Goal: Task Accomplishment & Management: Manage account settings

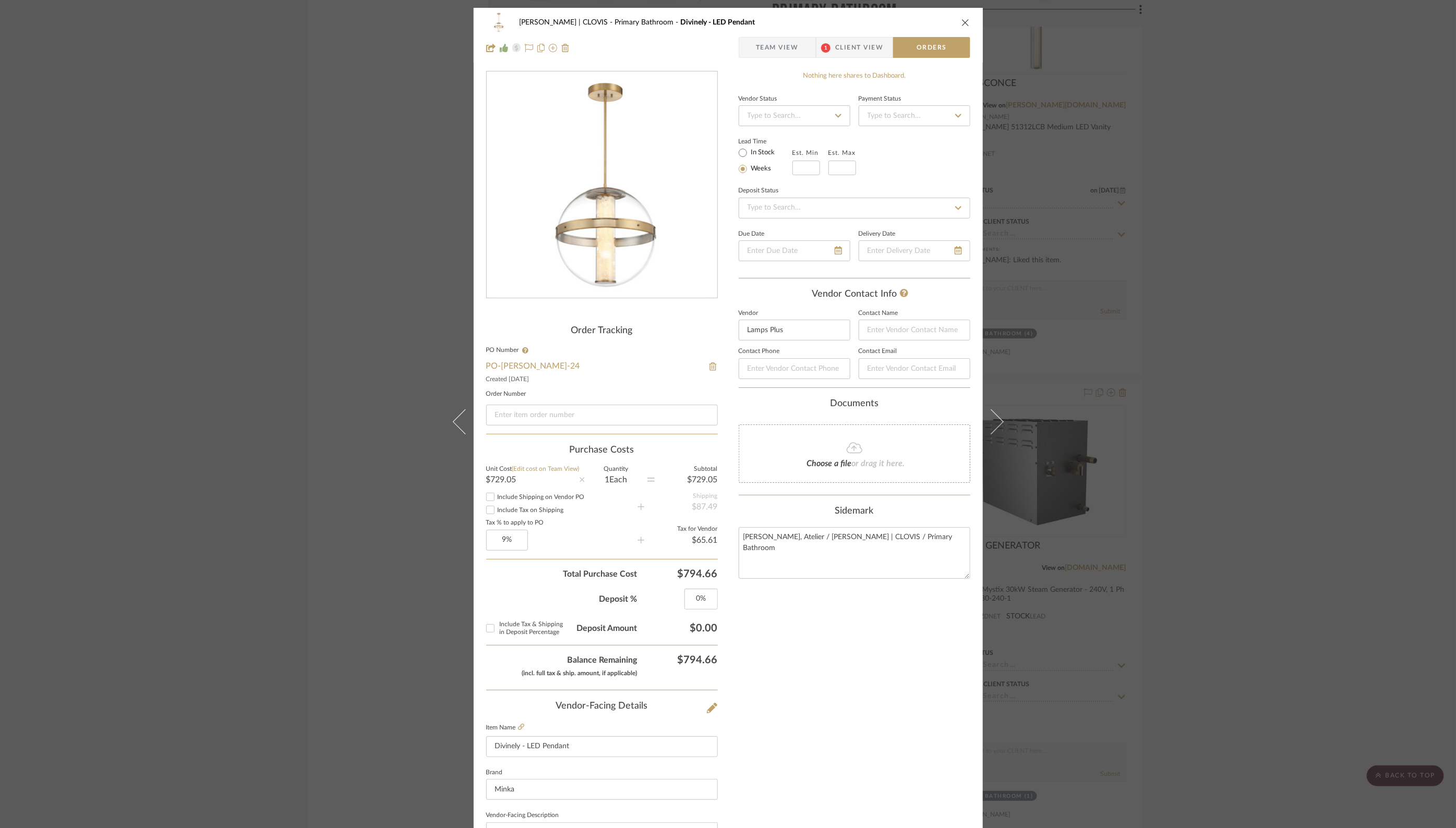
click at [962, 24] on icon "close" at bounding box center [965, 22] width 8 height 8
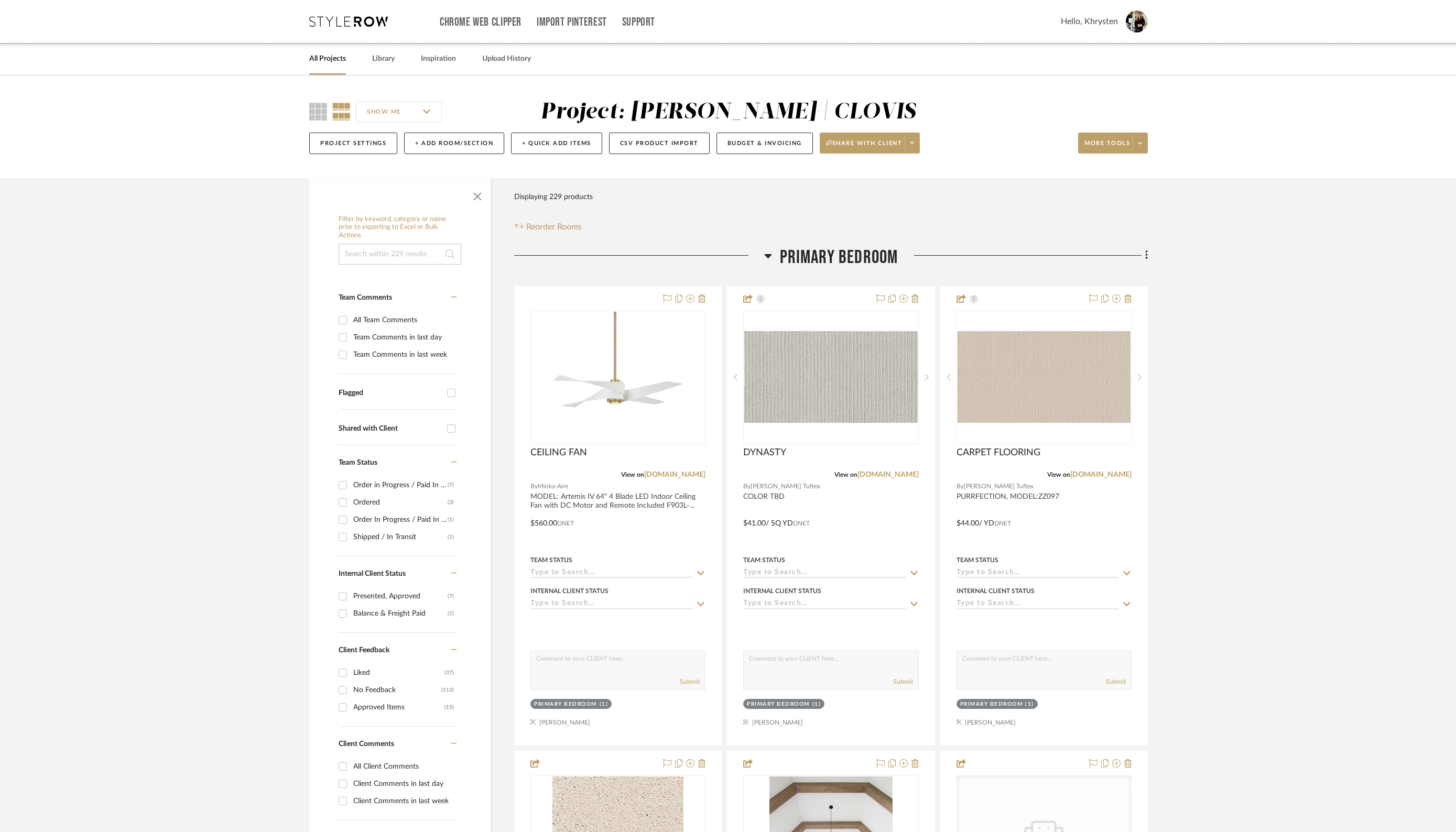
click at [332, 58] on link "All Projects" at bounding box center [328, 58] width 37 height 14
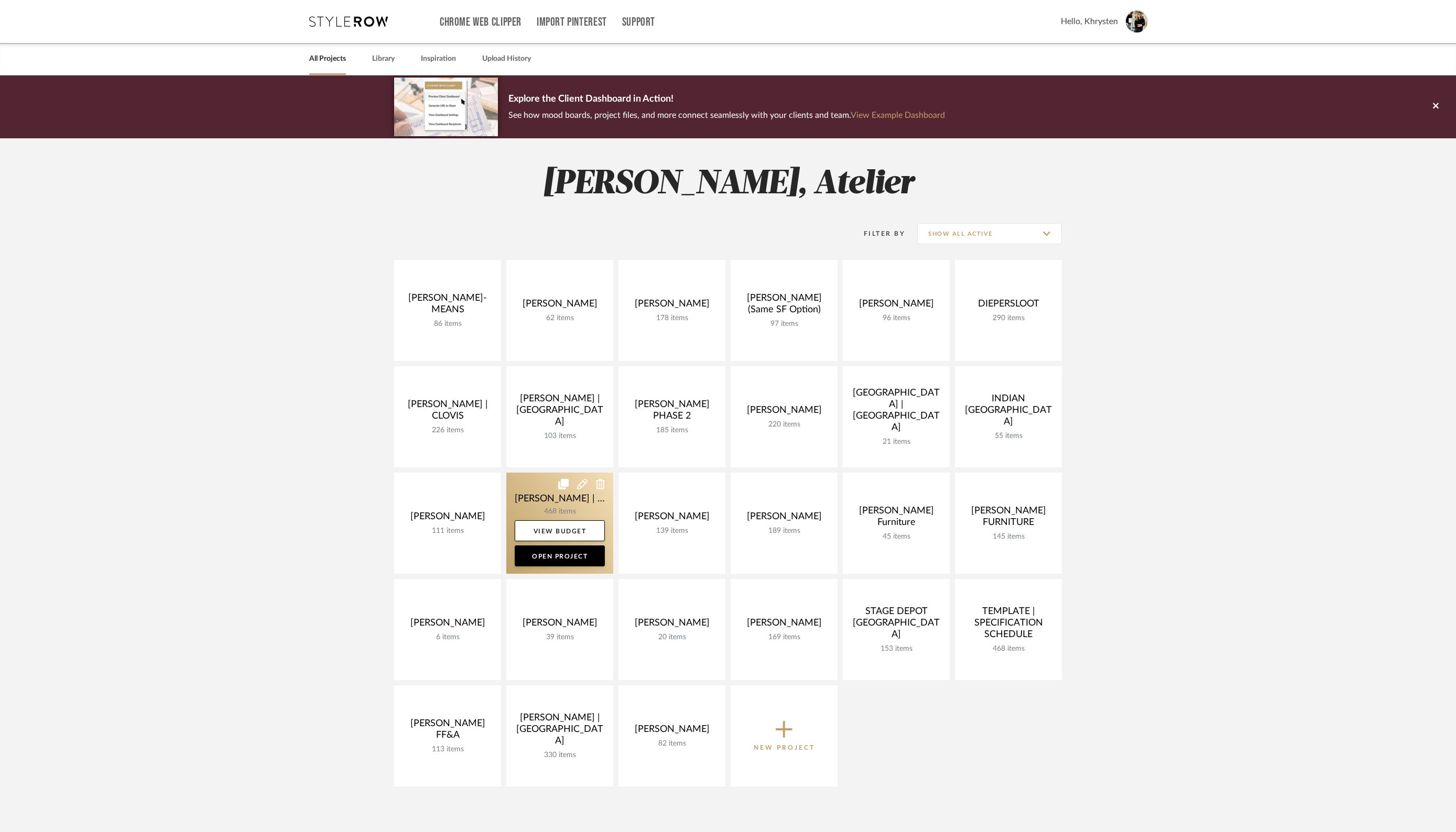
click at [546, 497] on link at bounding box center [559, 523] width 107 height 101
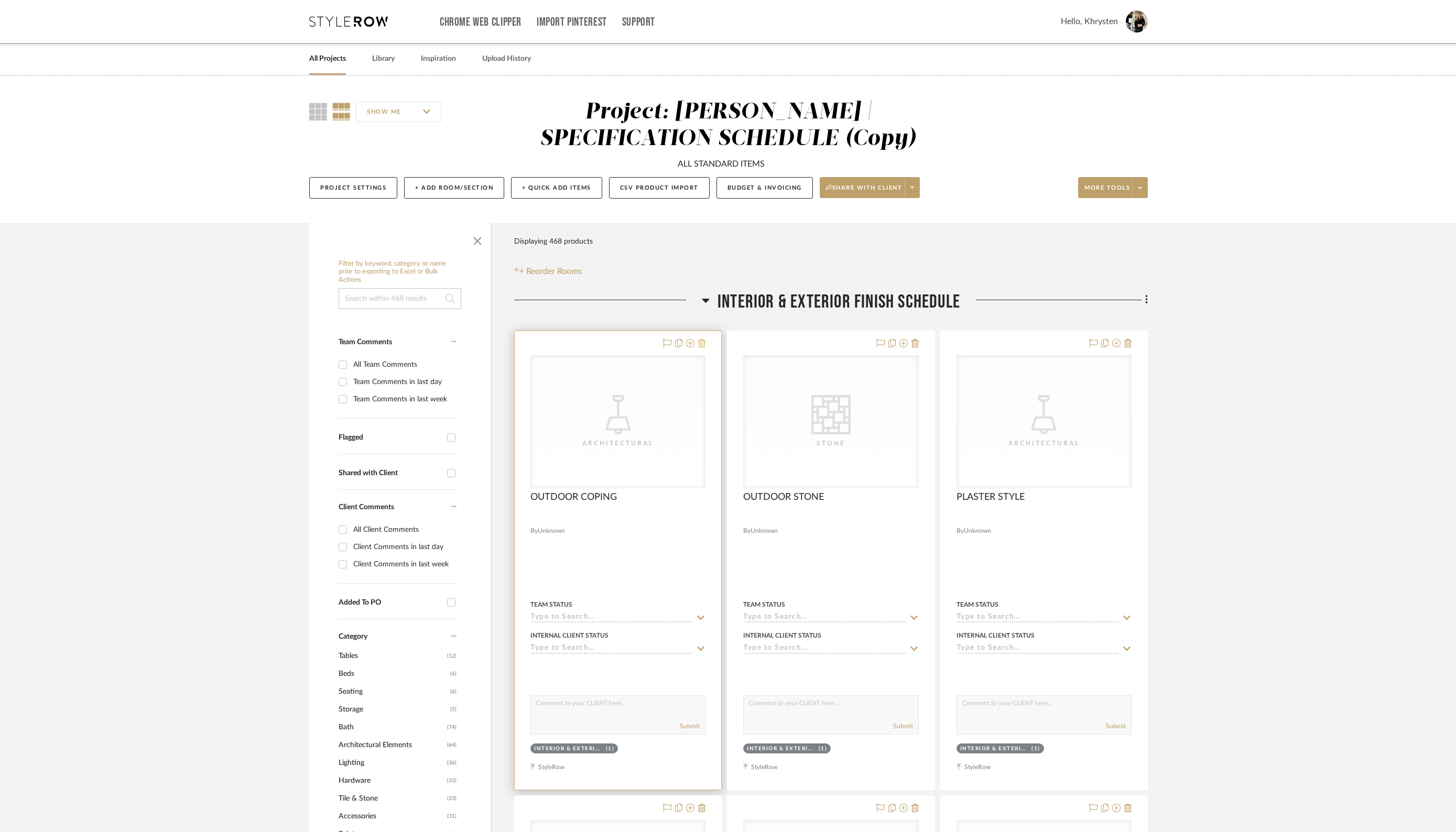
click at [704, 343] on icon at bounding box center [701, 343] width 7 height 8
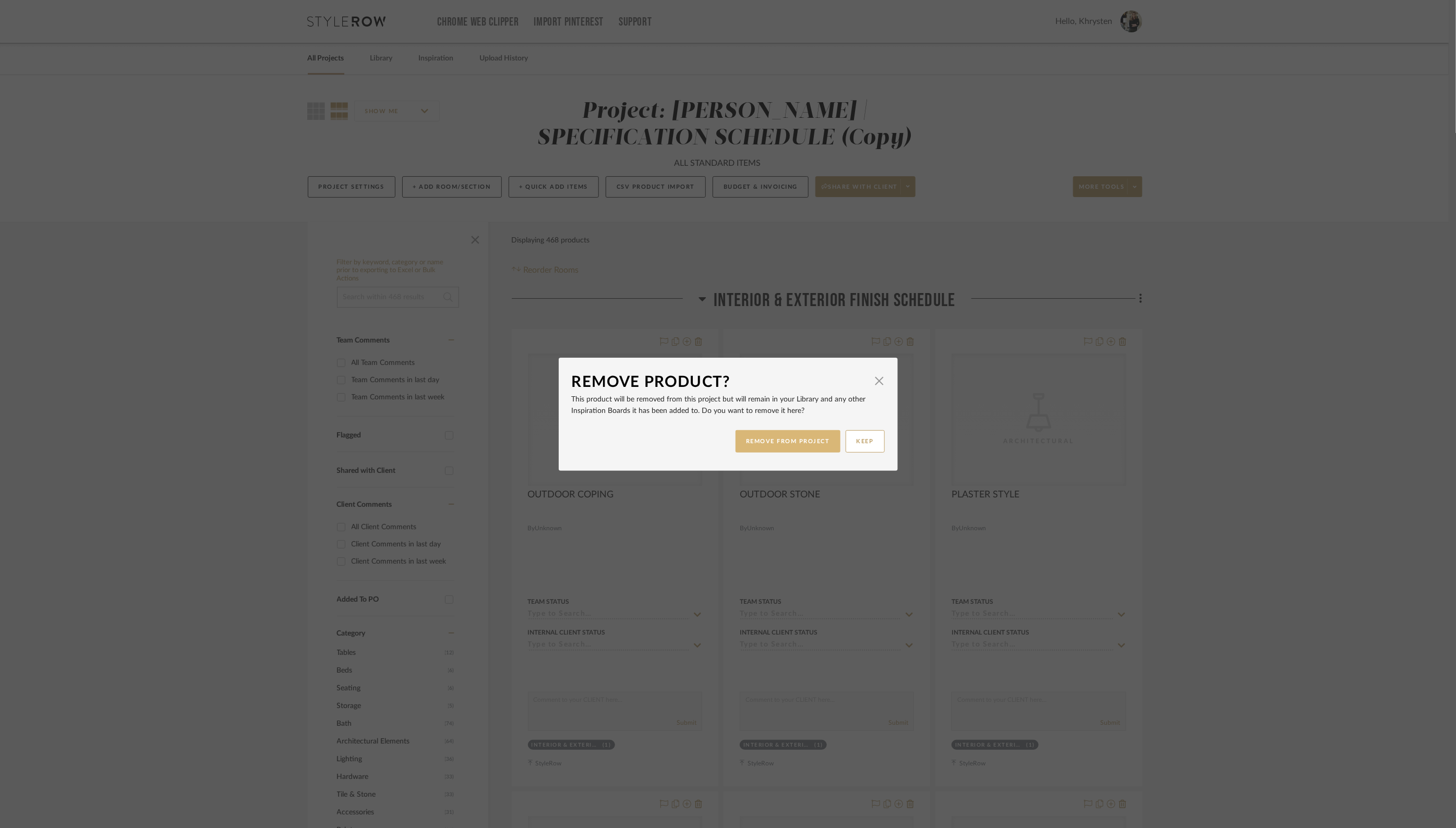
click at [804, 447] on button "REMOVE FROM PROJECT" at bounding box center [788, 441] width 105 height 23
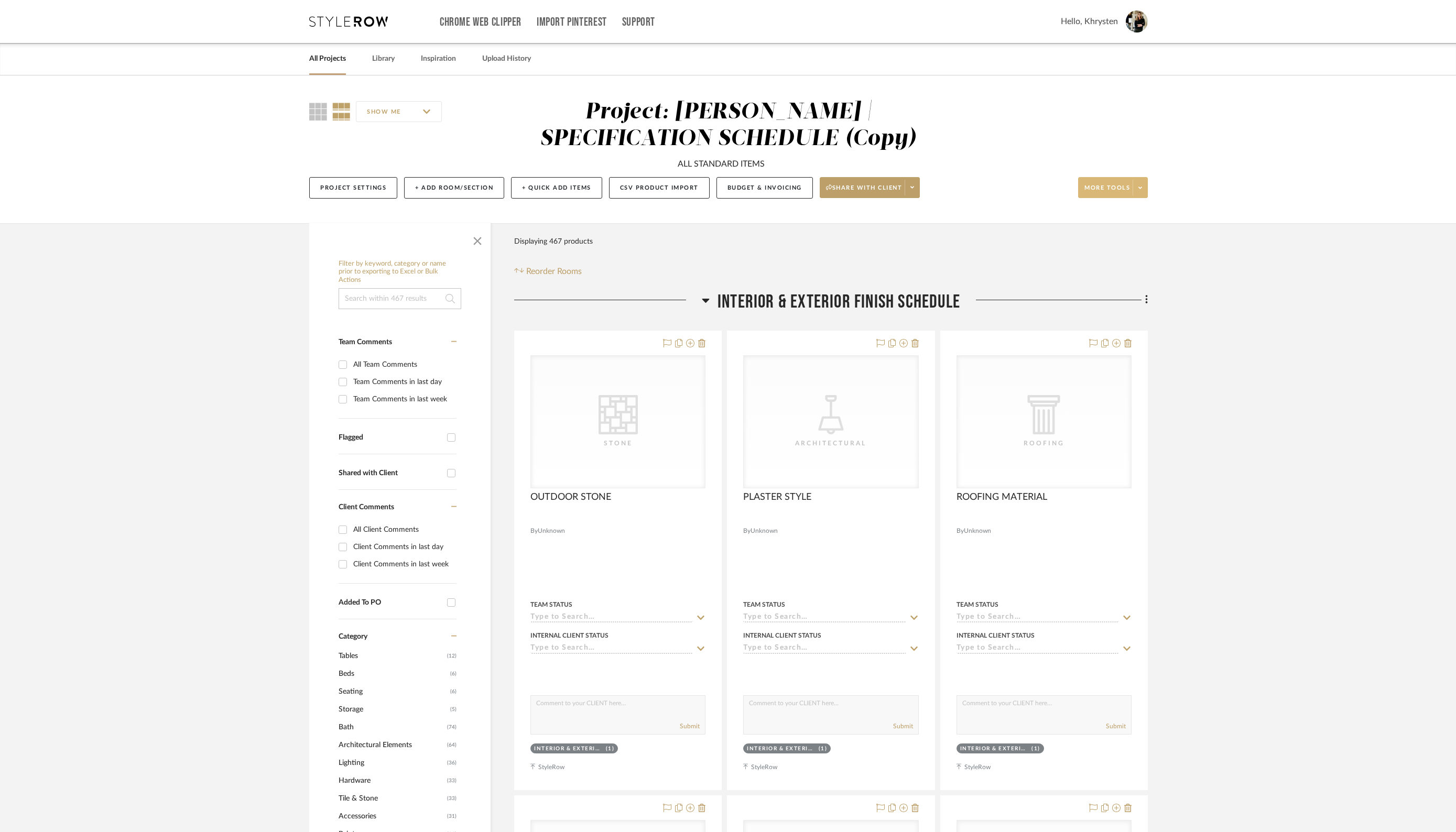
click at [1106, 188] on span "More tools" at bounding box center [1107, 192] width 45 height 15
click at [1114, 291] on span "Bulk Actions" at bounding box center [1123, 292] width 67 height 9
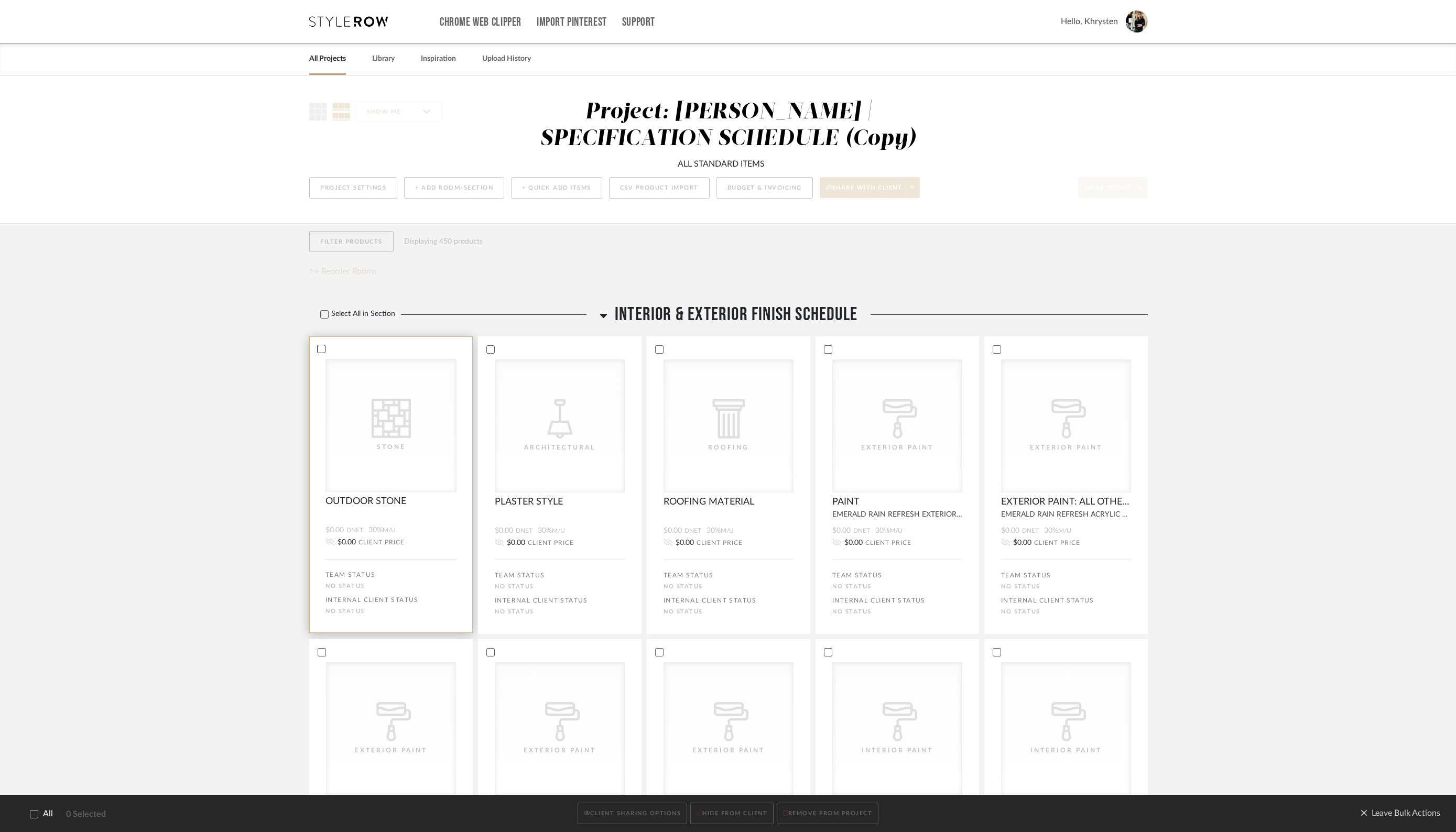
click at [320, 351] on icon at bounding box center [321, 349] width 7 height 7
click at [491, 349] on icon at bounding box center [490, 349] width 7 height 7
click at [658, 349] on icon at bounding box center [659, 349] width 7 height 7
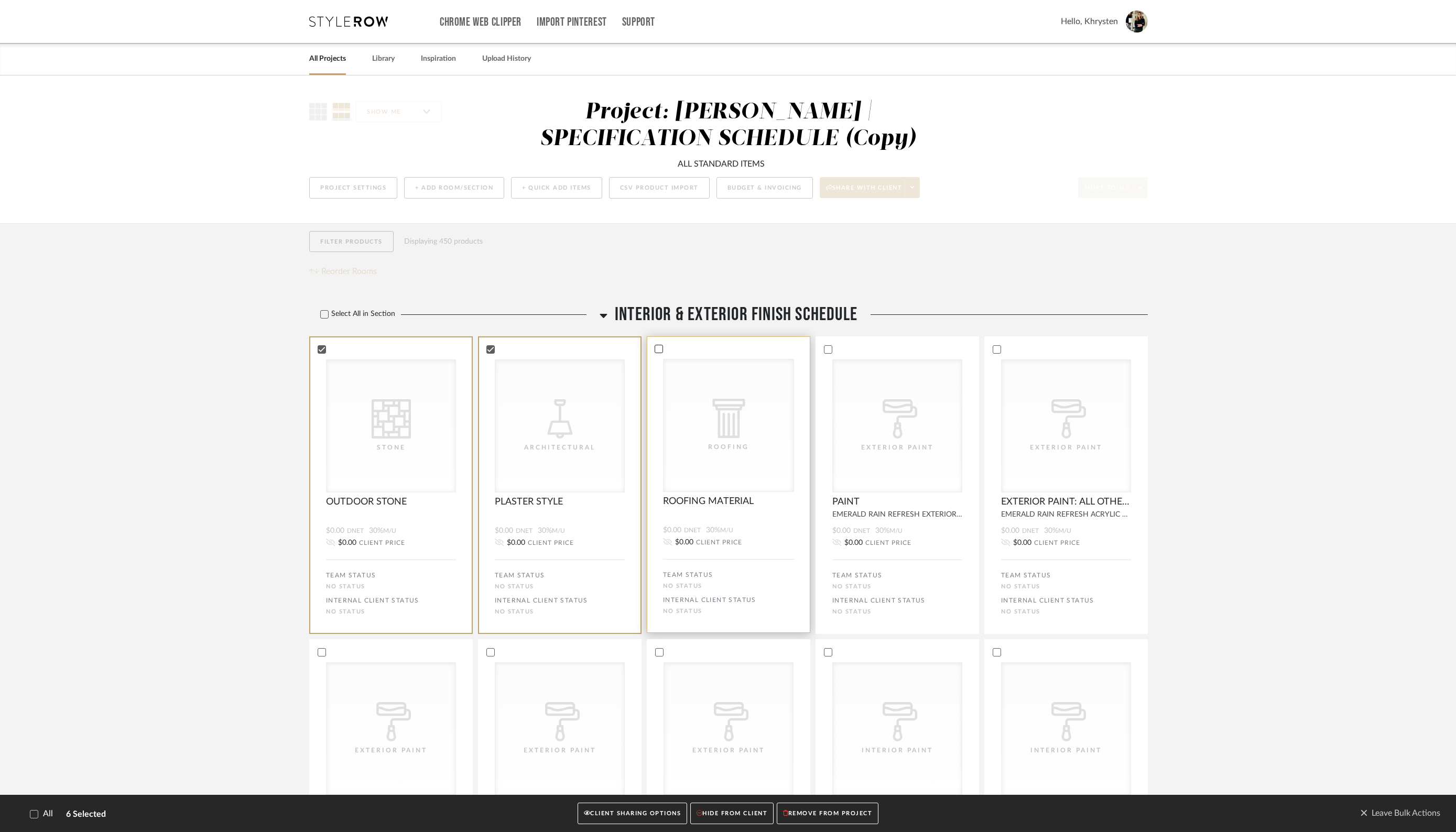
click at [829, 358] on bulk-actions-tile "CategoryIconPaint Created with Sketch. Exterior Paint CategoryIconPaint Created…" at bounding box center [897, 485] width 164 height 297
click at [997, 348] on icon at bounding box center [996, 349] width 7 height 5
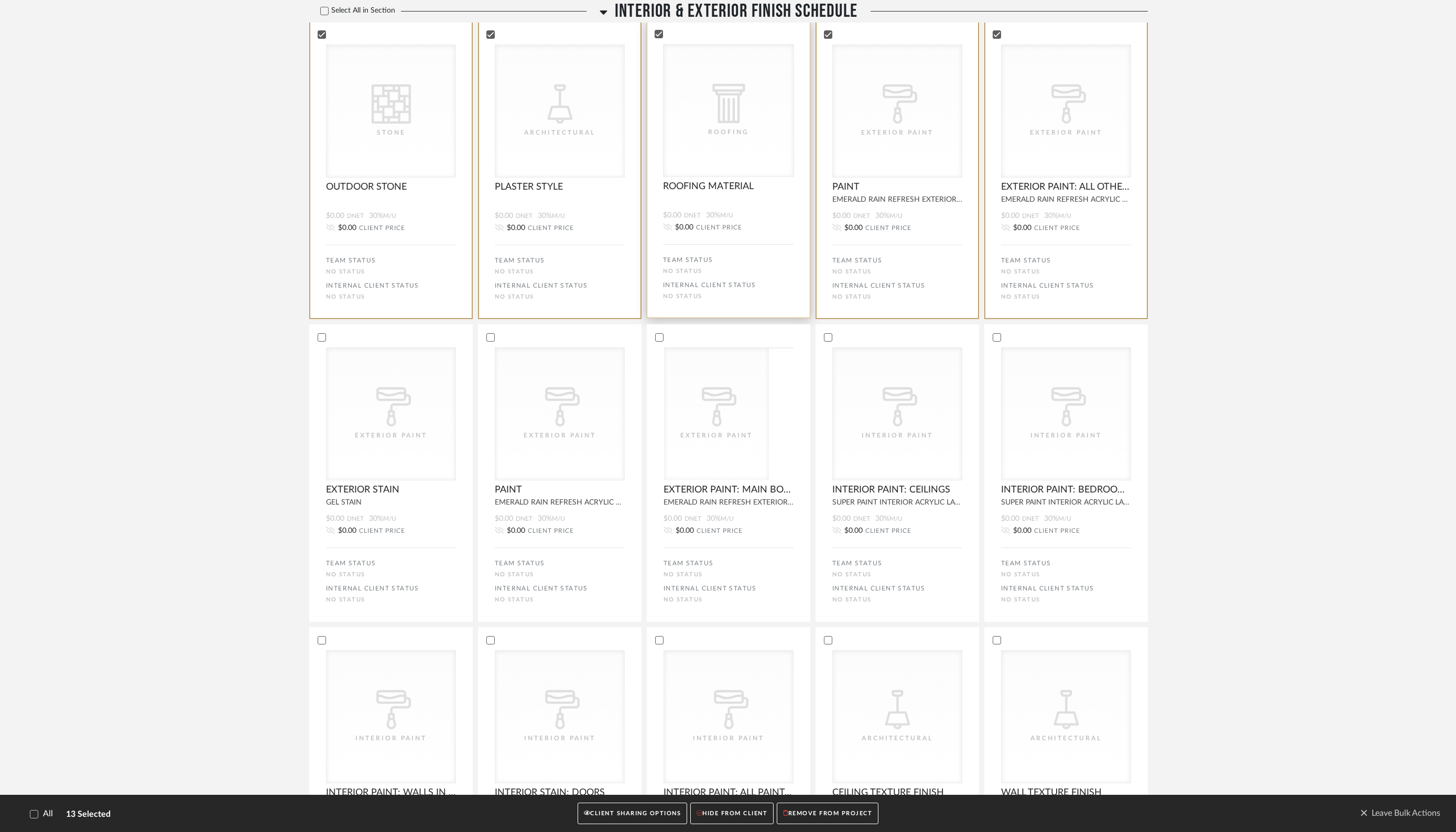
scroll to position [316, 0]
click at [324, 336] on icon at bounding box center [321, 336] width 7 height 7
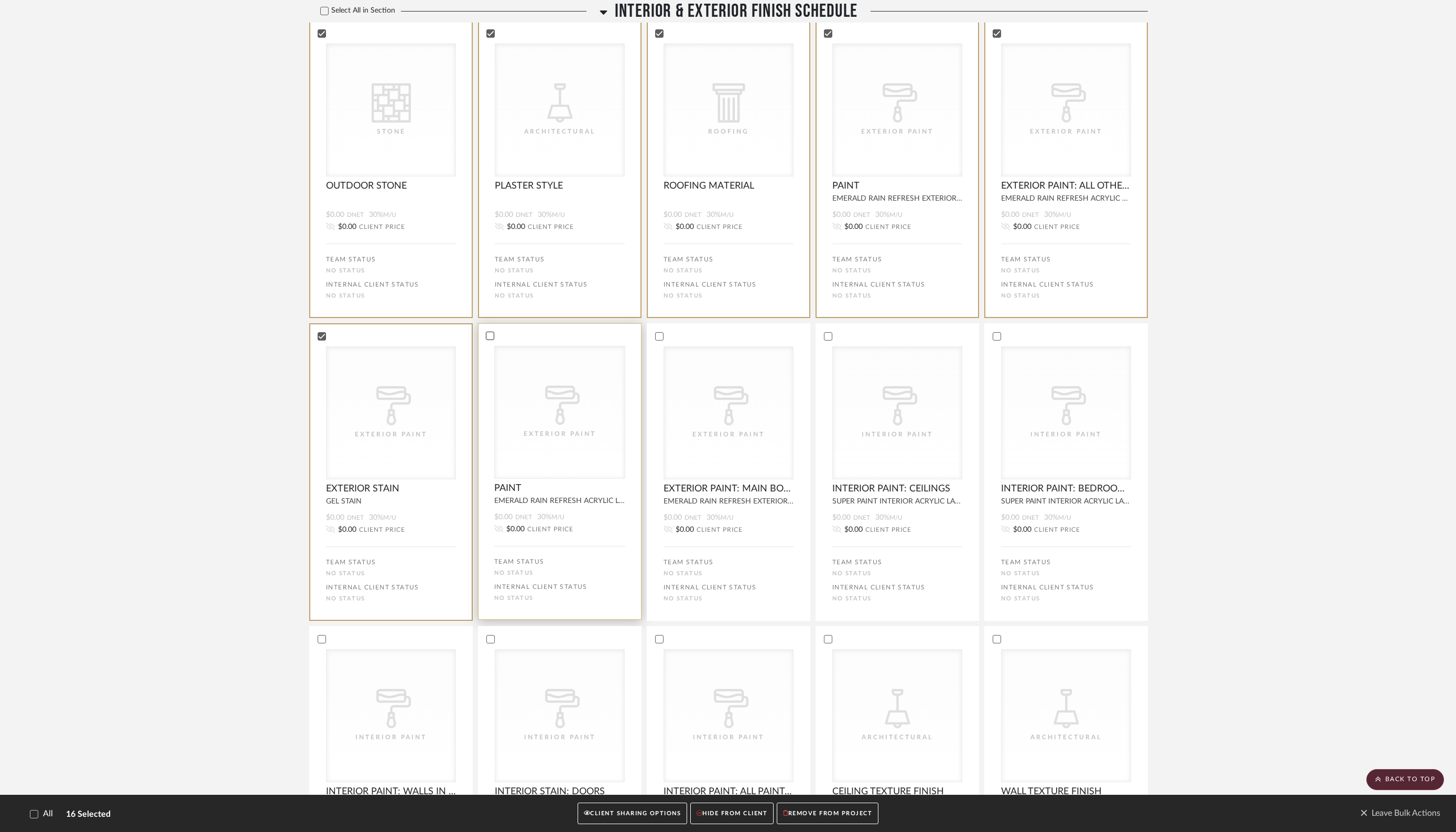
click at [490, 334] on icon at bounding box center [490, 336] width 7 height 7
click at [659, 337] on icon at bounding box center [658, 336] width 7 height 5
click at [999, 336] on icon at bounding box center [996, 336] width 7 height 7
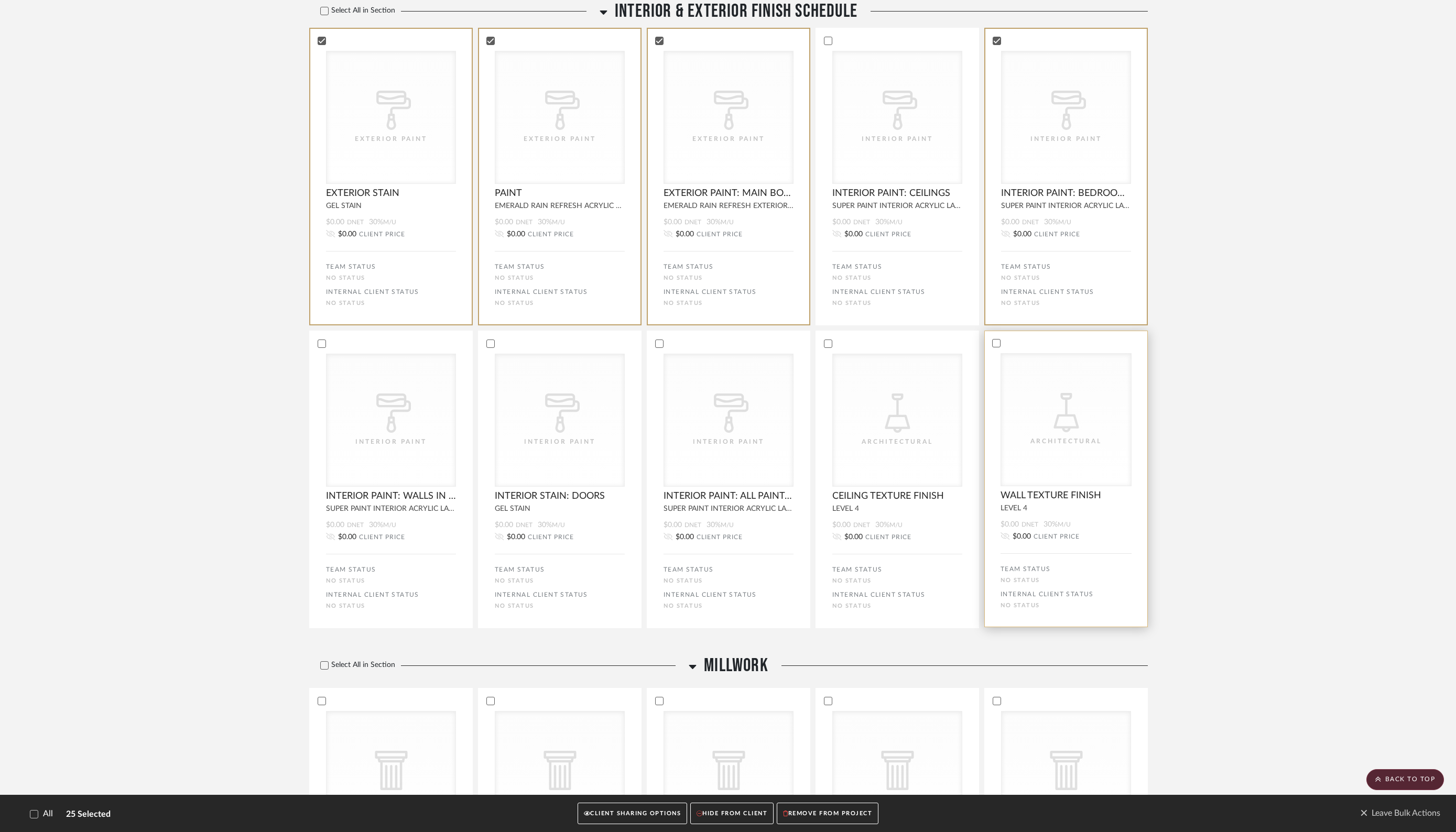
scroll to position [613, 0]
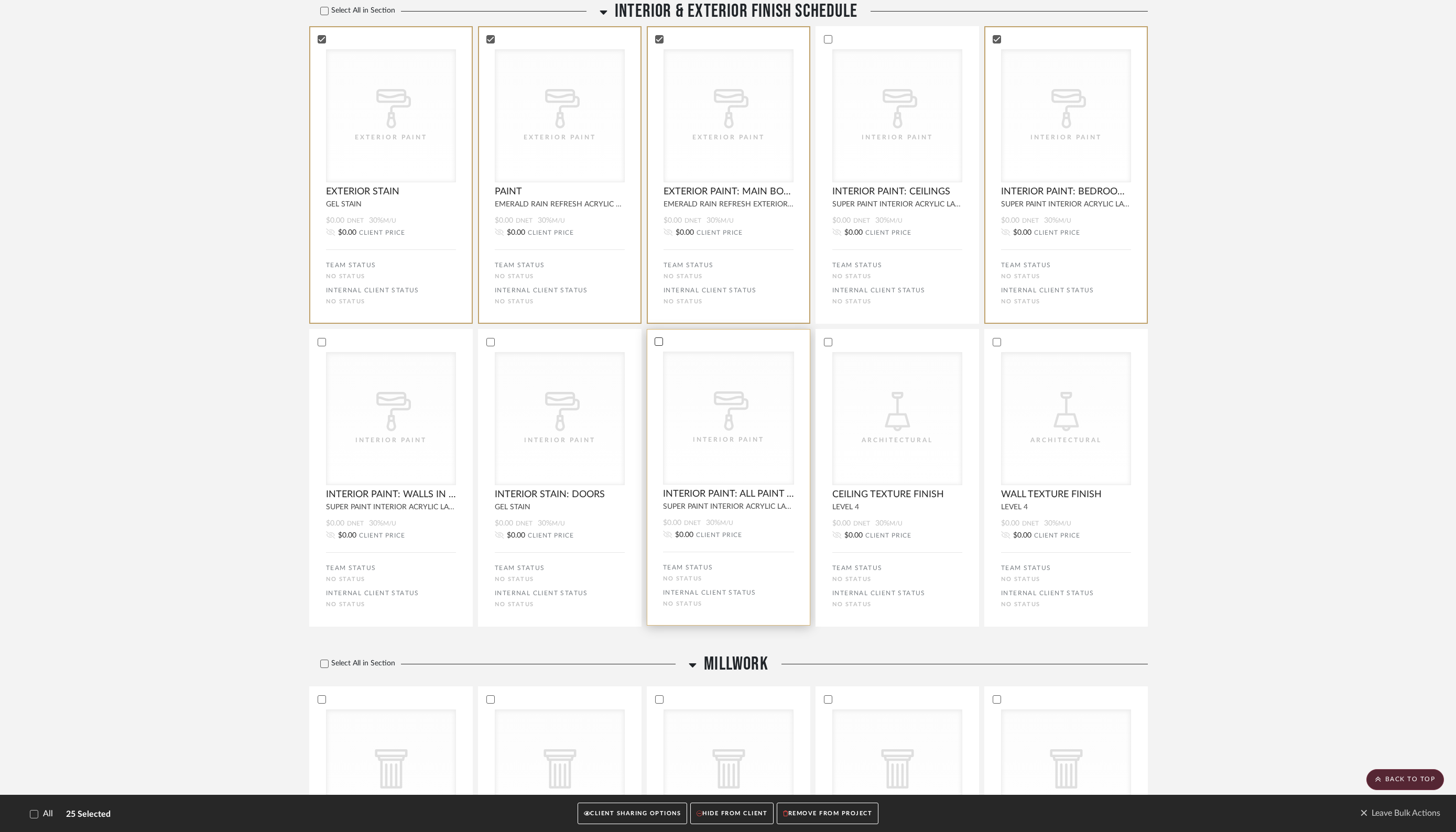
click at [655, 341] on icon at bounding box center [659, 341] width 7 height 7
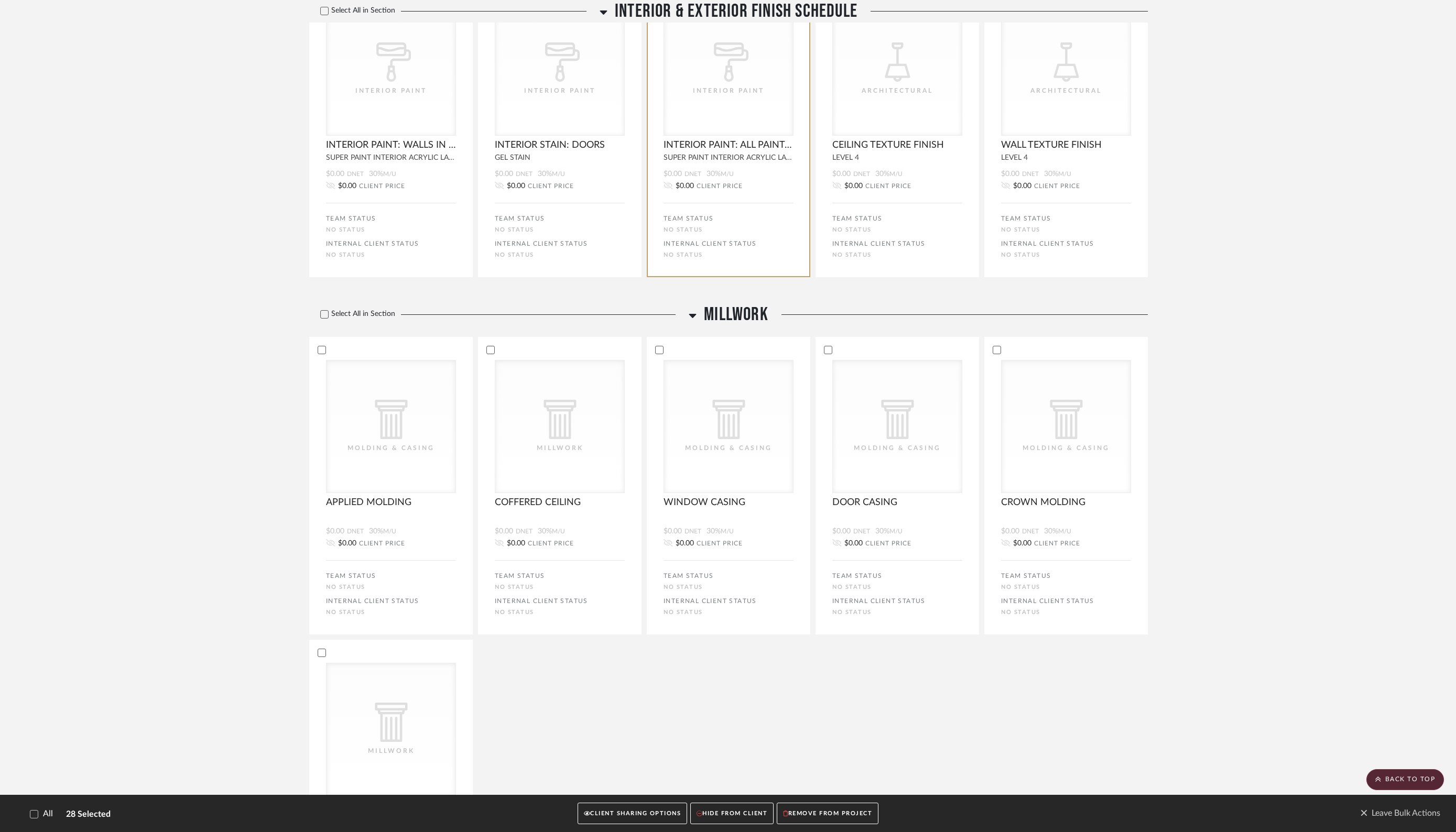
scroll to position [975, 0]
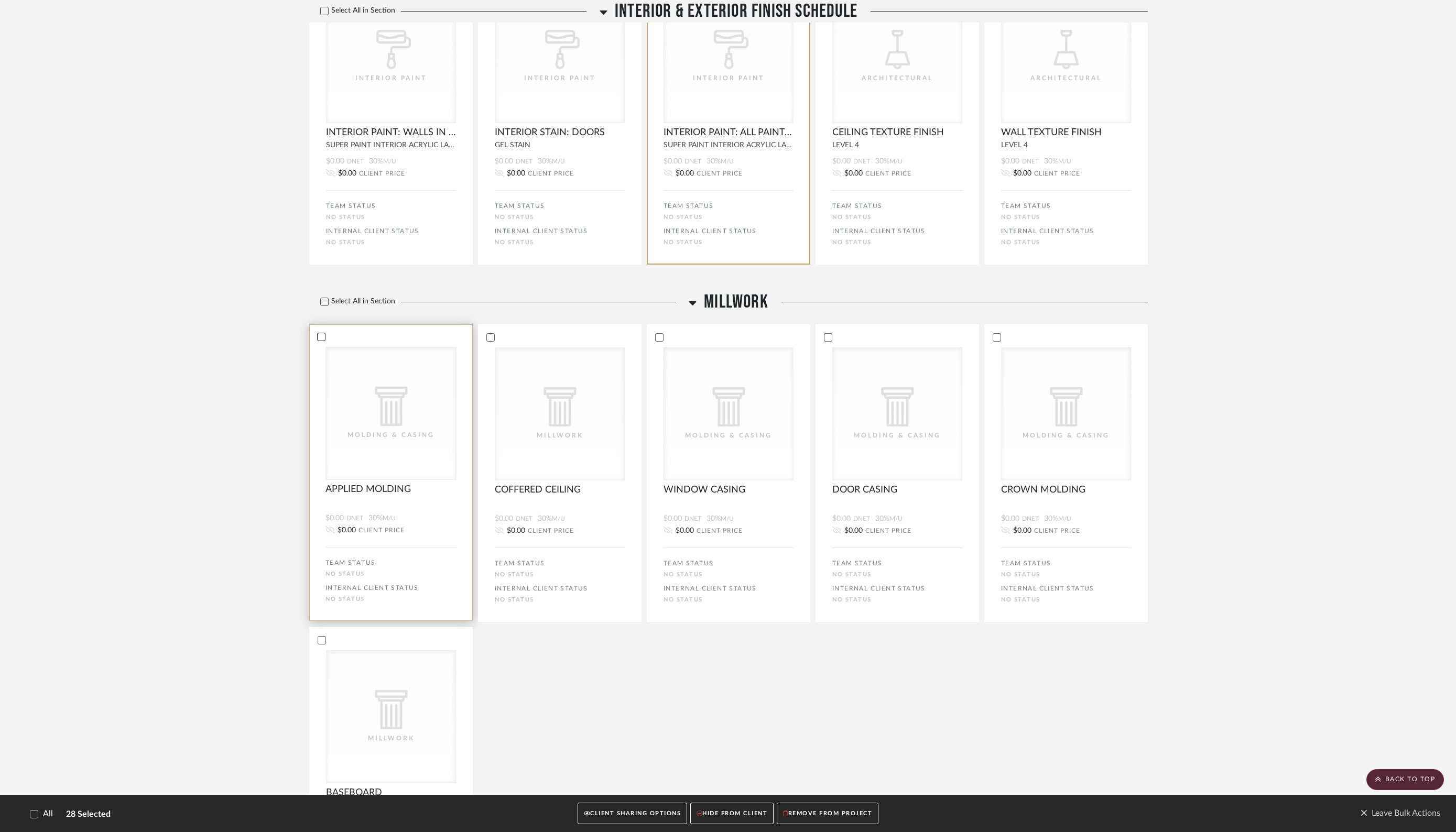
click at [321, 337] on icon at bounding box center [321, 337] width 7 height 7
click at [491, 336] on icon at bounding box center [490, 336] width 7 height 5
click at [660, 338] on icon at bounding box center [659, 337] width 7 height 7
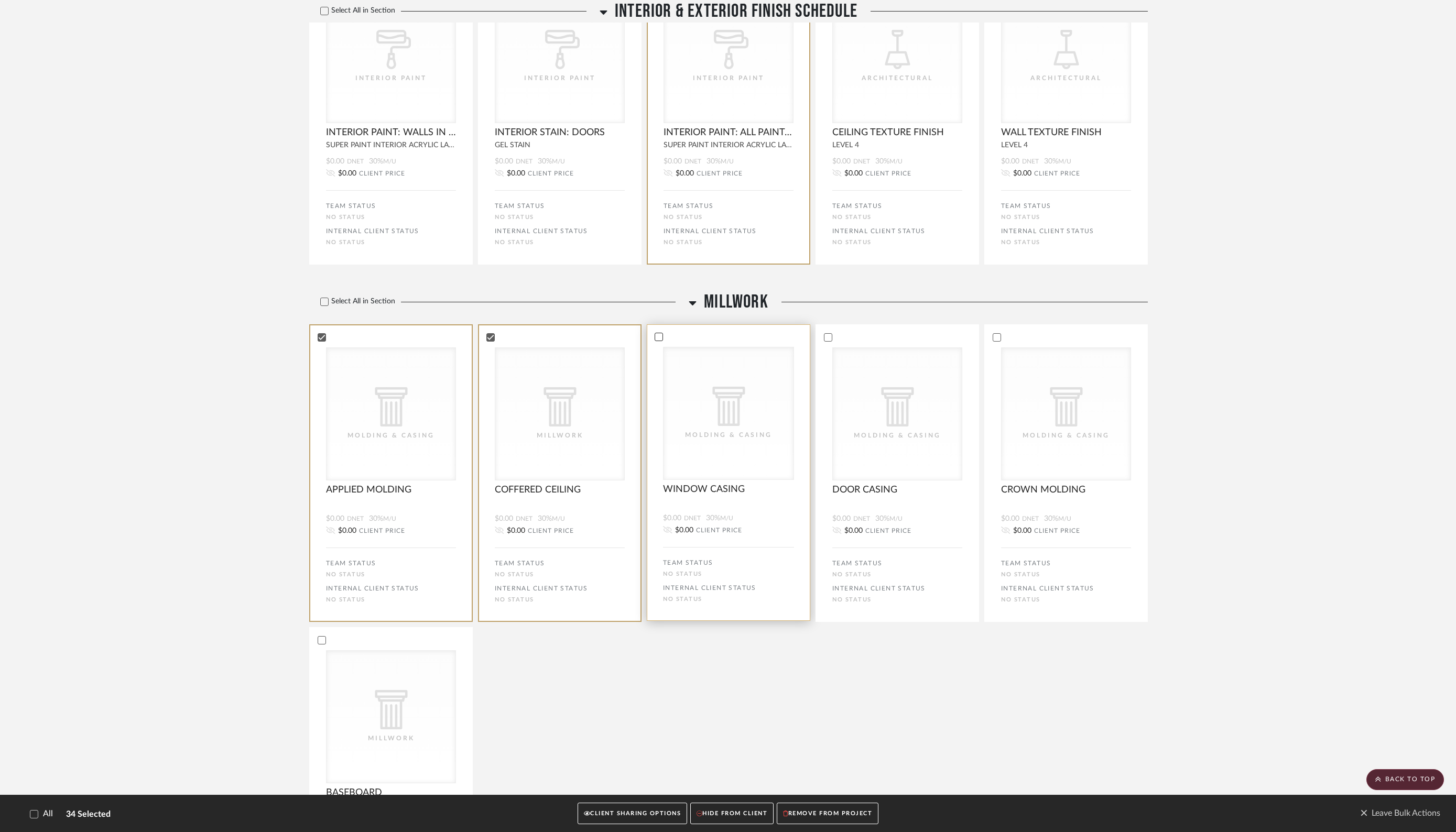
click at [660, 338] on icon at bounding box center [659, 337] width 7 height 7
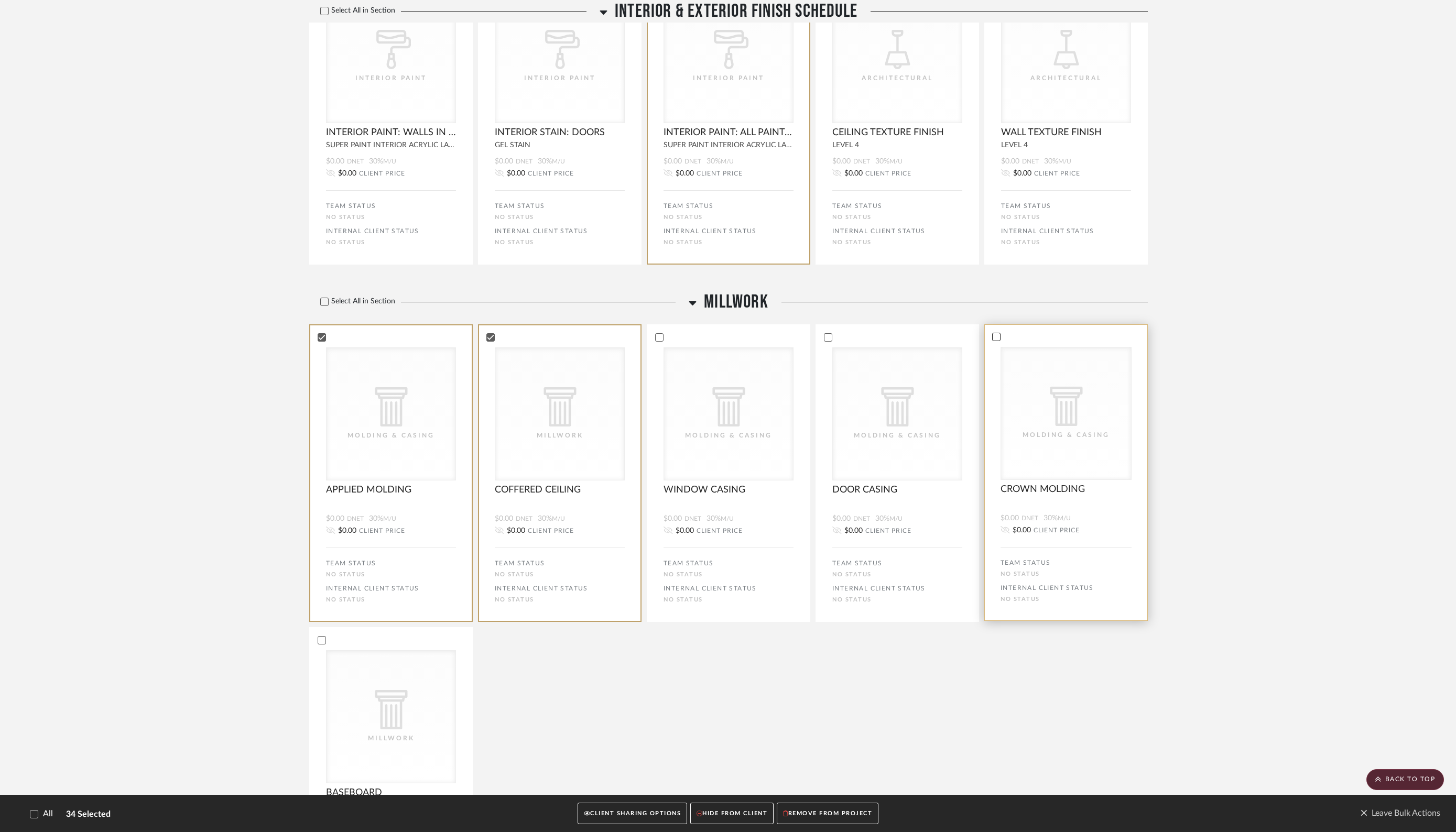
click at [998, 336] on icon at bounding box center [996, 336] width 7 height 5
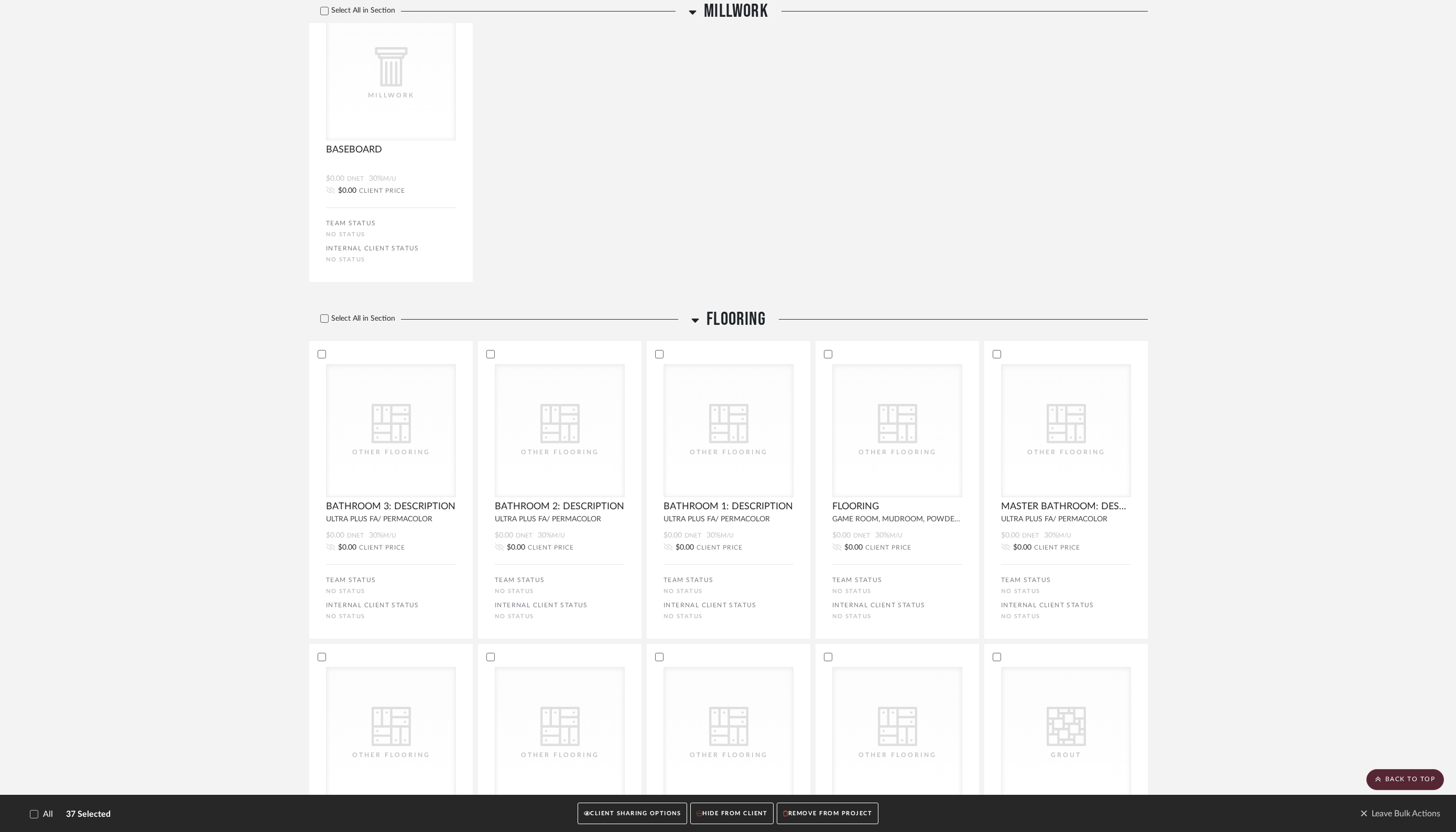
scroll to position [1620, 0]
click at [327, 319] on icon at bounding box center [325, 316] width 7 height 7
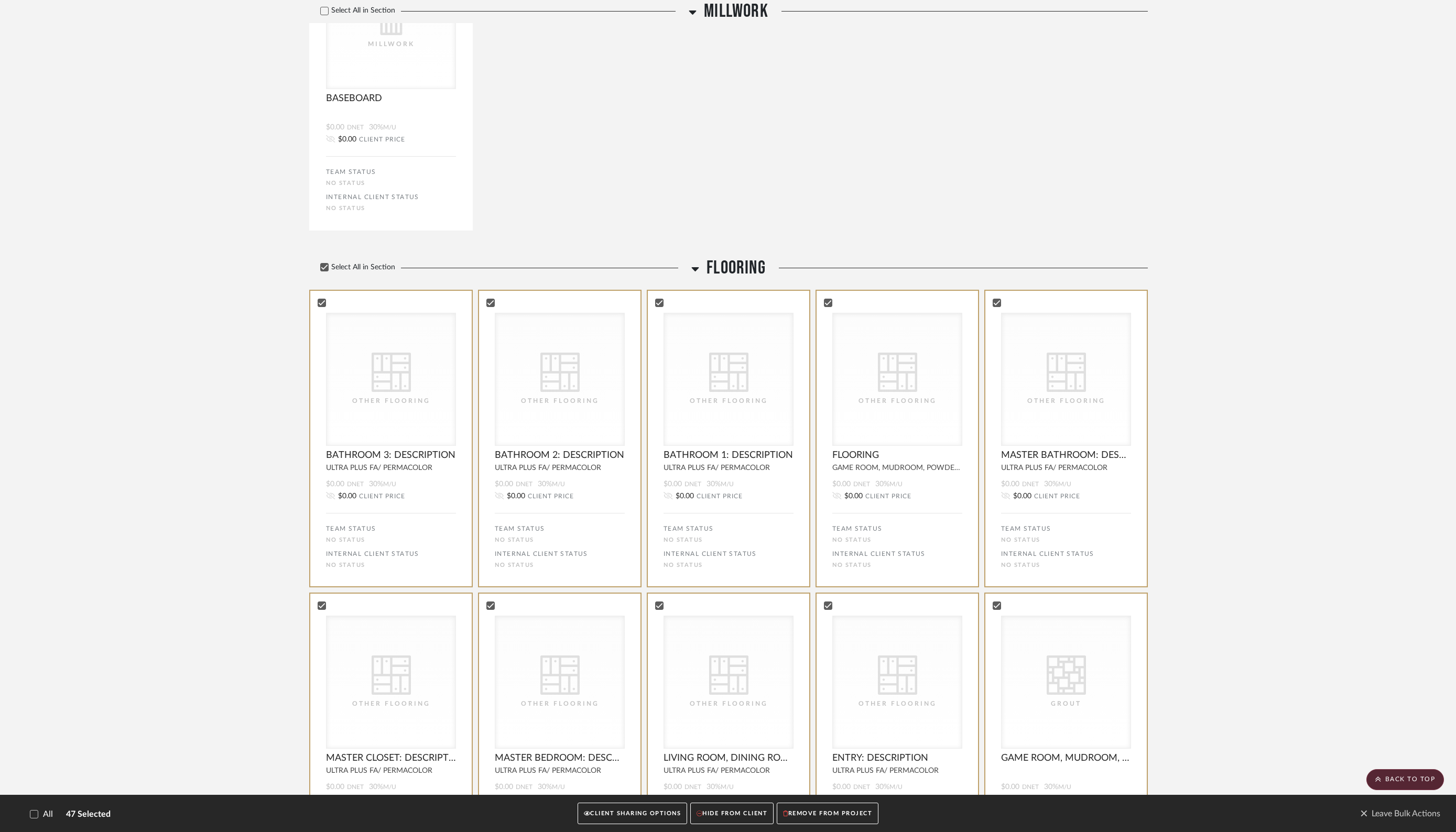
scroll to position [1674, 0]
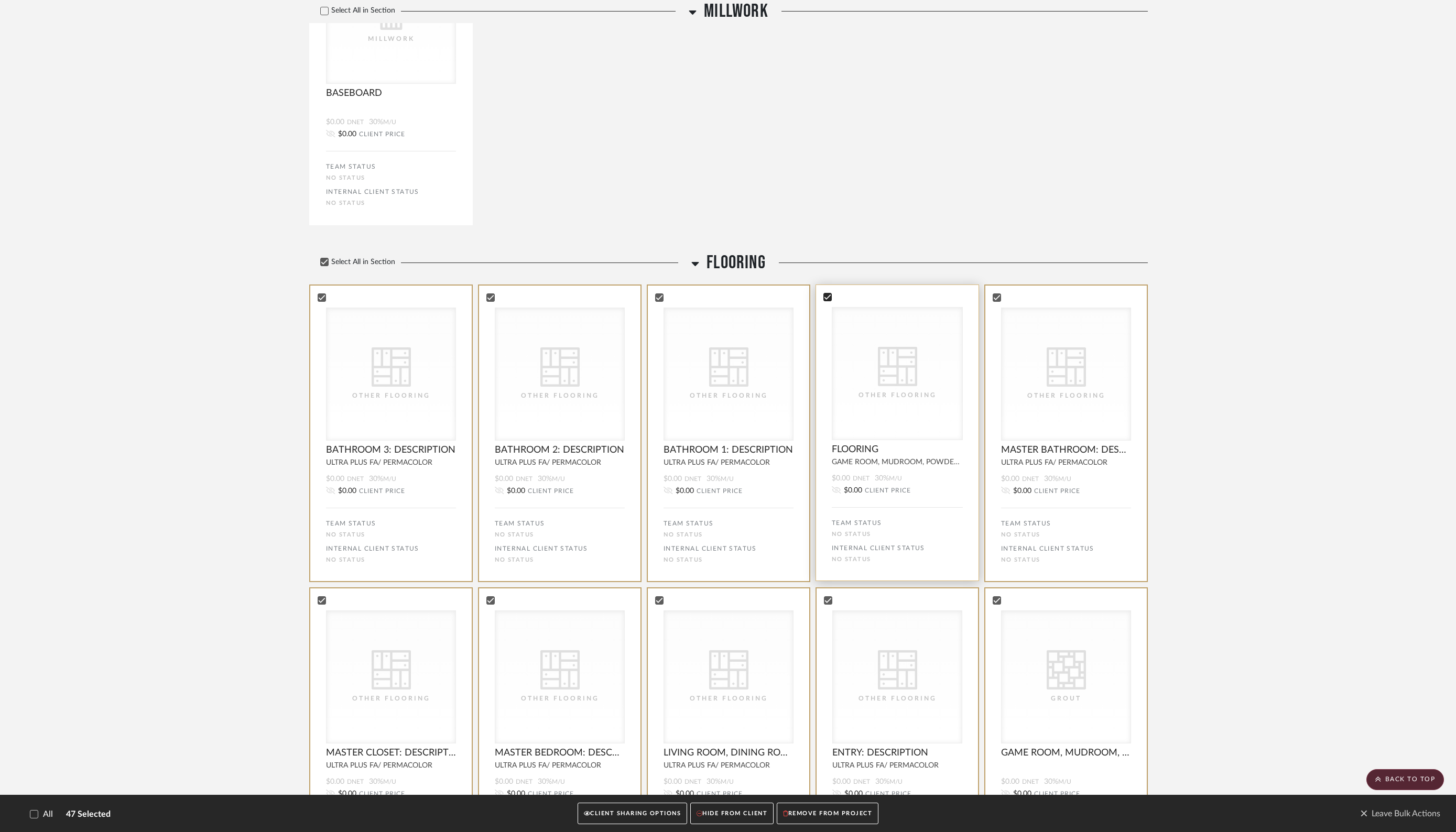
click at [829, 298] on icon at bounding box center [827, 297] width 7 height 5
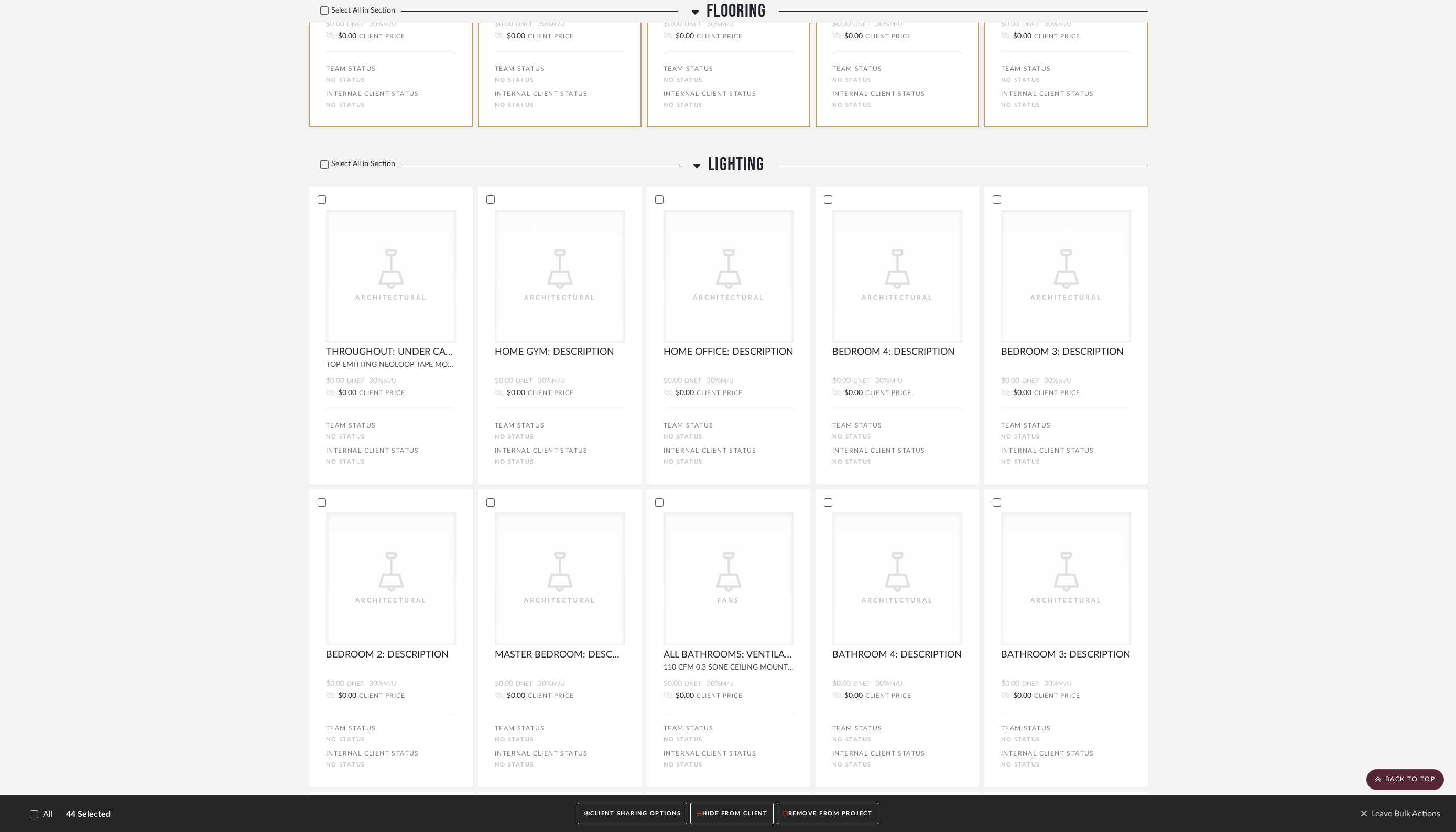
scroll to position [2446, 0]
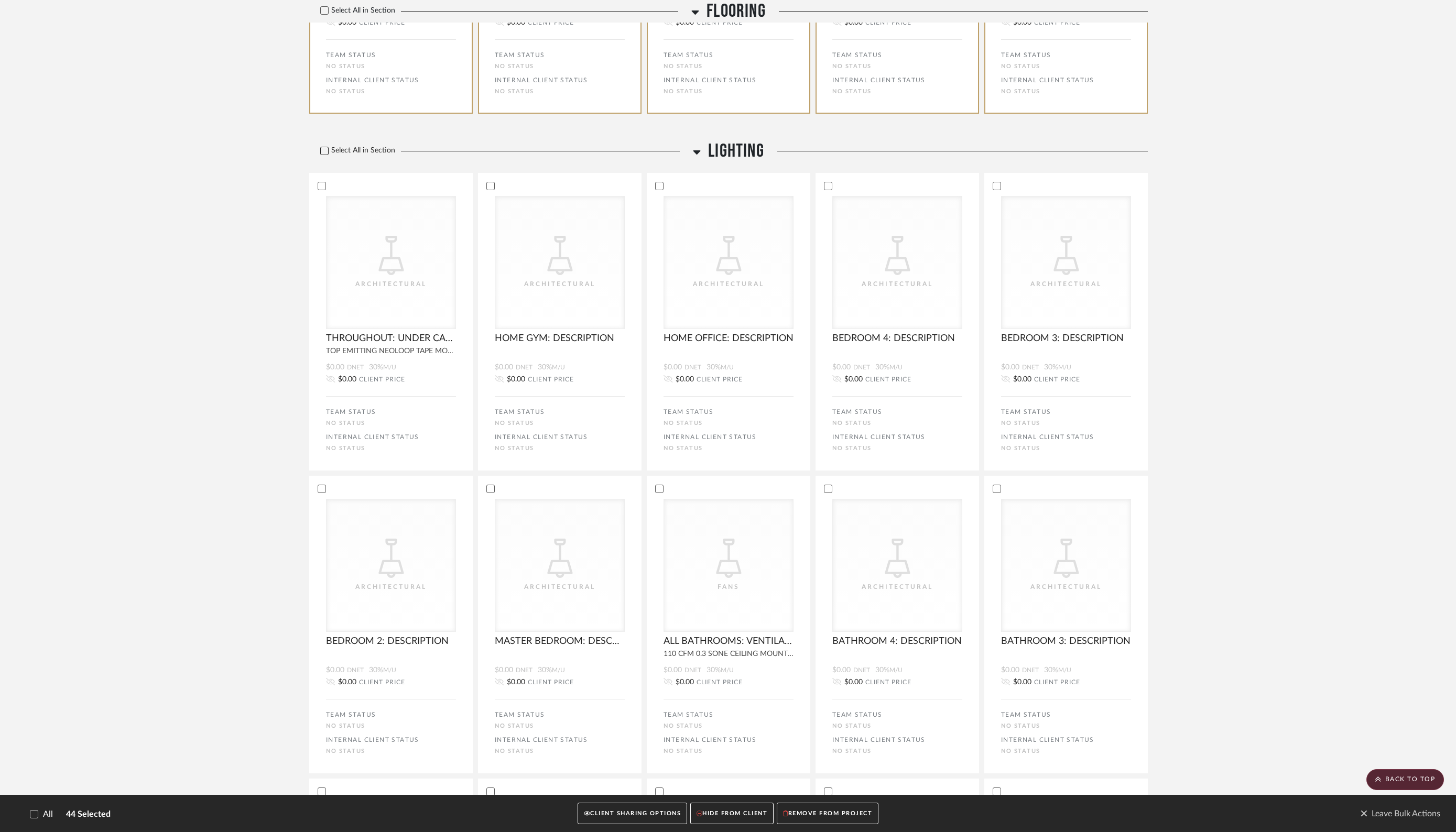
click at [324, 154] on icon at bounding box center [325, 151] width 7 height 7
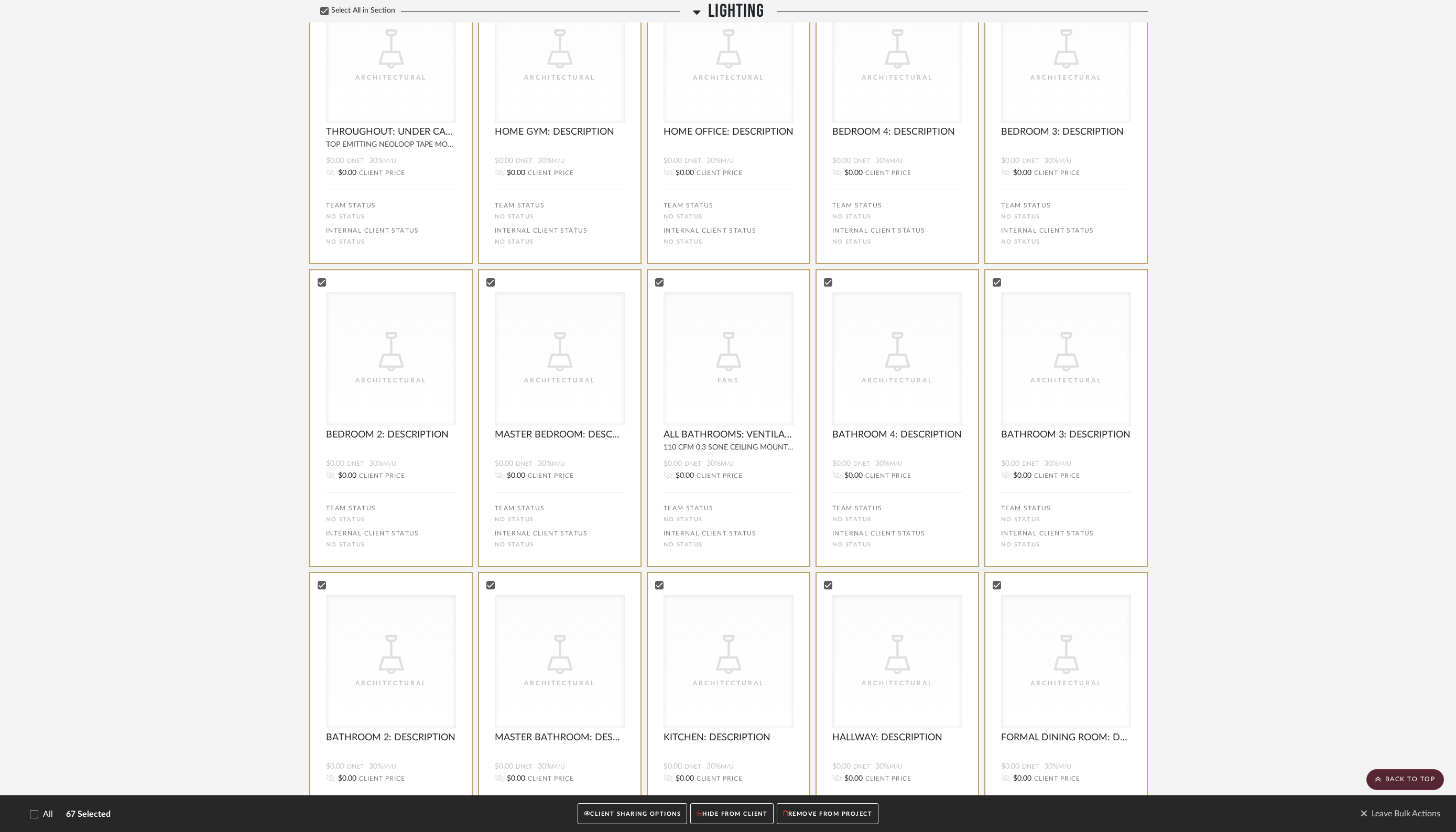
scroll to position [2661, 0]
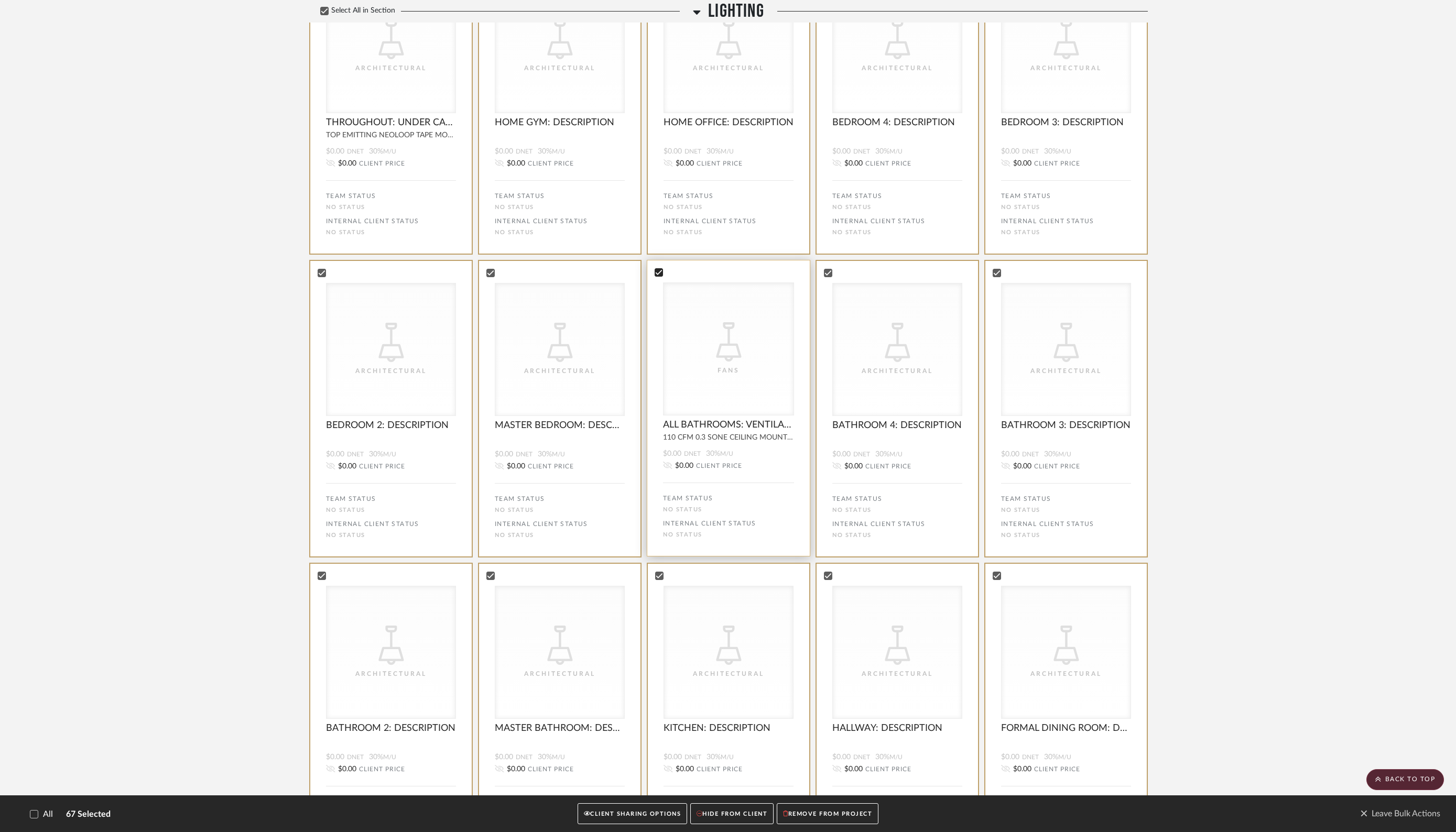
click at [658, 274] on icon at bounding box center [659, 273] width 7 height 7
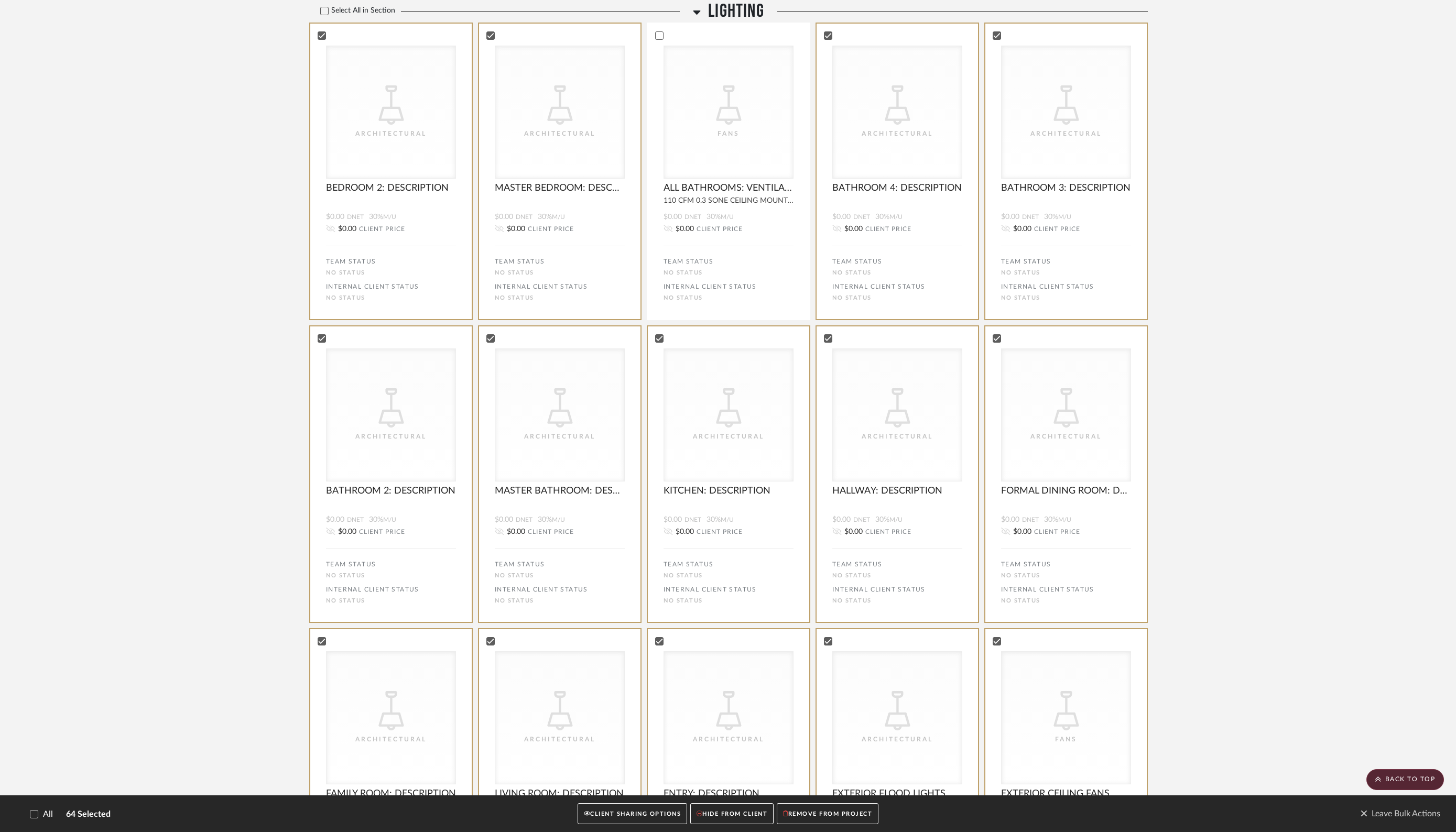
scroll to position [2898, 0]
click at [321, 342] on icon at bounding box center [321, 339] width 7 height 7
click at [660, 341] on icon at bounding box center [658, 338] width 7 height 5
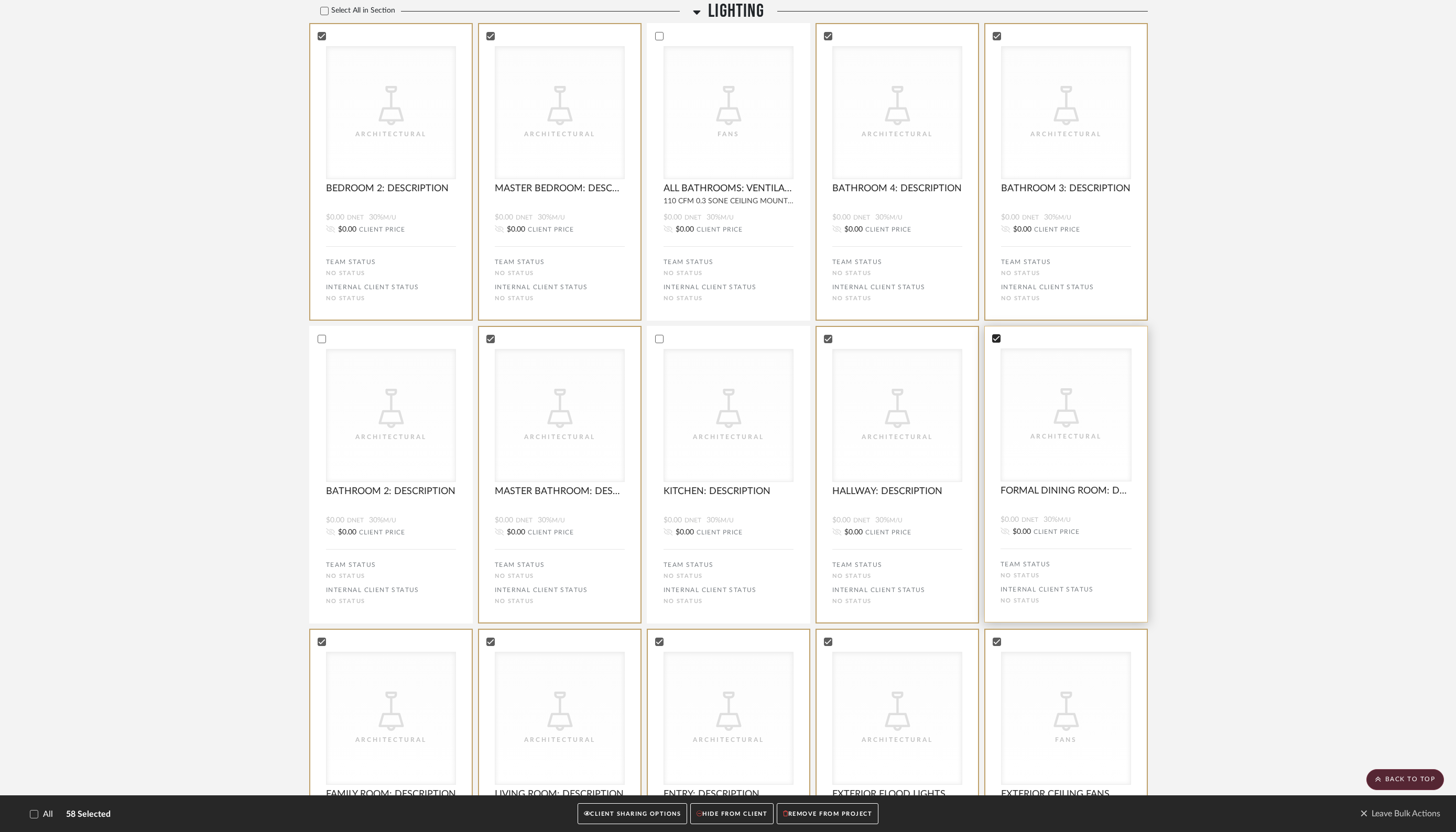
click at [997, 341] on icon at bounding box center [996, 338] width 7 height 5
click at [824, 342] on icon at bounding box center [827, 339] width 7 height 7
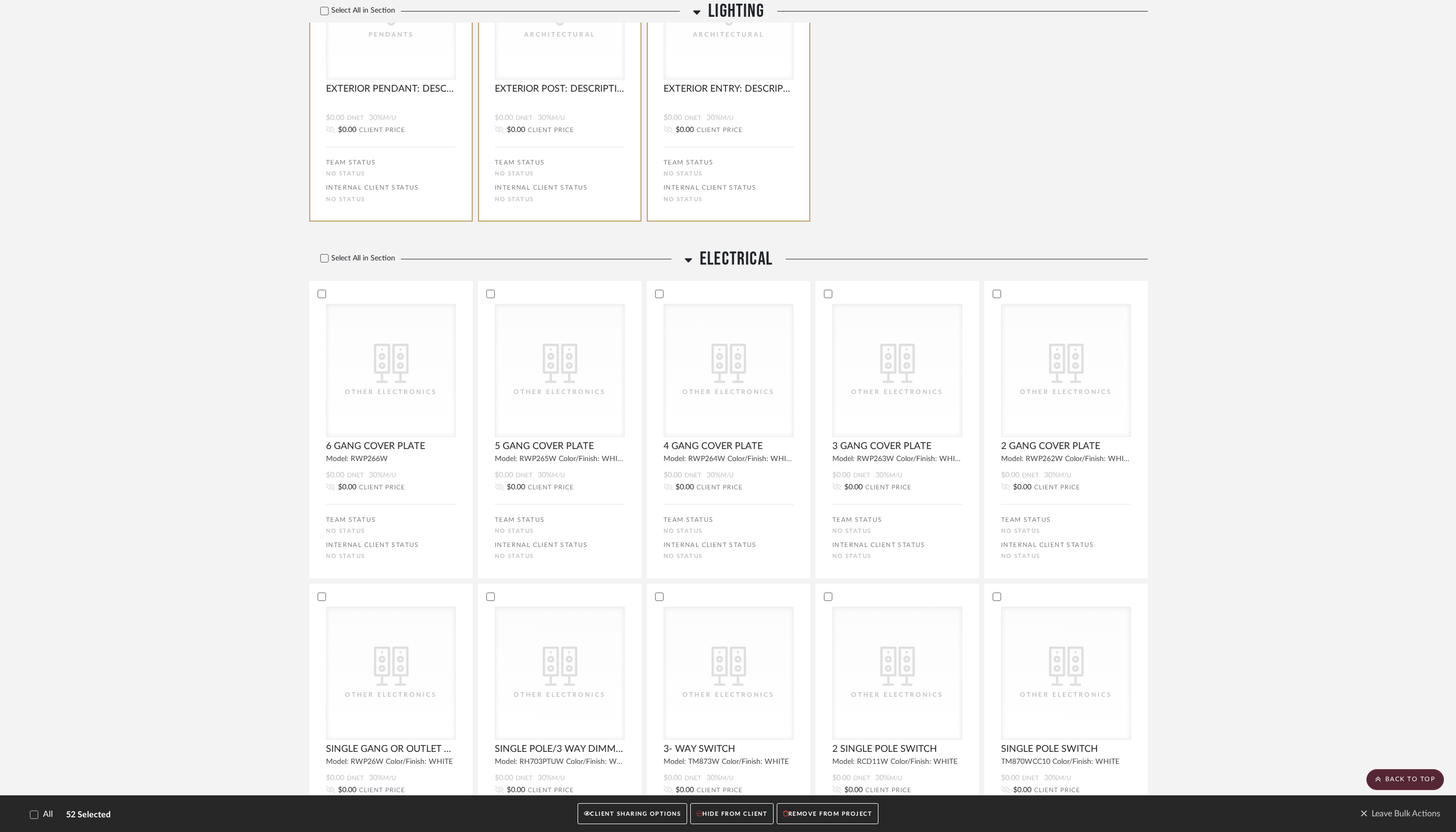
scroll to position [3908, 0]
click at [320, 295] on icon at bounding box center [321, 291] width 7 height 7
click at [491, 295] on icon at bounding box center [490, 291] width 7 height 7
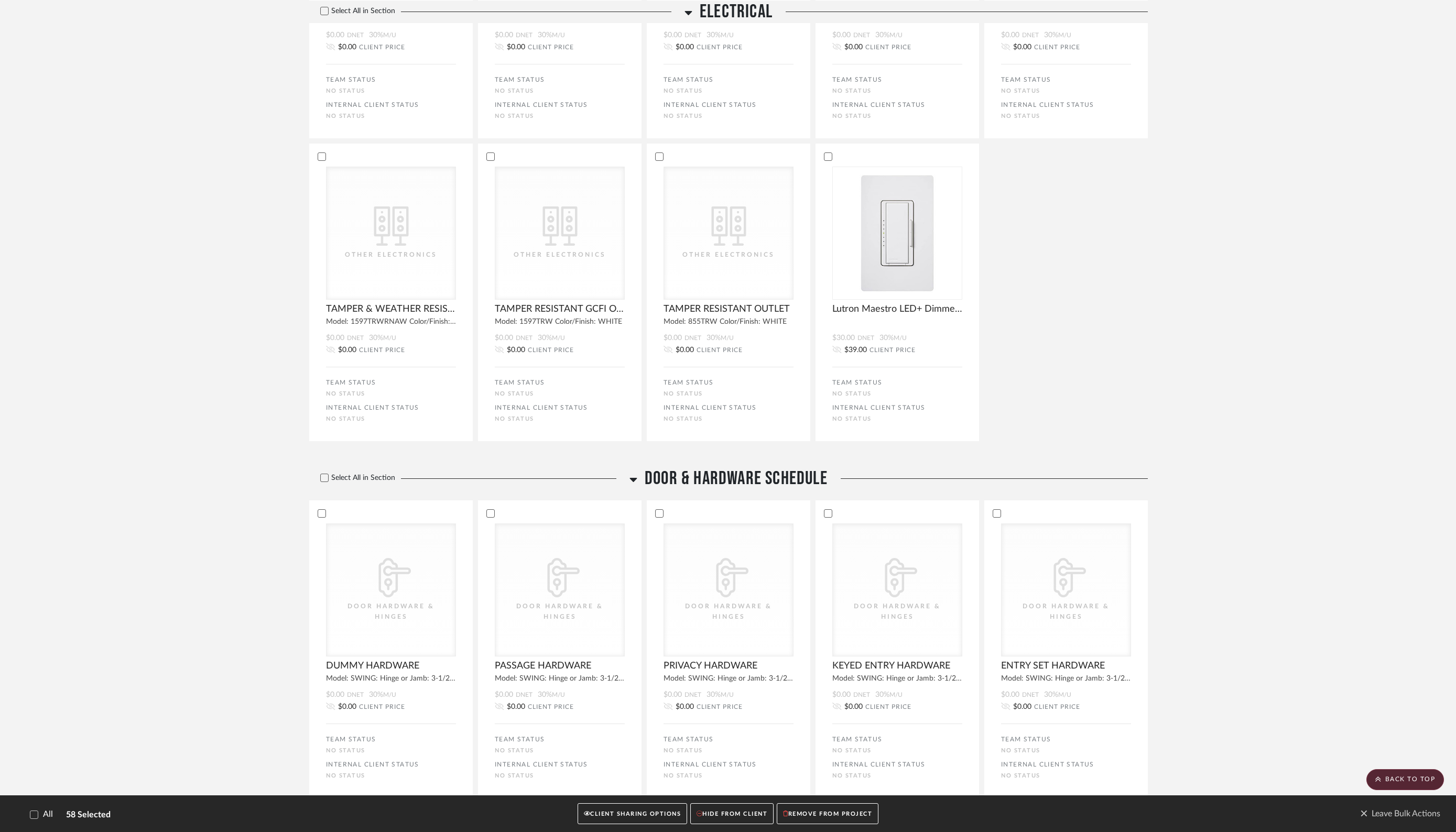
scroll to position [4649, 0]
click at [324, 159] on icon at bounding box center [321, 156] width 7 height 7
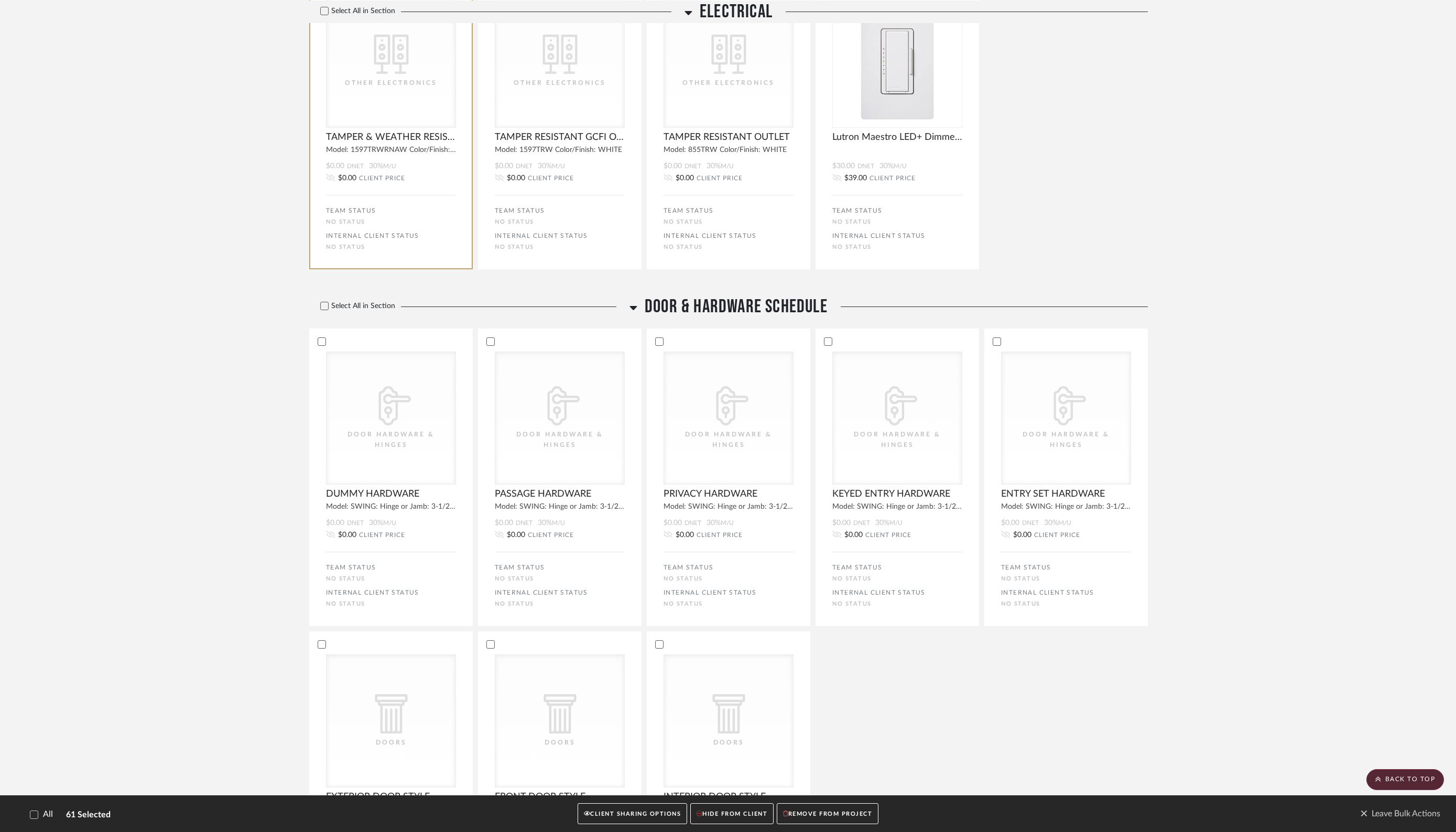
scroll to position [4923, 0]
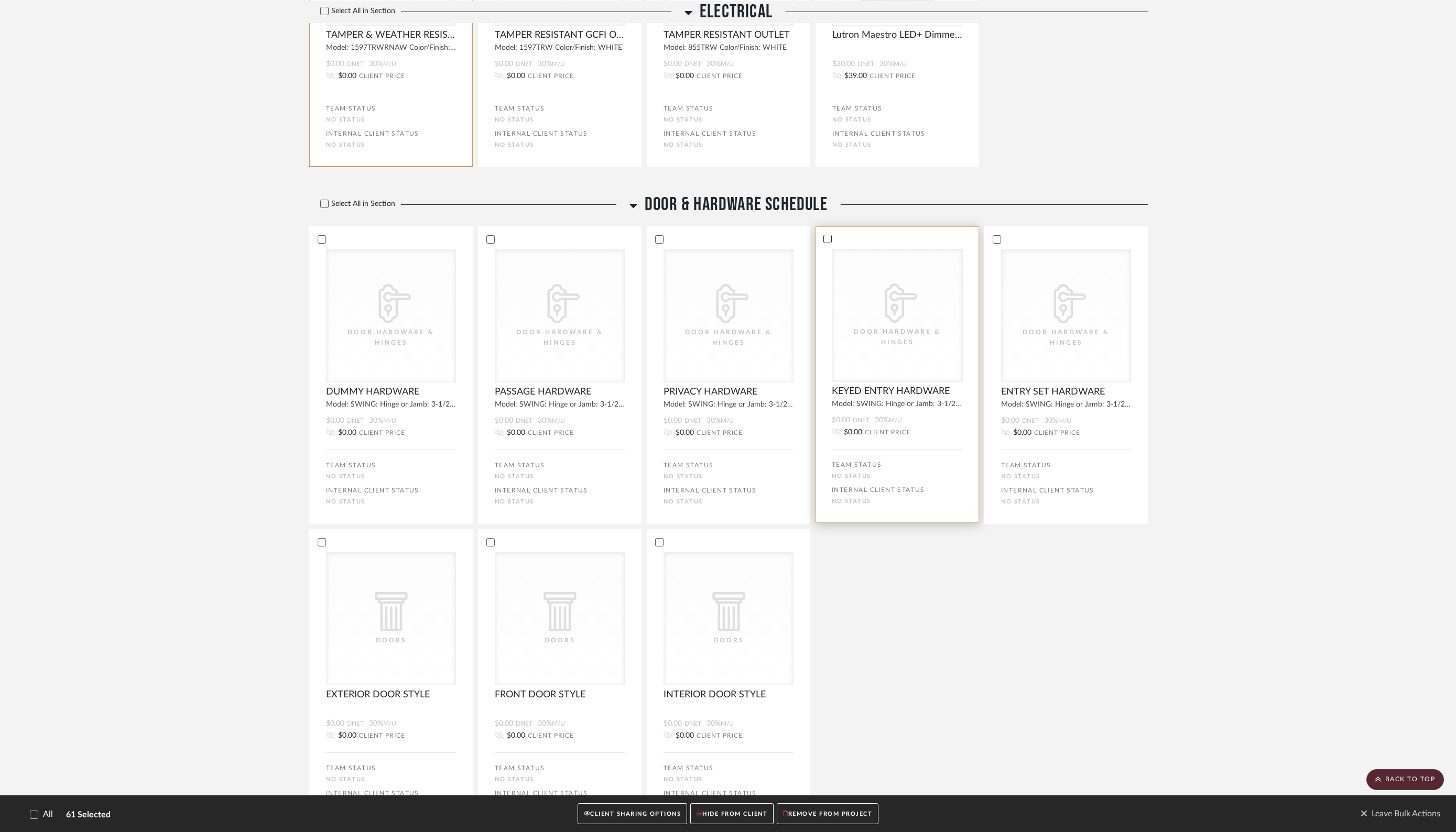
click at [827, 241] on icon at bounding box center [827, 238] width 7 height 5
click at [993, 243] on icon at bounding box center [996, 239] width 7 height 7
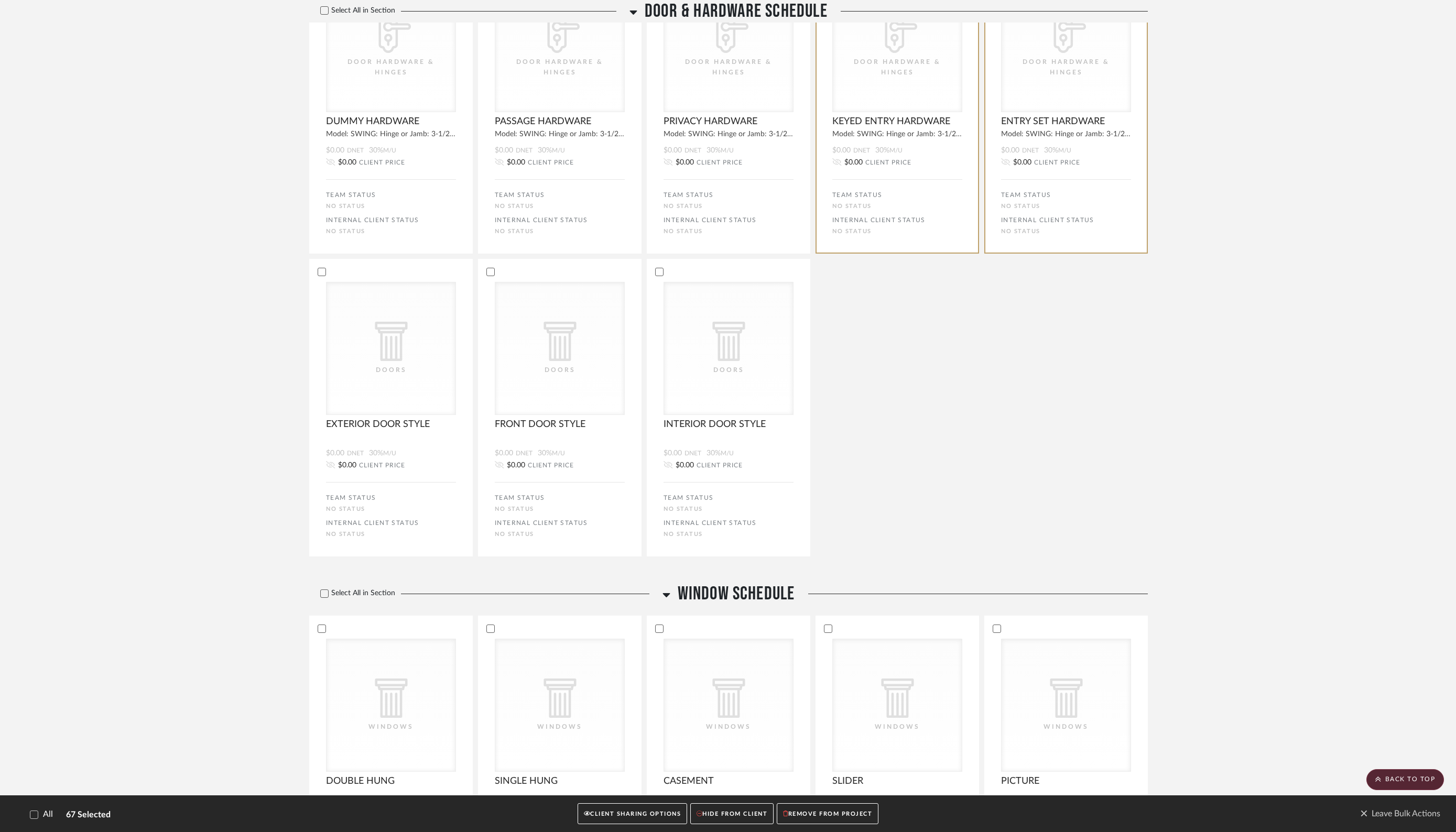
scroll to position [5211, 0]
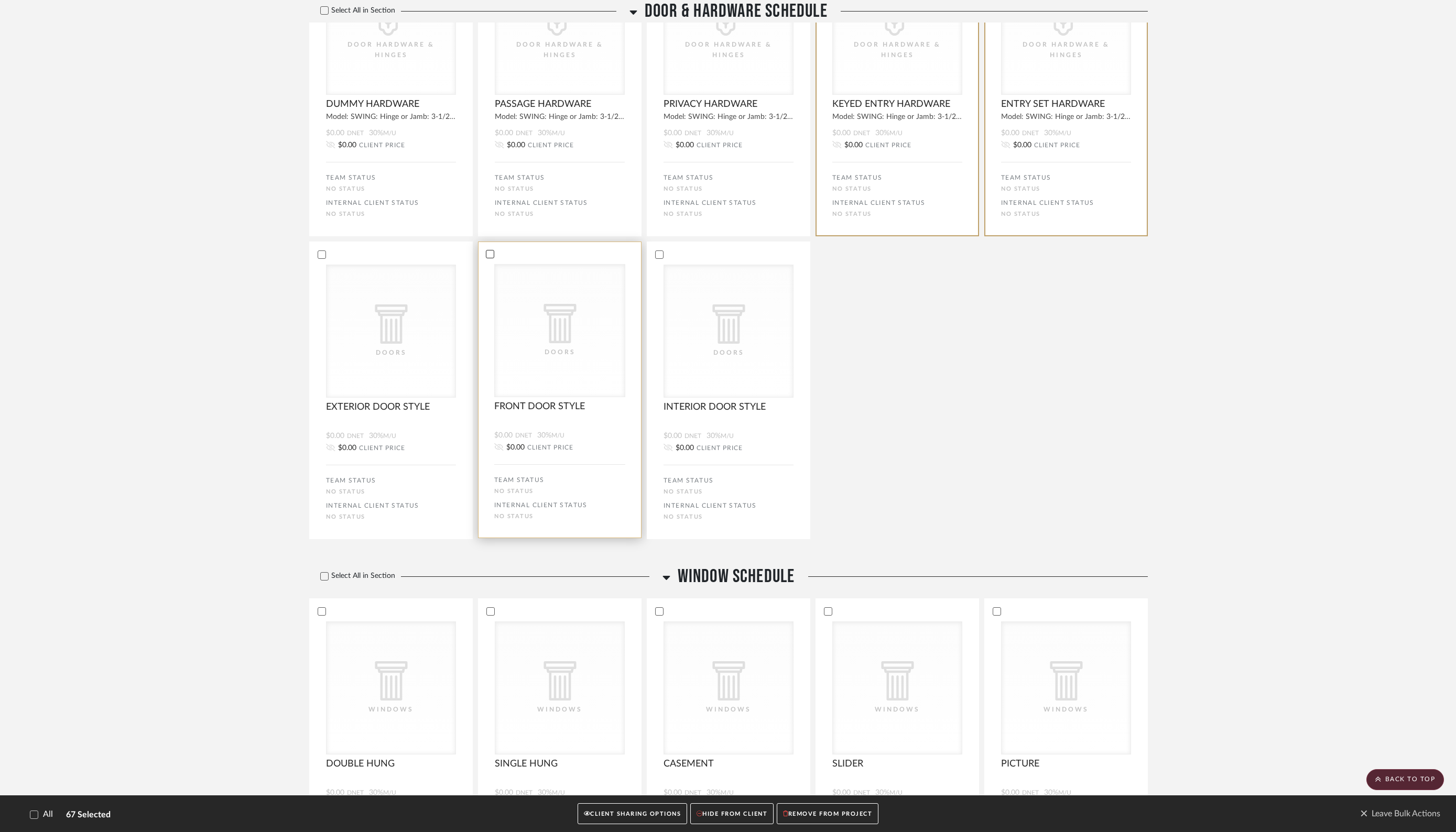
click at [491, 258] on icon at bounding box center [490, 254] width 7 height 7
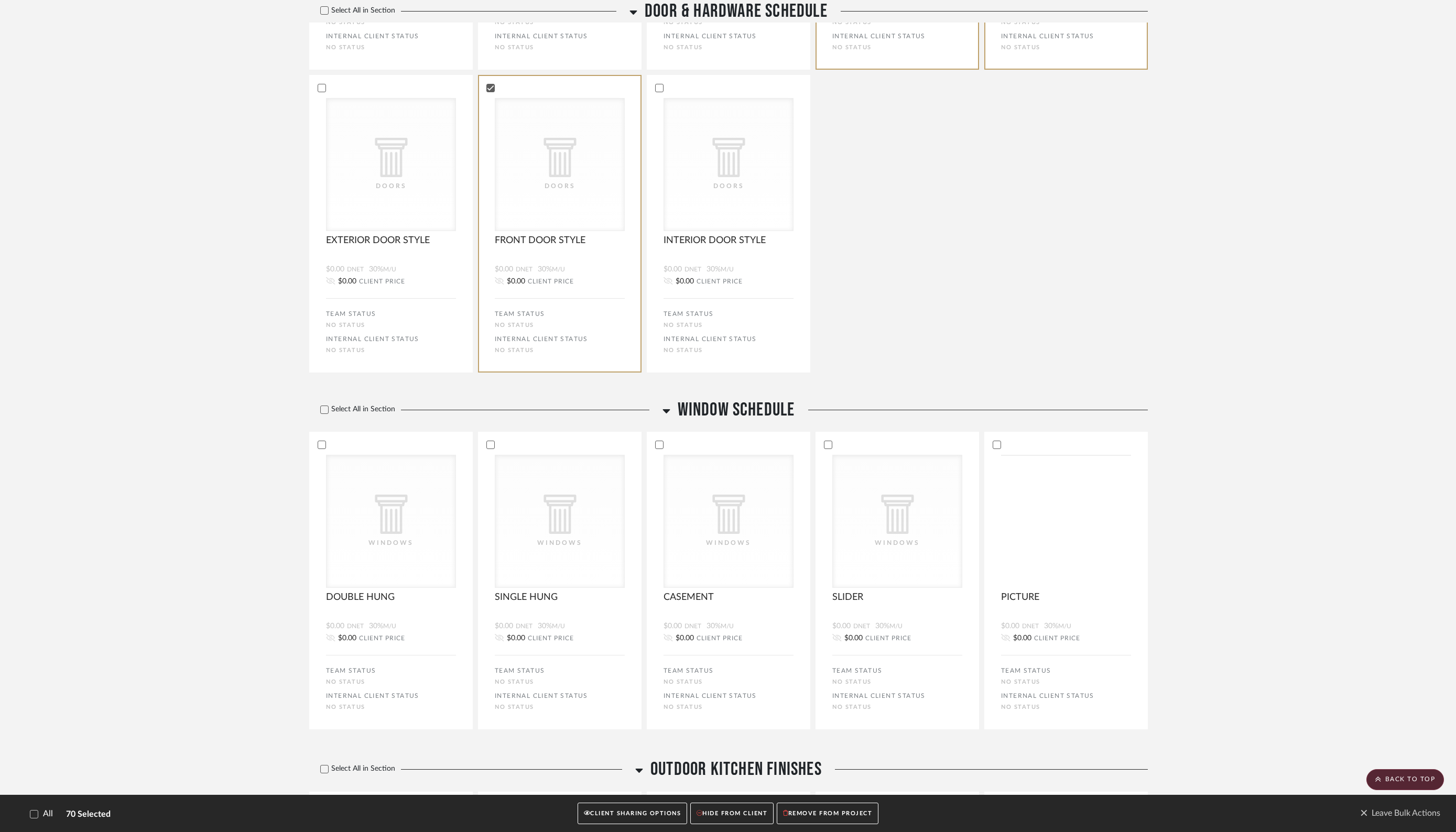
scroll to position [5494, 0]
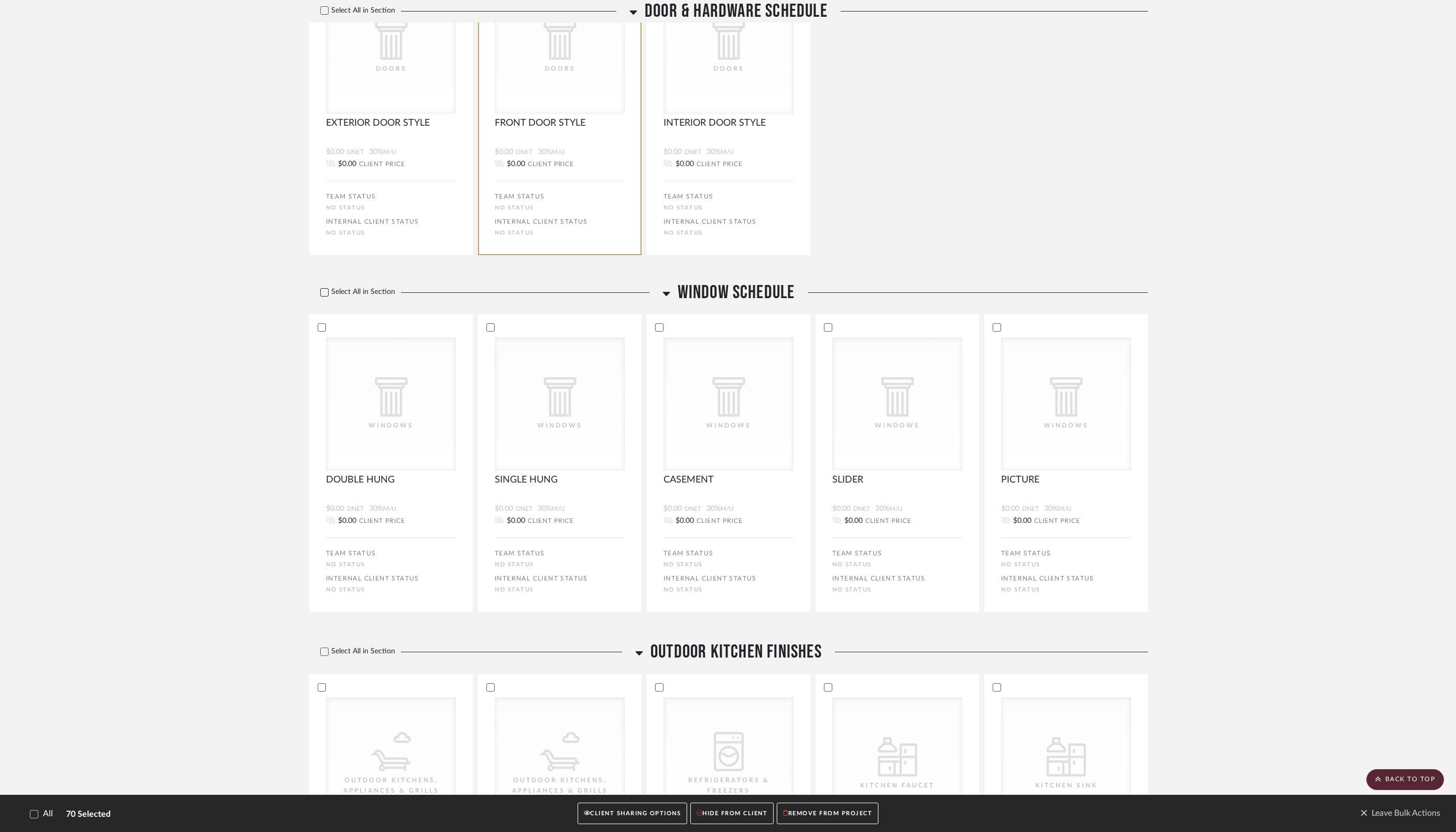
click at [327, 296] on icon at bounding box center [325, 292] width 7 height 7
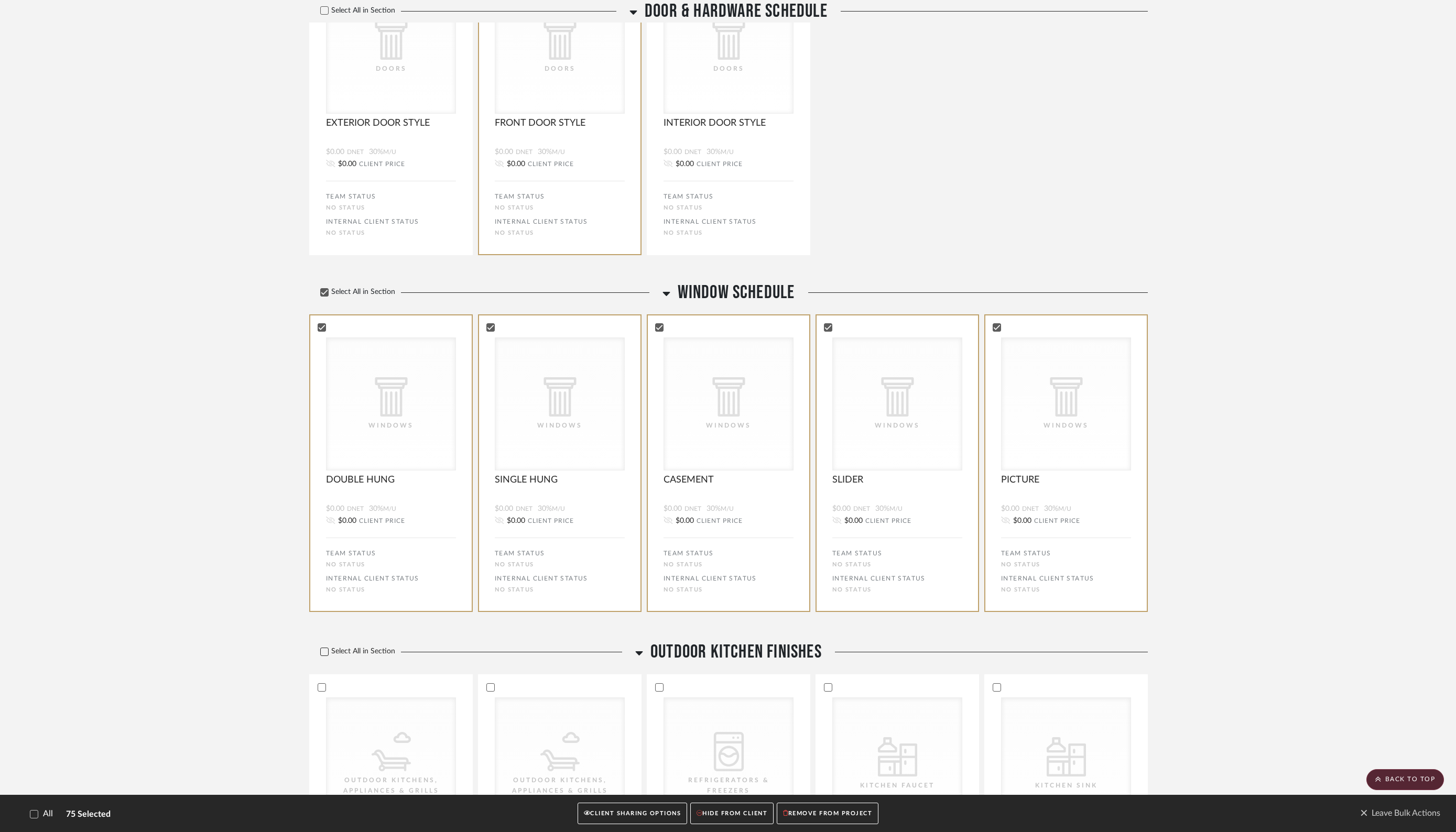
click at [325, 654] on icon at bounding box center [324, 651] width 7 height 5
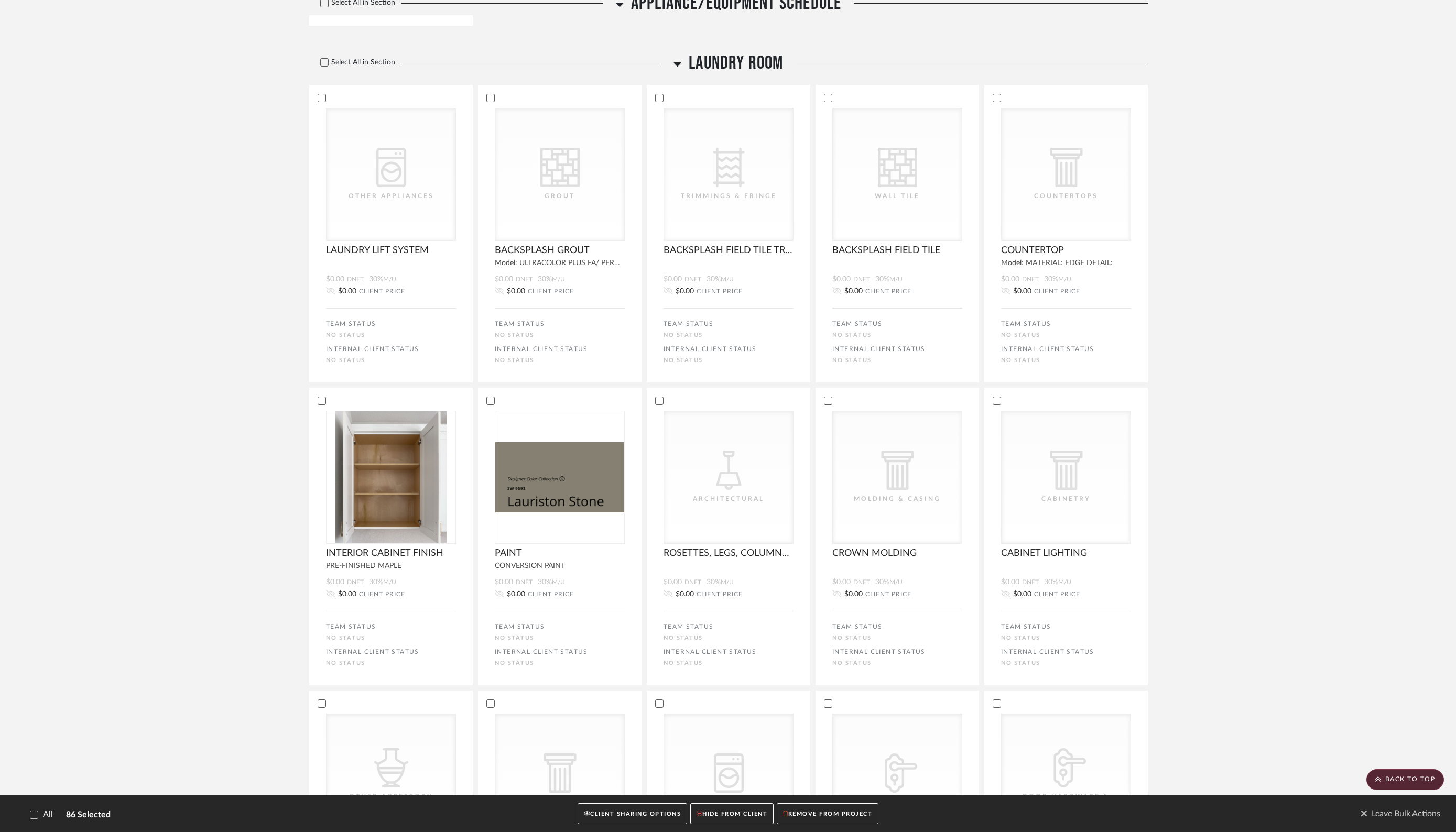
scroll to position [10183, 0]
click at [328, 66] on icon at bounding box center [325, 62] width 7 height 7
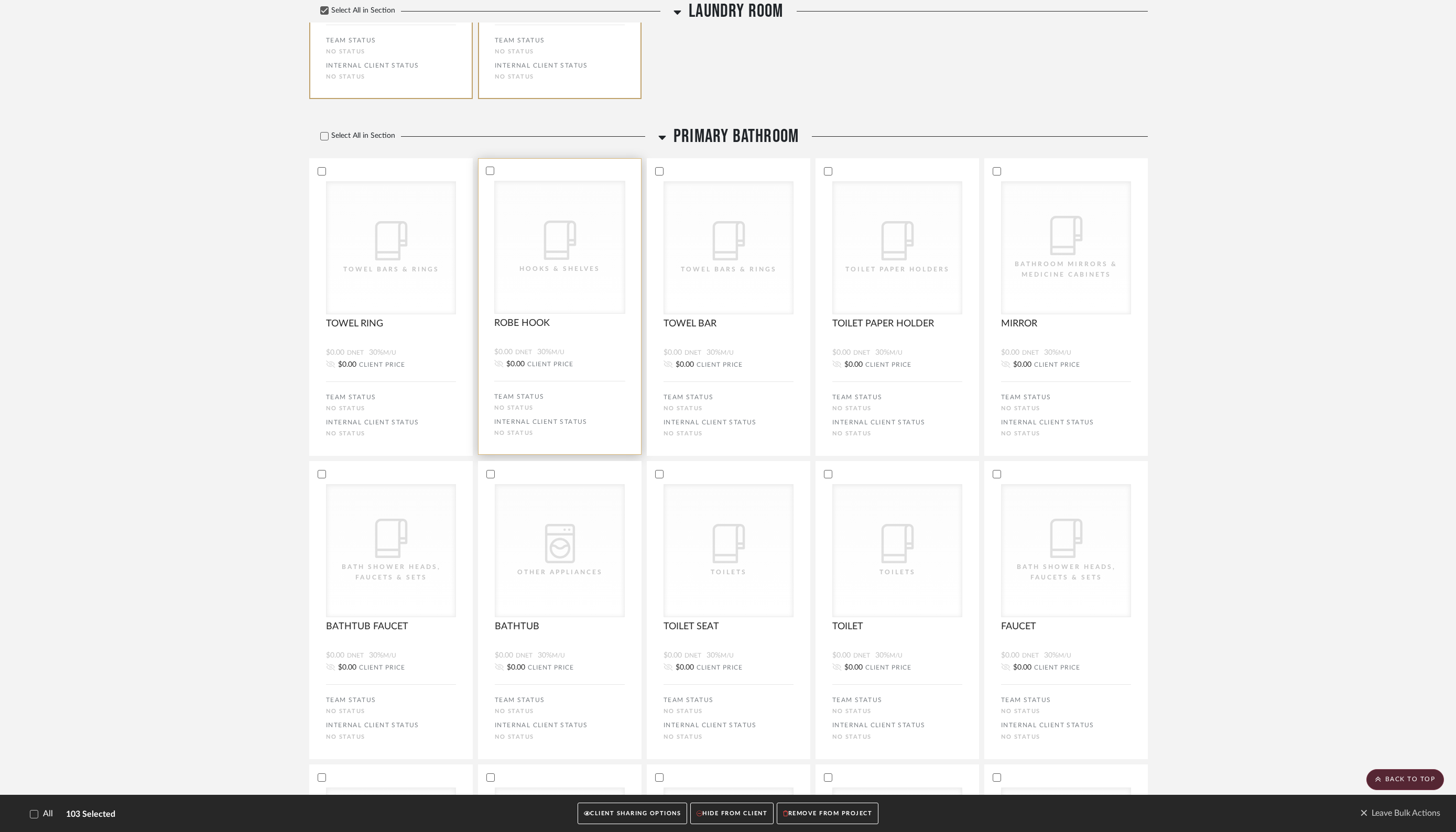
scroll to position [11376, 0]
click at [328, 138] on icon at bounding box center [325, 135] width 7 height 7
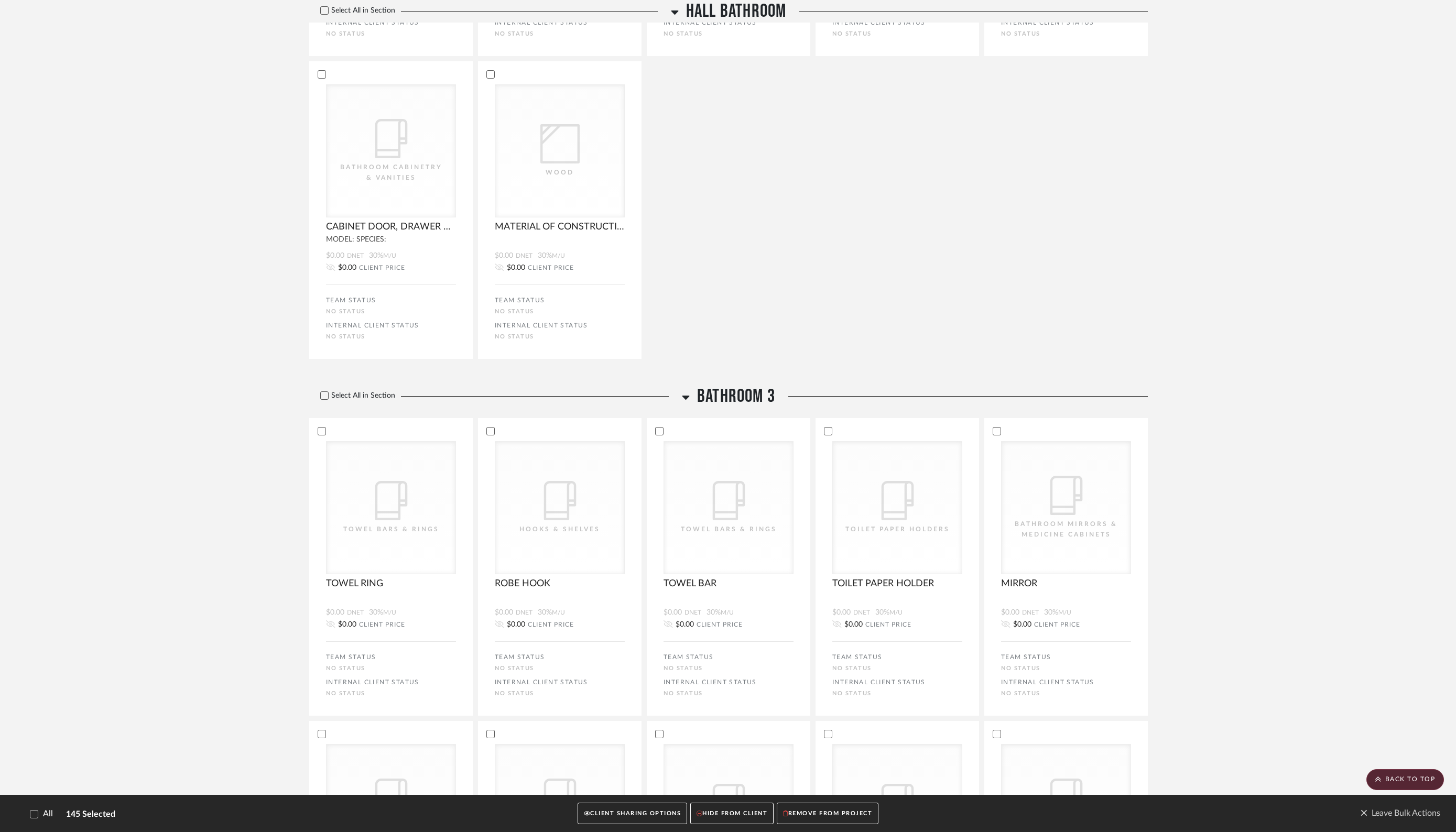
scroll to position [16677, 0]
click at [326, 396] on icon at bounding box center [325, 393] width 7 height 7
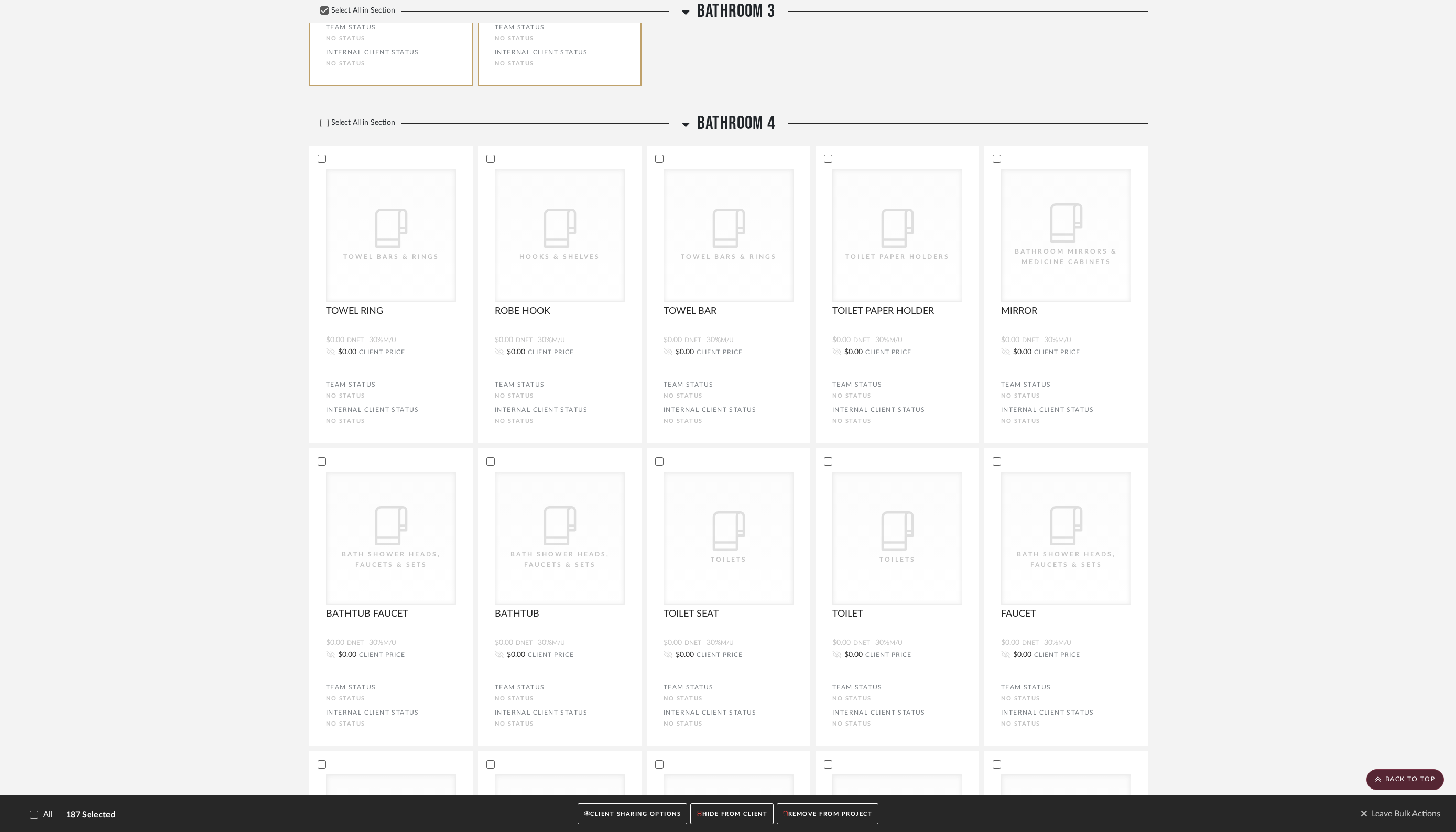
scroll to position [19768, 0]
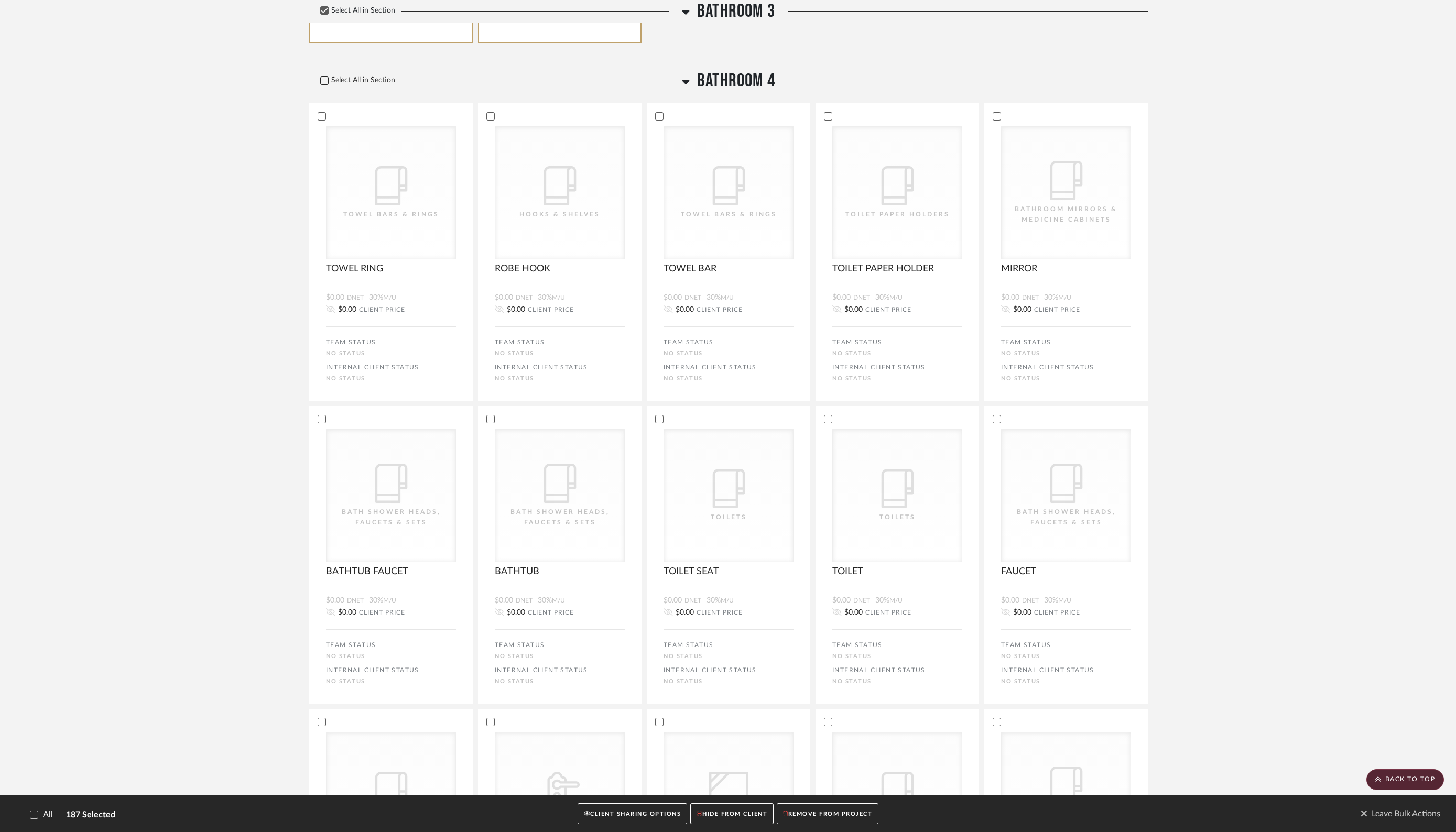
click at [323, 84] on icon at bounding box center [325, 80] width 7 height 7
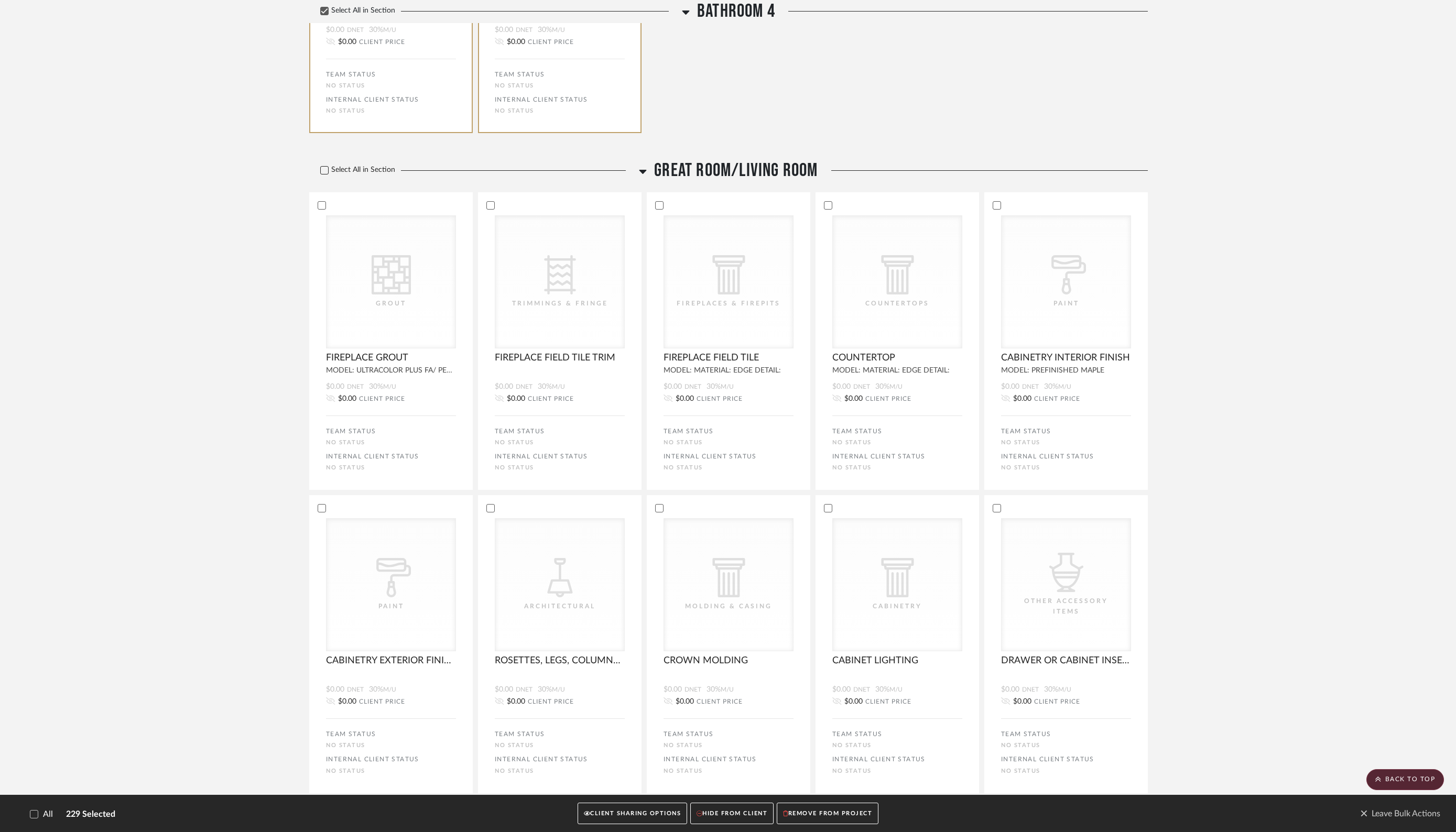
scroll to position [22459, 0]
click at [323, 173] on icon at bounding box center [325, 170] width 7 height 7
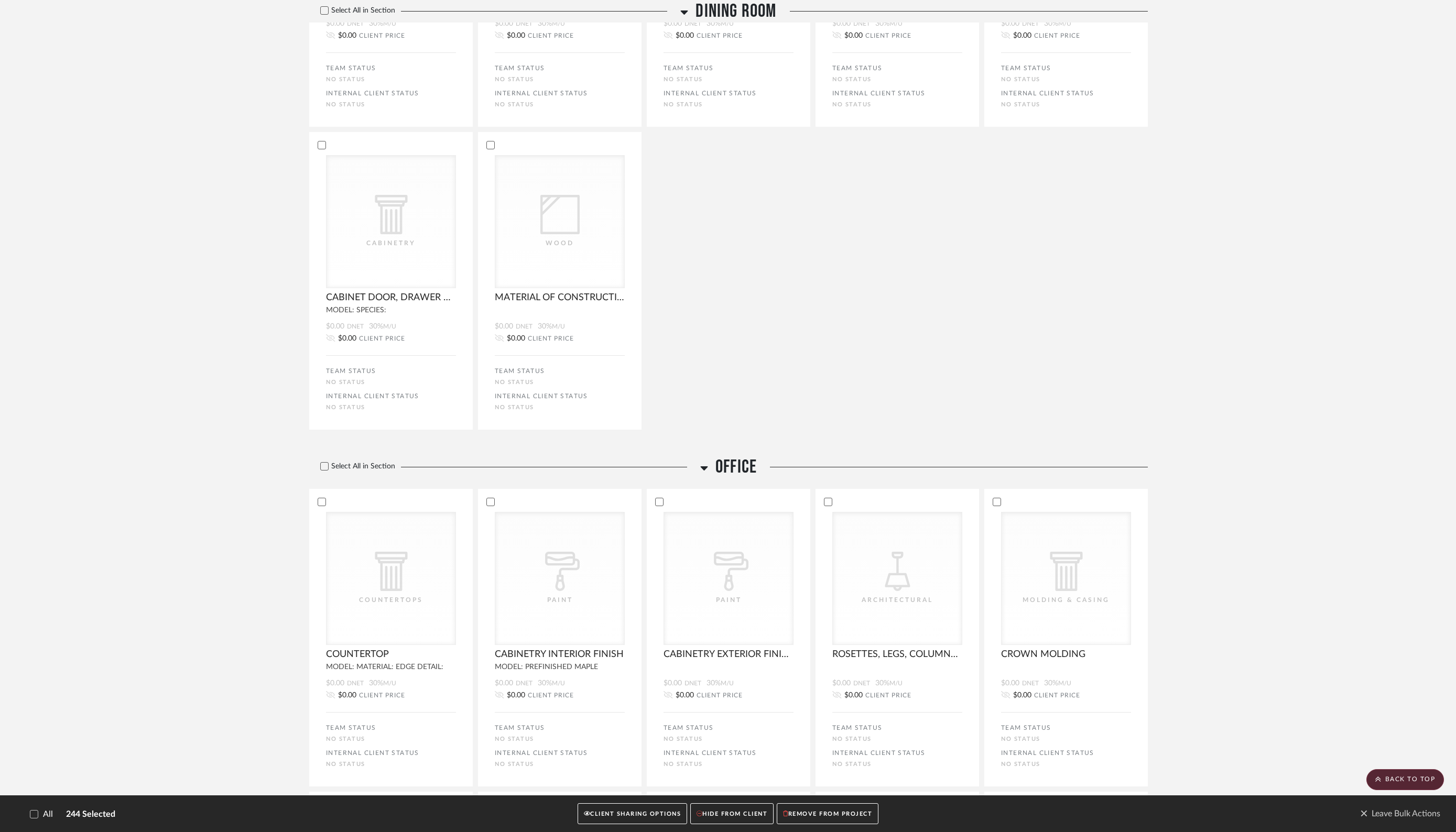
scroll to position [24094, 0]
click at [323, 464] on icon at bounding box center [325, 460] width 7 height 7
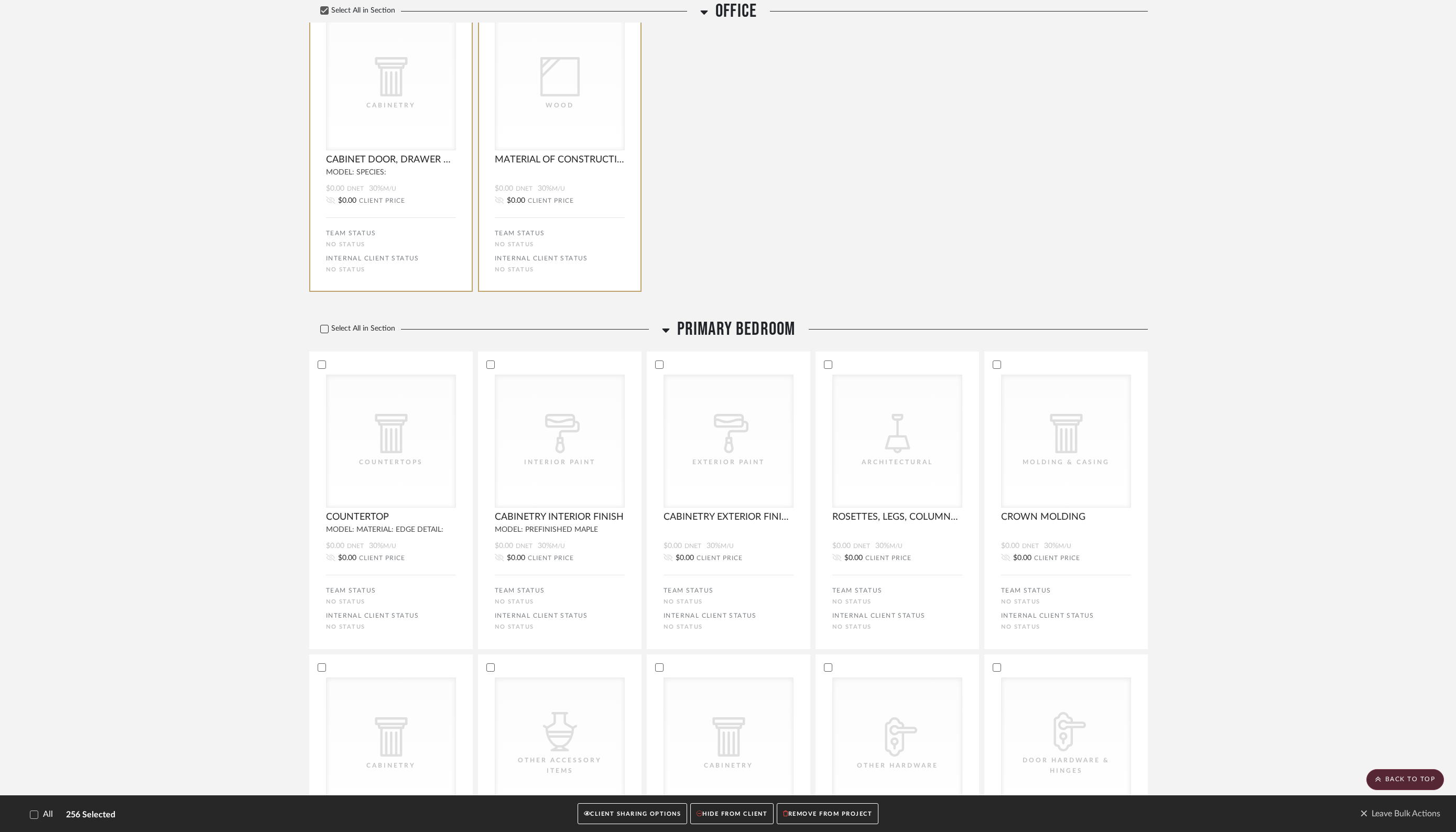
scroll to position [25190, 0]
click at [326, 329] on icon at bounding box center [324, 326] width 7 height 5
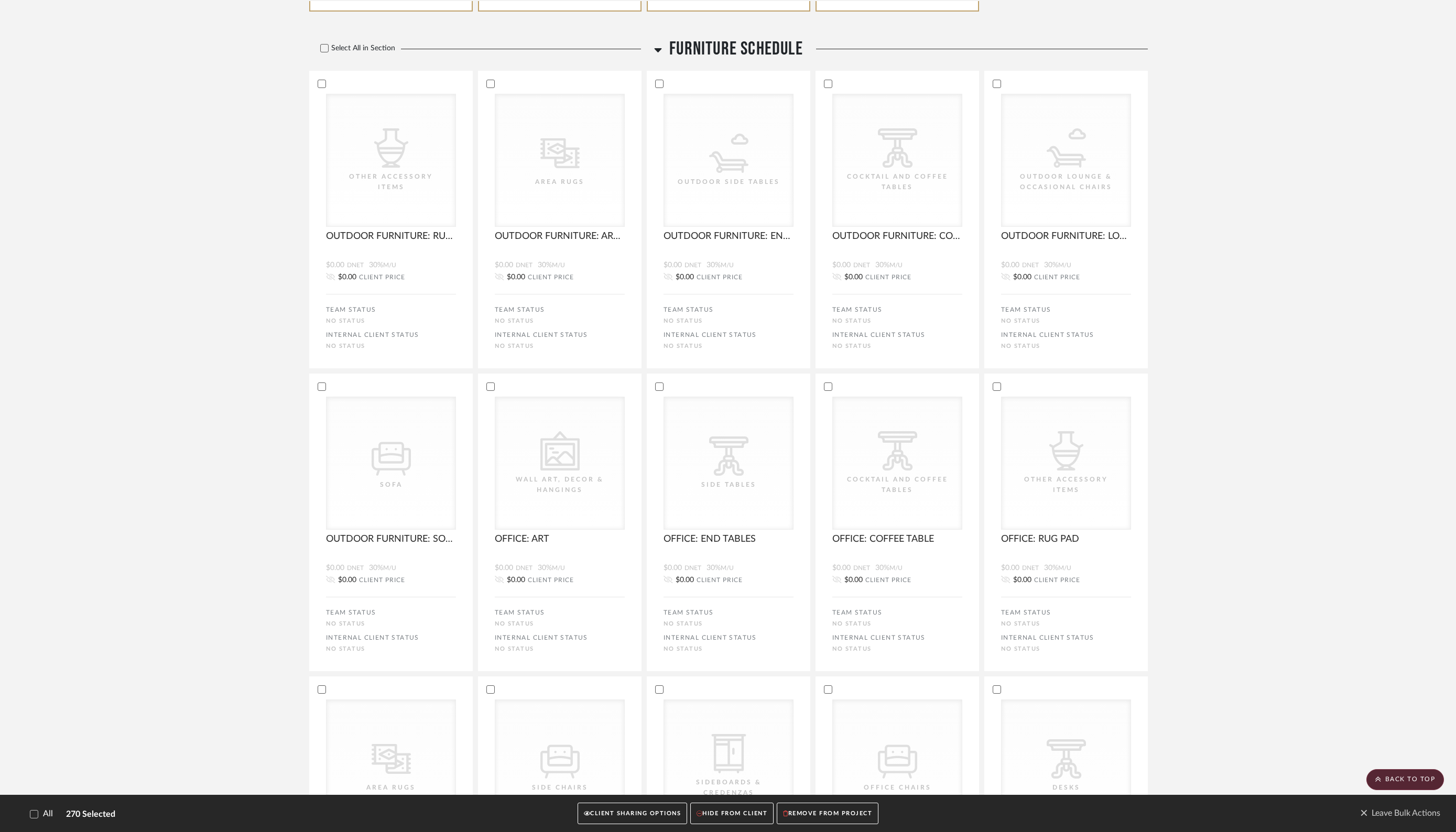
scroll to position [26435, 0]
click at [323, 48] on icon at bounding box center [325, 44] width 7 height 7
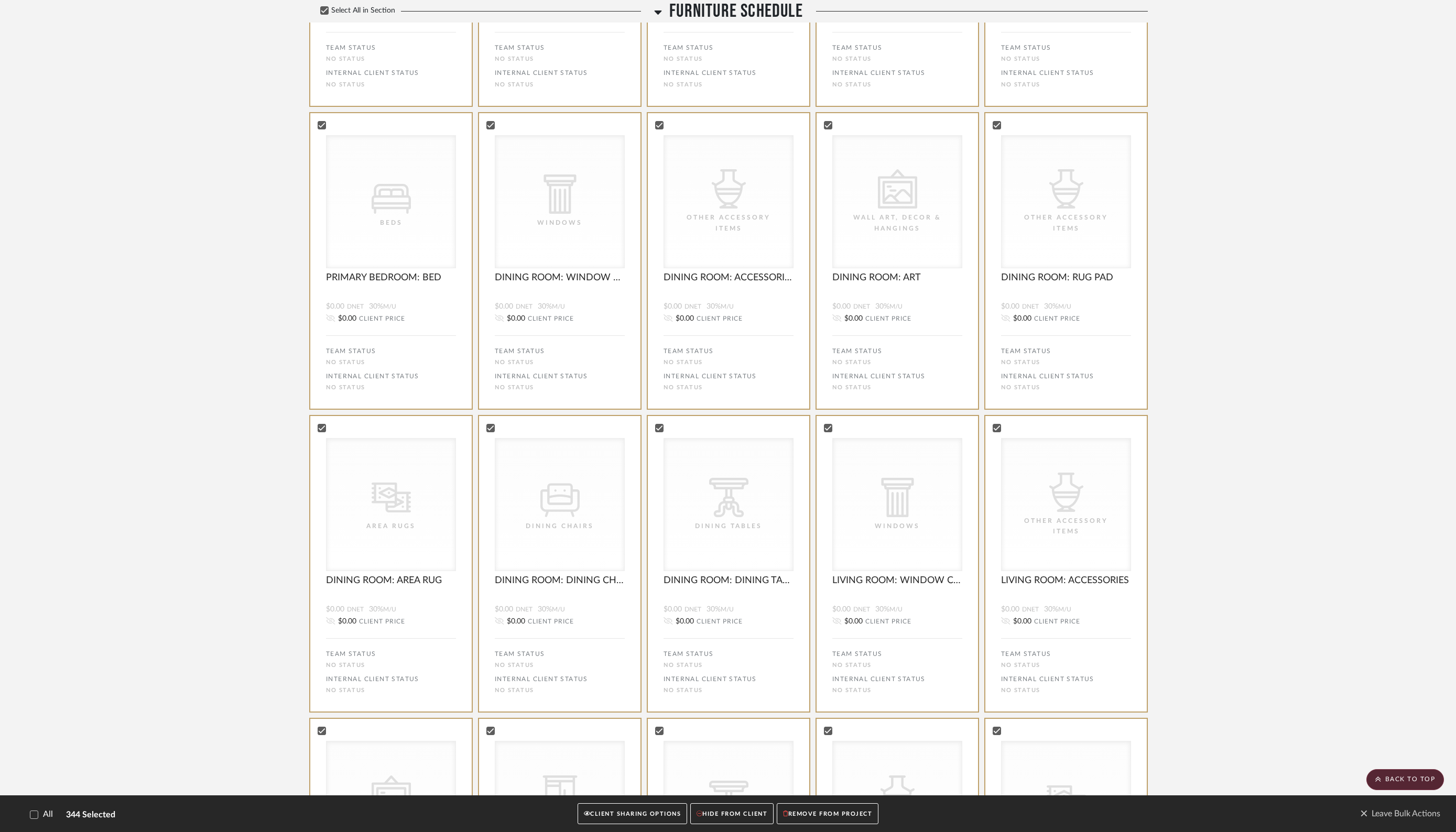
scroll to position [29416, 0]
click at [490, 130] on icon at bounding box center [490, 126] width 7 height 7
click at [657, 130] on icon at bounding box center [659, 126] width 7 height 7
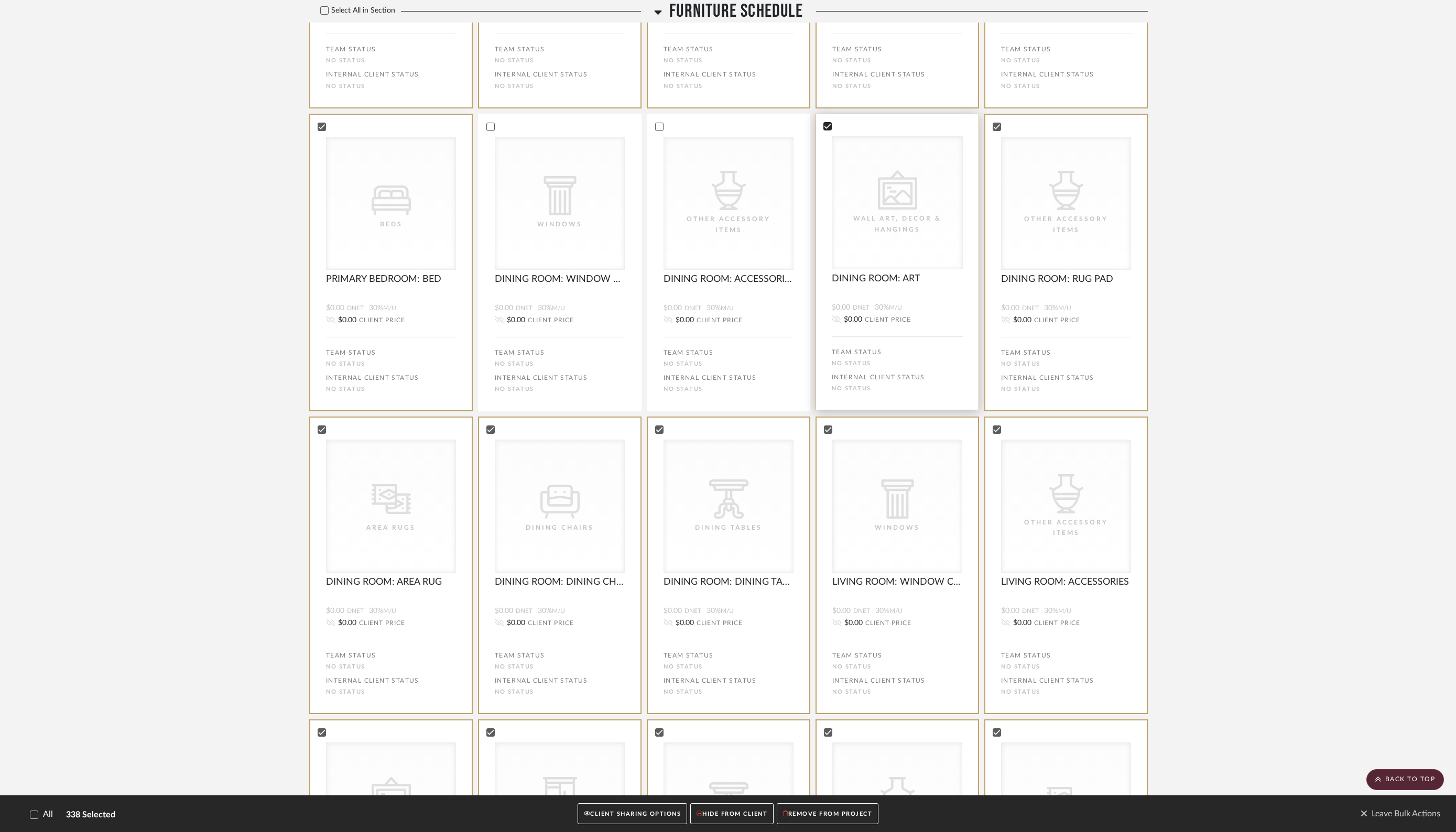
click at [826, 130] on icon at bounding box center [827, 126] width 7 height 7
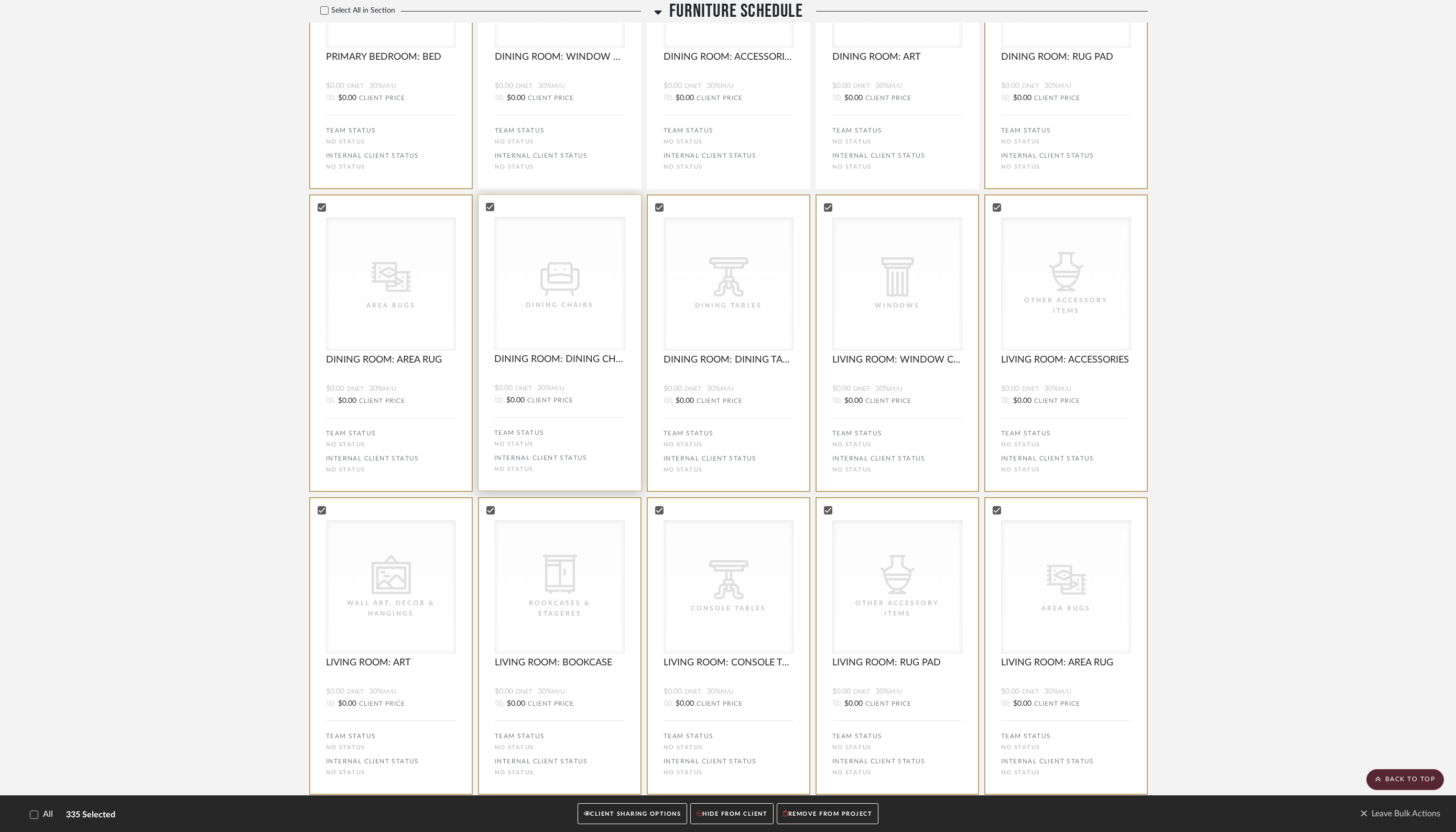
scroll to position [29640, 0]
click at [490, 209] on icon at bounding box center [490, 205] width 7 height 7
click at [665, 210] on div at bounding box center [728, 205] width 162 height 10
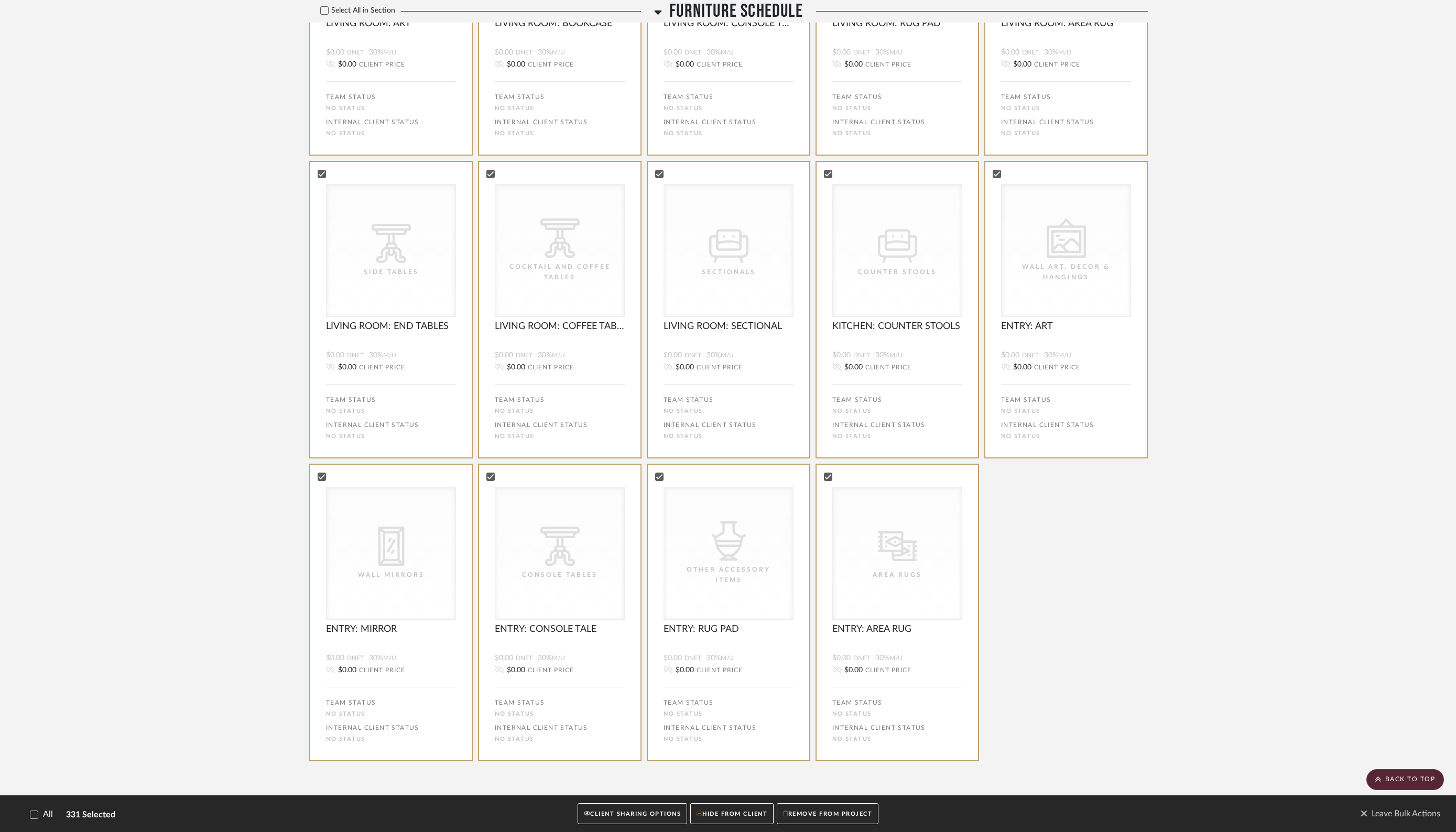
scroll to position [30337, 0]
click at [831, 172] on div at bounding box center [827, 173] width 8 height 8
click at [823, 813] on button "REMOVE FROM PROJECT" at bounding box center [827, 813] width 102 height 21
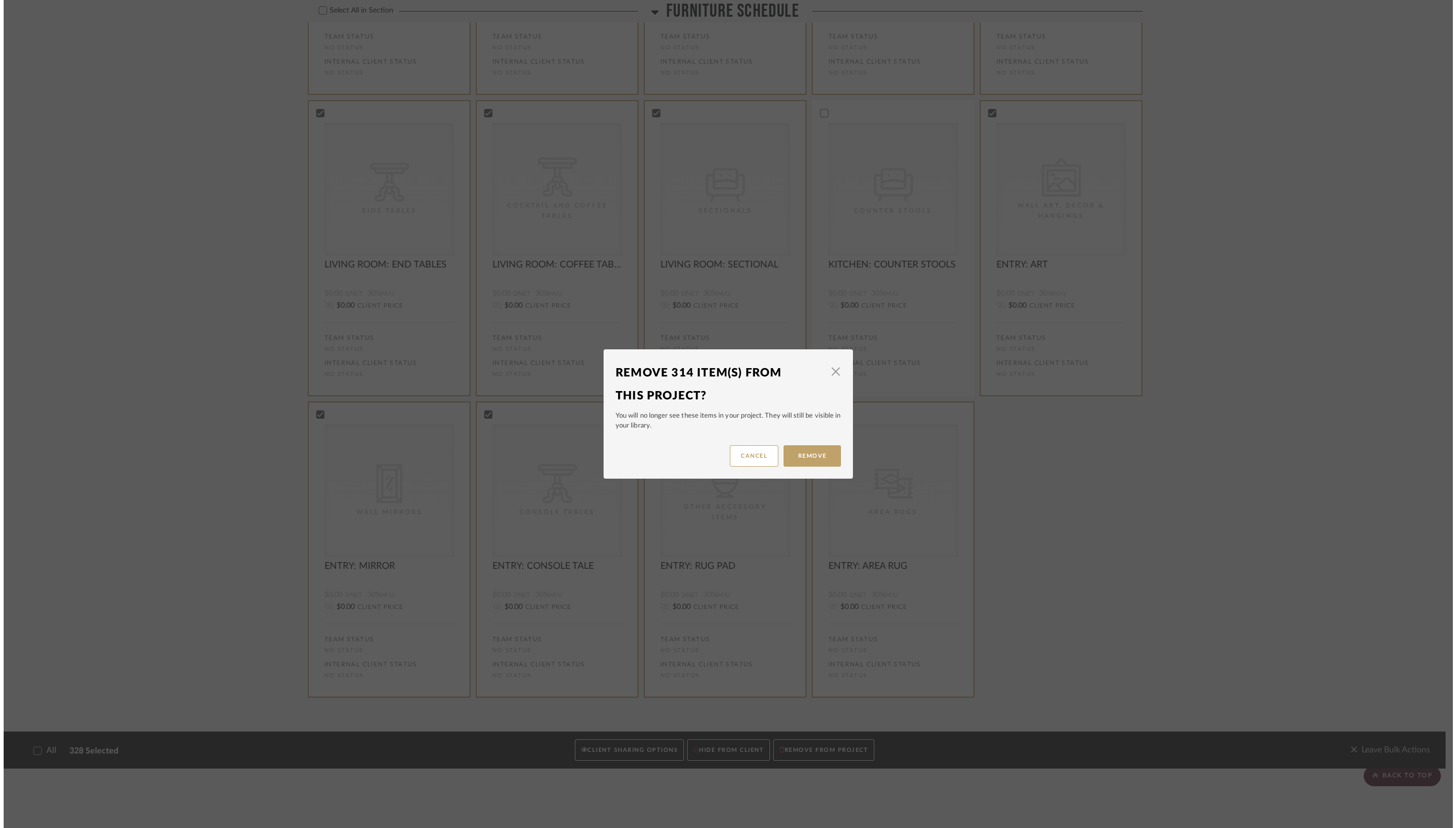
scroll to position [0, 0]
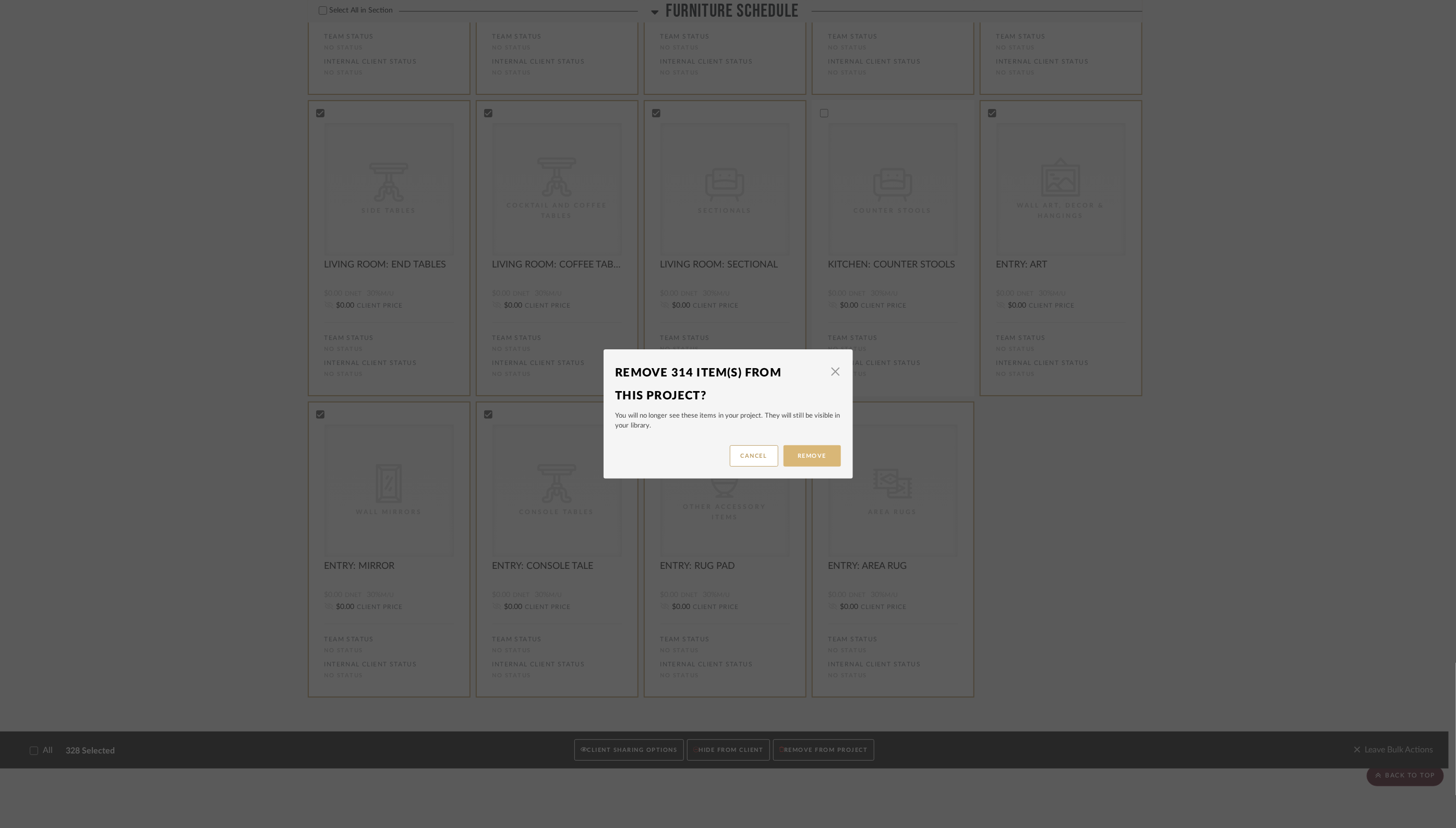
click at [811, 459] on button "Remove" at bounding box center [812, 455] width 58 height 21
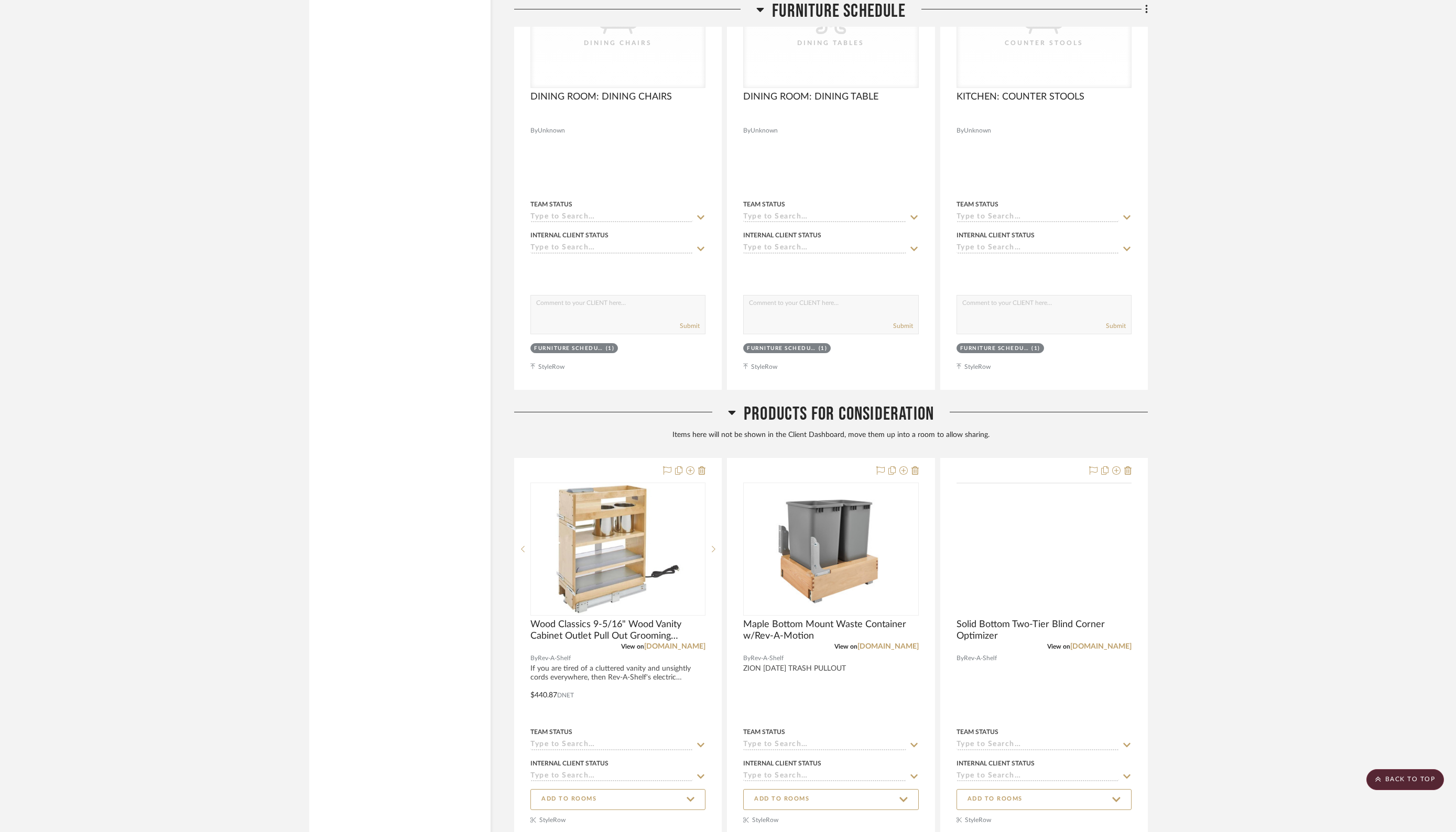
scroll to position [9928, 0]
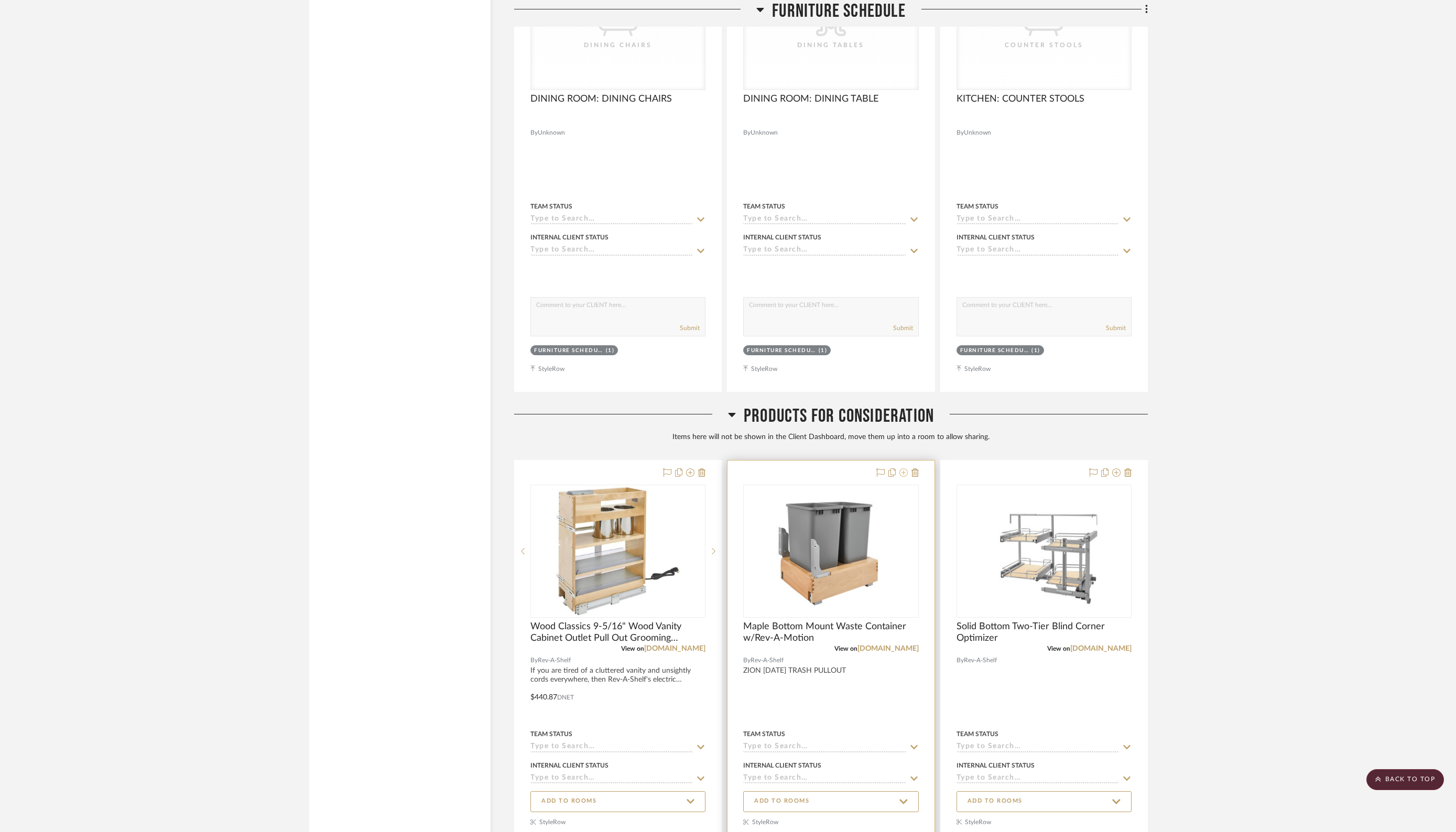
click at [905, 472] on icon at bounding box center [903, 472] width 8 height 8
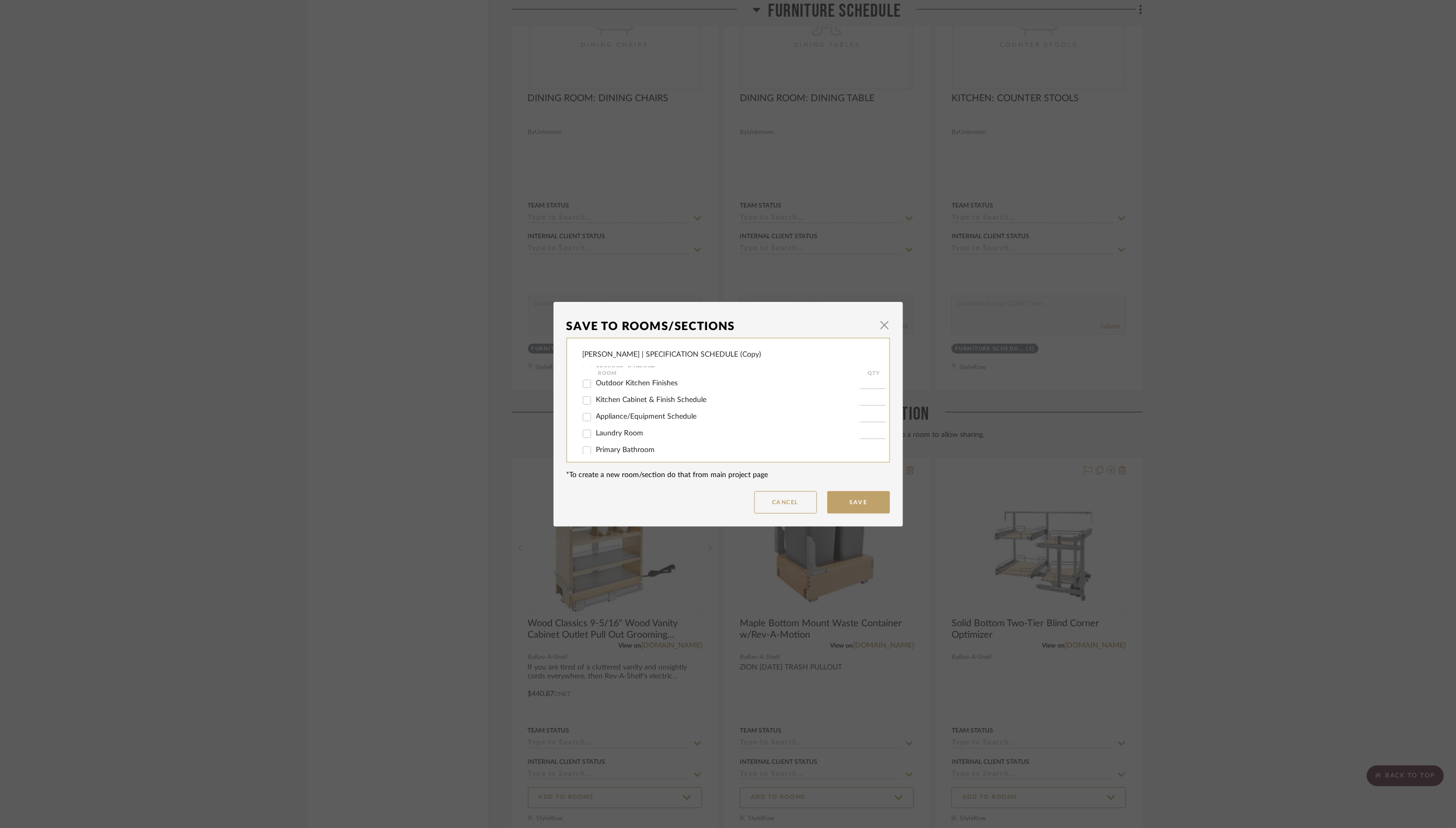
scroll to position [119, 0]
click at [767, 505] on button "Cancel" at bounding box center [786, 502] width 63 height 23
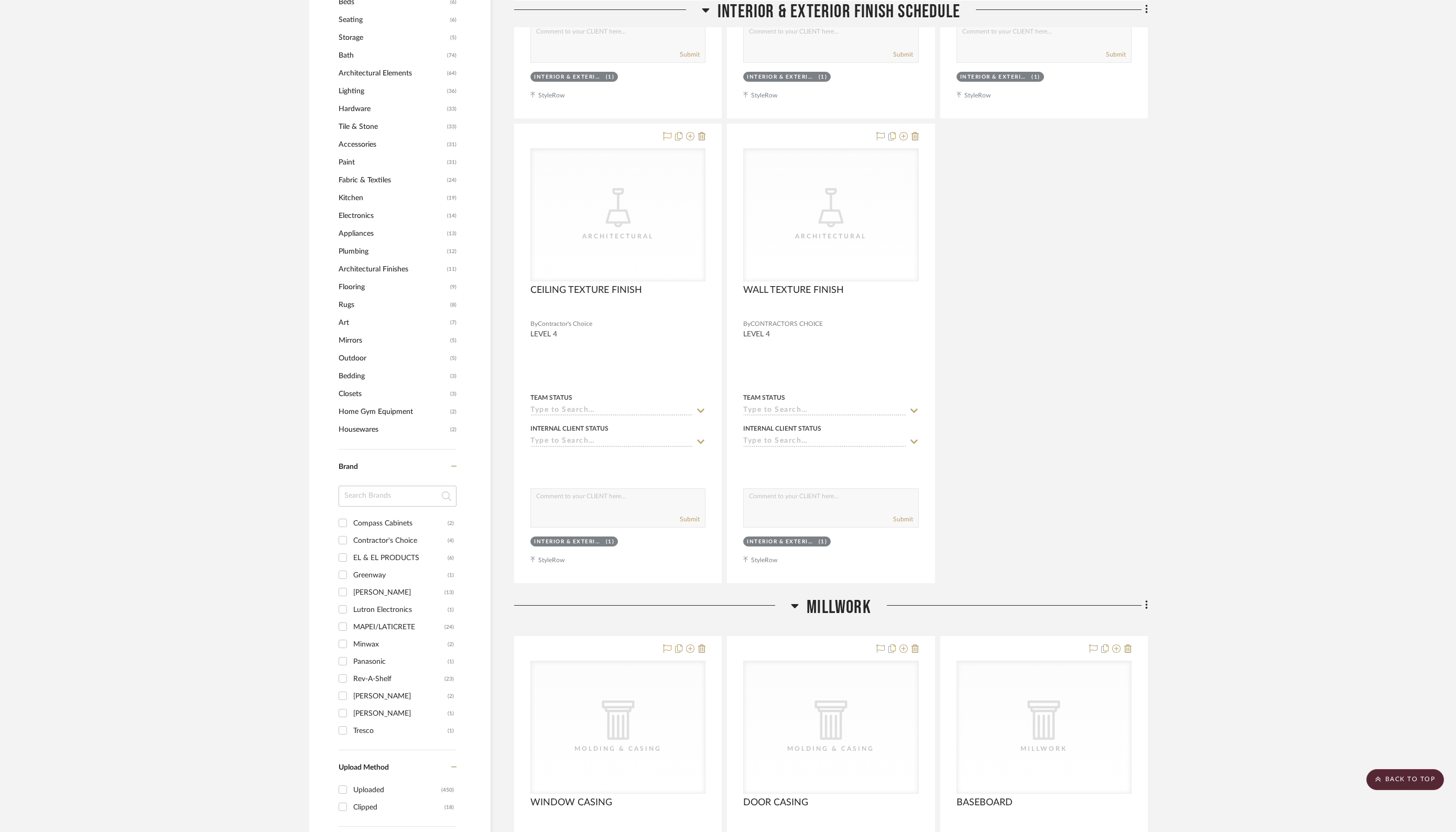
scroll to position [0, 0]
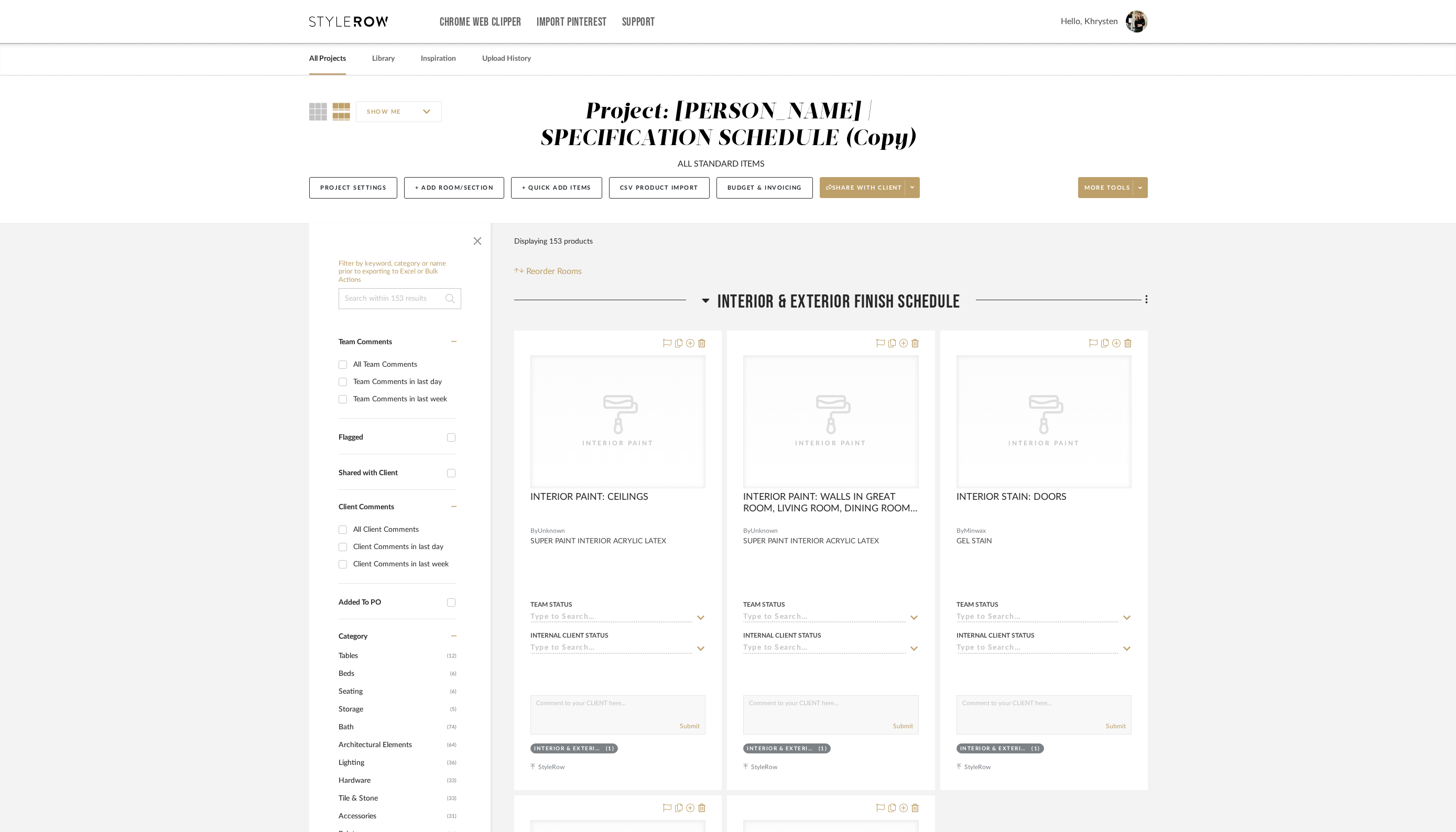
click at [708, 299] on icon at bounding box center [706, 300] width 7 height 4
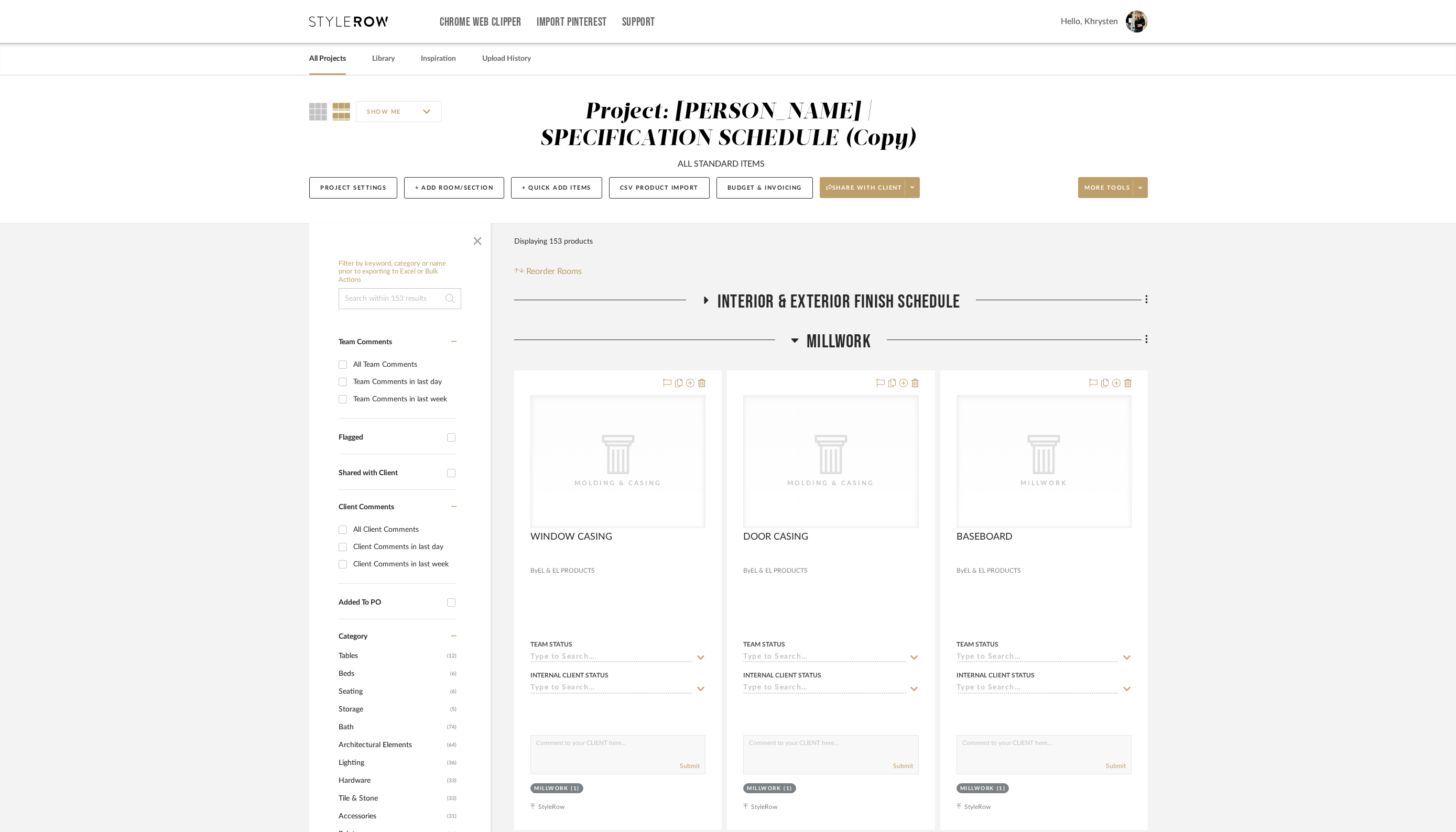
click at [796, 339] on icon at bounding box center [795, 341] width 7 height 4
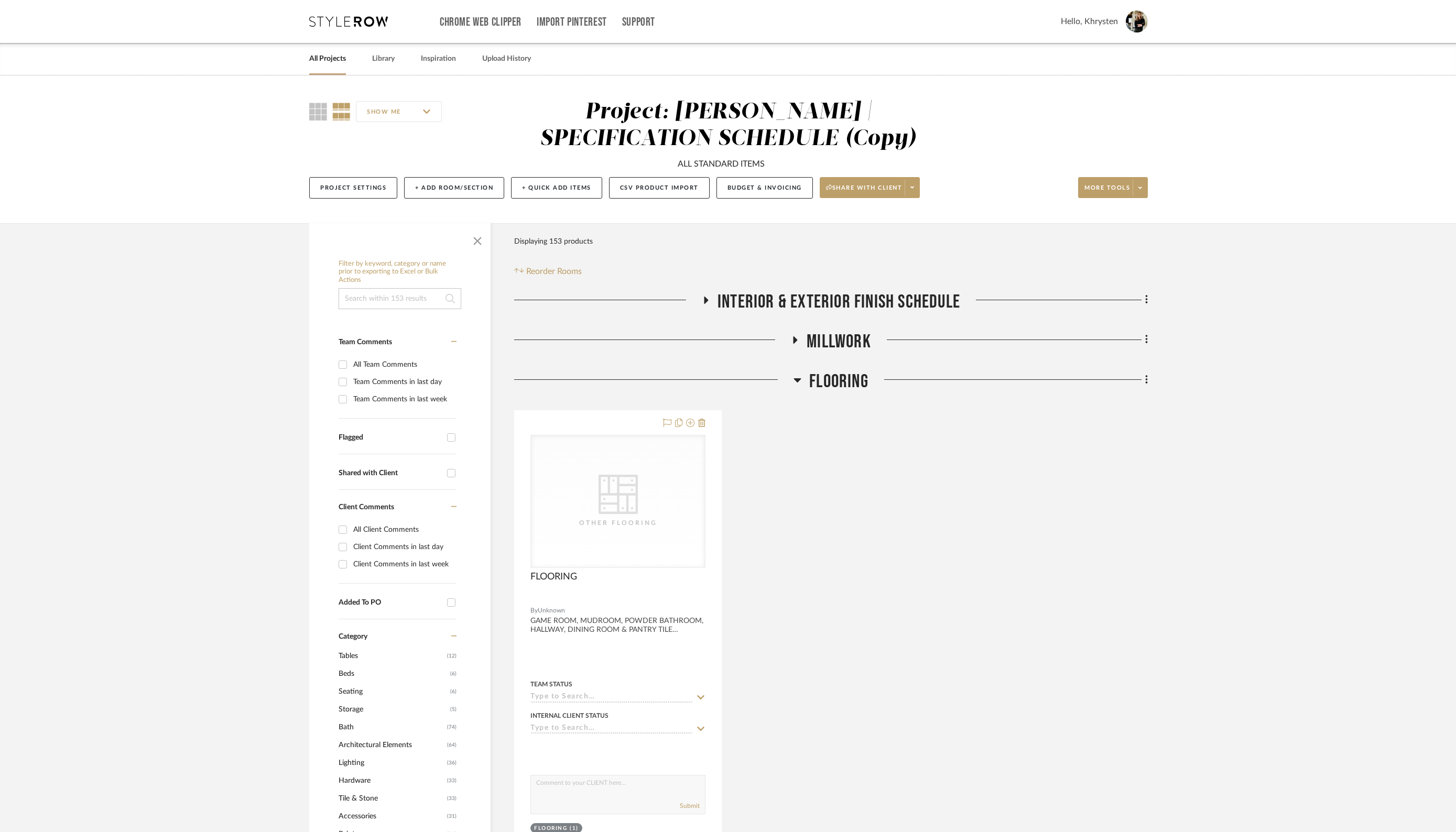
click at [796, 382] on icon at bounding box center [797, 379] width 8 height 12
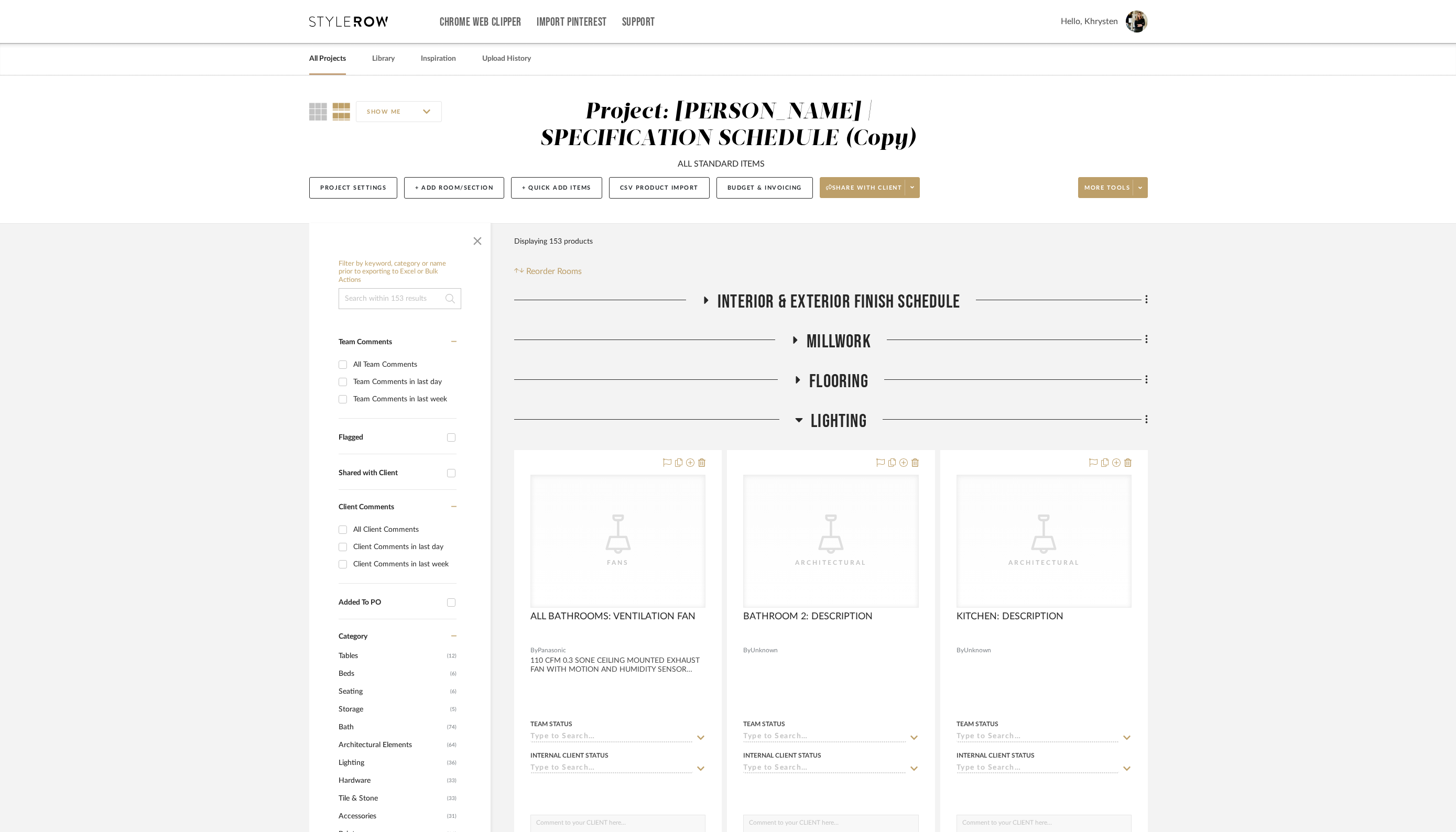
click at [796, 419] on icon at bounding box center [799, 420] width 7 height 4
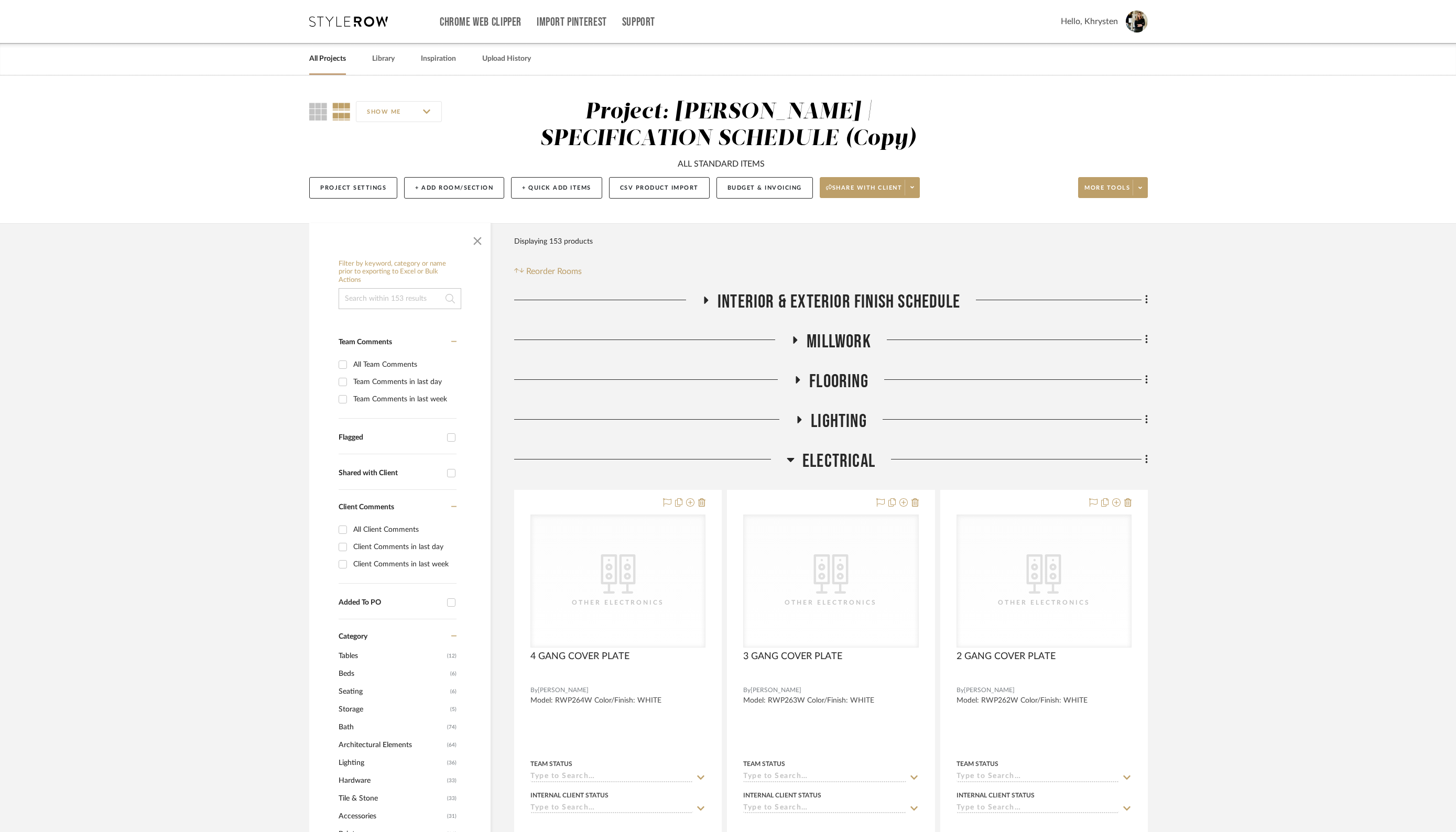
click at [791, 455] on icon at bounding box center [791, 459] width 8 height 12
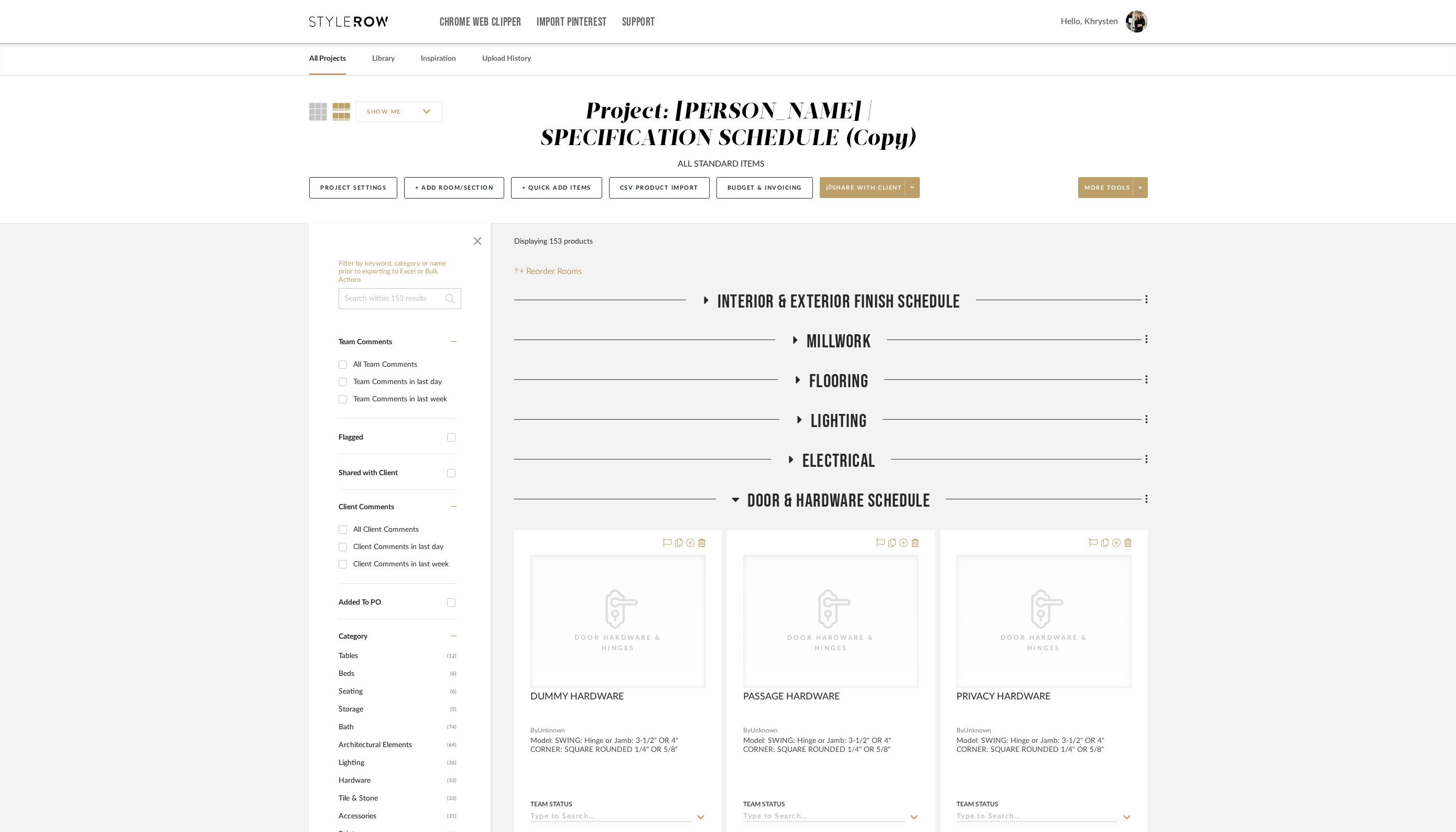
click at [736, 497] on icon at bounding box center [735, 499] width 8 height 12
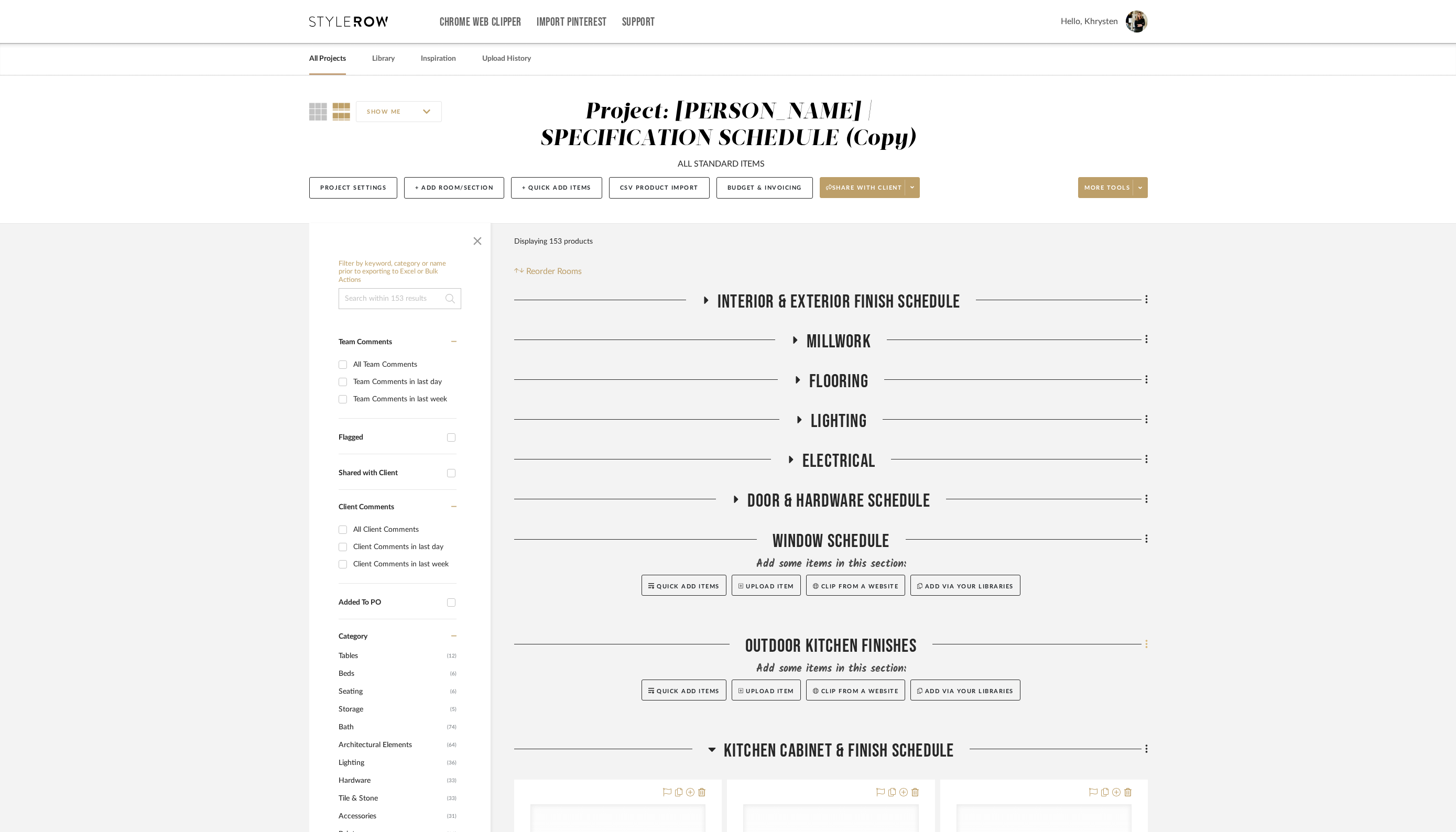
click at [1147, 644] on icon at bounding box center [1147, 644] width 3 height 12
click at [1082, 622] on span "Delete Room" at bounding box center [1090, 623] width 42 height 9
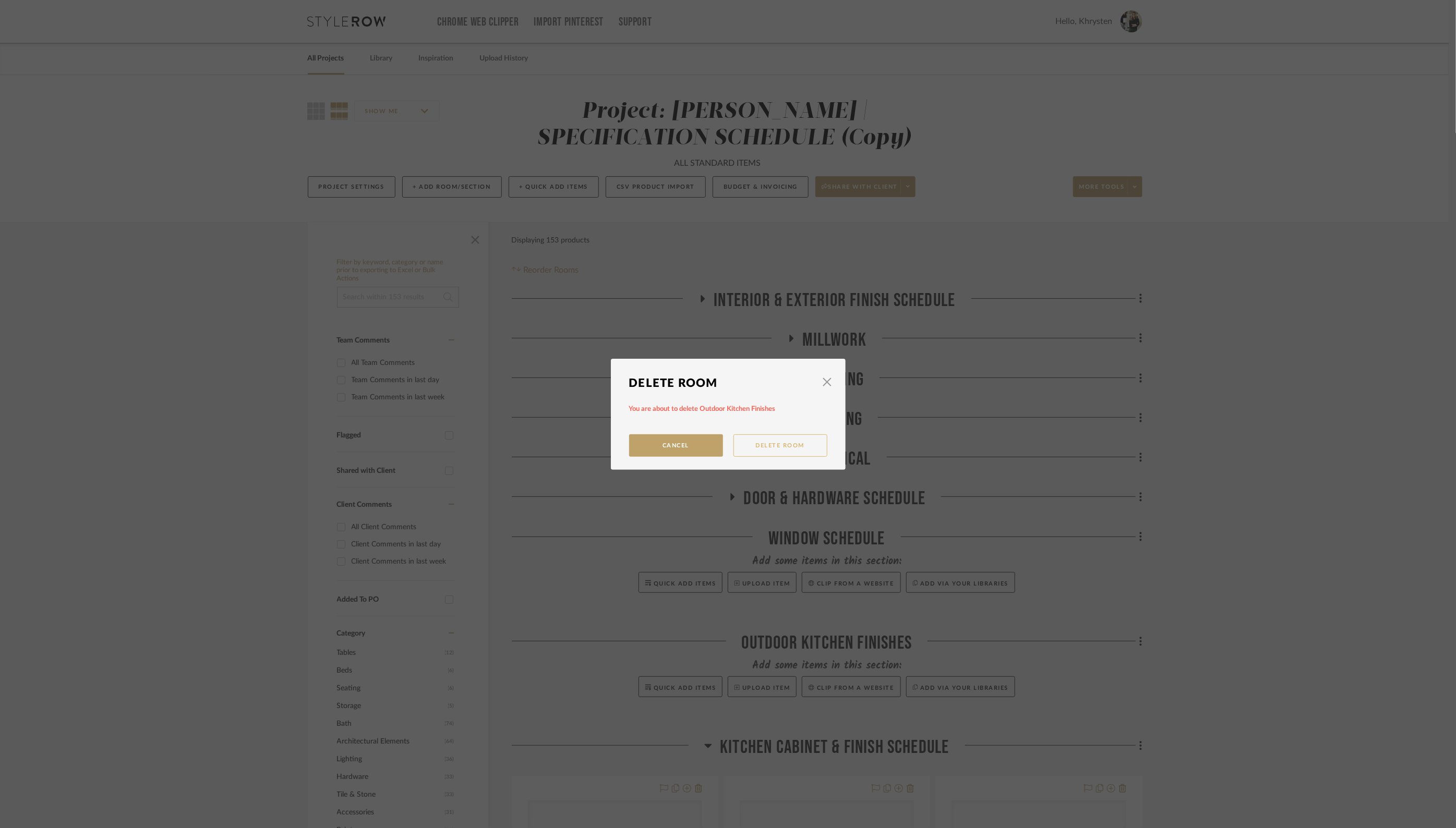
click at [773, 446] on button "Delete Room" at bounding box center [780, 445] width 94 height 23
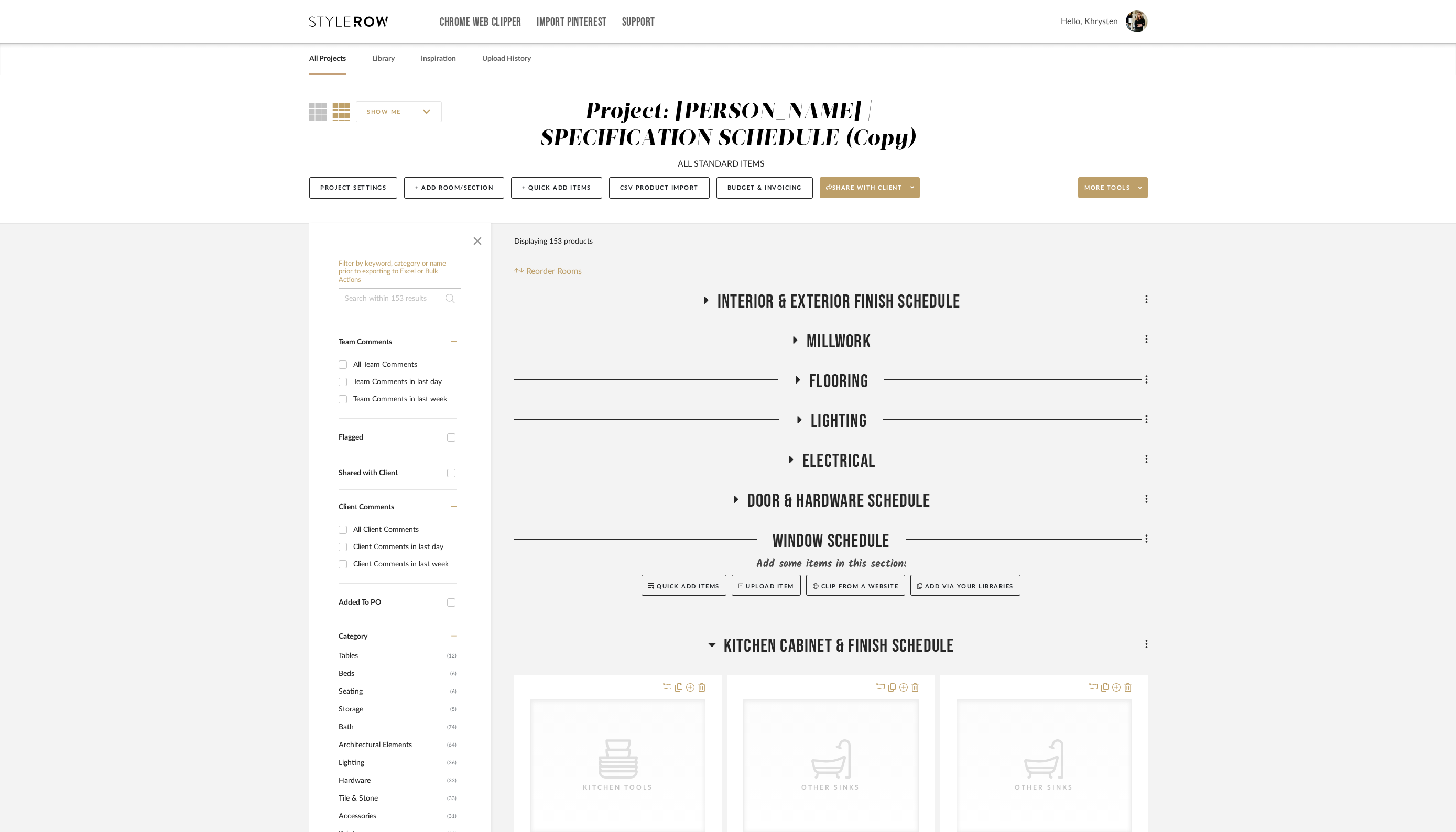
click at [711, 645] on icon at bounding box center [712, 645] width 7 height 4
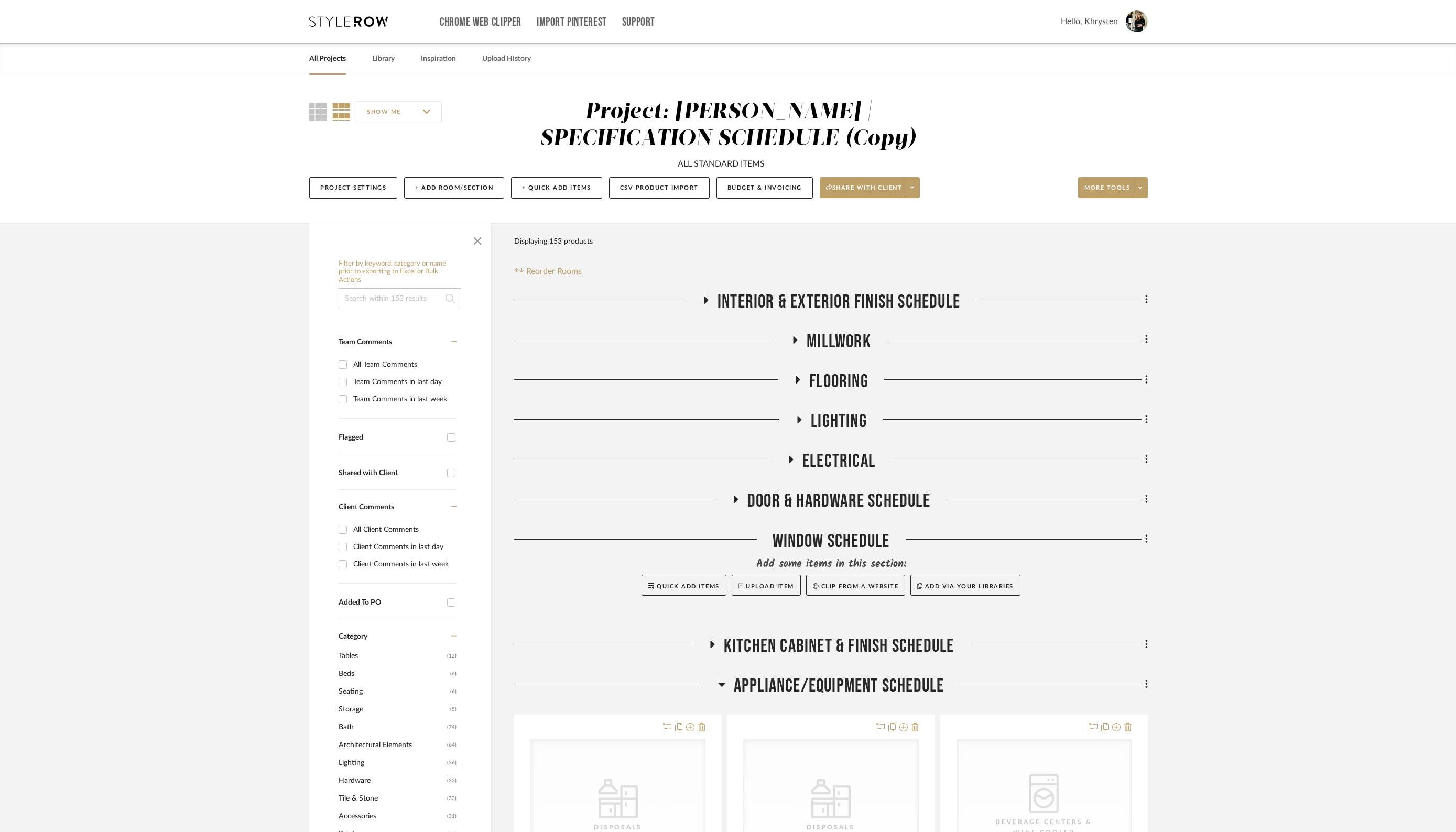
click at [720, 684] on icon at bounding box center [722, 685] width 7 height 4
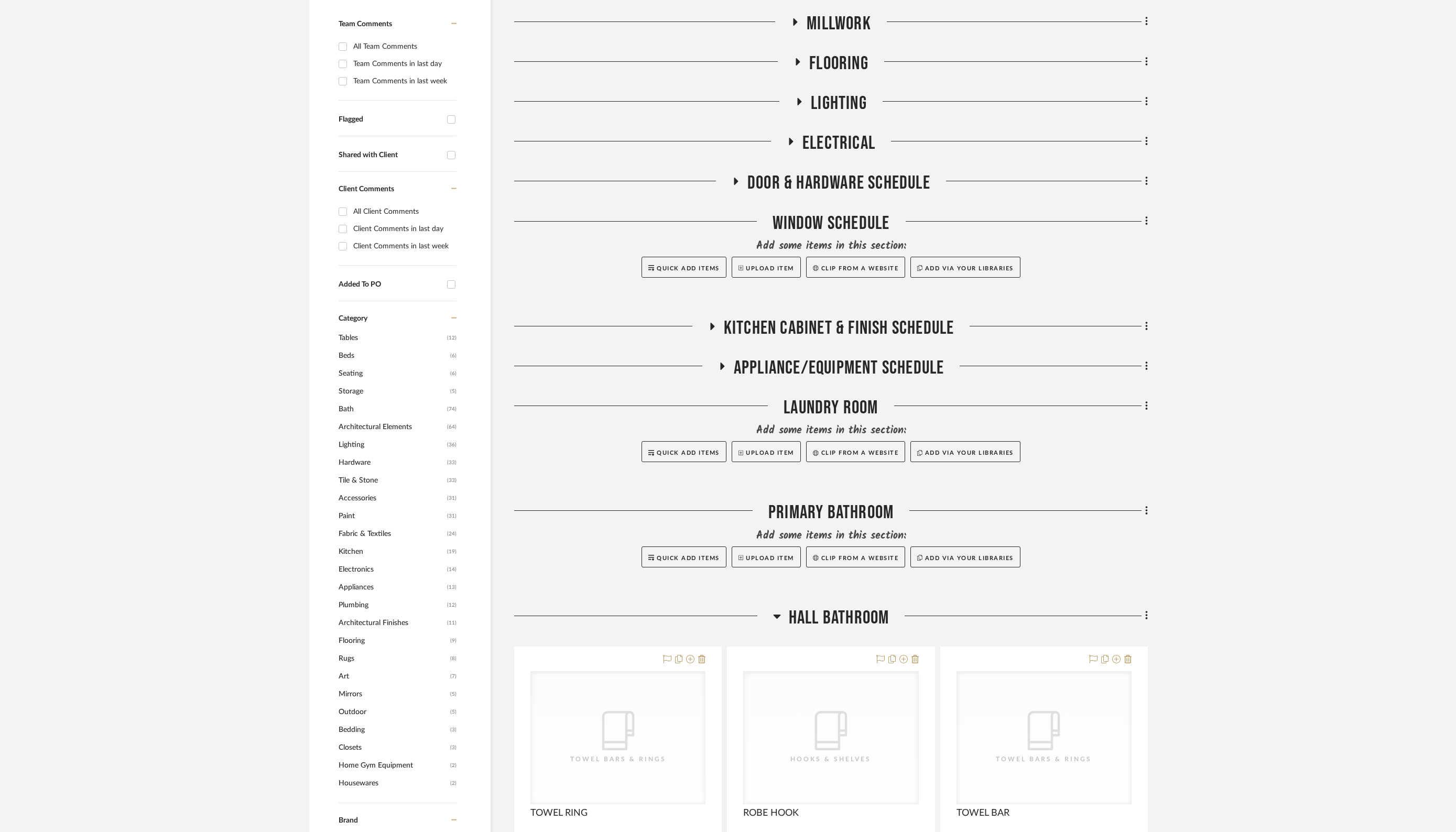
scroll to position [322, 0]
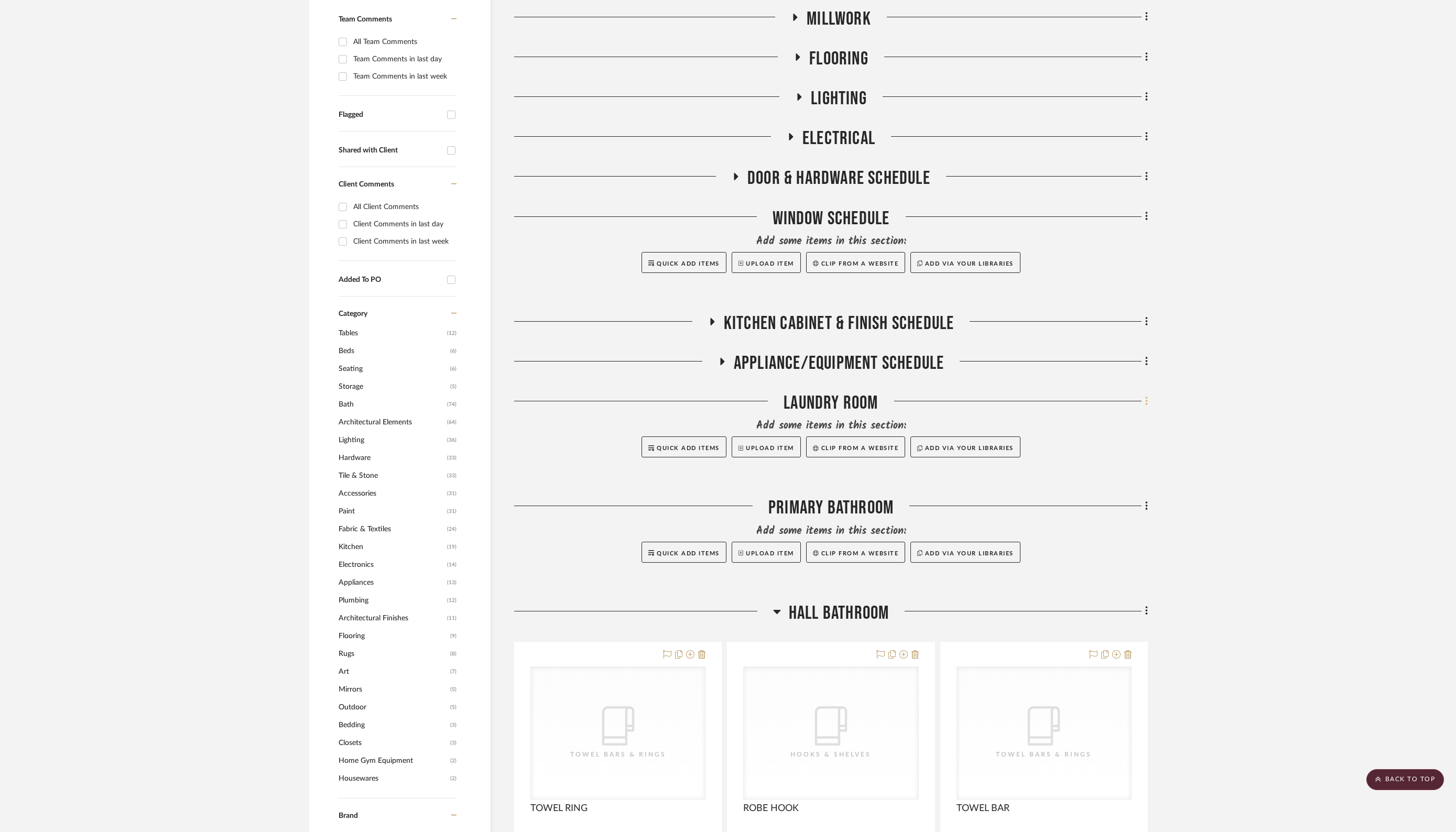
click at [1143, 401] on fa-icon at bounding box center [1144, 402] width 7 height 18
click at [1090, 607] on span "Delete Room" at bounding box center [1090, 607] width 42 height 9
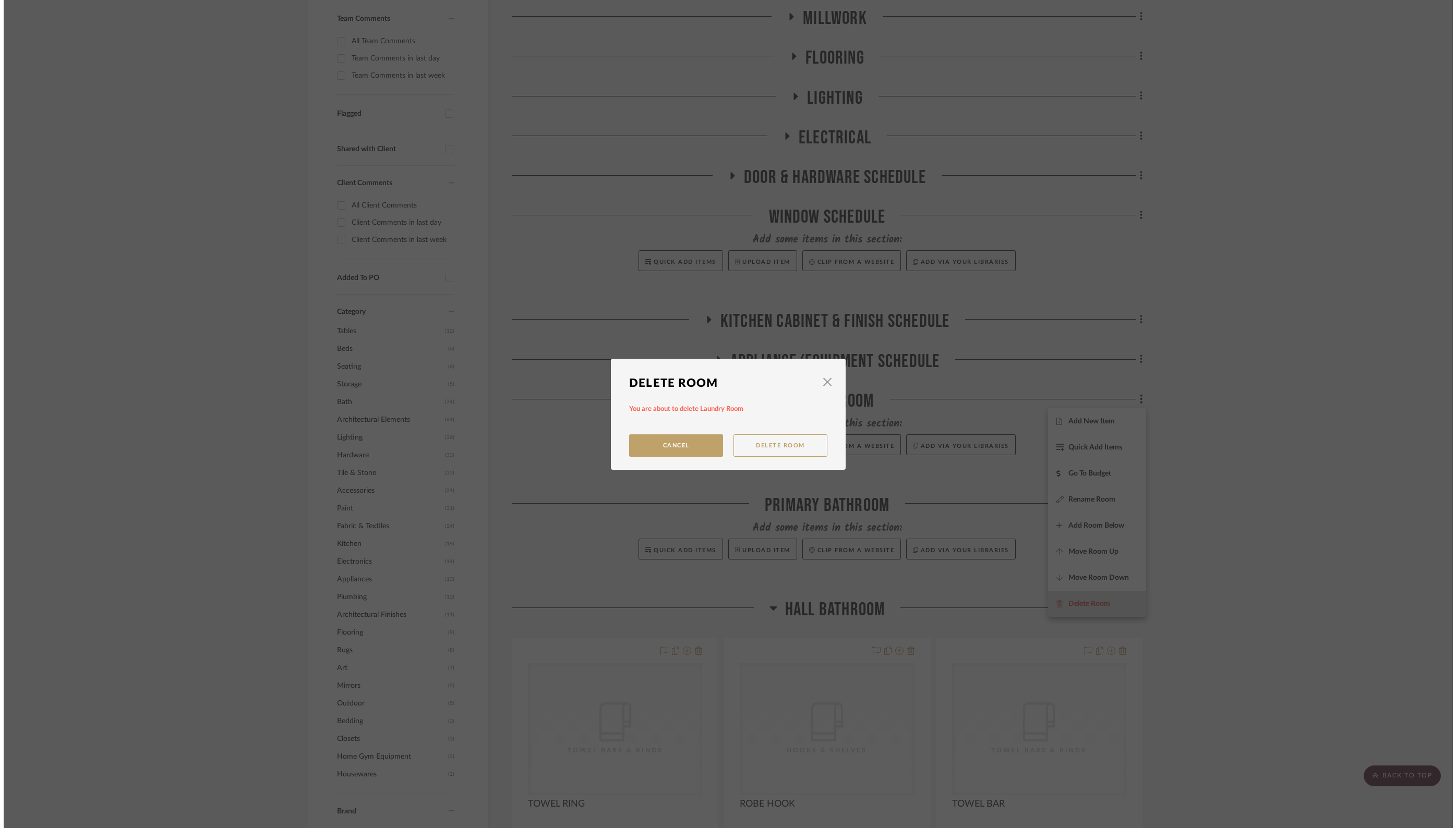
scroll to position [0, 0]
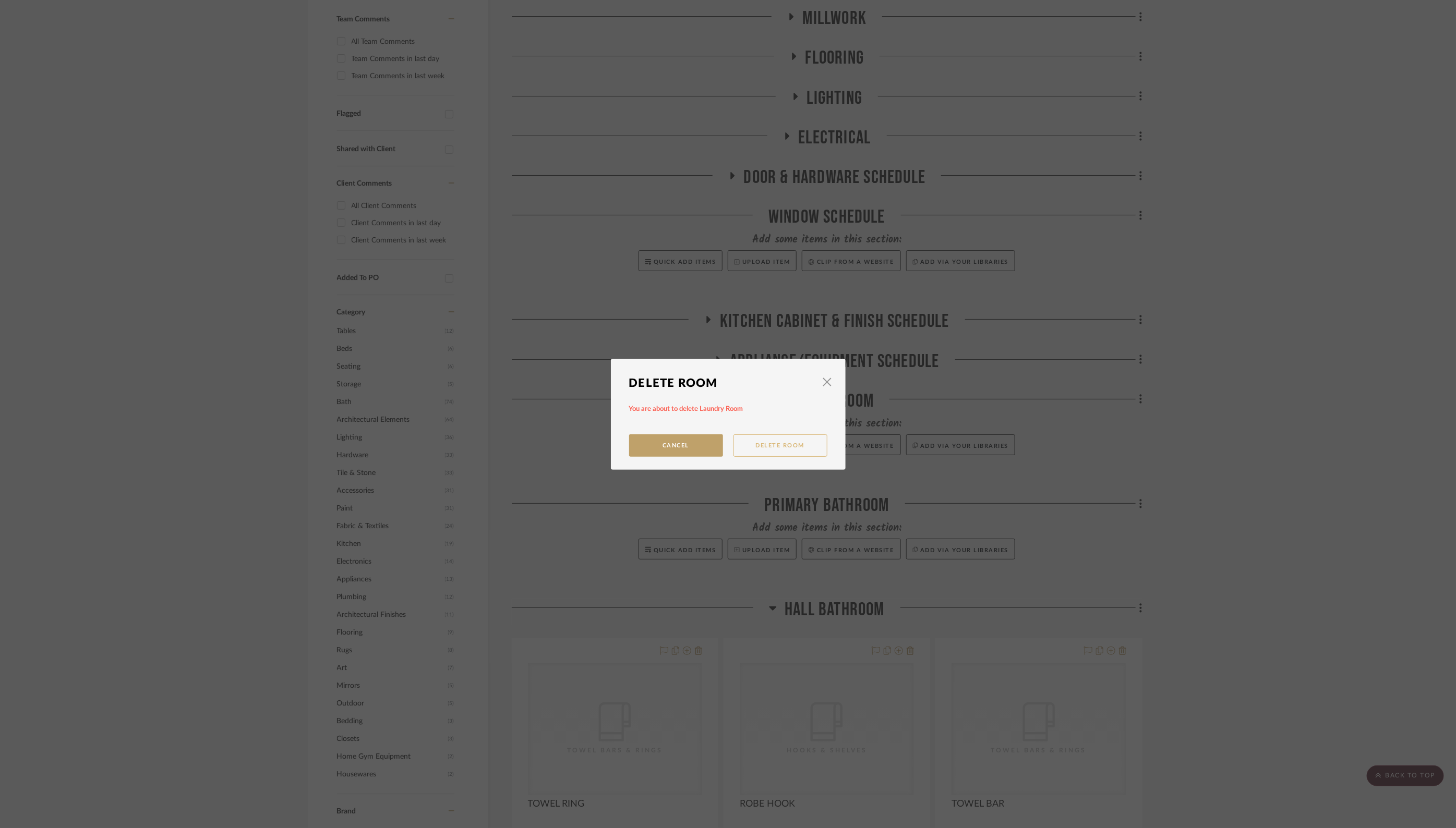
click at [759, 442] on button "Delete Room" at bounding box center [780, 445] width 94 height 23
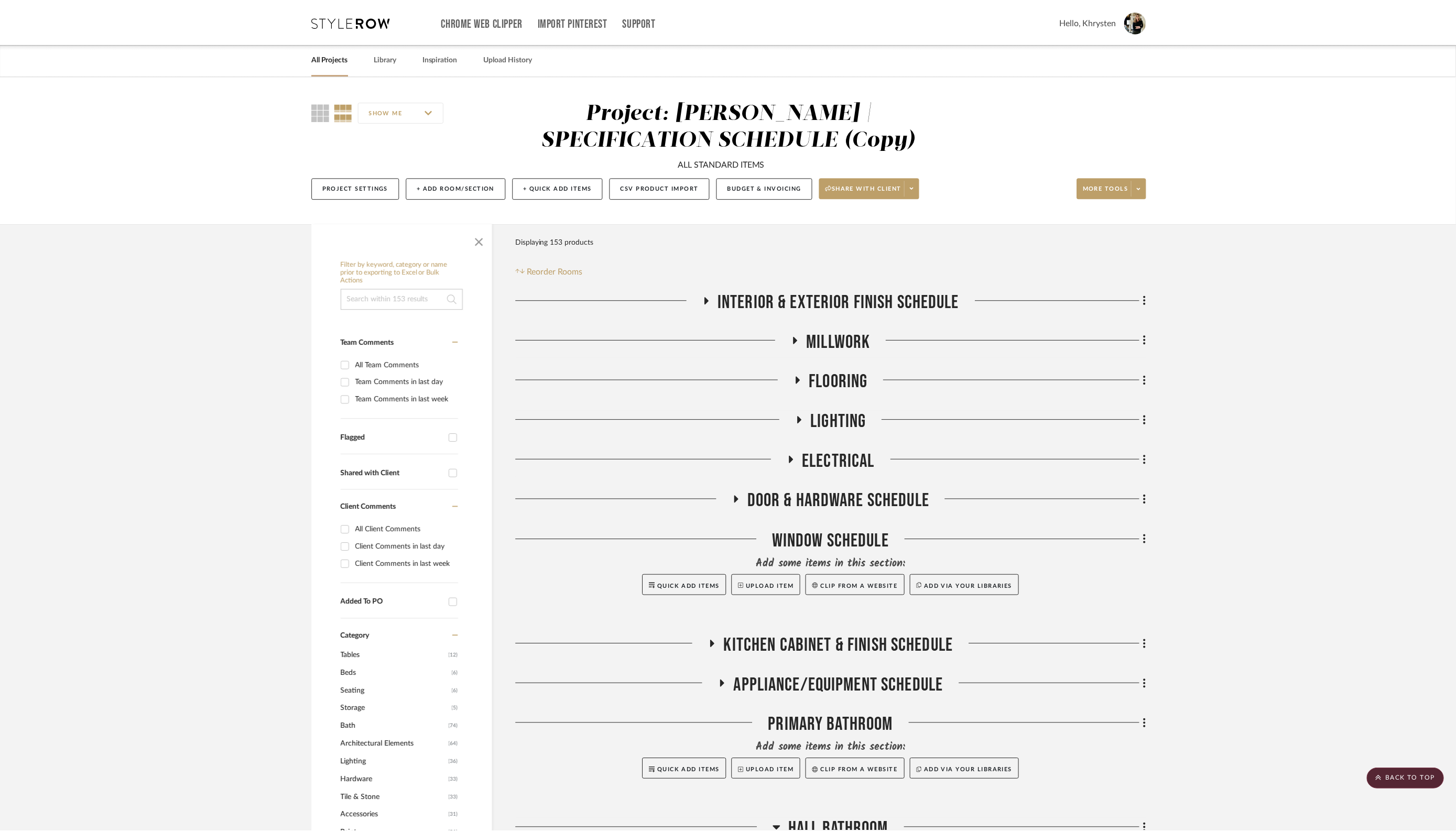
scroll to position [322, 0]
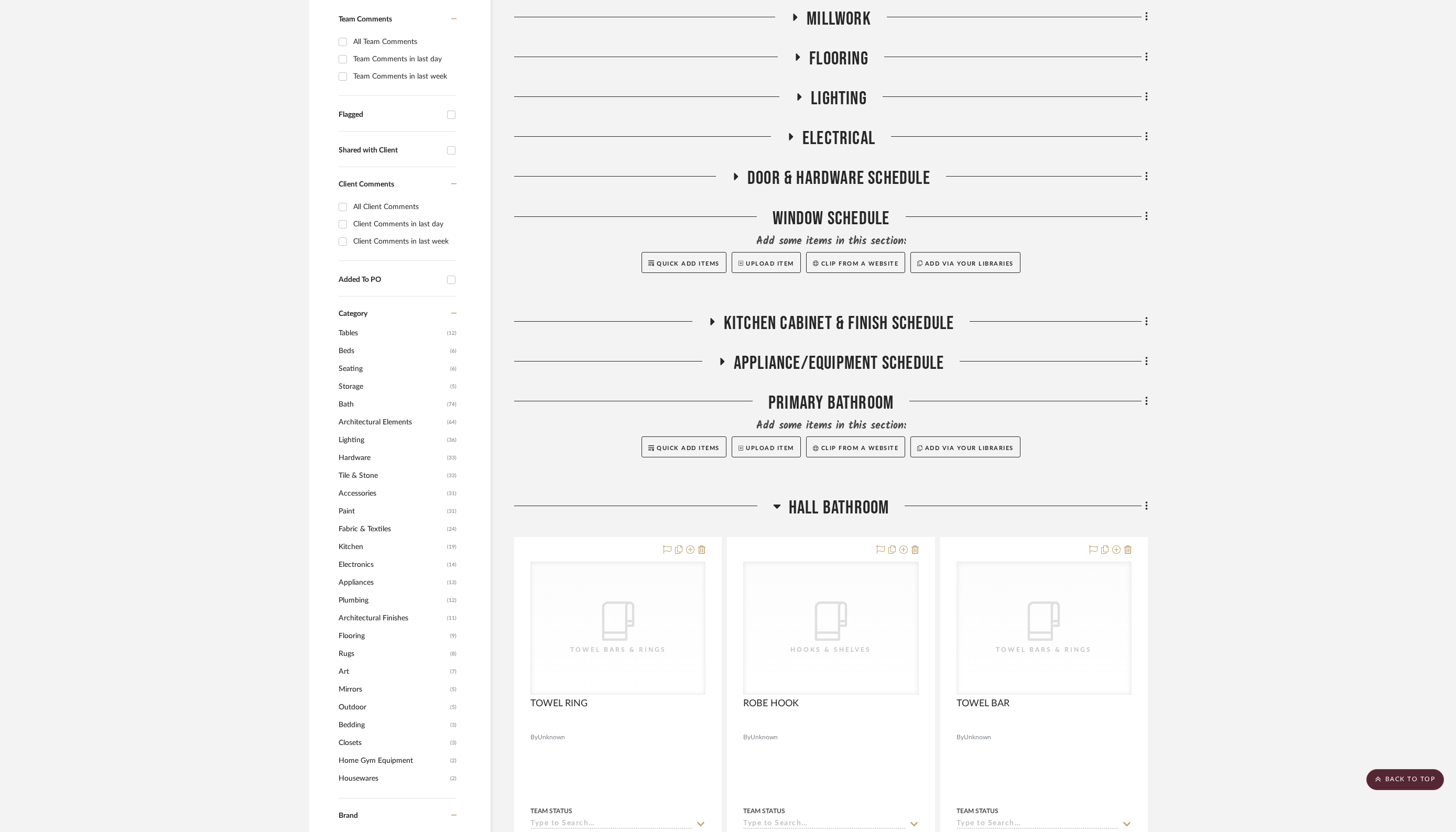
click at [1145, 403] on icon at bounding box center [1147, 401] width 3 height 12
click at [1086, 606] on span "Delete Room" at bounding box center [1090, 607] width 42 height 9
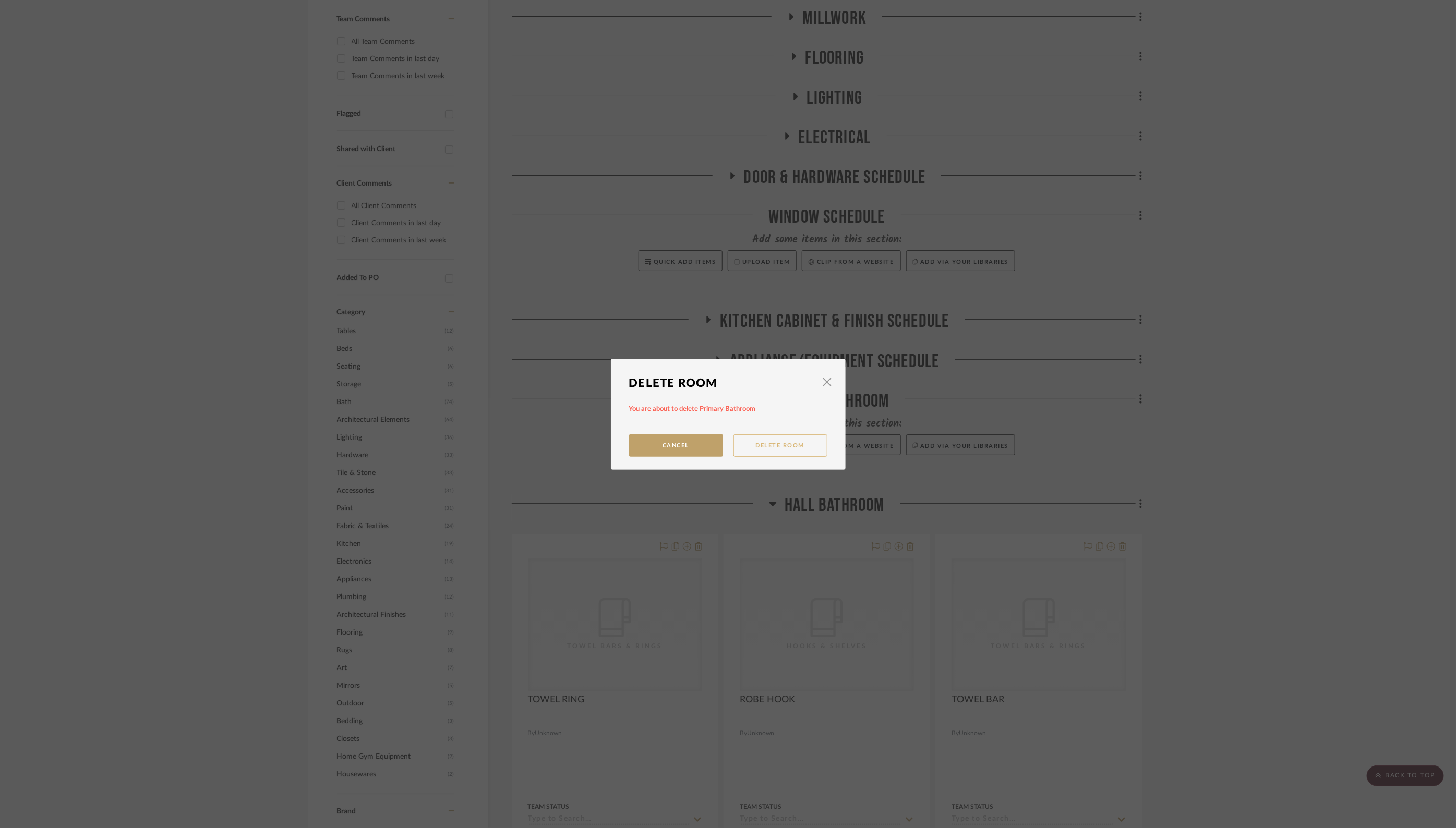
click at [759, 450] on button "Delete Room" at bounding box center [780, 445] width 94 height 23
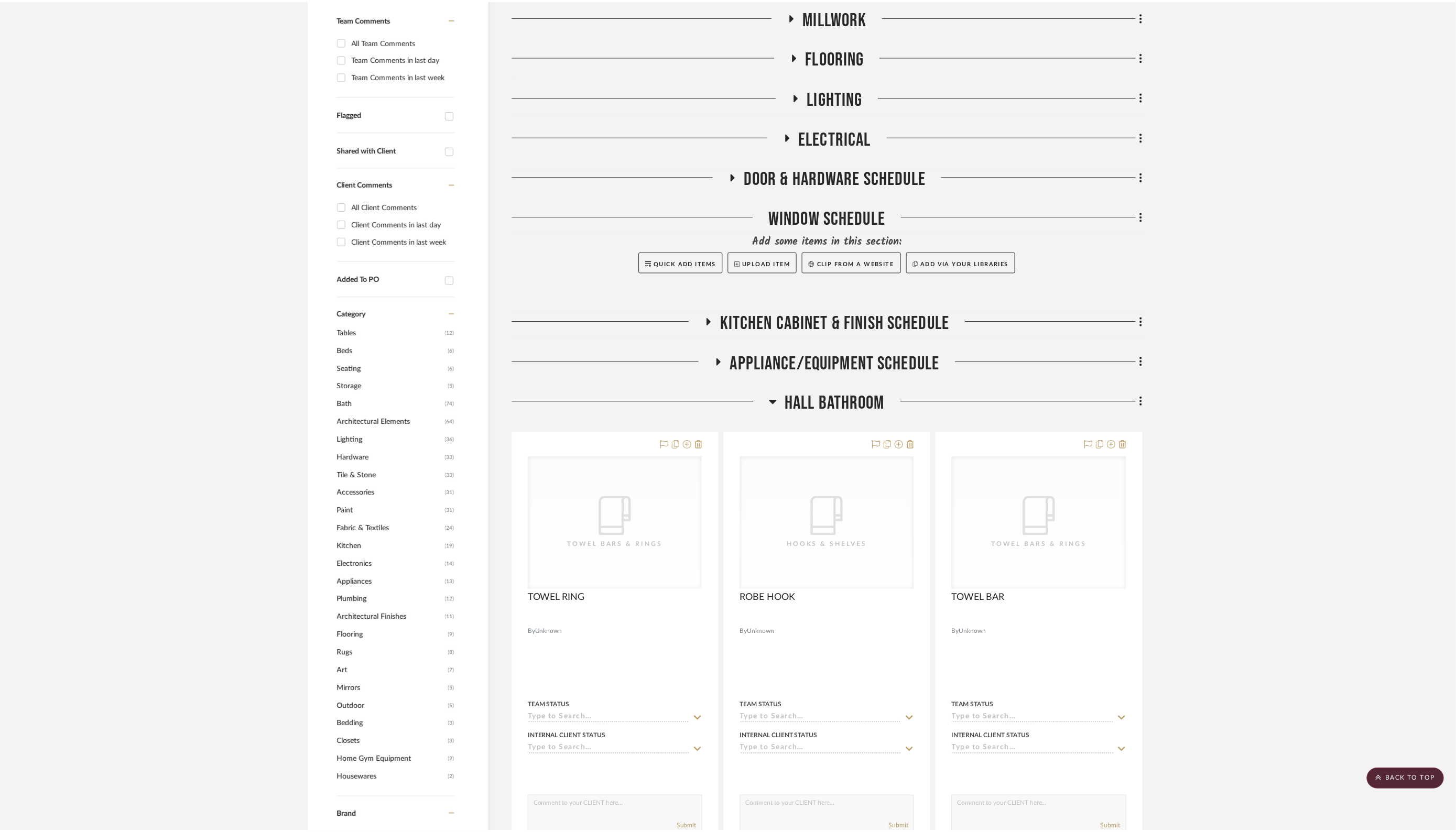
scroll to position [322, 0]
click at [1145, 404] on icon at bounding box center [1147, 401] width 3 height 12
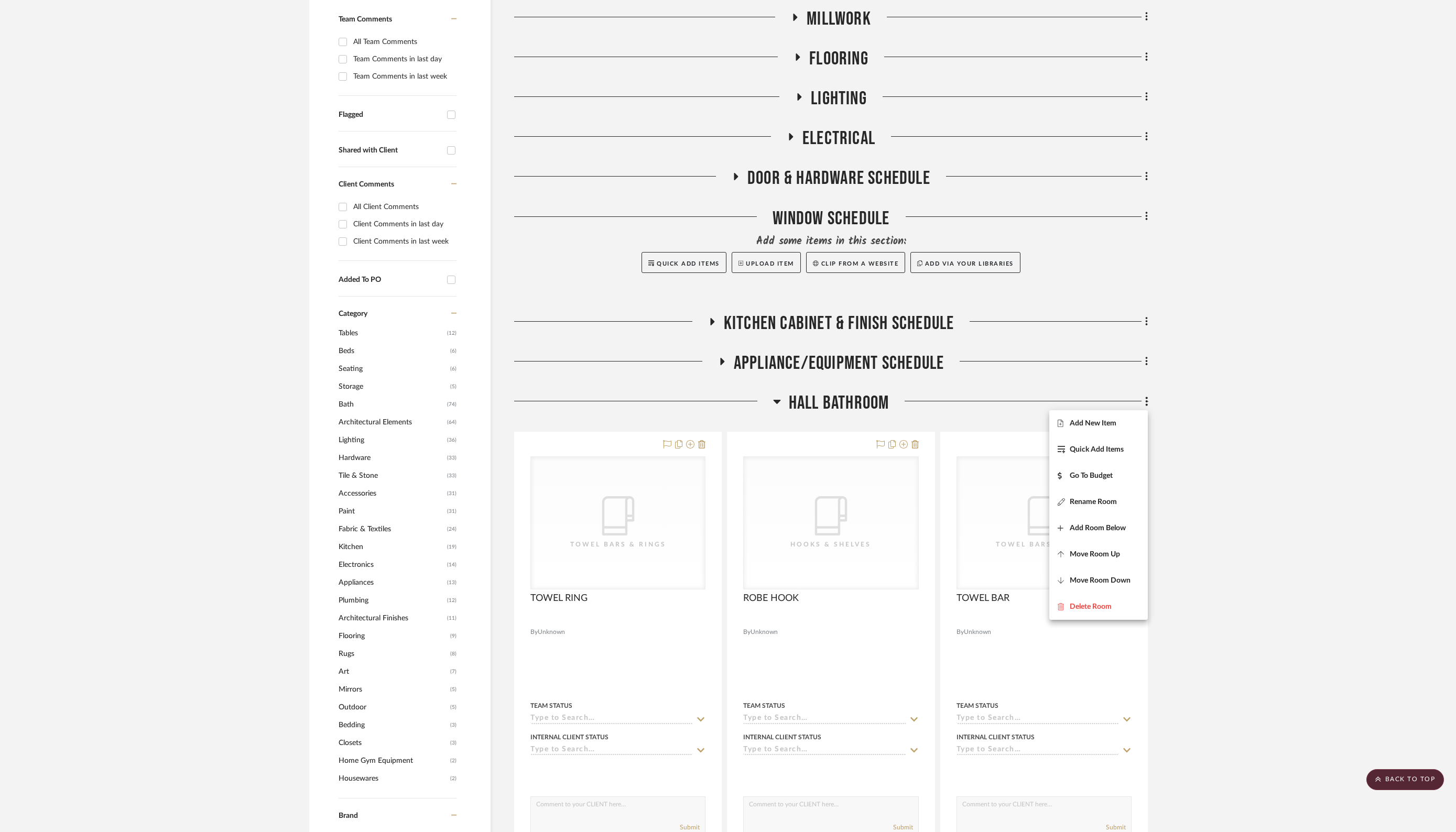
click at [776, 398] on div at bounding box center [728, 416] width 1456 height 832
click at [774, 400] on icon at bounding box center [777, 402] width 7 height 4
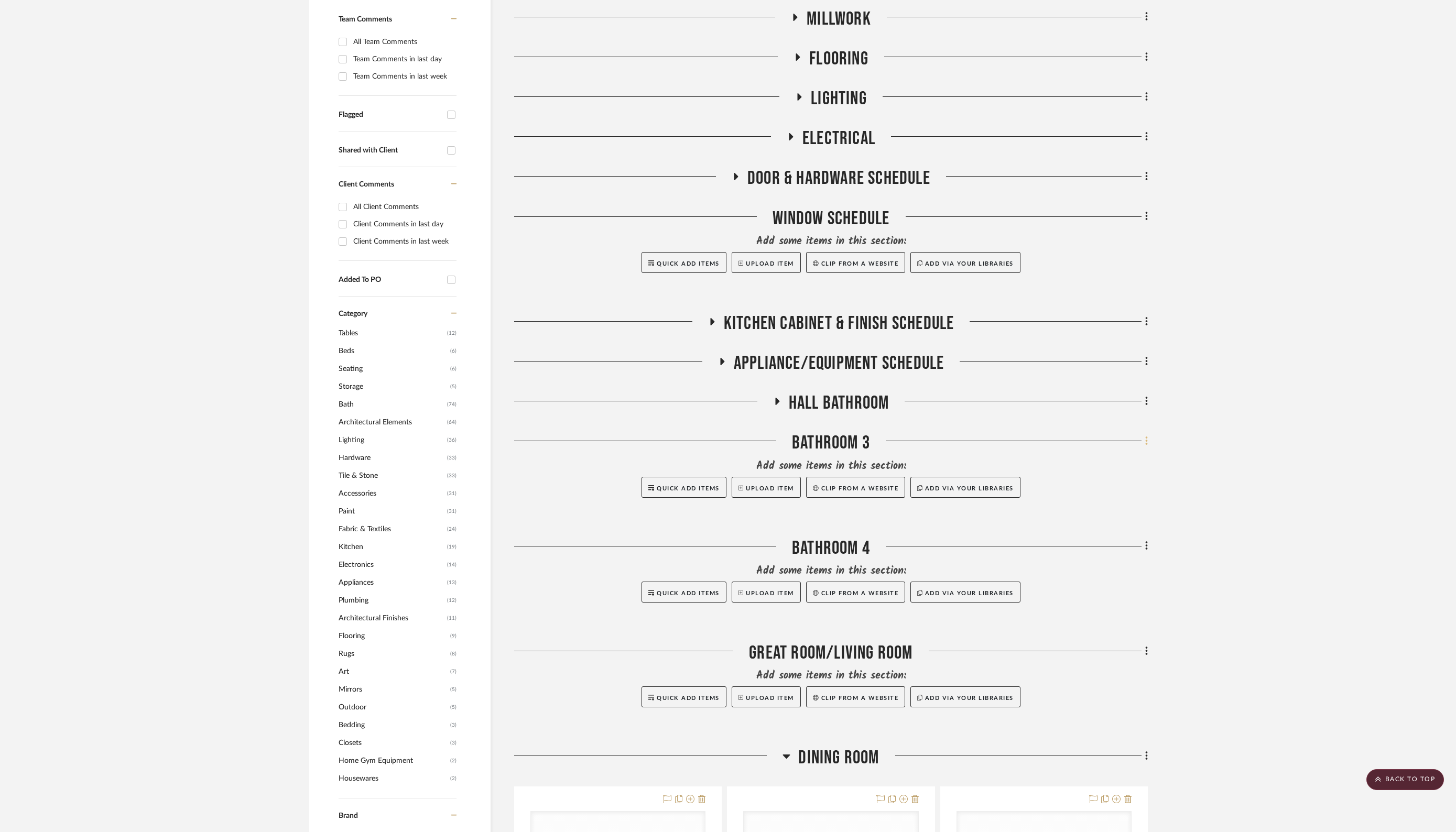
click at [1145, 443] on icon at bounding box center [1147, 441] width 3 height 12
click at [1093, 648] on span "Delete Room" at bounding box center [1090, 646] width 42 height 9
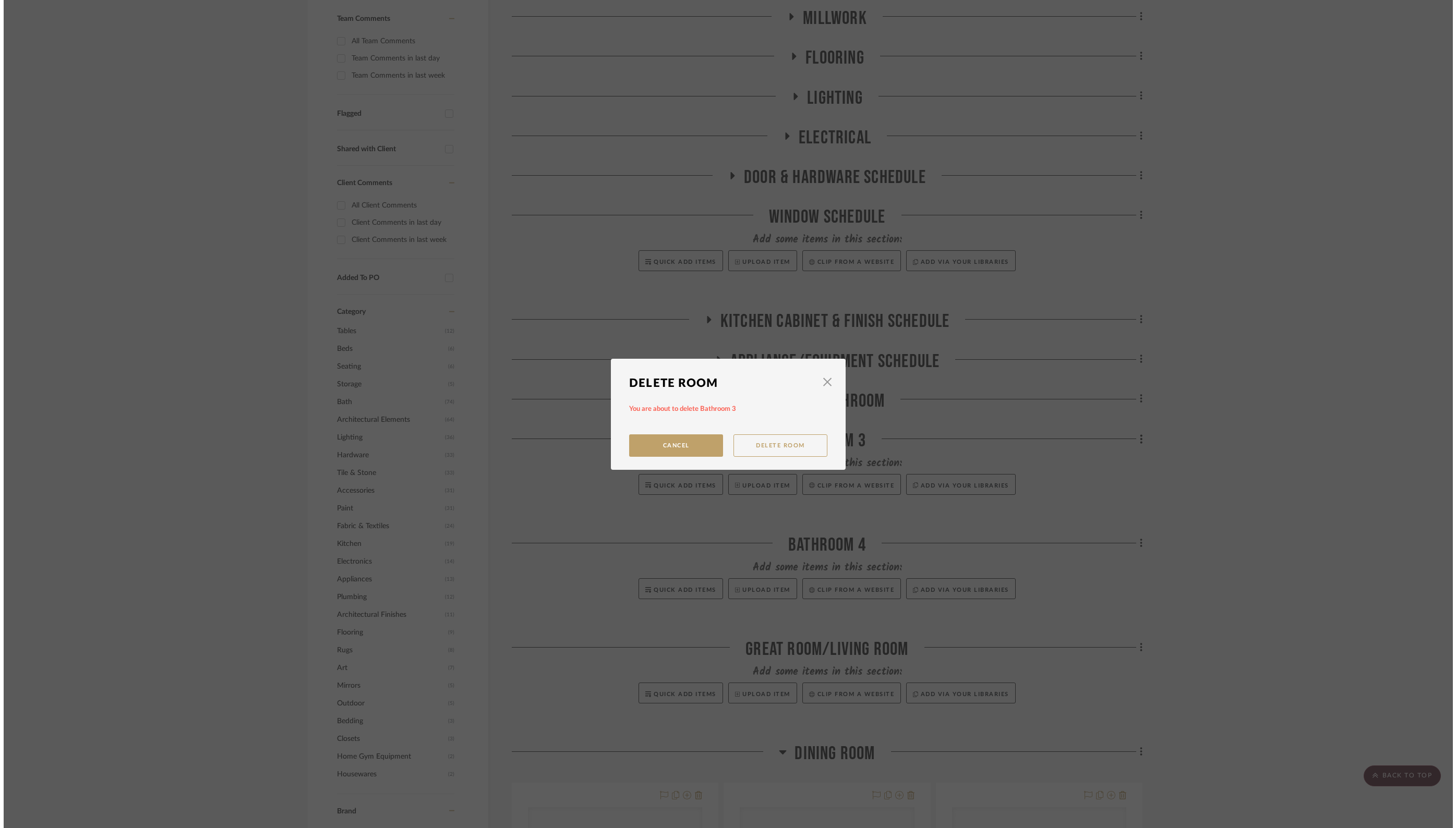
scroll to position [0, 0]
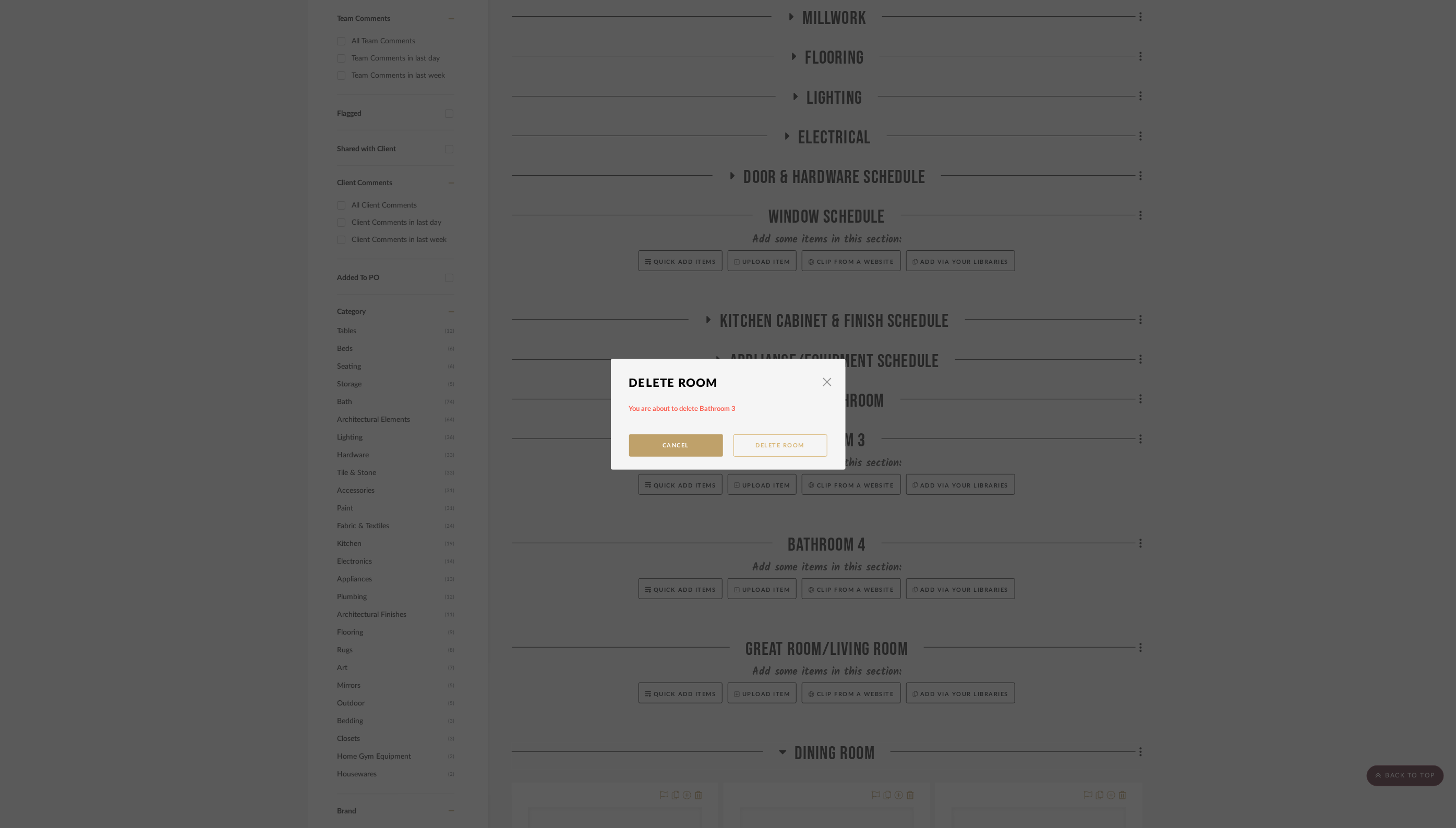
click at [767, 448] on button "Delete Room" at bounding box center [780, 445] width 94 height 23
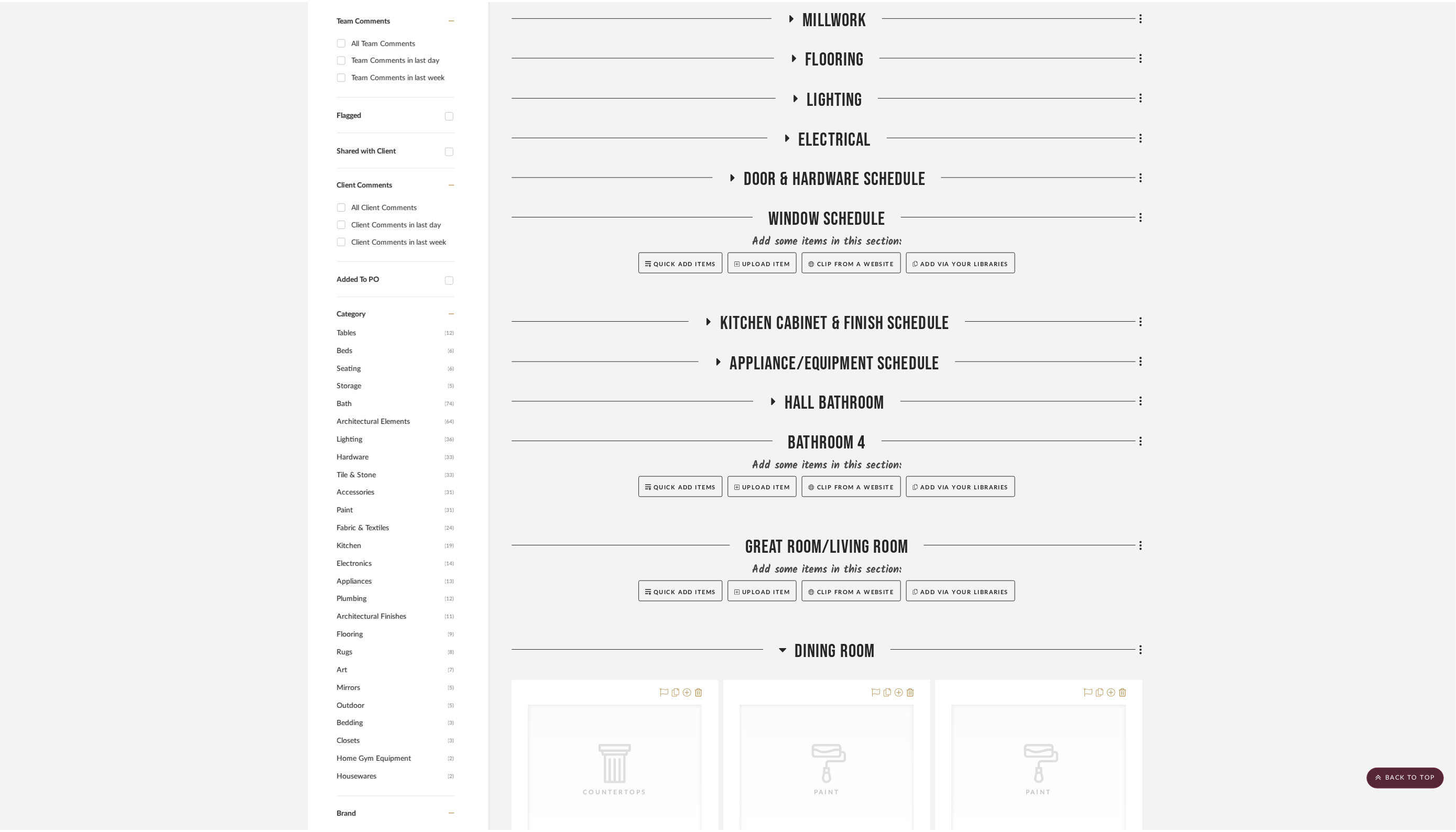
scroll to position [322, 0]
click at [1144, 445] on fa-icon at bounding box center [1144, 442] width 7 height 18
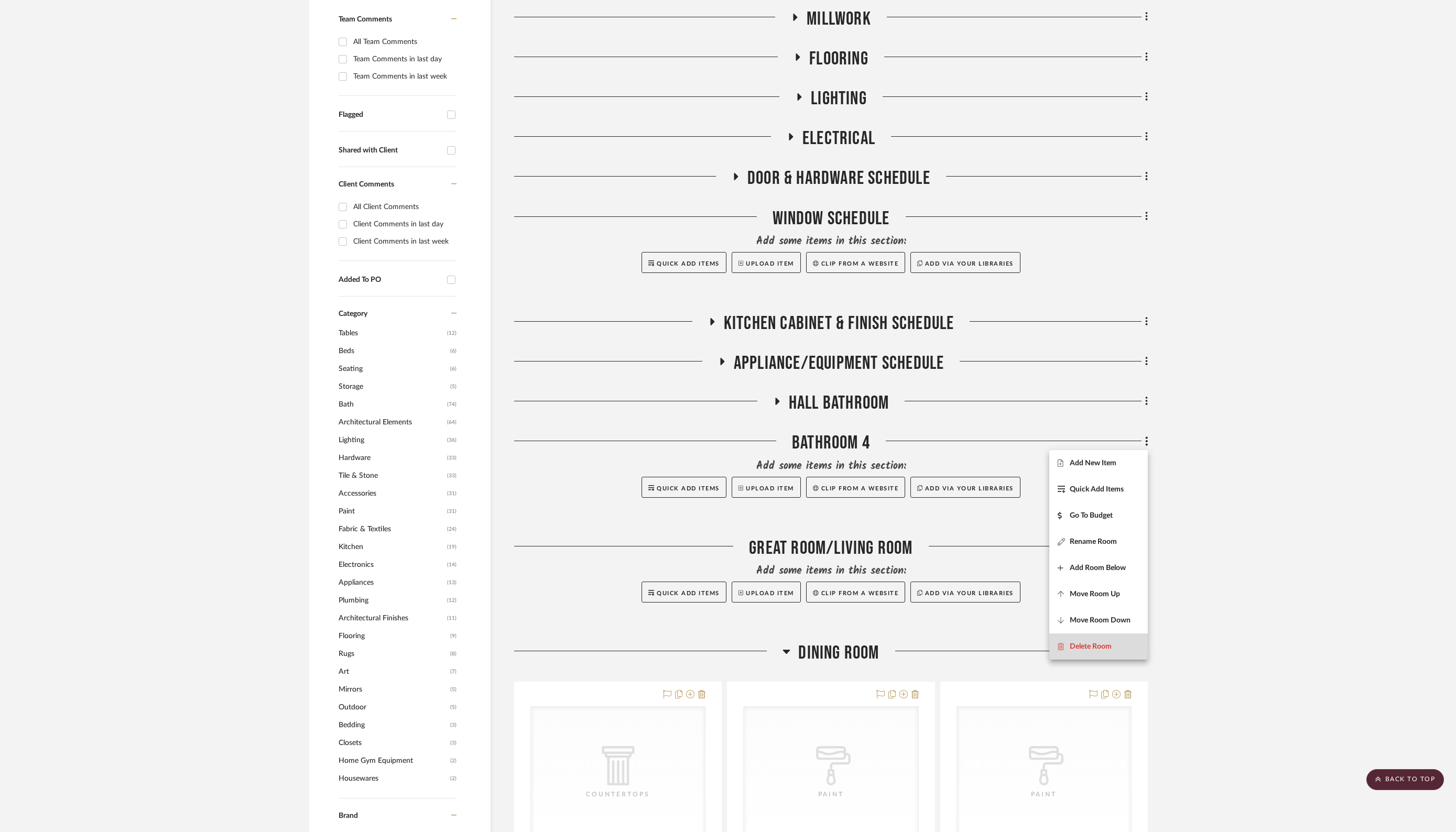
click at [1088, 640] on button "Delete Room" at bounding box center [1098, 646] width 99 height 26
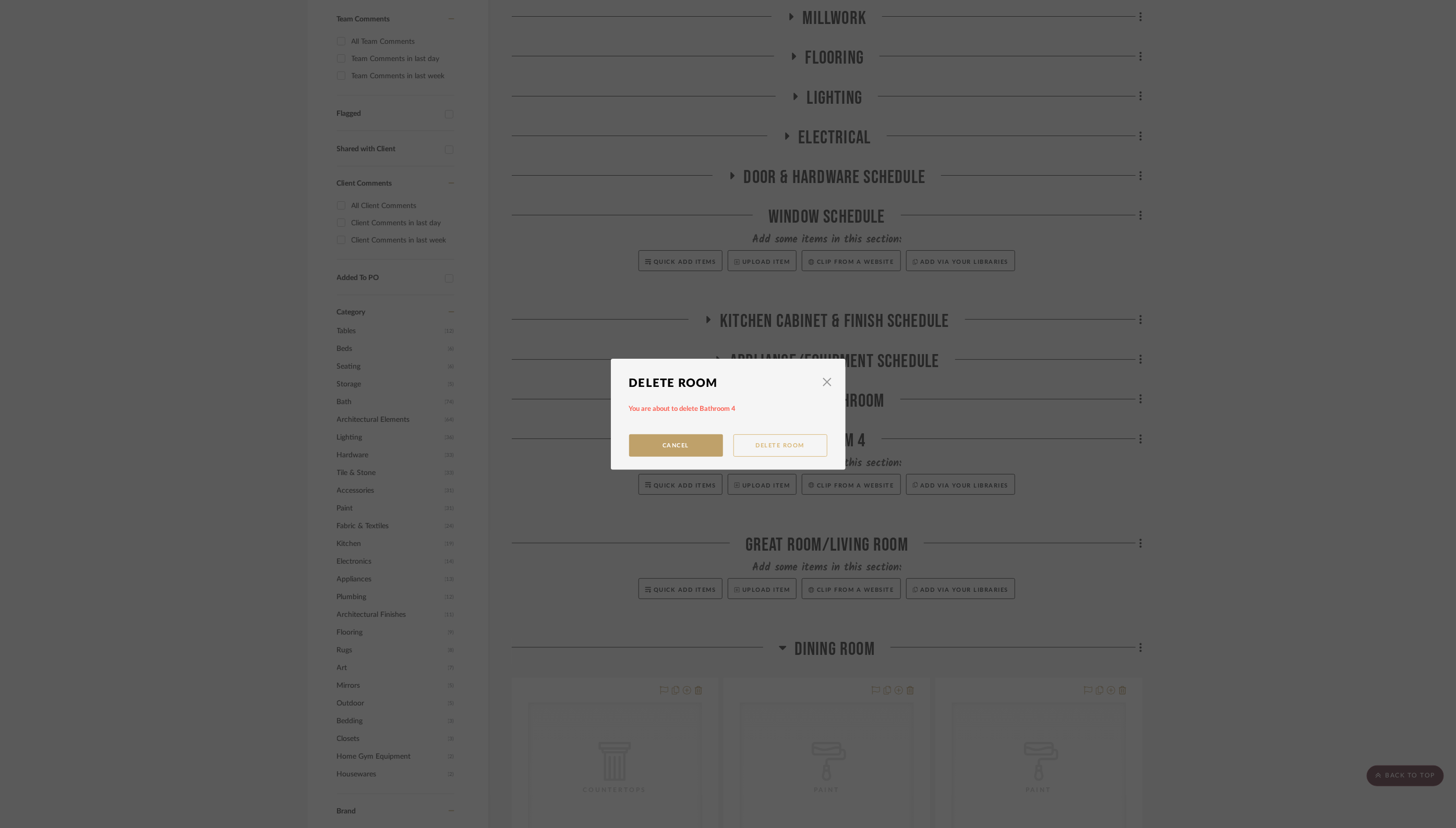
click at [785, 442] on button "Delete Room" at bounding box center [780, 445] width 94 height 23
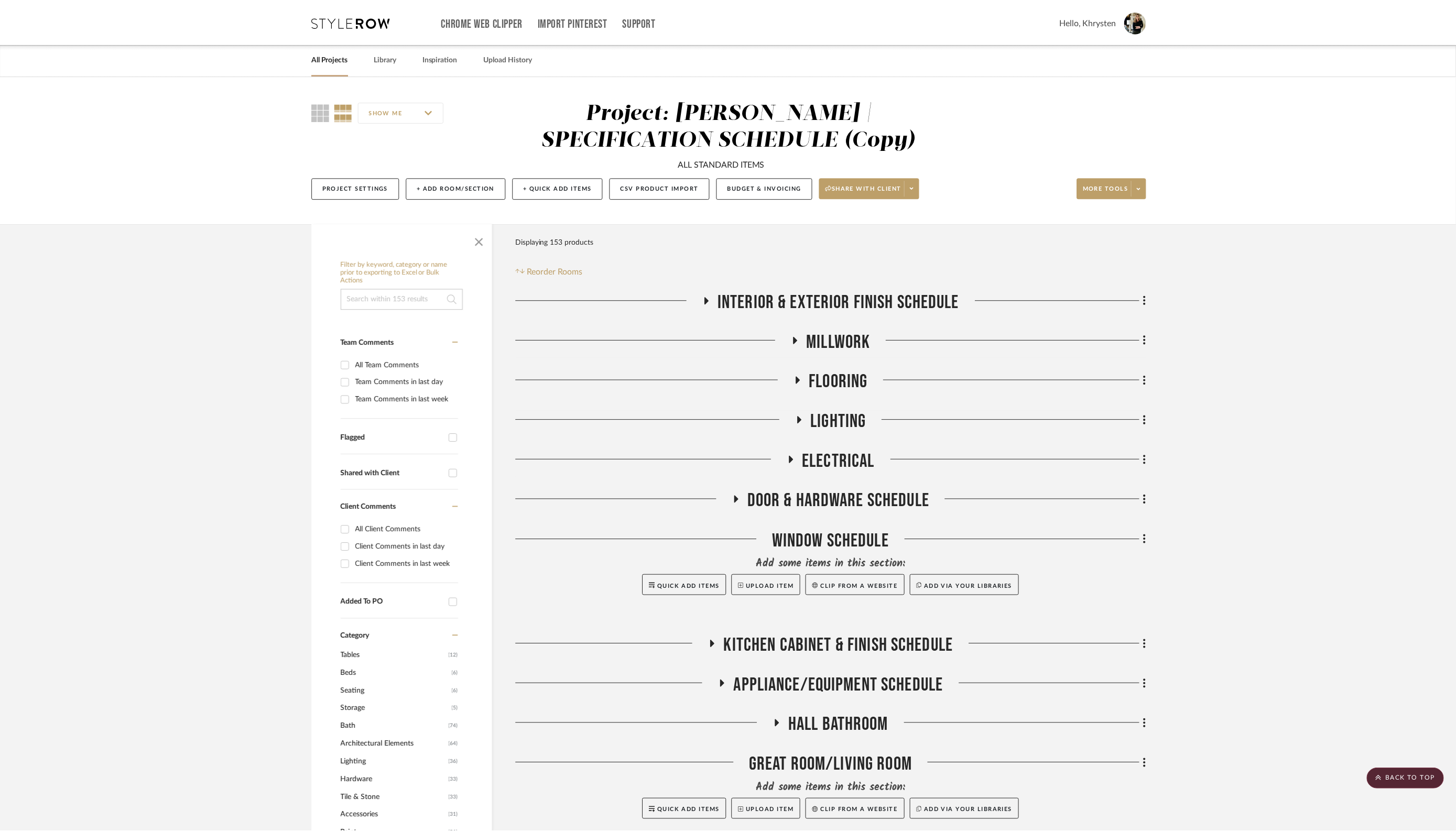
scroll to position [322, 0]
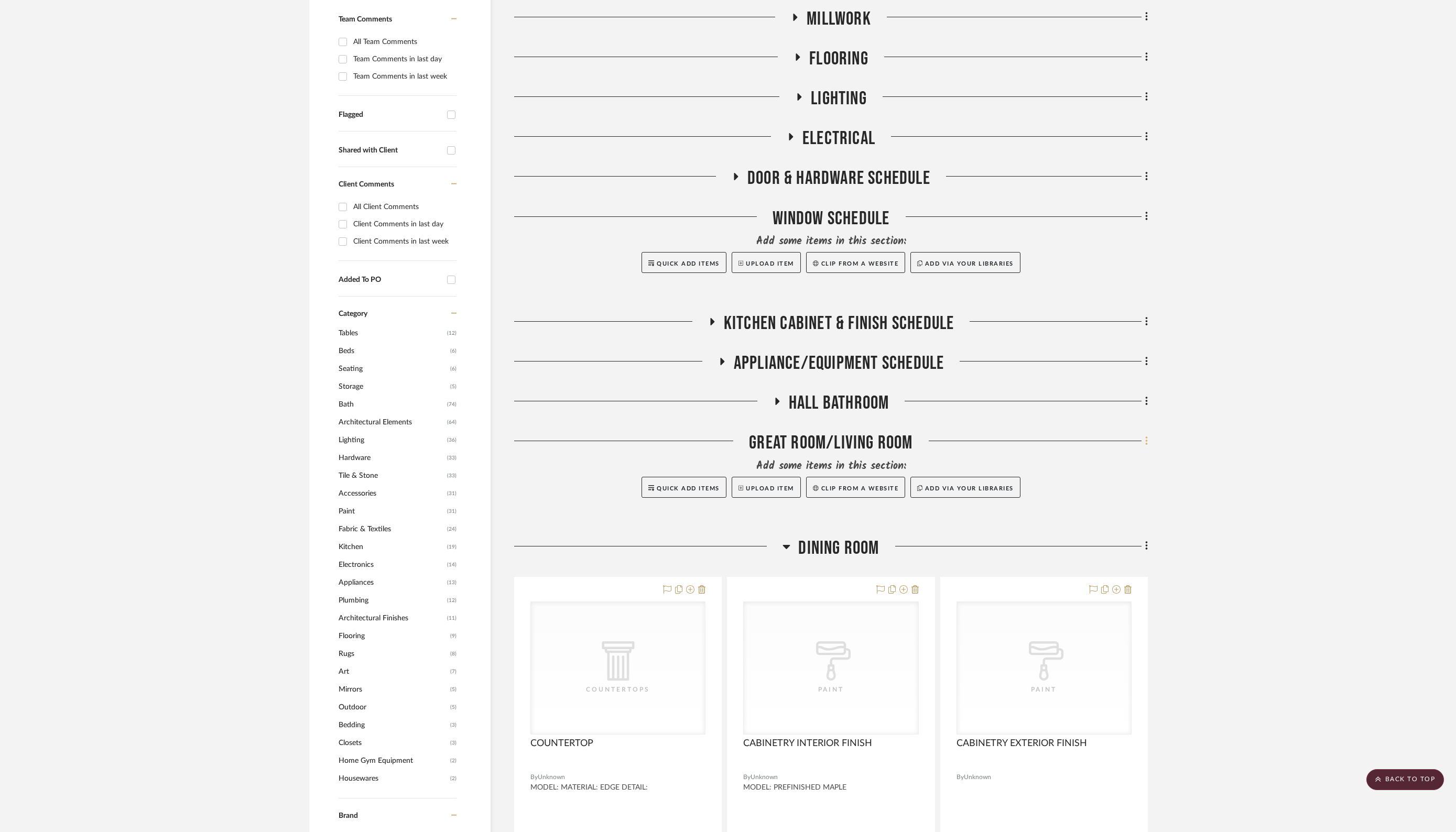
click at [1147, 441] on icon at bounding box center [1146, 442] width 2 height 9
click at [1074, 648] on span "Delete Room" at bounding box center [1090, 646] width 42 height 9
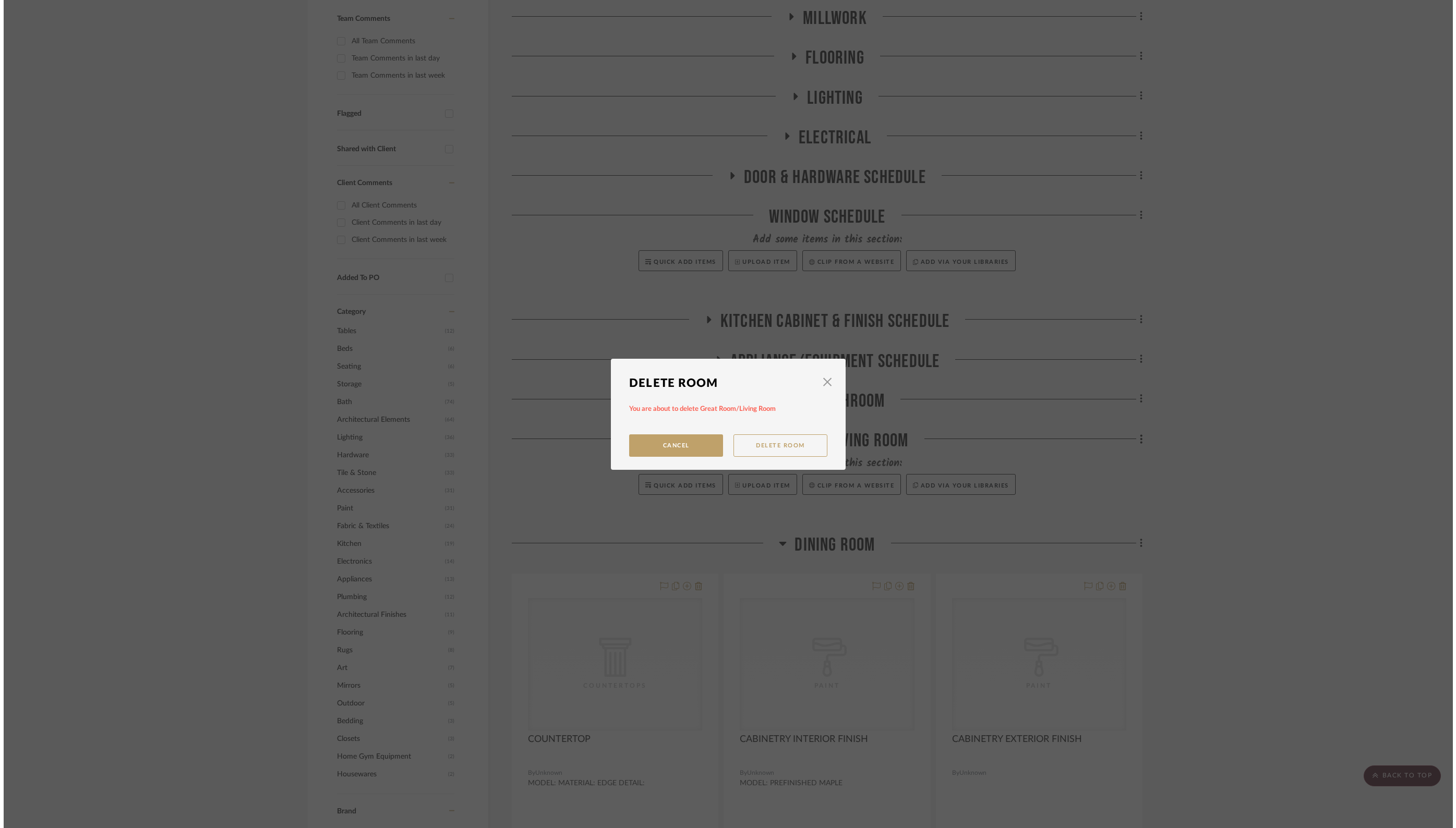
scroll to position [0, 0]
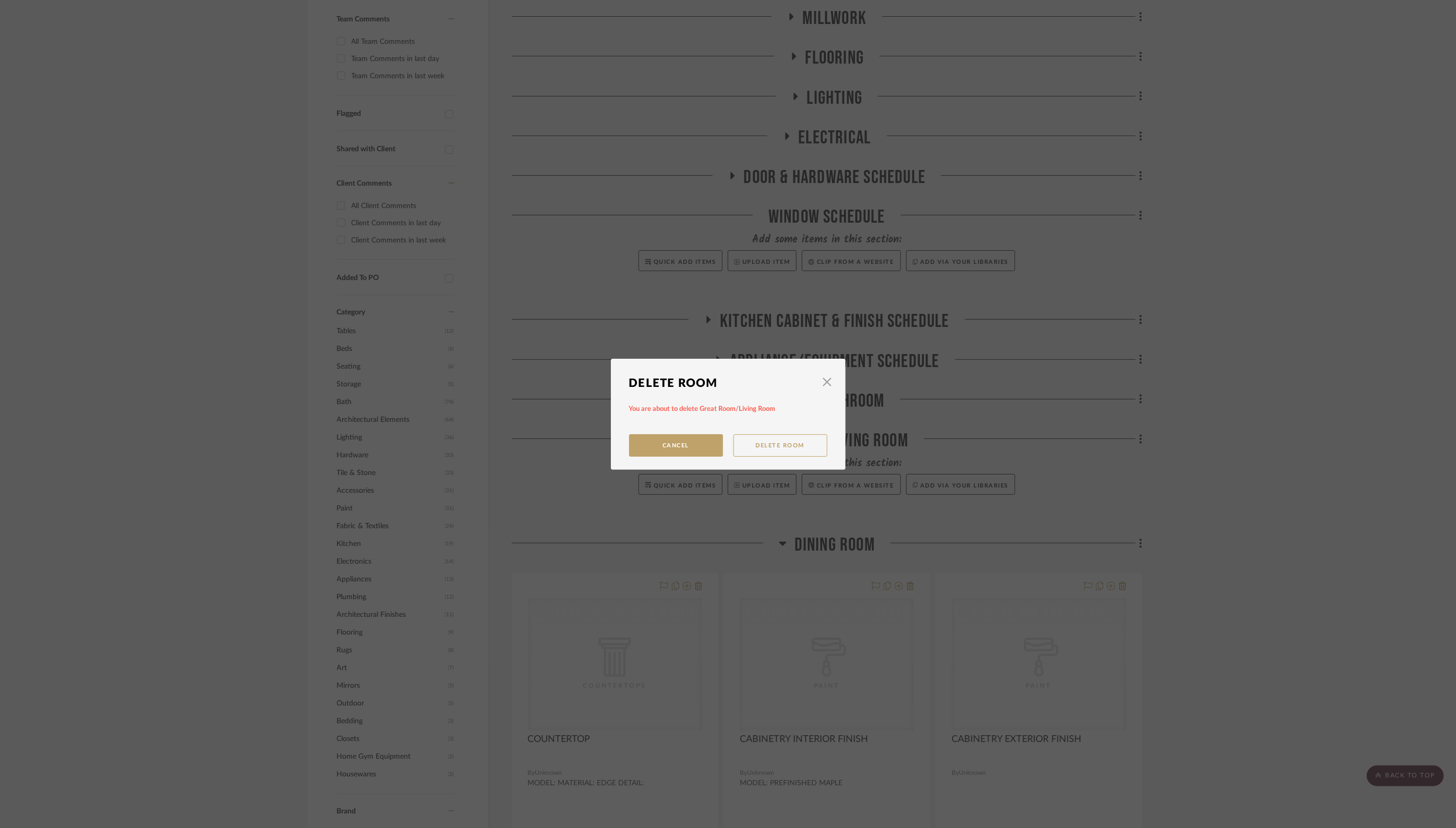
click at [788, 446] on button "Delete Room" at bounding box center [780, 445] width 94 height 23
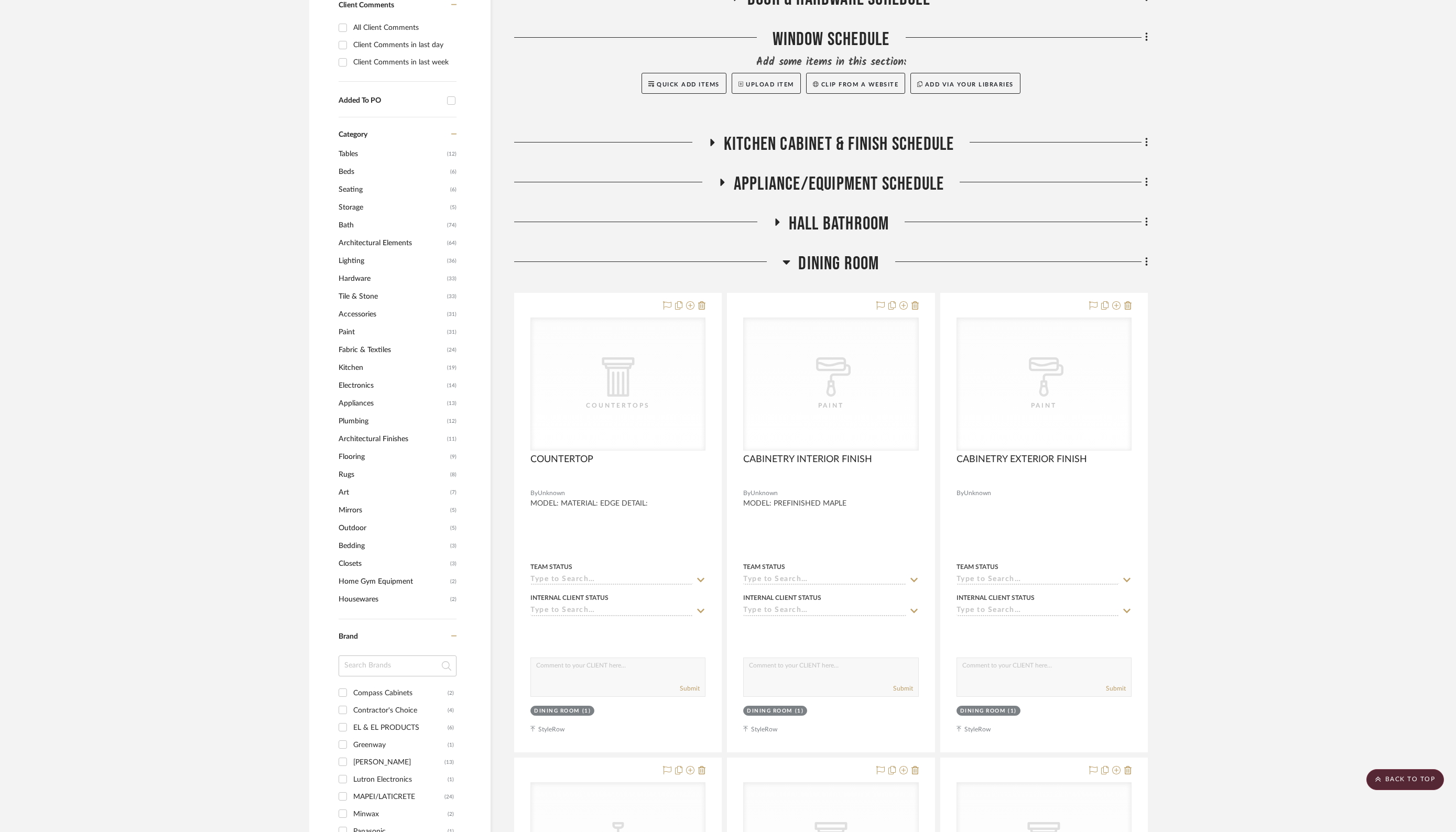
scroll to position [506, 0]
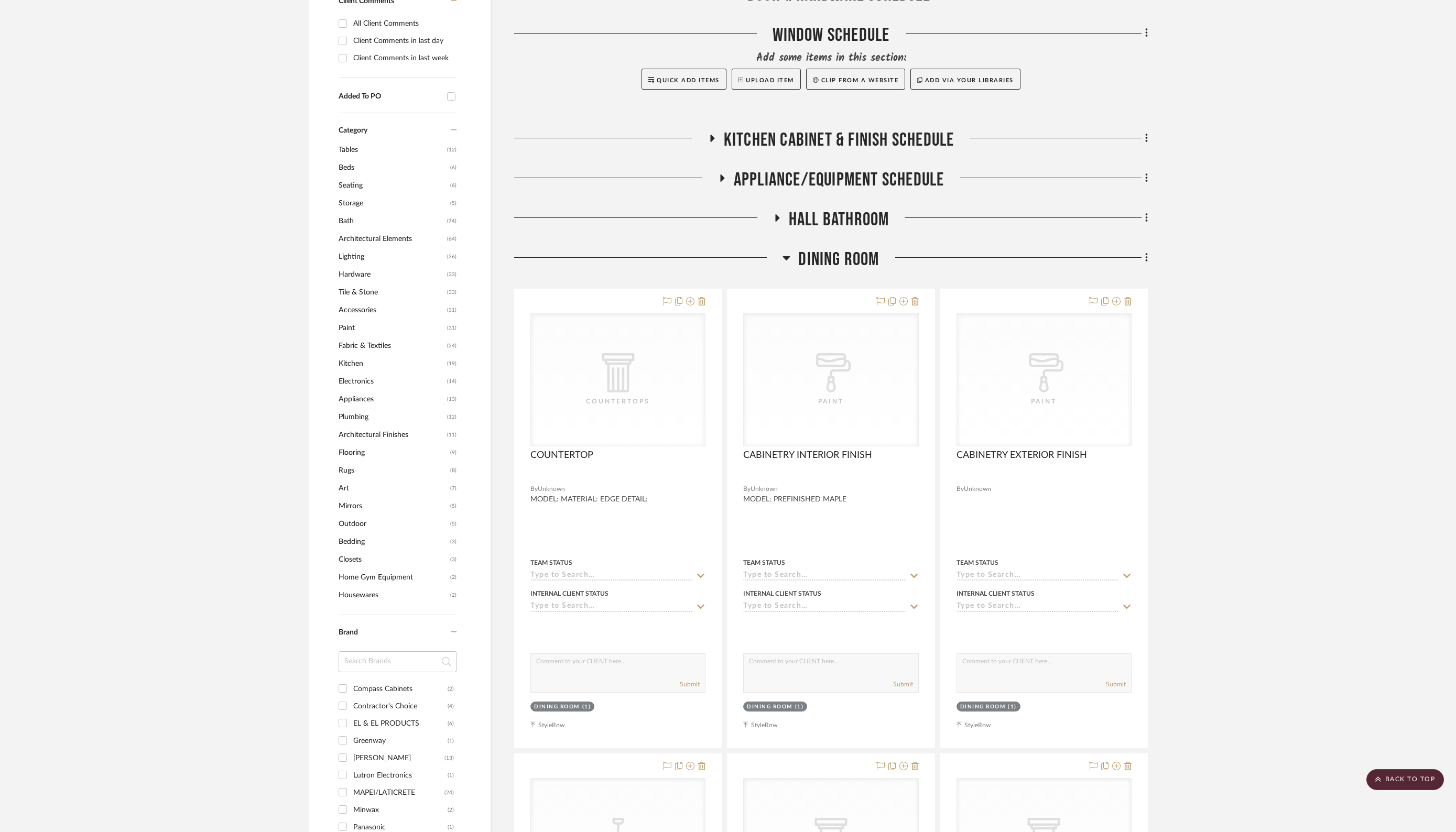
click at [784, 256] on icon at bounding box center [786, 257] width 8 height 12
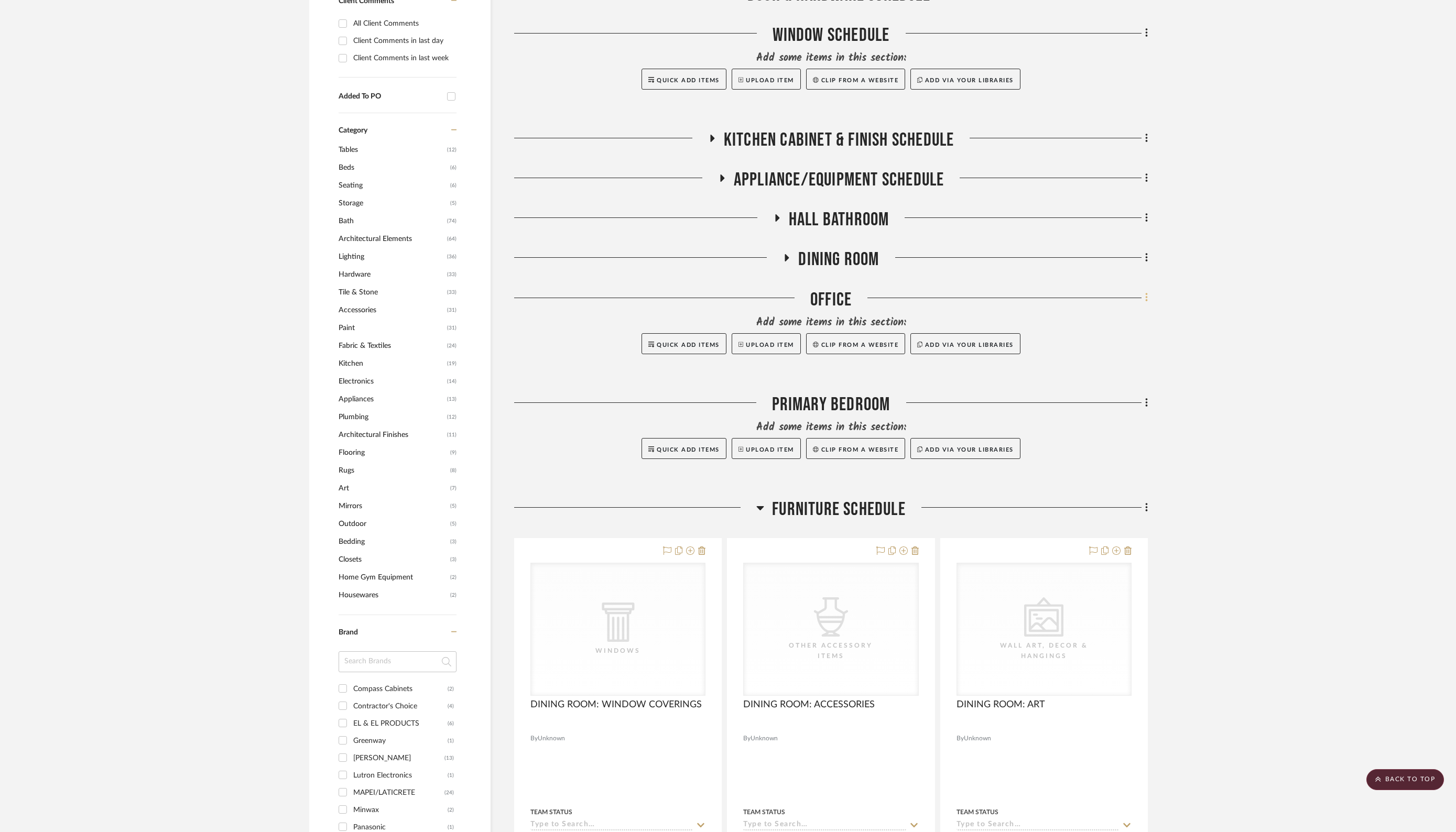
click at [1145, 298] on icon at bounding box center [1147, 298] width 3 height 12
click at [1098, 506] on span "Delete Room" at bounding box center [1090, 503] width 42 height 9
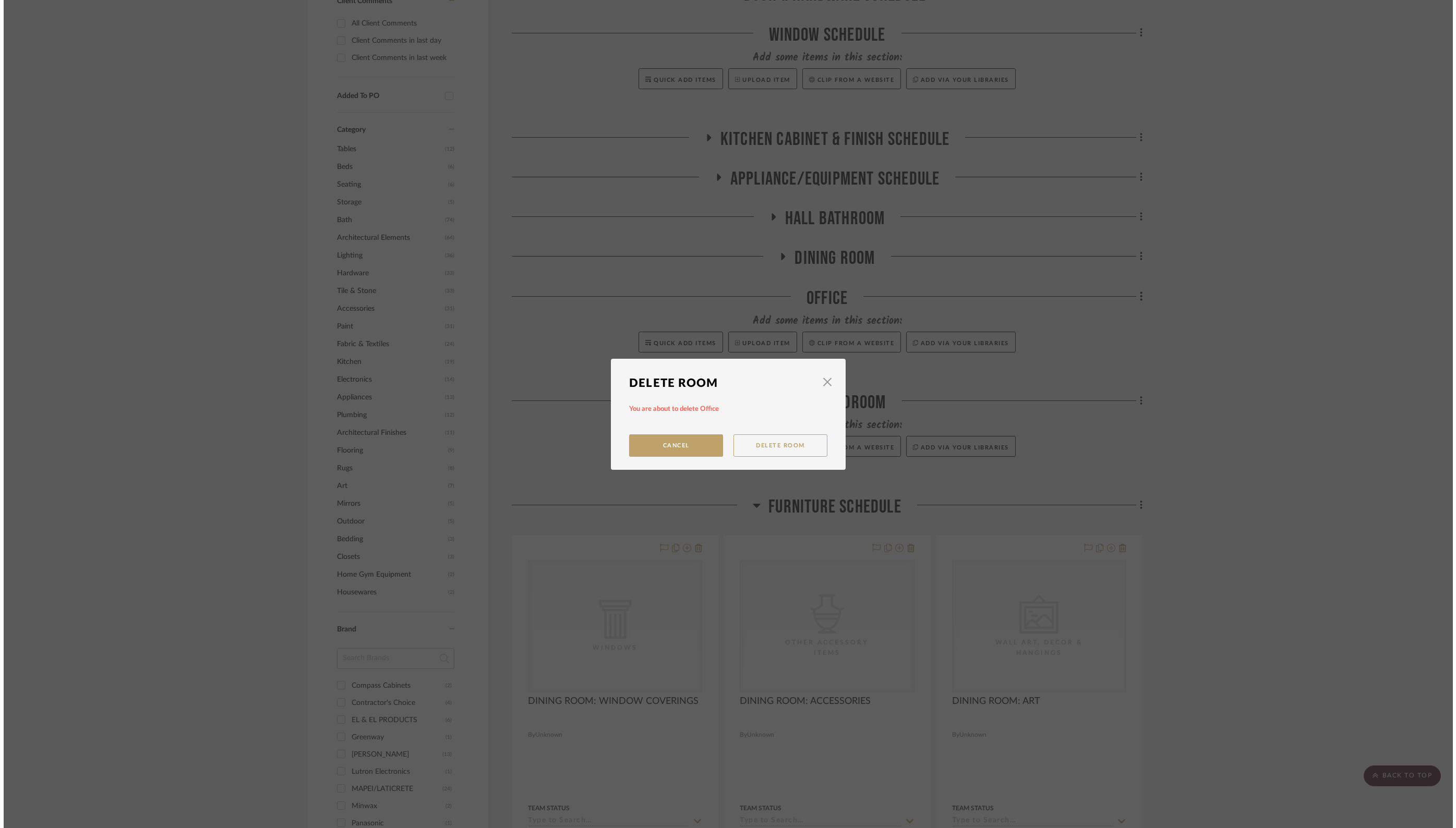
scroll to position [0, 0]
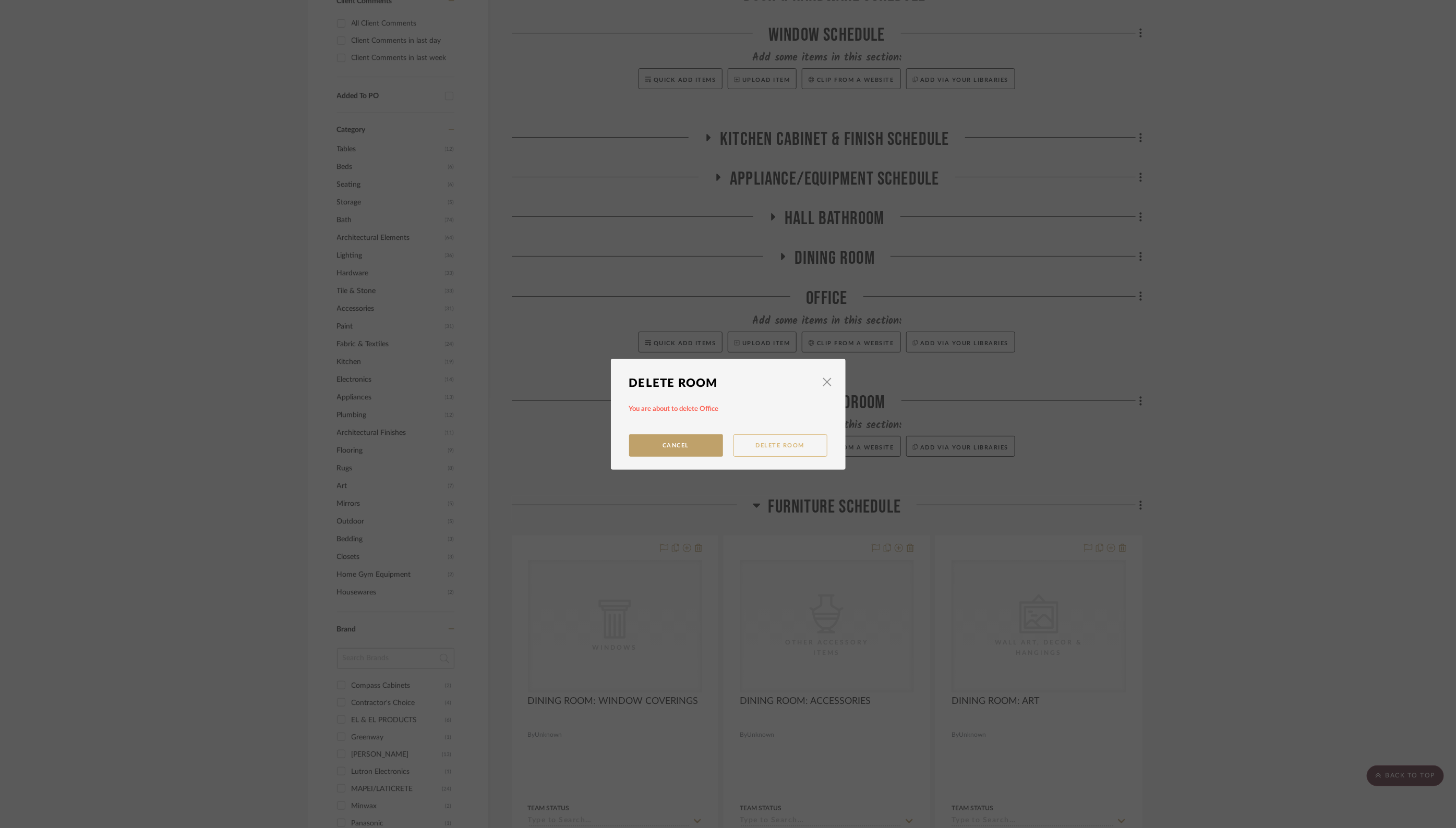
click at [769, 444] on button "Delete Room" at bounding box center [780, 445] width 94 height 23
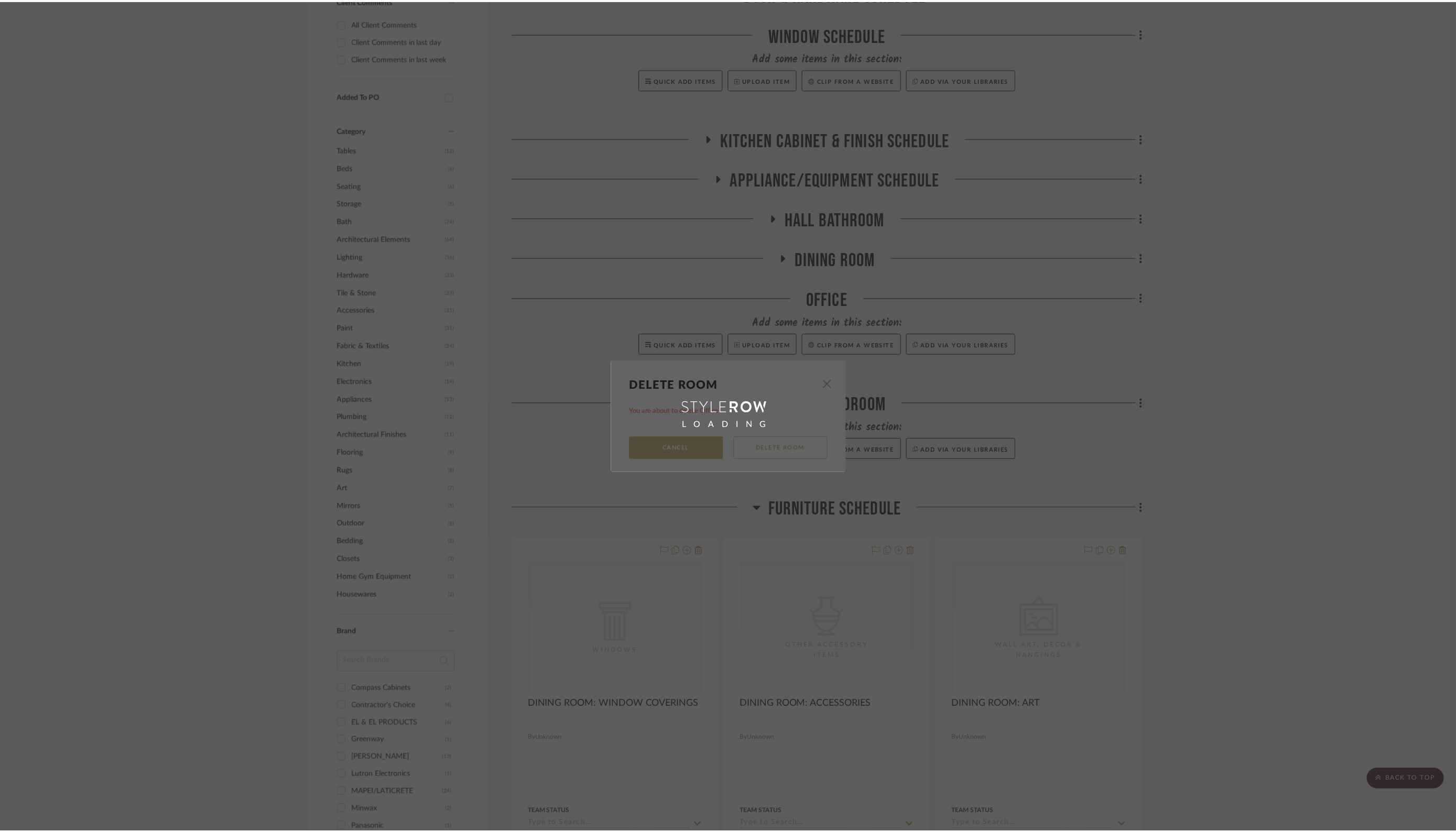
scroll to position [506, 0]
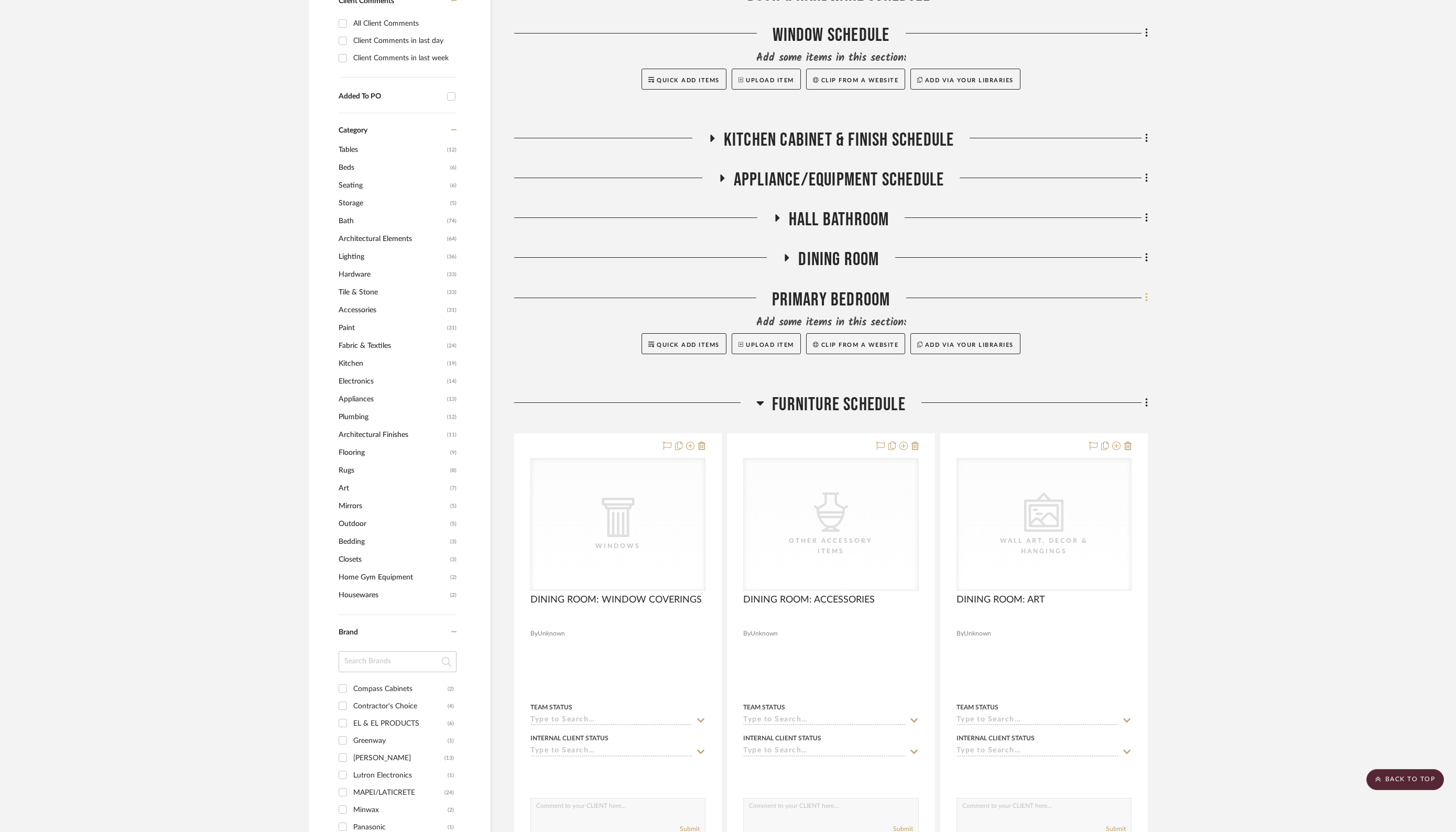
click at [1147, 300] on icon at bounding box center [1147, 298] width 3 height 12
click at [1090, 501] on span "Delete Room" at bounding box center [1090, 503] width 42 height 9
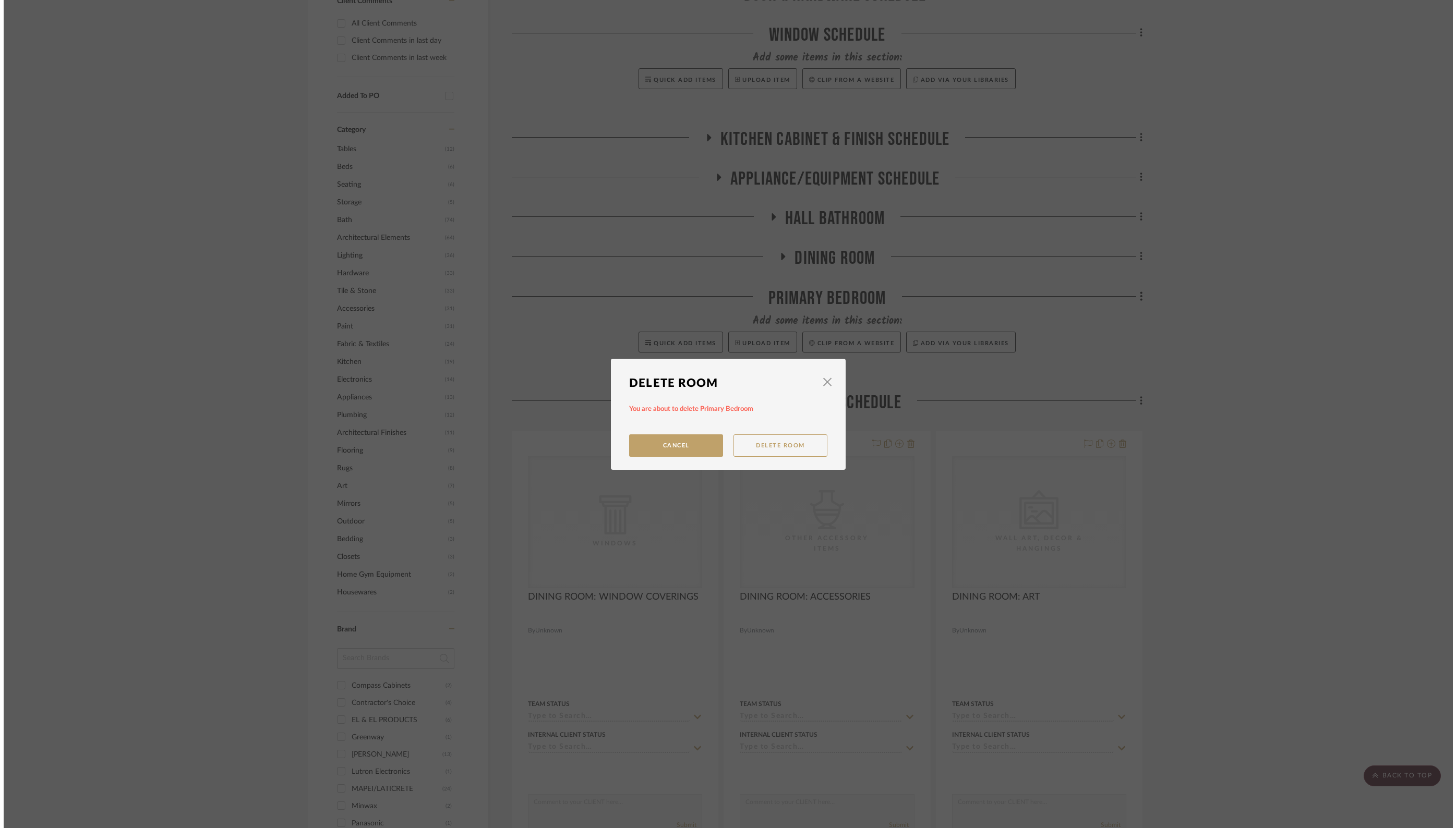
scroll to position [0, 0]
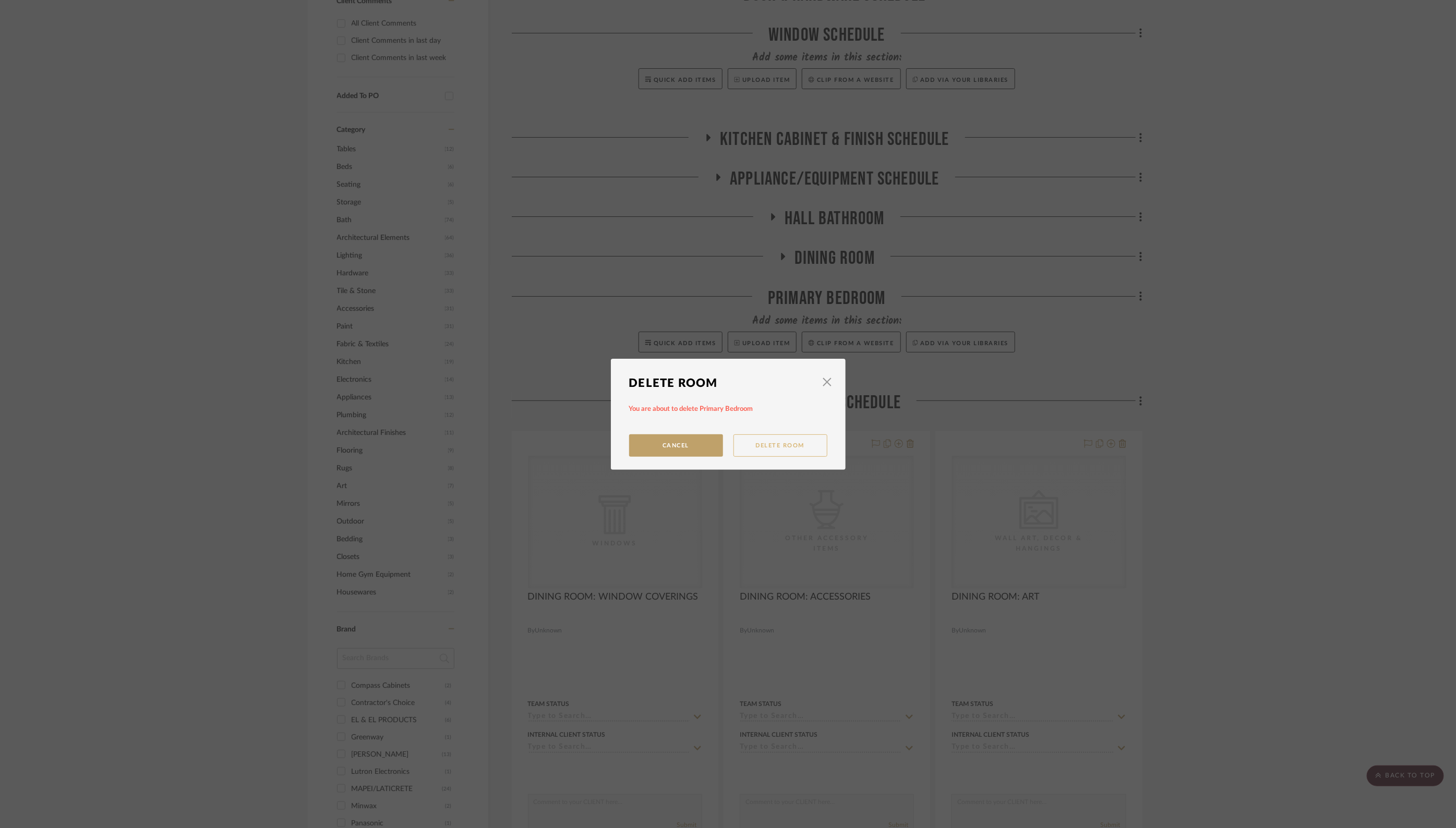
click at [781, 447] on button "Delete Room" at bounding box center [780, 445] width 94 height 23
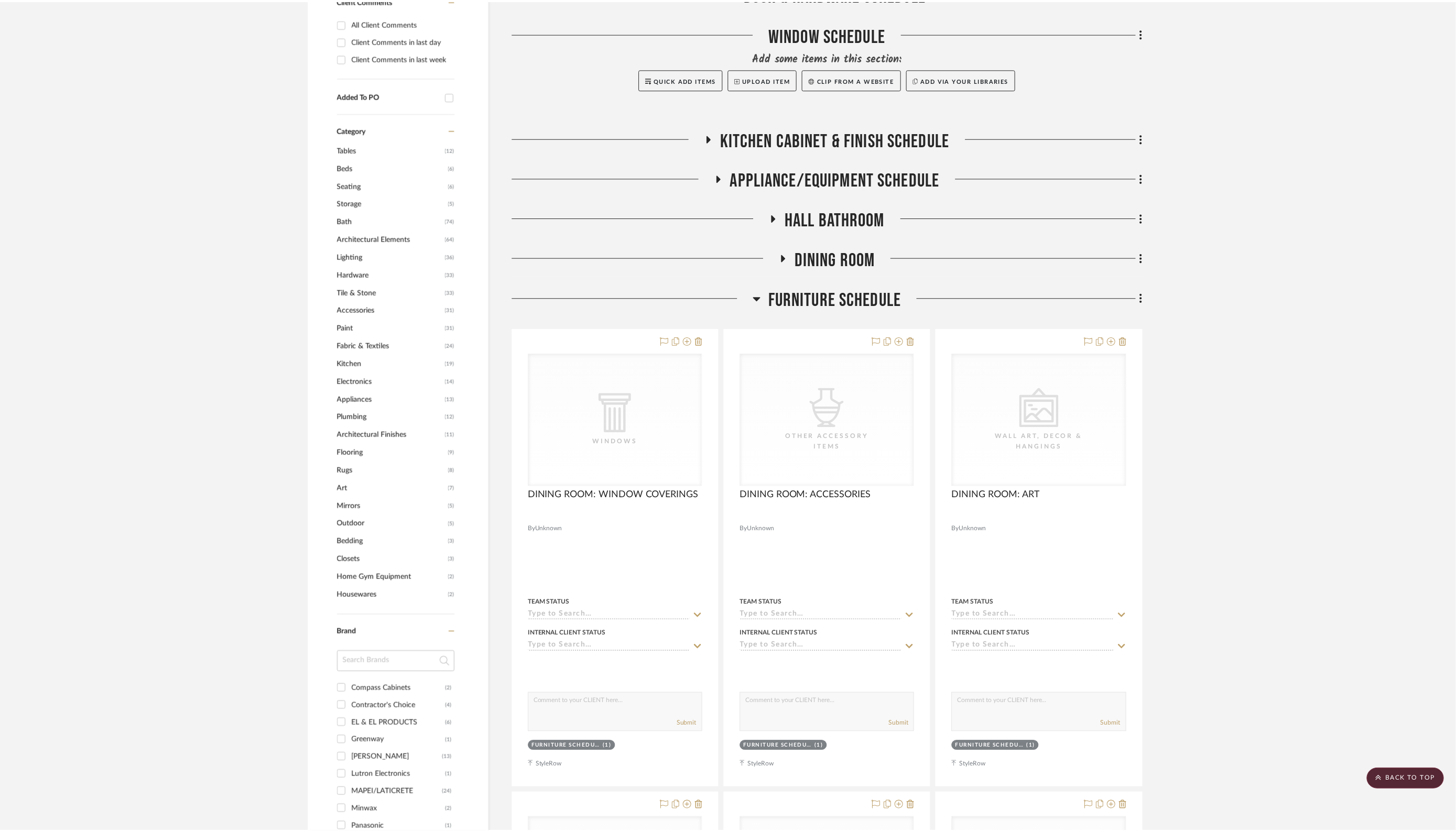
scroll to position [506, 0]
click at [761, 297] on icon at bounding box center [761, 299] width 7 height 4
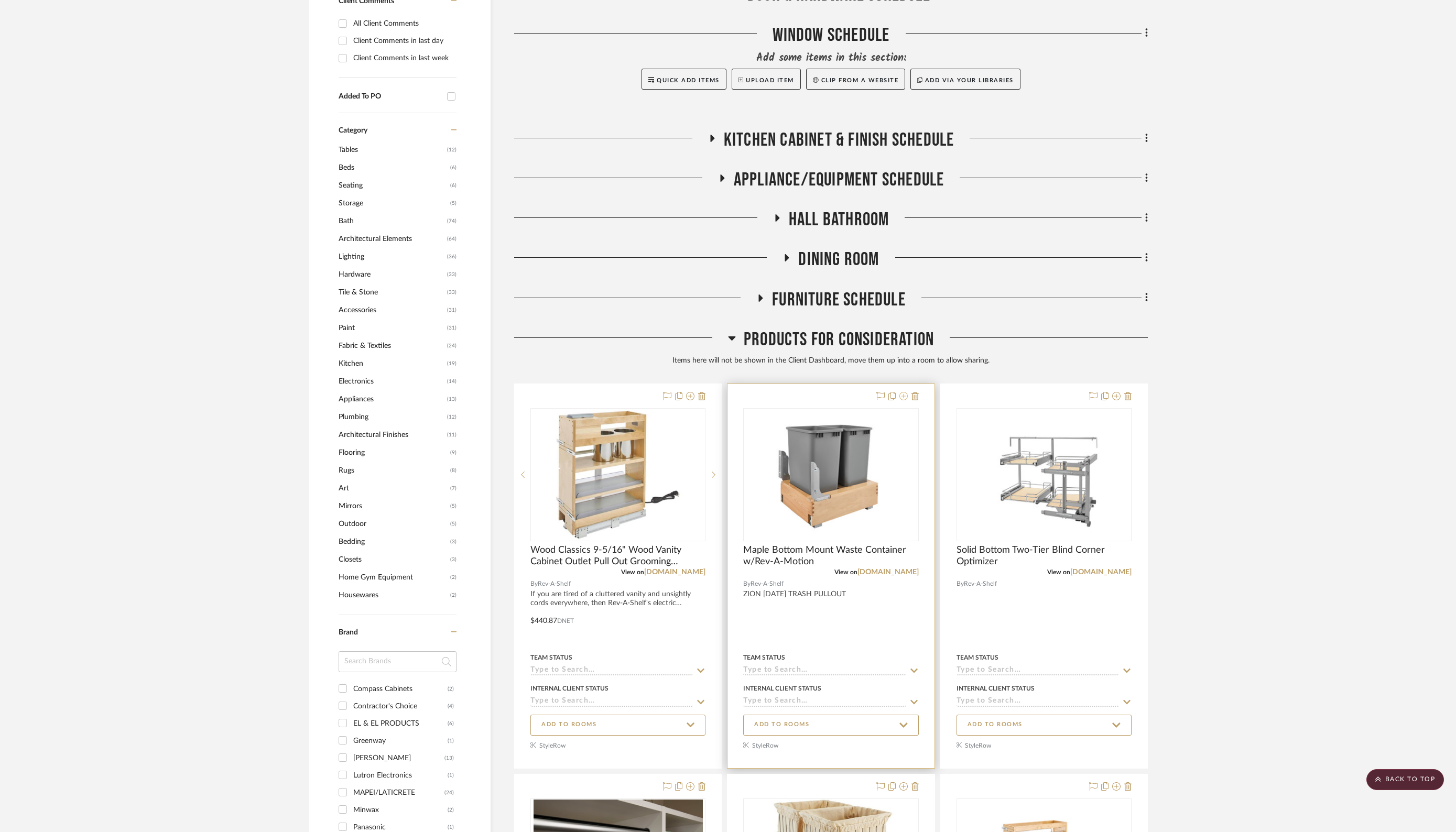
click at [905, 395] on icon at bounding box center [903, 396] width 8 height 8
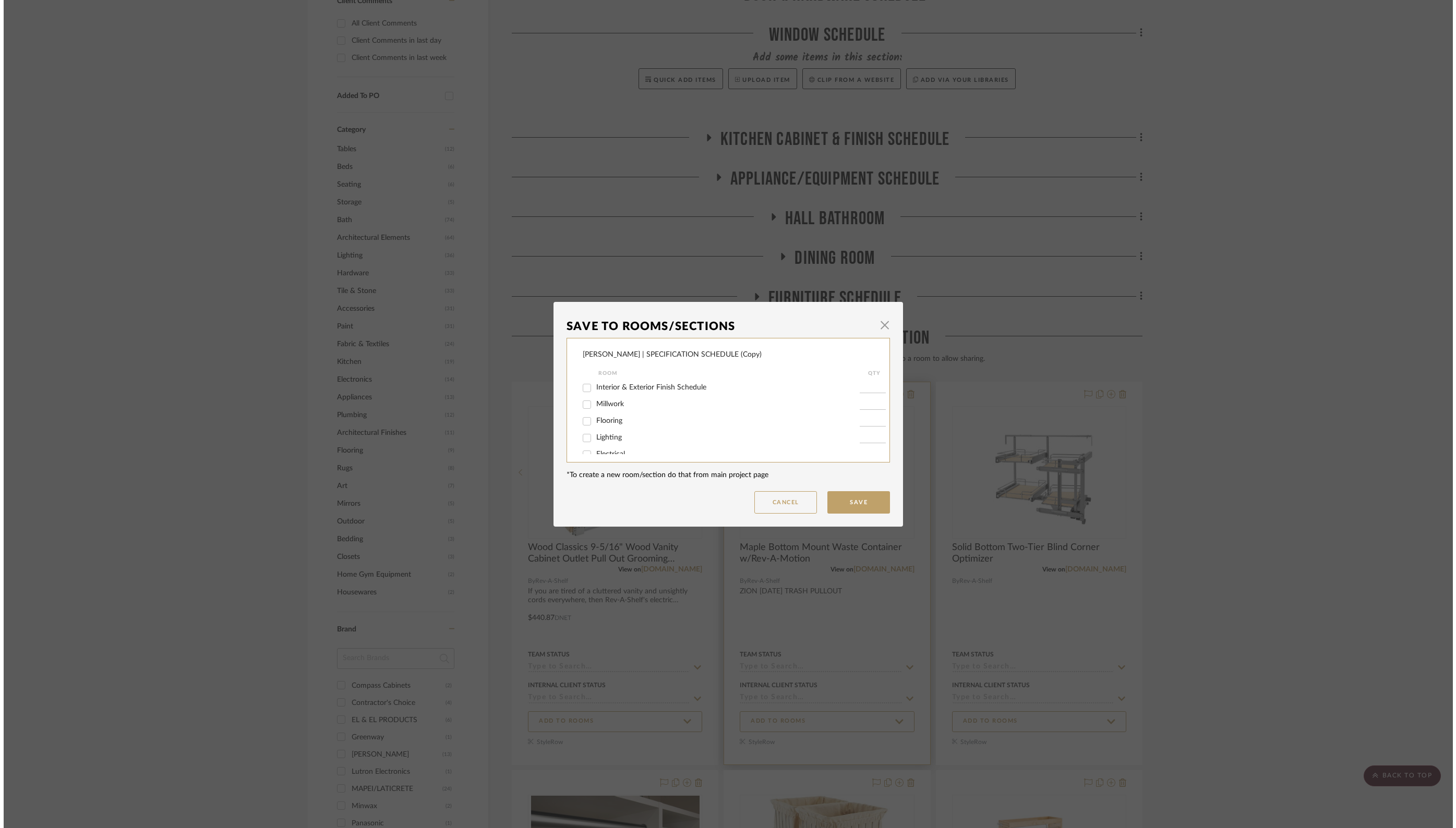
scroll to position [0, 0]
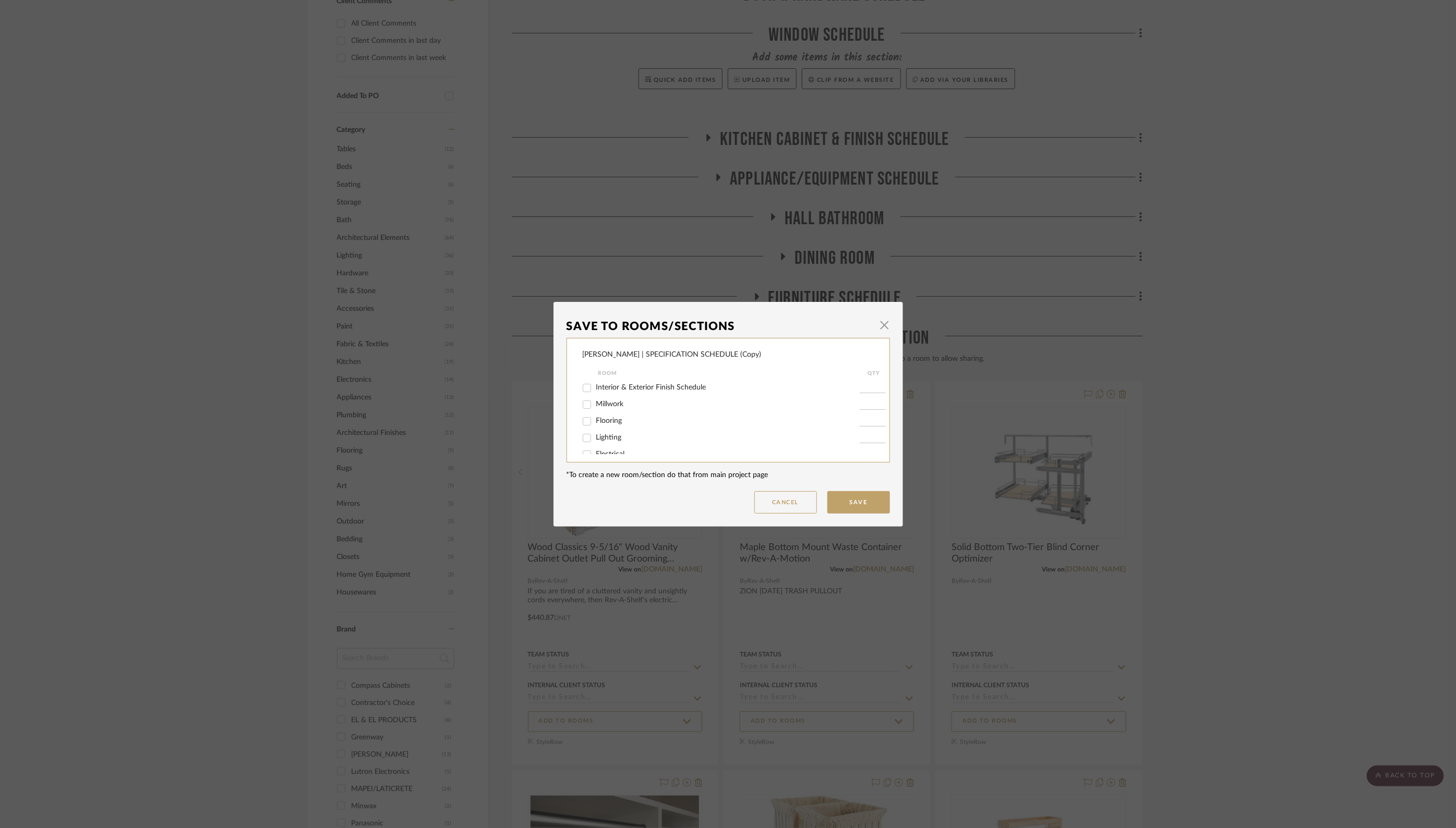
click at [881, 326] on span "button" at bounding box center [885, 325] width 21 height 21
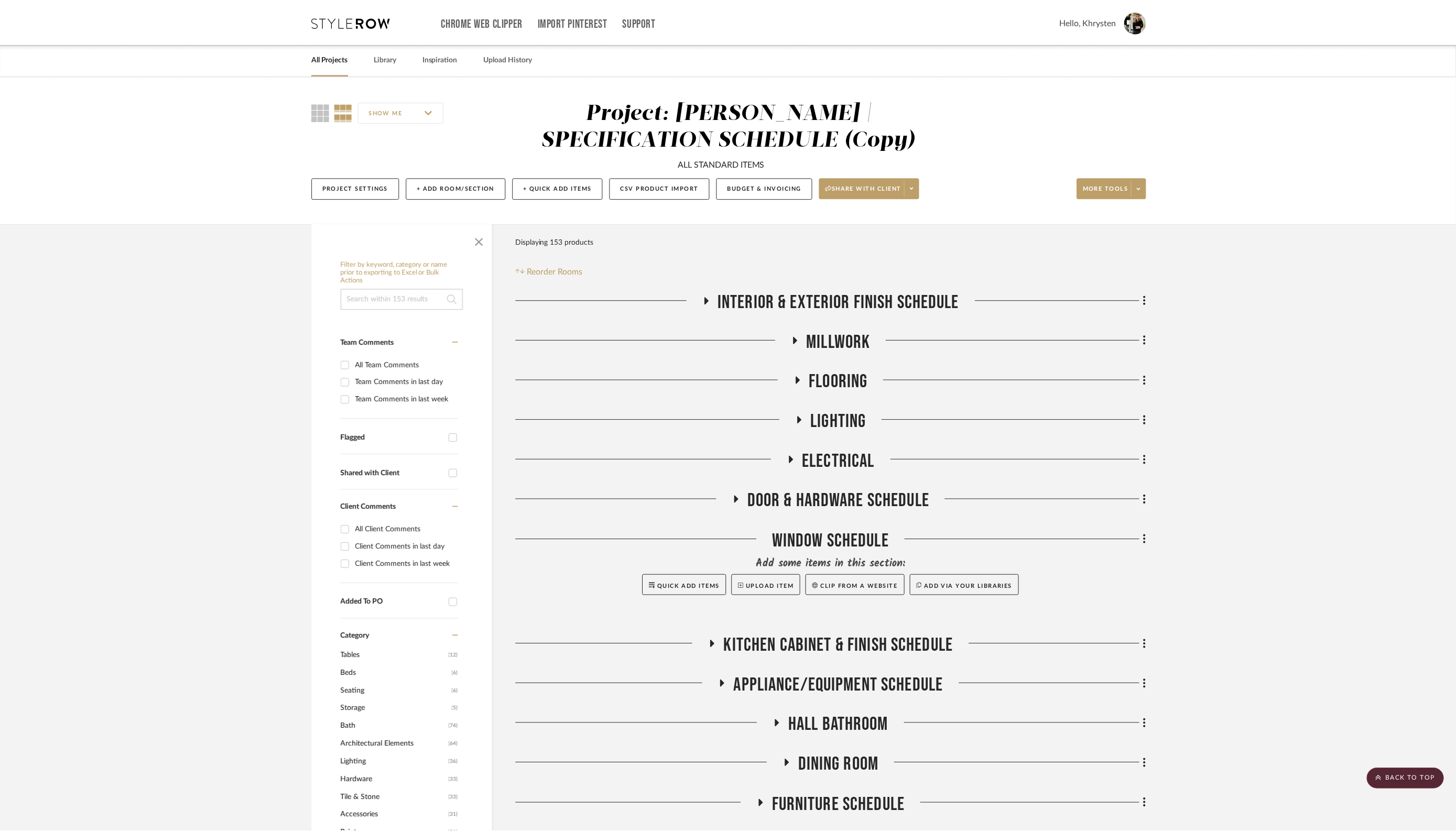
scroll to position [506, 0]
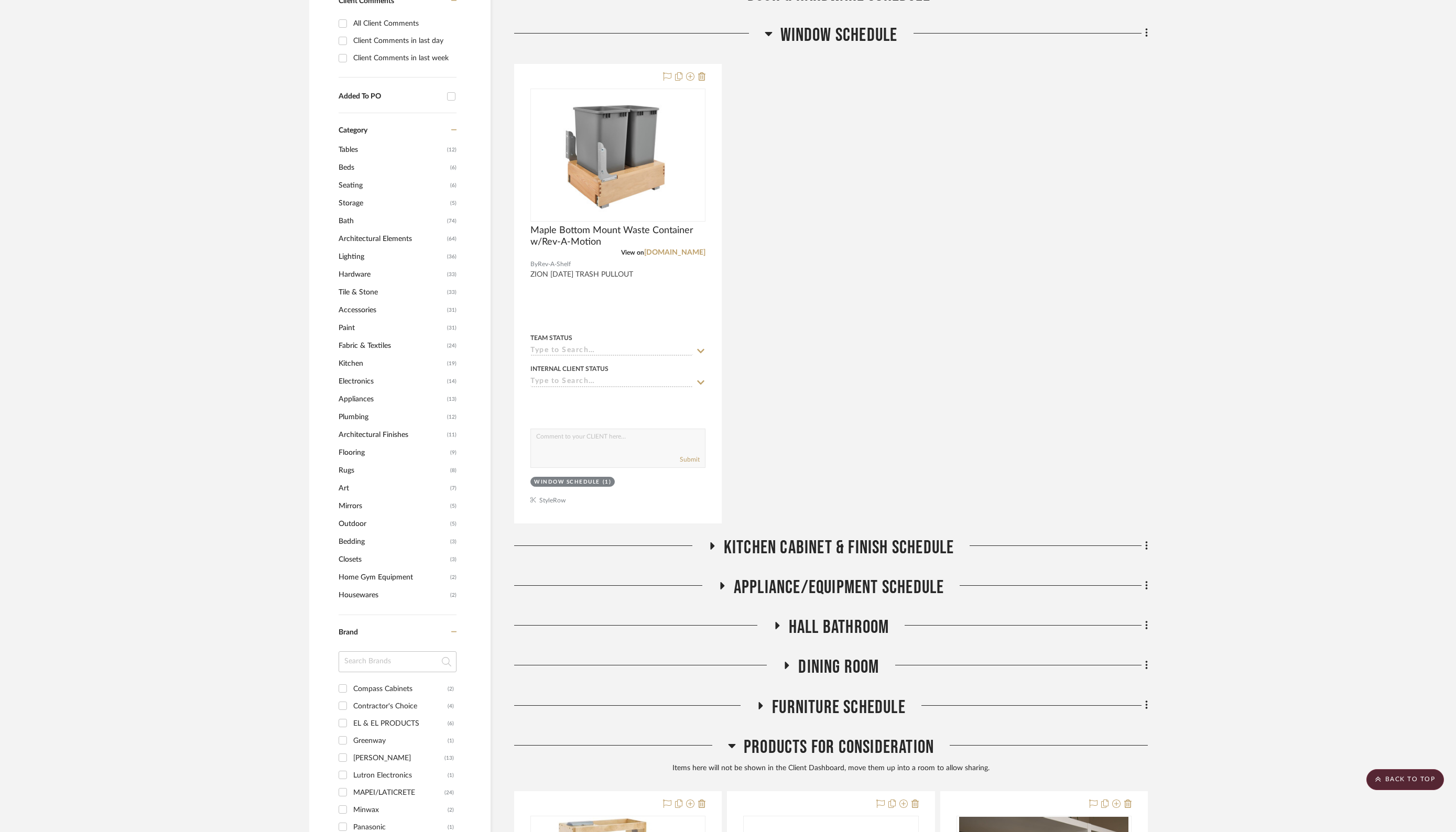
click at [712, 542] on icon at bounding box center [711, 545] width 12 height 8
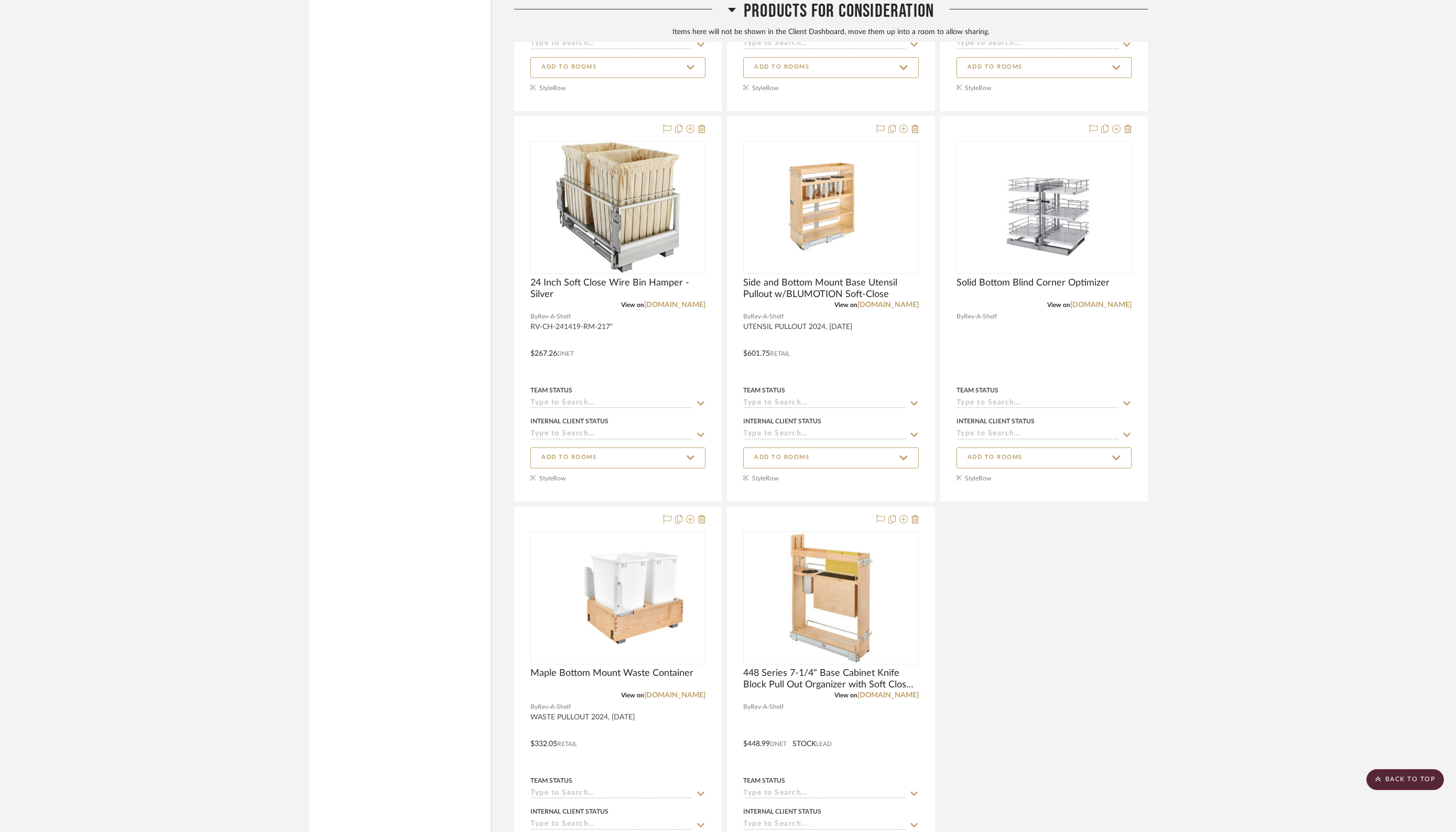
scroll to position [2720, 0]
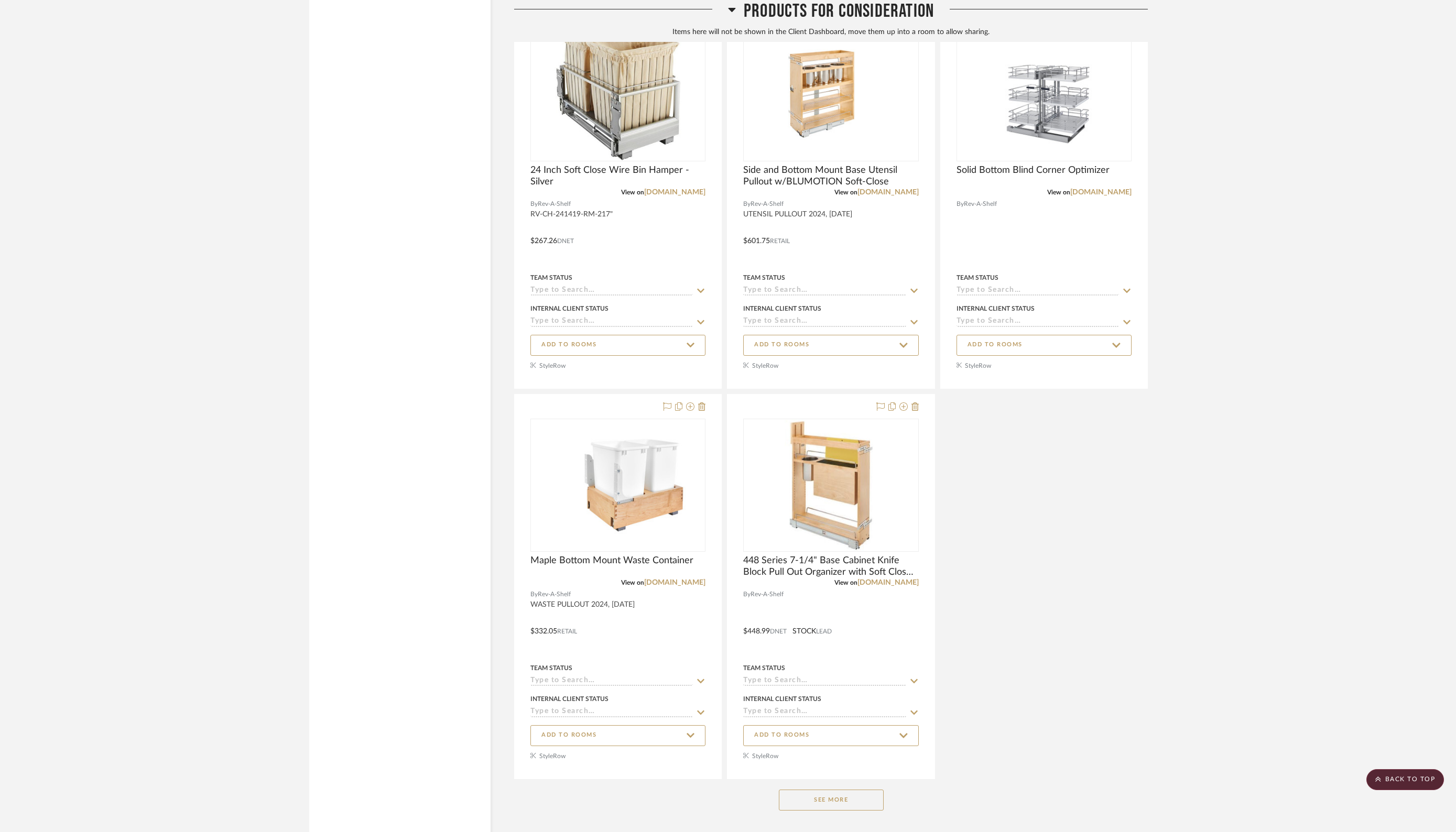
click at [823, 790] on button "See More" at bounding box center [831, 800] width 105 height 21
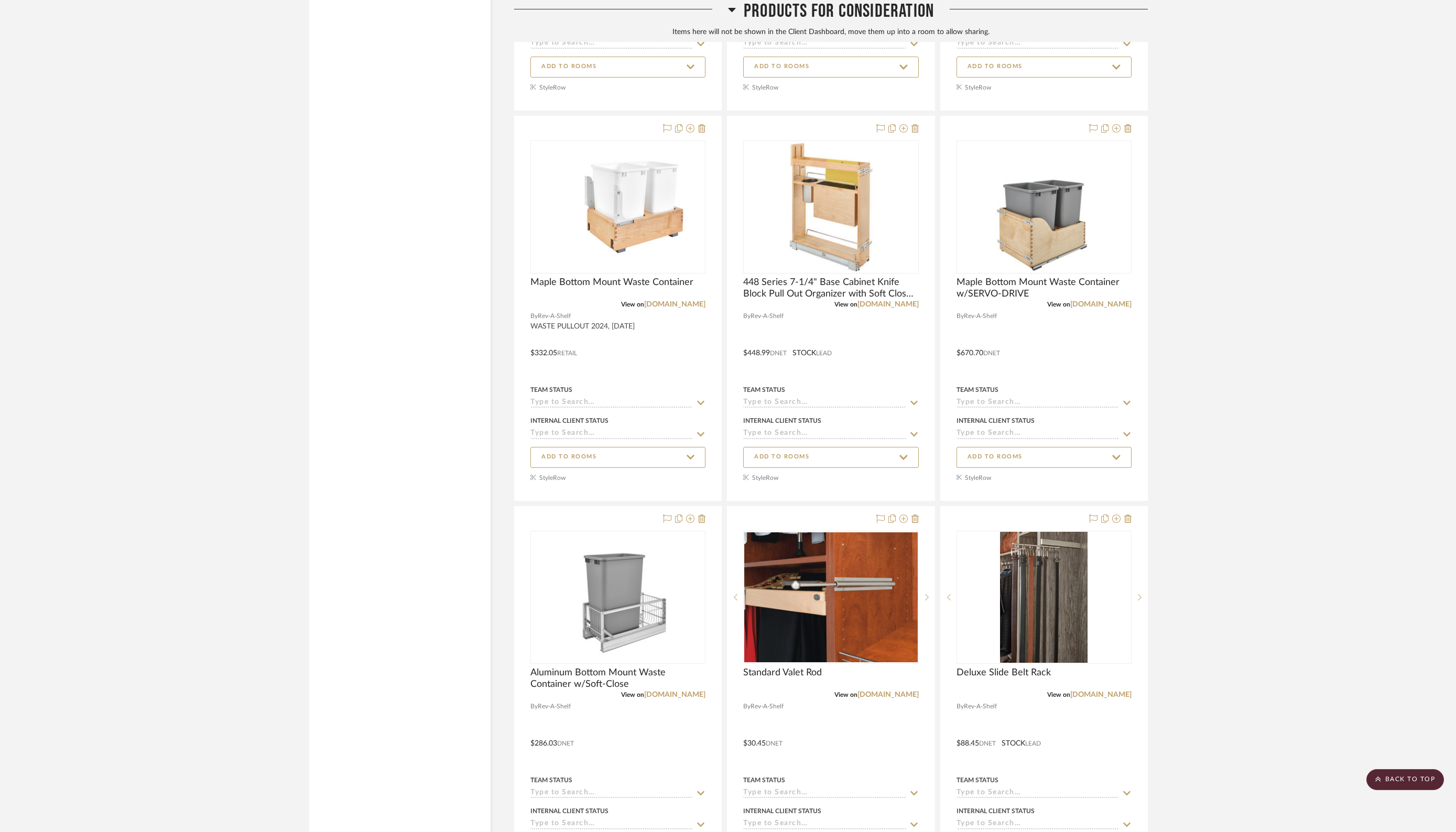
scroll to position [2999, 0]
click at [1118, 124] on icon at bounding box center [1116, 127] width 8 height 8
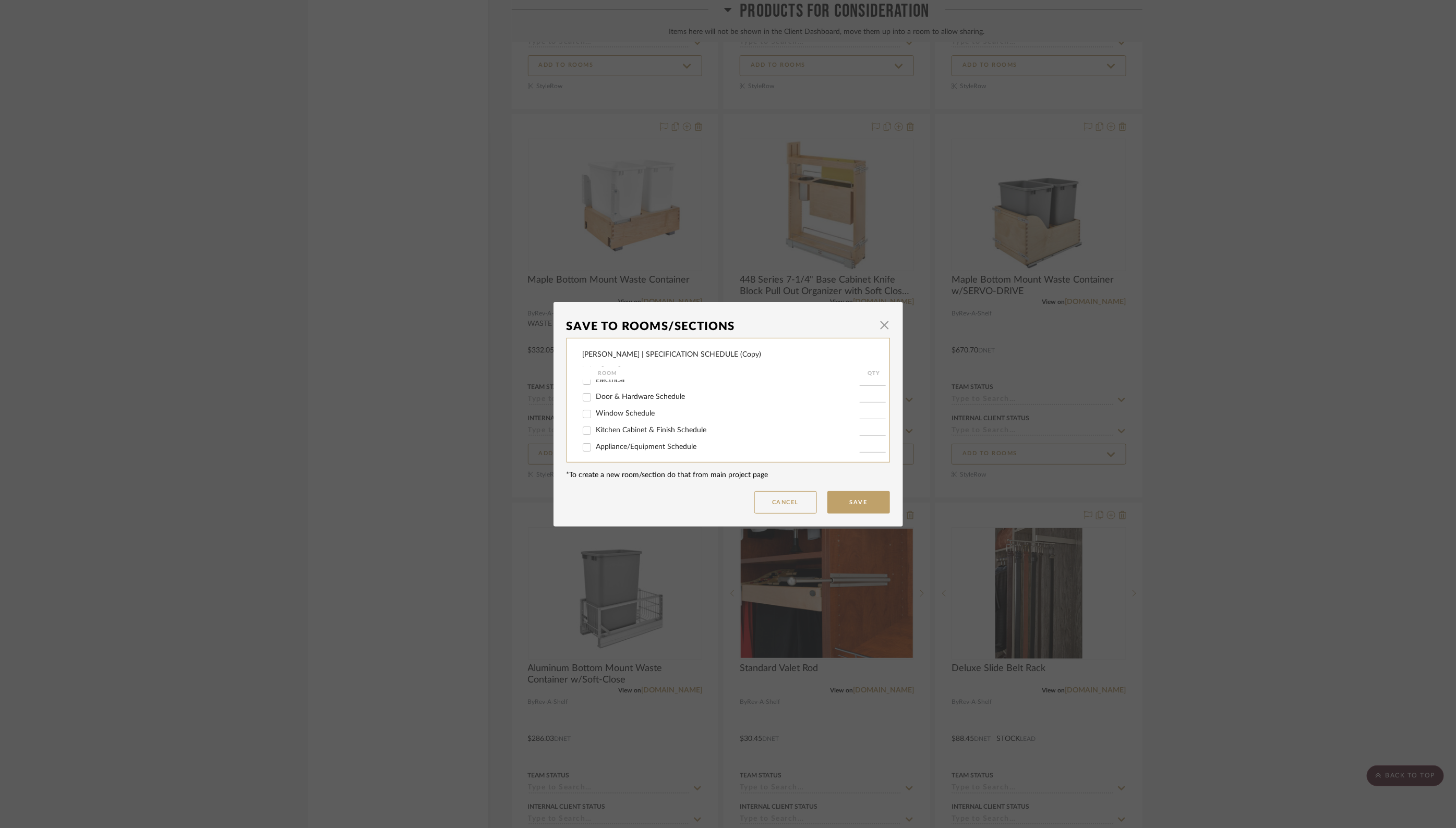
scroll to position [71, 0]
click at [585, 437] on input "Kitchen Cabinet & Finish Schedule" at bounding box center [587, 434] width 17 height 17
checkbox input "true"
type input "1"
click at [851, 501] on button "Save" at bounding box center [858, 502] width 63 height 23
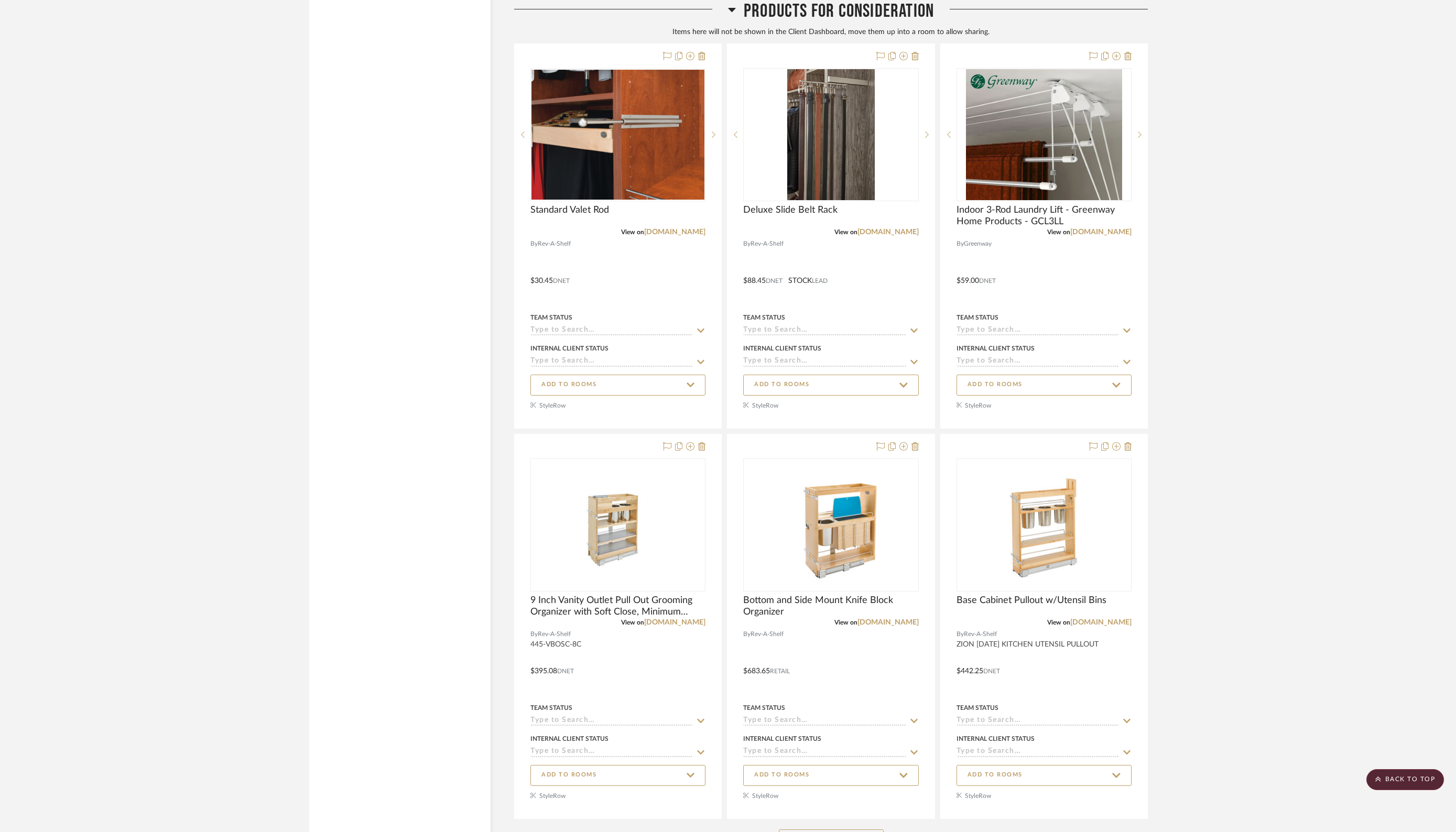
scroll to position [3463, 0]
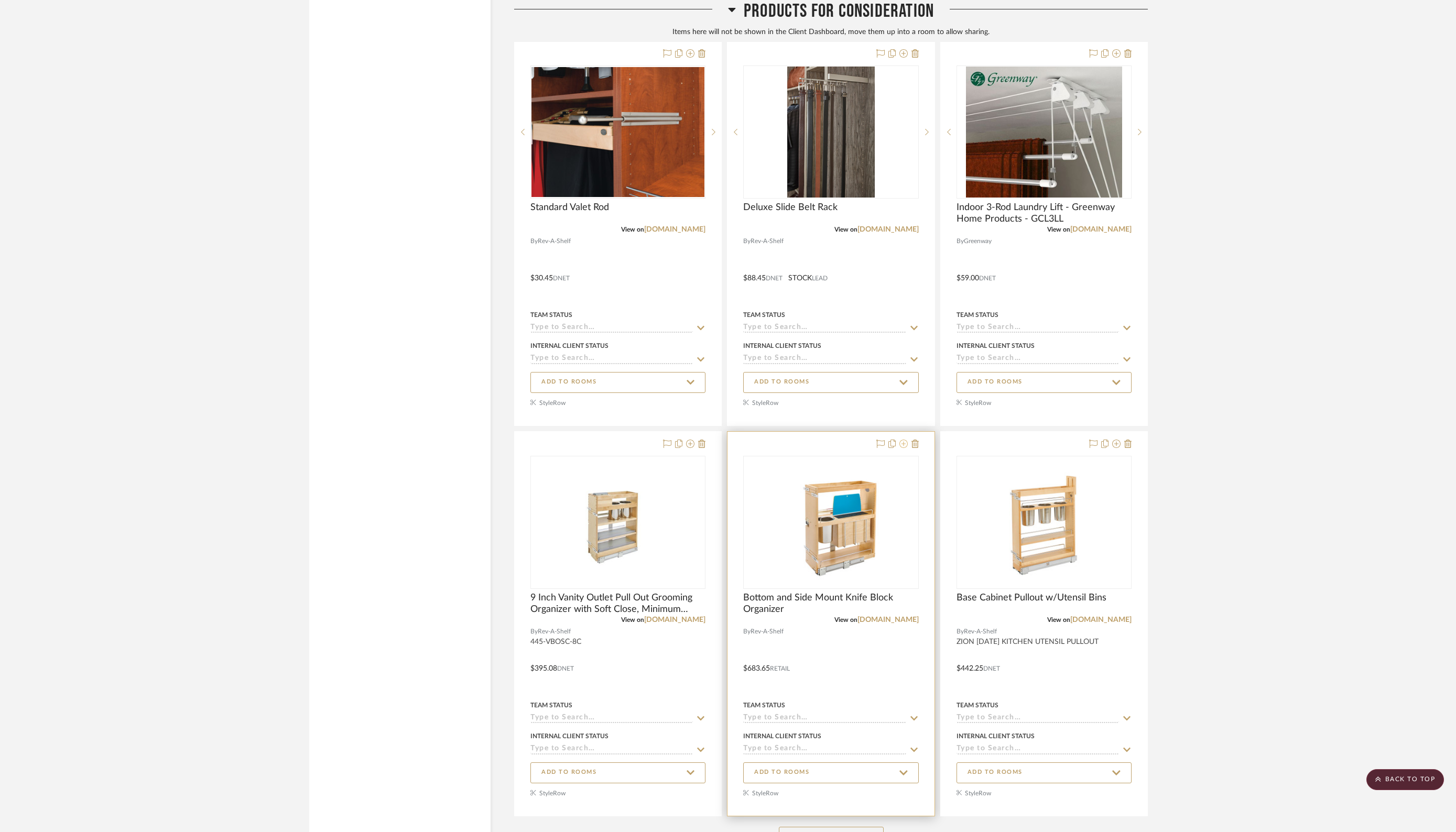
click at [907, 439] on icon at bounding box center [903, 443] width 8 height 8
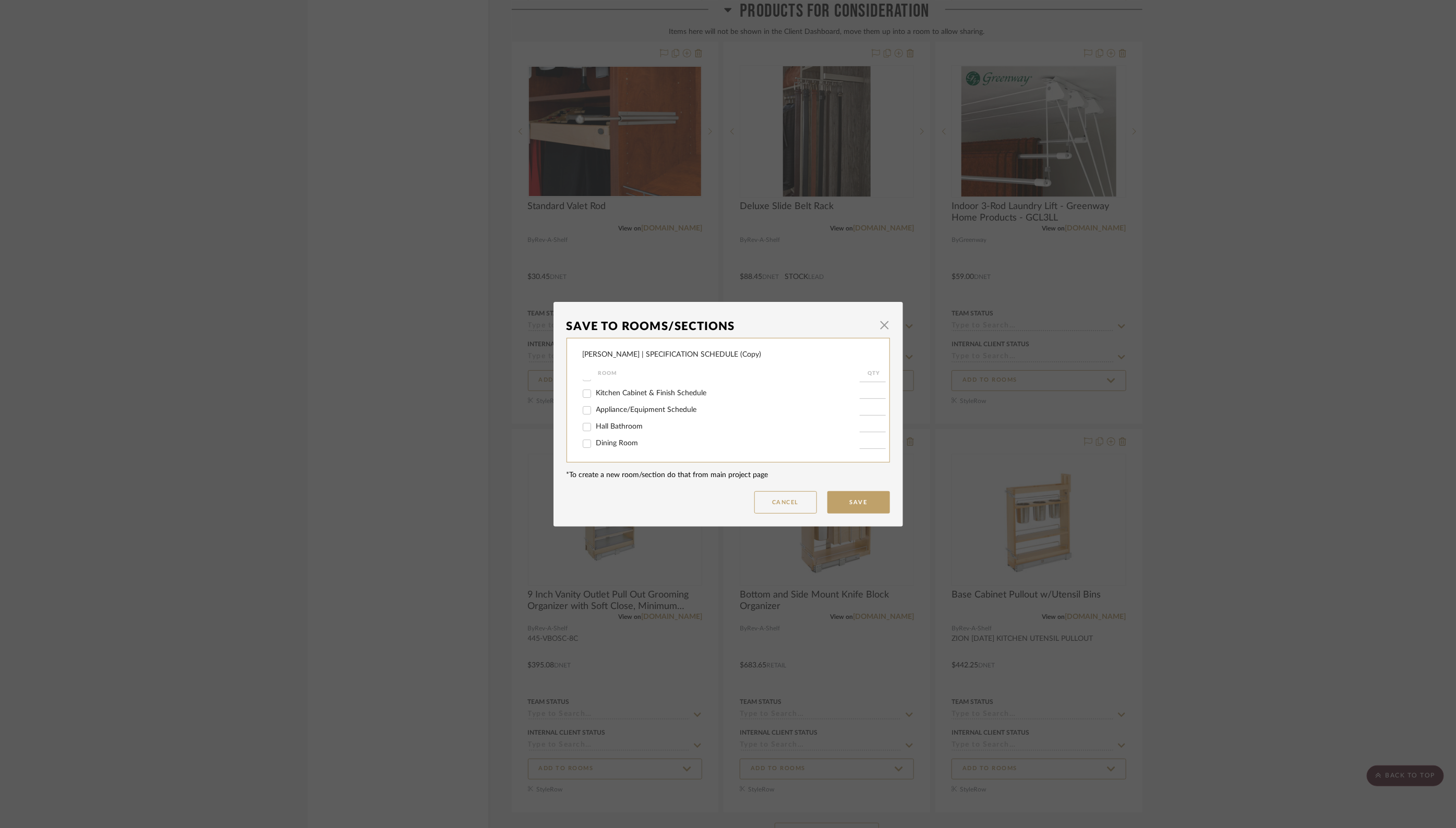
scroll to position [102, 0]
click at [582, 407] on input "Kitchen Cabinet & Finish Schedule" at bounding box center [587, 402] width 17 height 17
checkbox input "true"
type input "1"
click at [853, 507] on button "Save" at bounding box center [858, 502] width 63 height 23
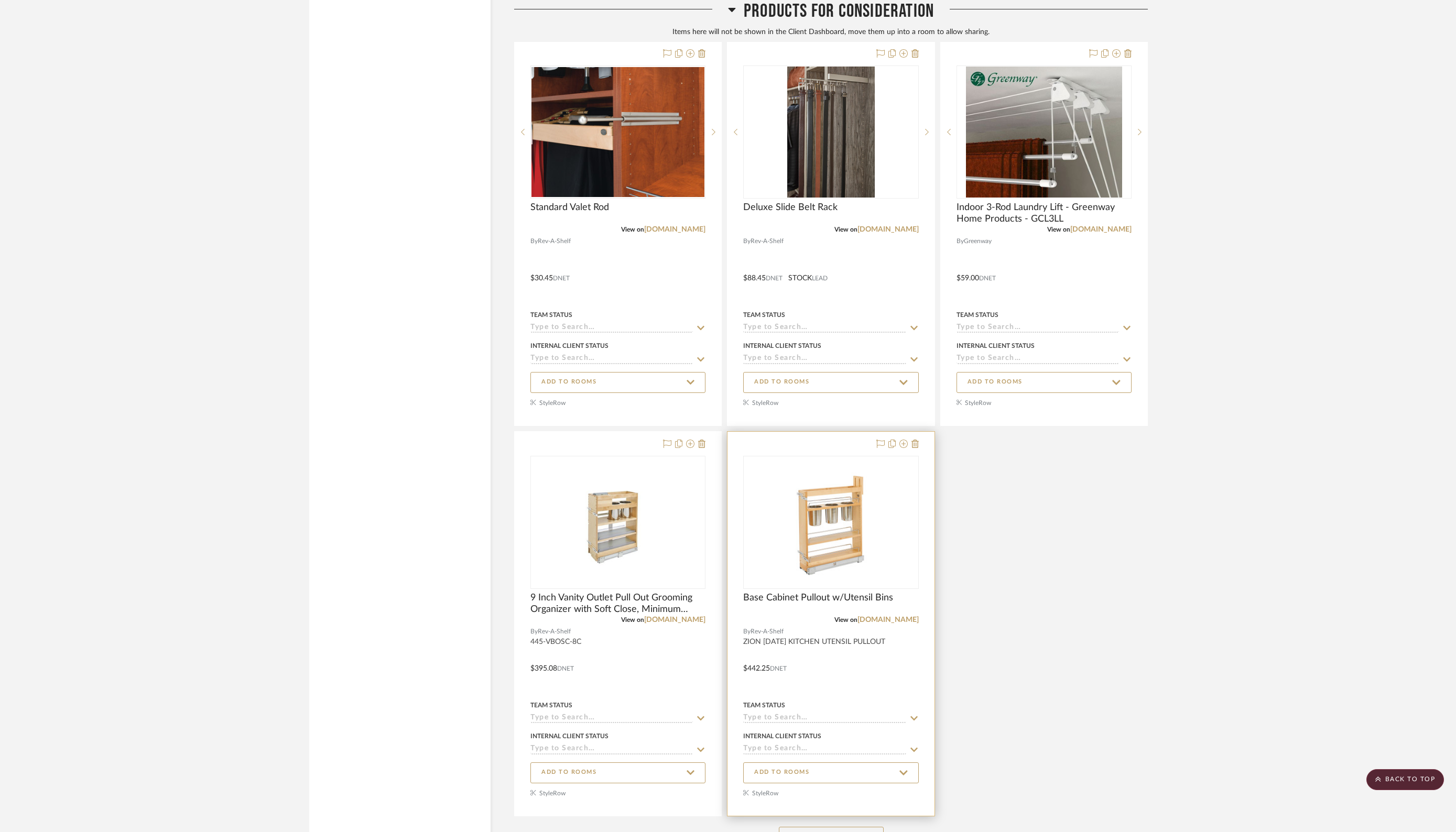
scroll to position [3498, 0]
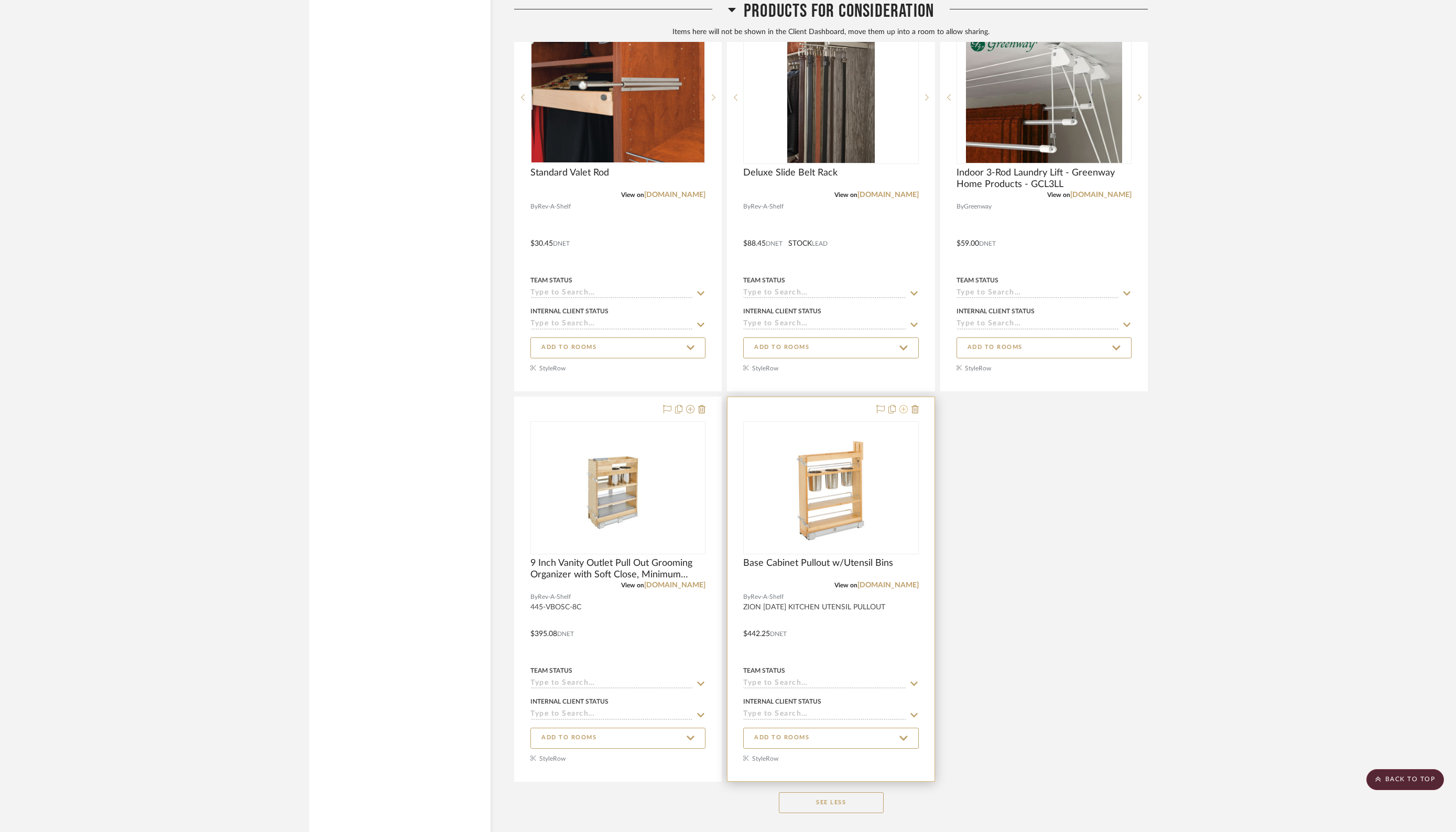
click at [908, 404] on div at bounding box center [895, 409] width 46 height 12
click at [899, 405] on icon at bounding box center [903, 409] width 8 height 8
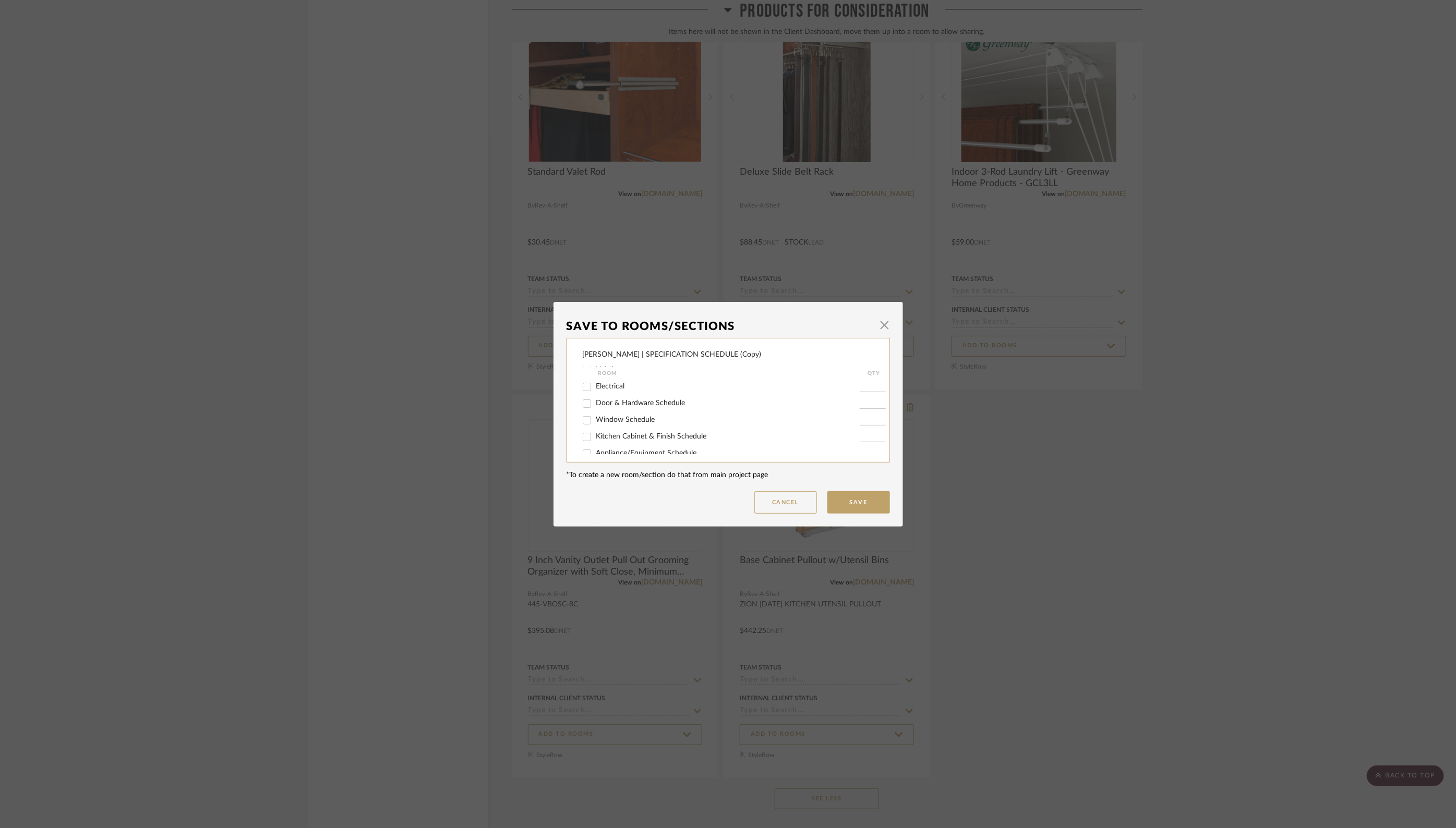
scroll to position [69, 0]
click at [581, 439] on input "Kitchen Cabinet & Finish Schedule" at bounding box center [587, 435] width 17 height 17
checkbox input "true"
type input "1"
click at [846, 506] on button "Save" at bounding box center [858, 502] width 63 height 23
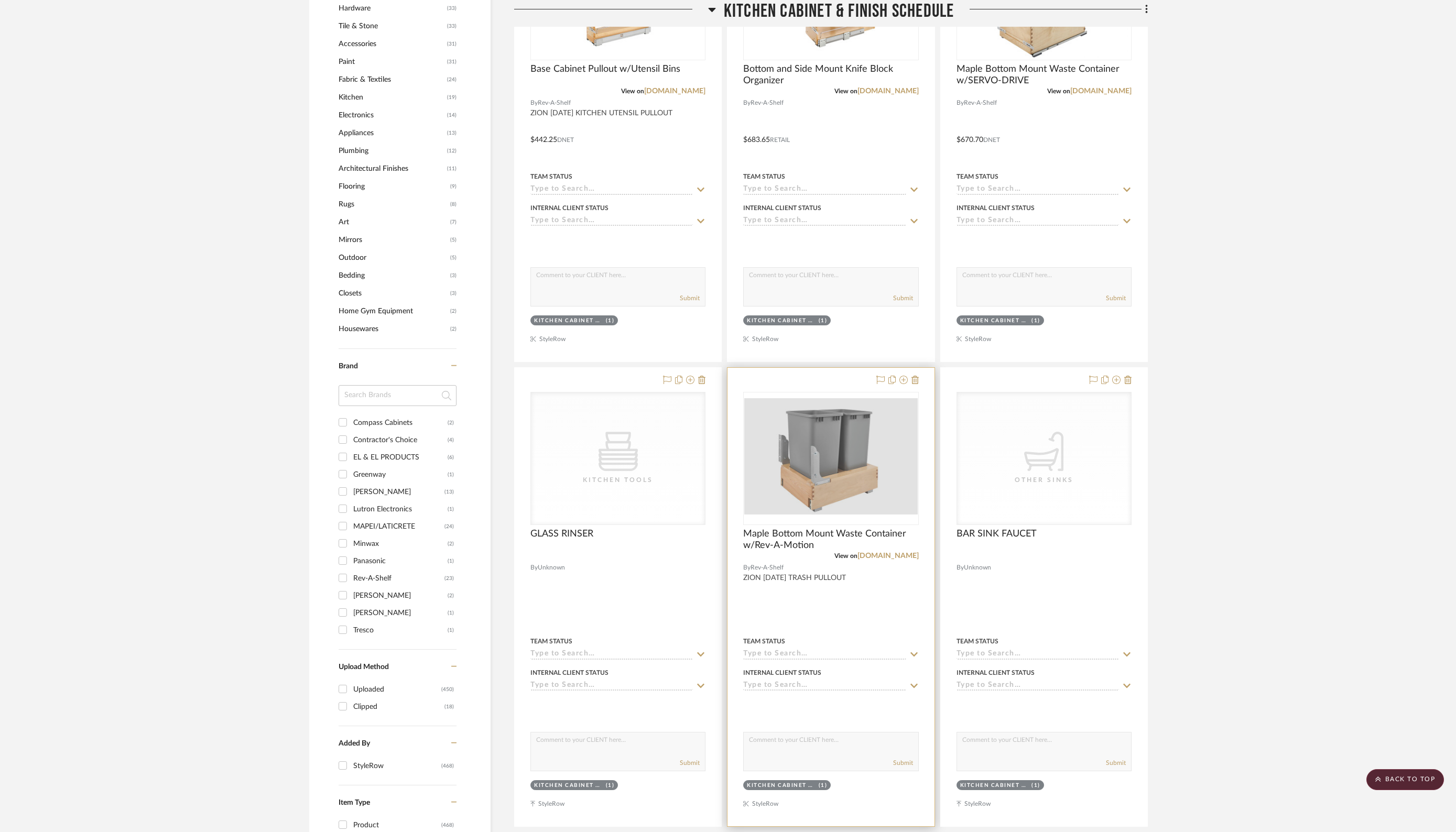
scroll to position [771, 0]
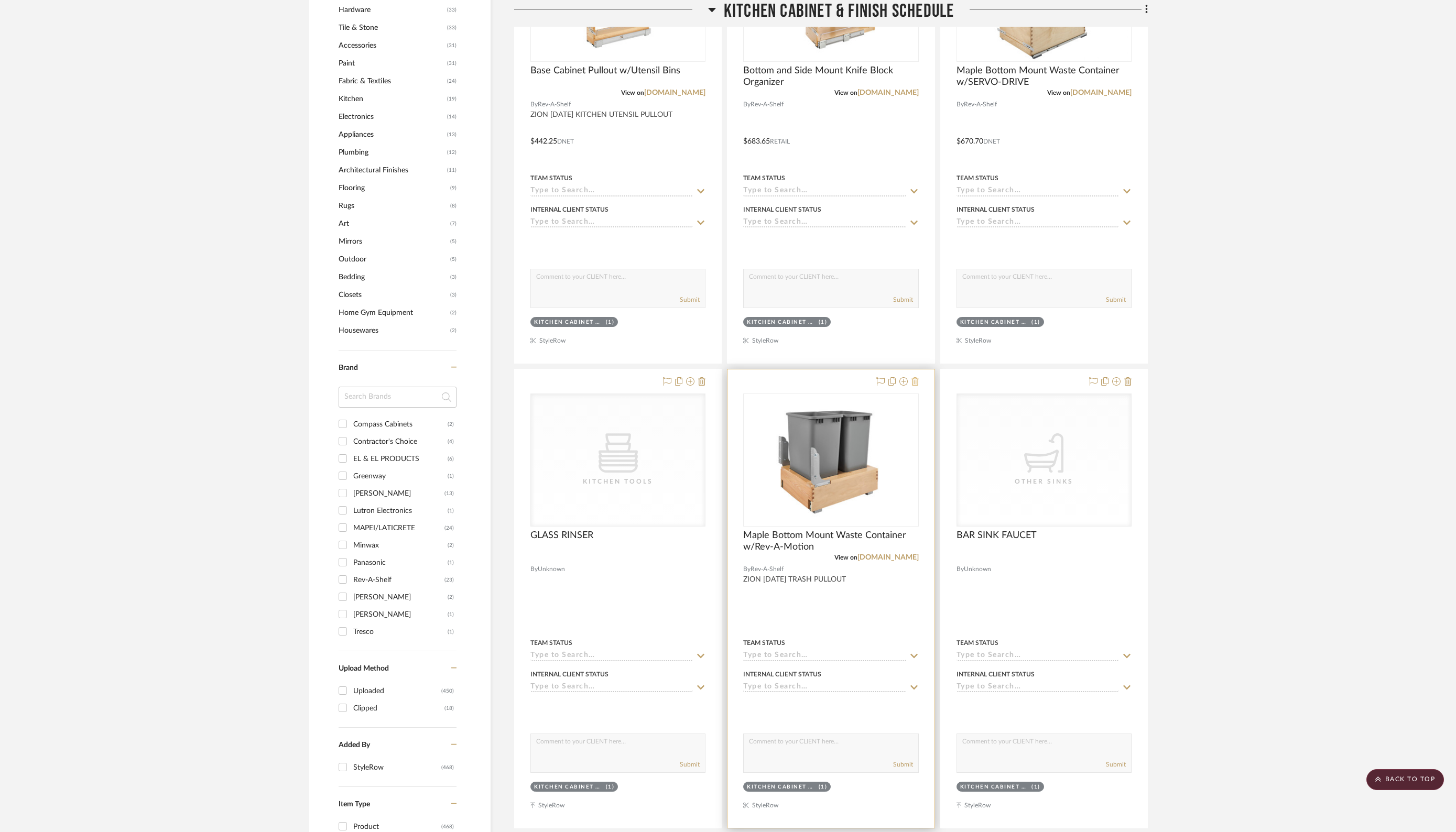
click at [918, 382] on icon at bounding box center [915, 381] width 7 height 8
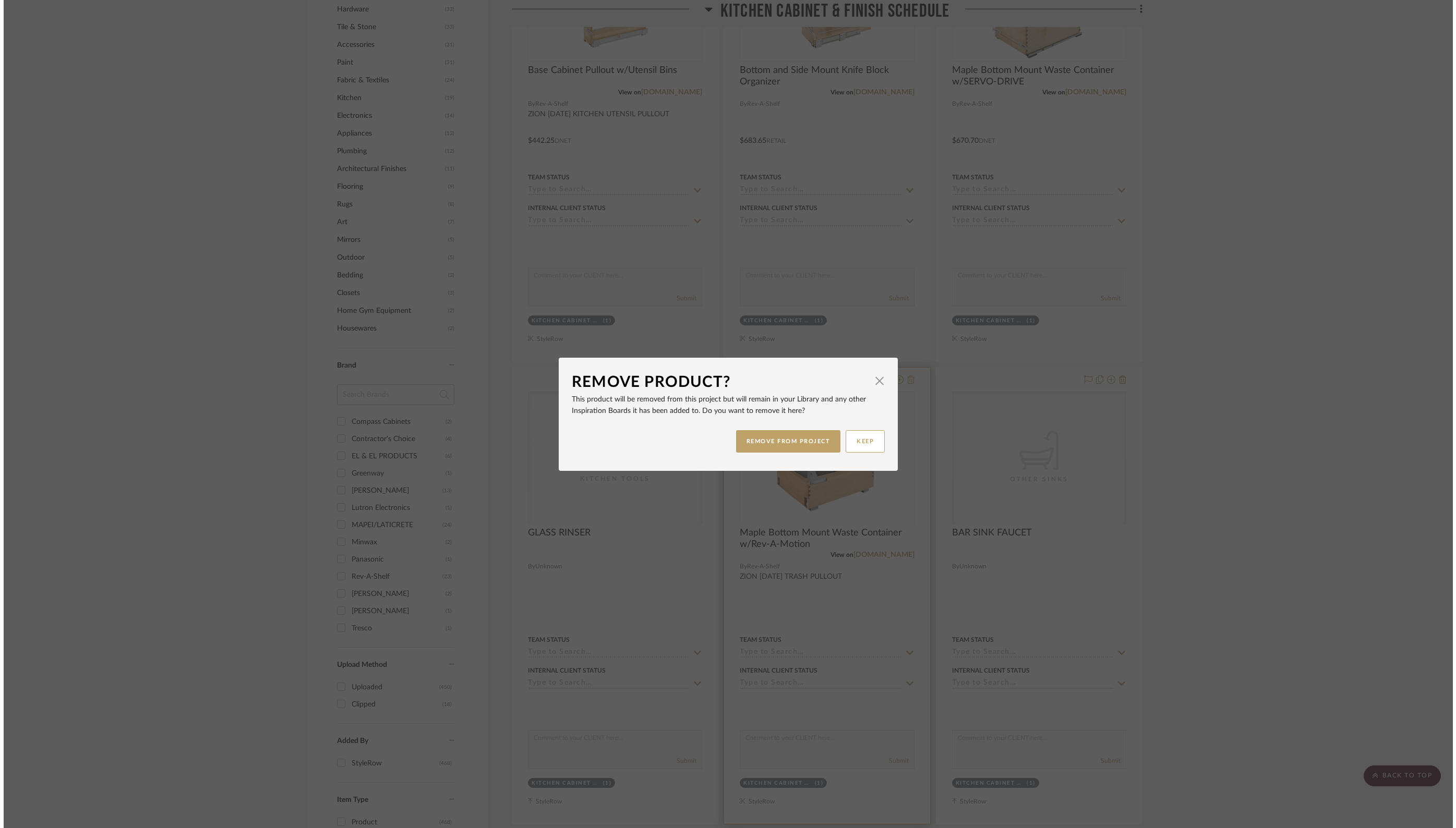
scroll to position [0, 0]
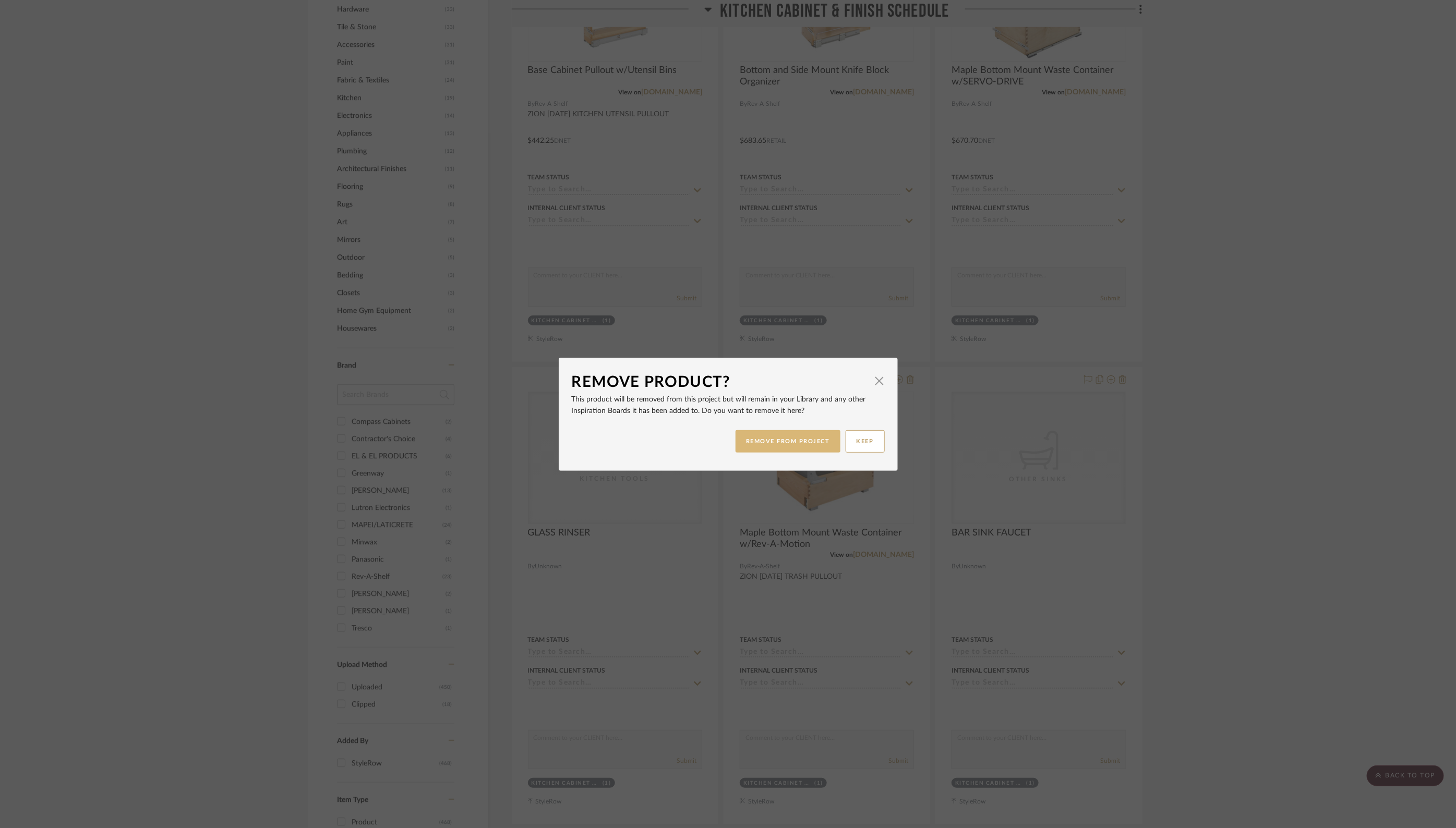
click at [796, 445] on button "REMOVE FROM PROJECT" at bounding box center [788, 441] width 105 height 23
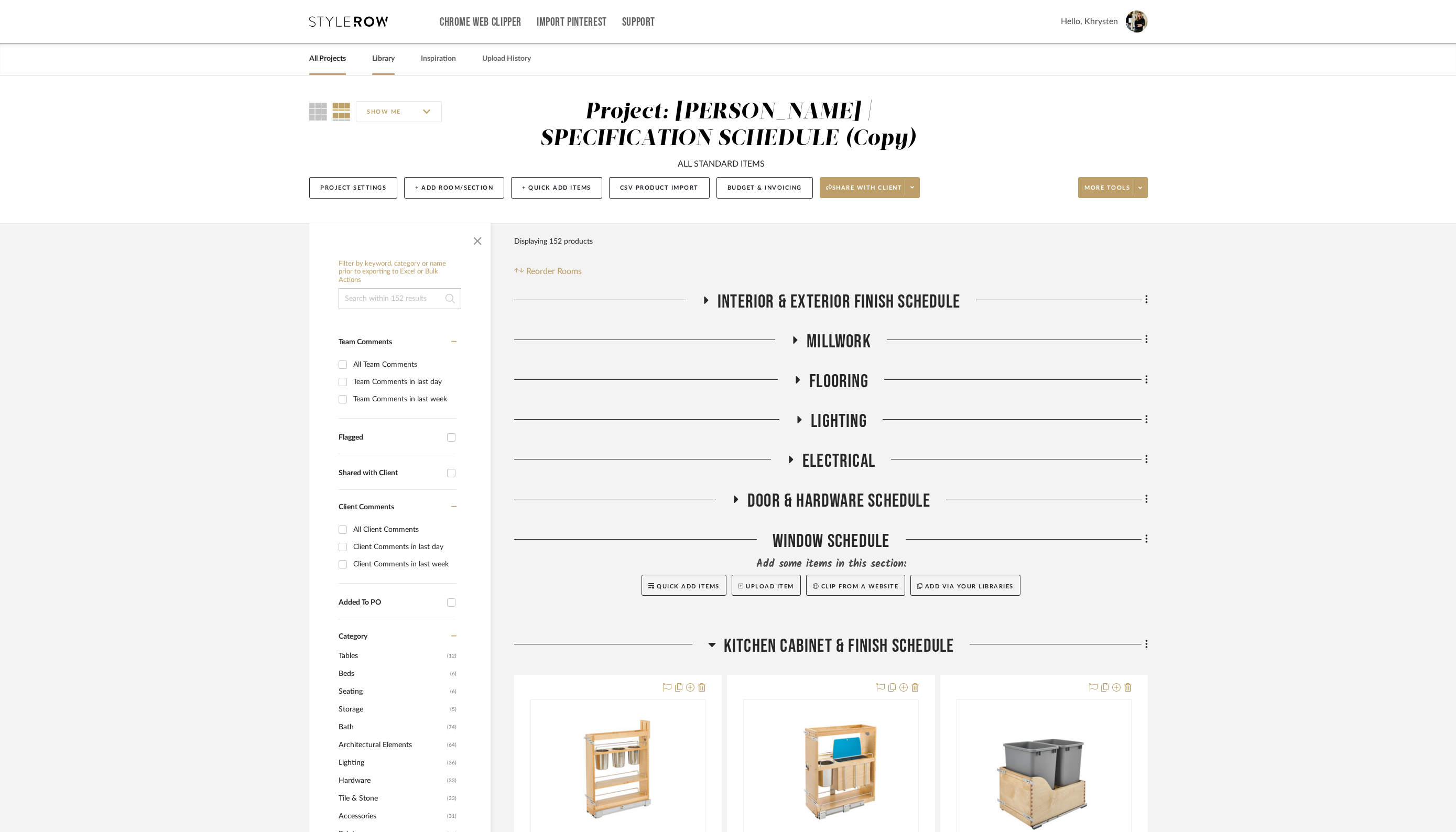
click at [386, 60] on link "Library" at bounding box center [383, 58] width 23 height 14
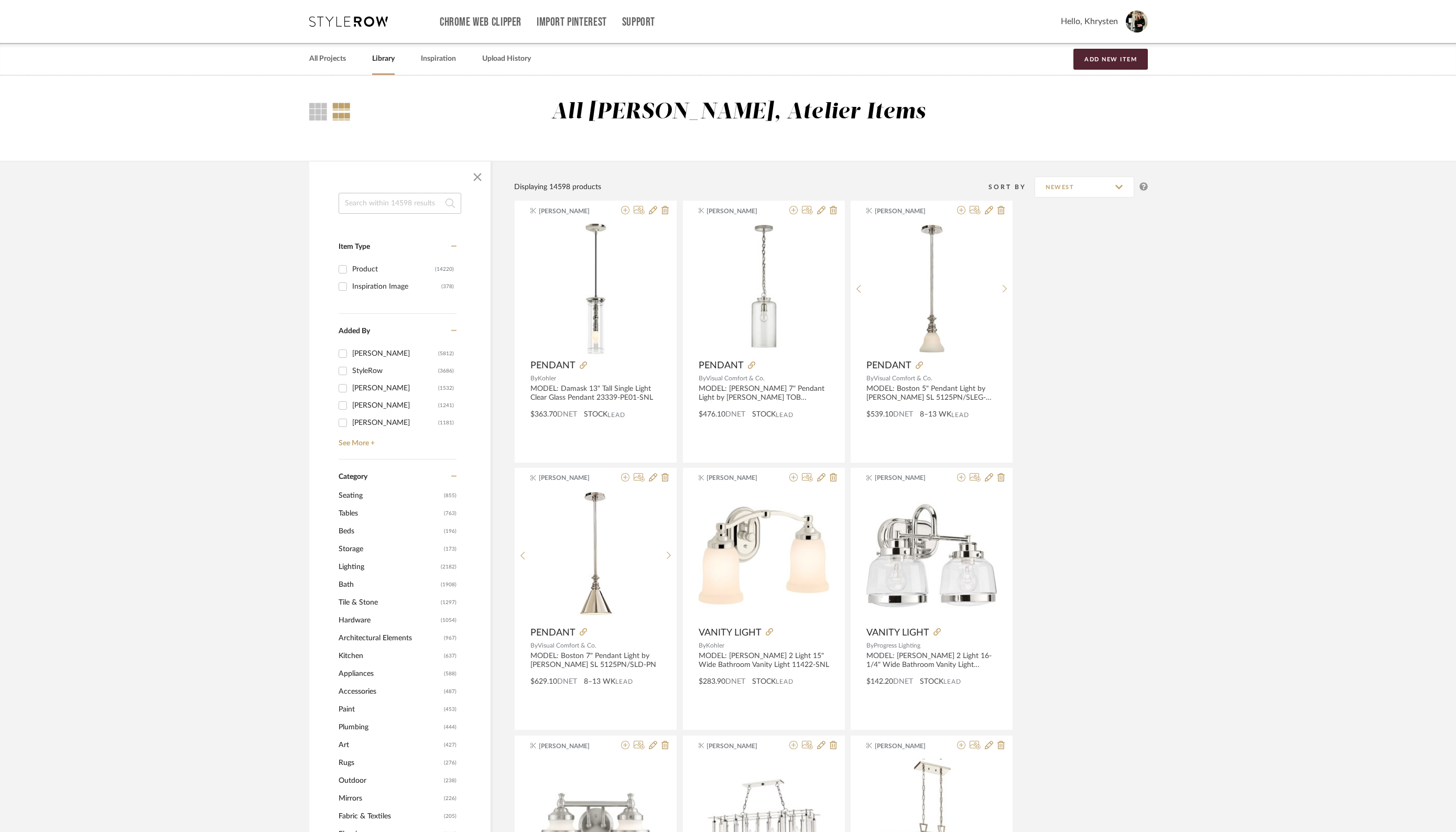
click at [365, 668] on span "Appliances" at bounding box center [390, 673] width 102 height 18
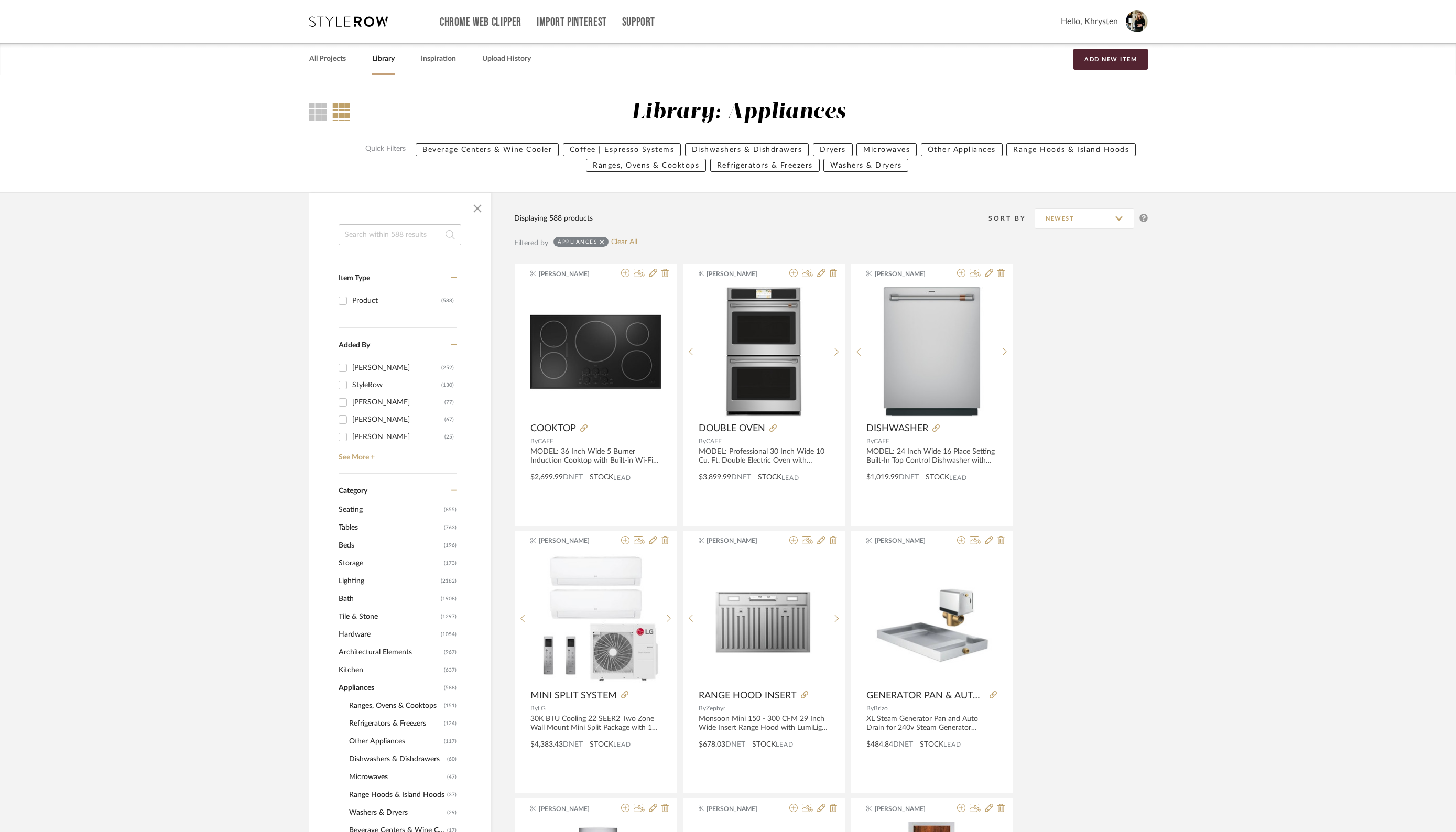
click at [369, 702] on span "Ranges, Ovens & Cooktops" at bounding box center [395, 706] width 92 height 18
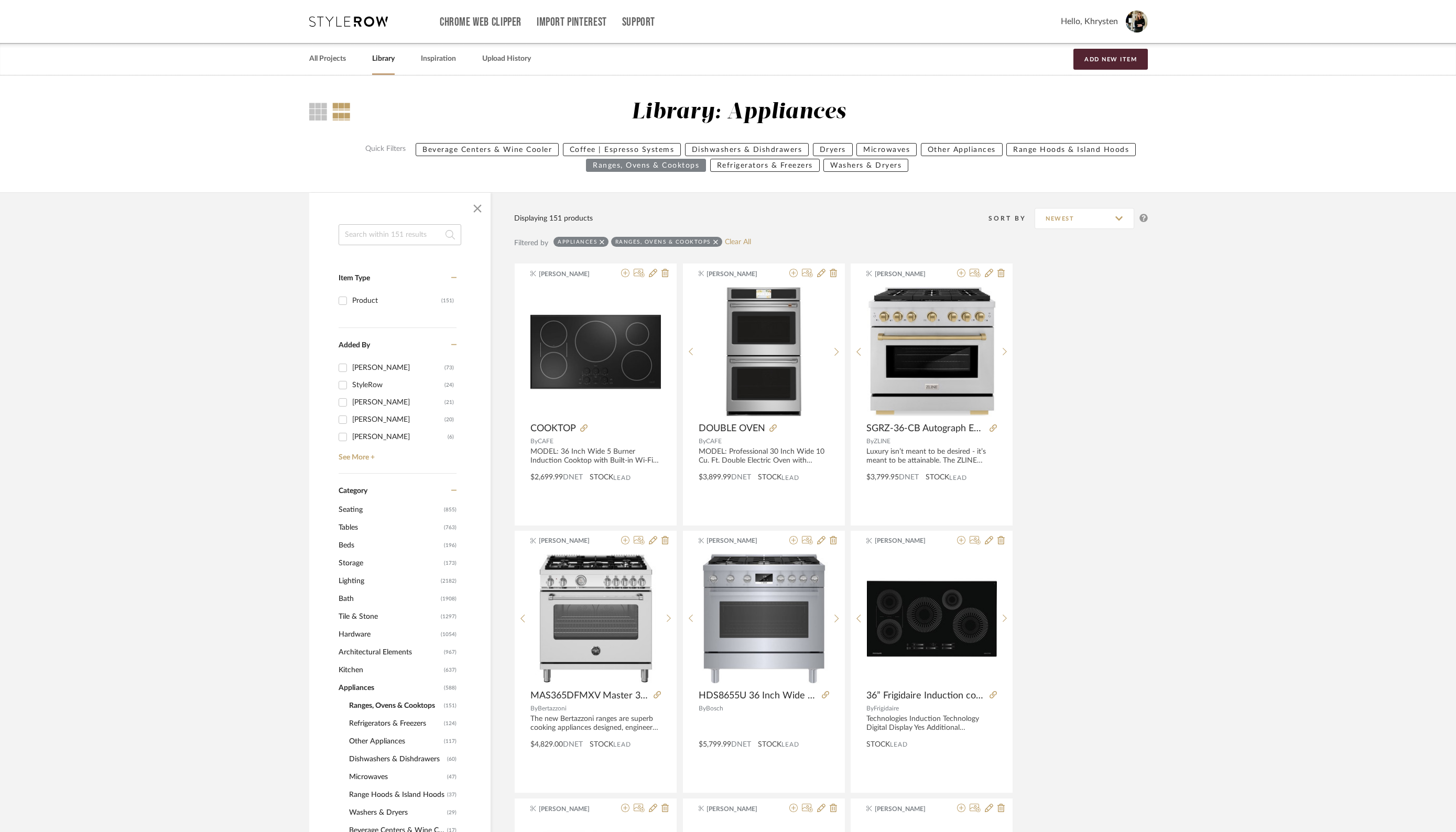
click at [382, 232] on input at bounding box center [400, 235] width 123 height 21
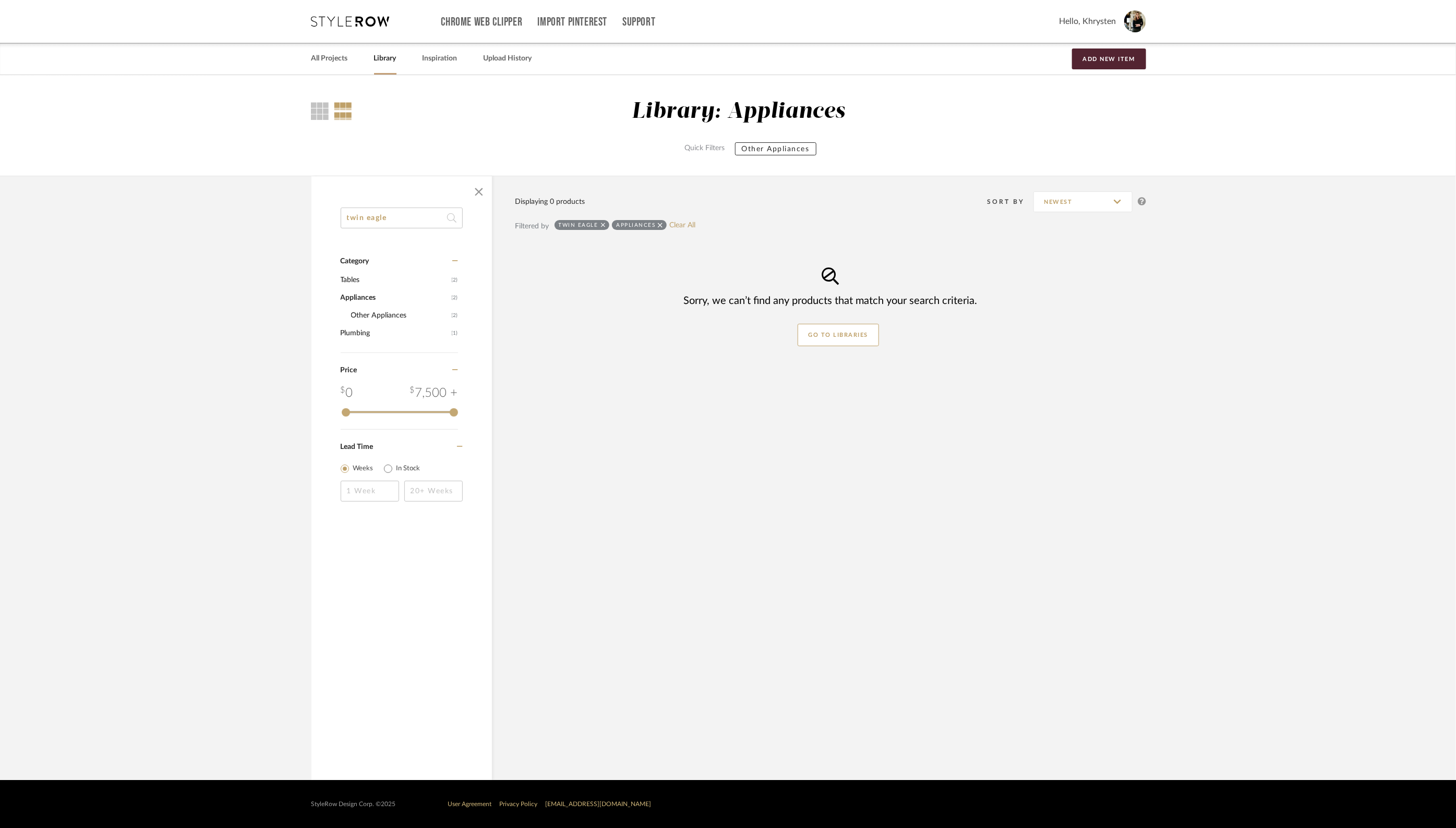
type input "twin eagle"
click at [658, 223] on icon at bounding box center [660, 225] width 4 height 4
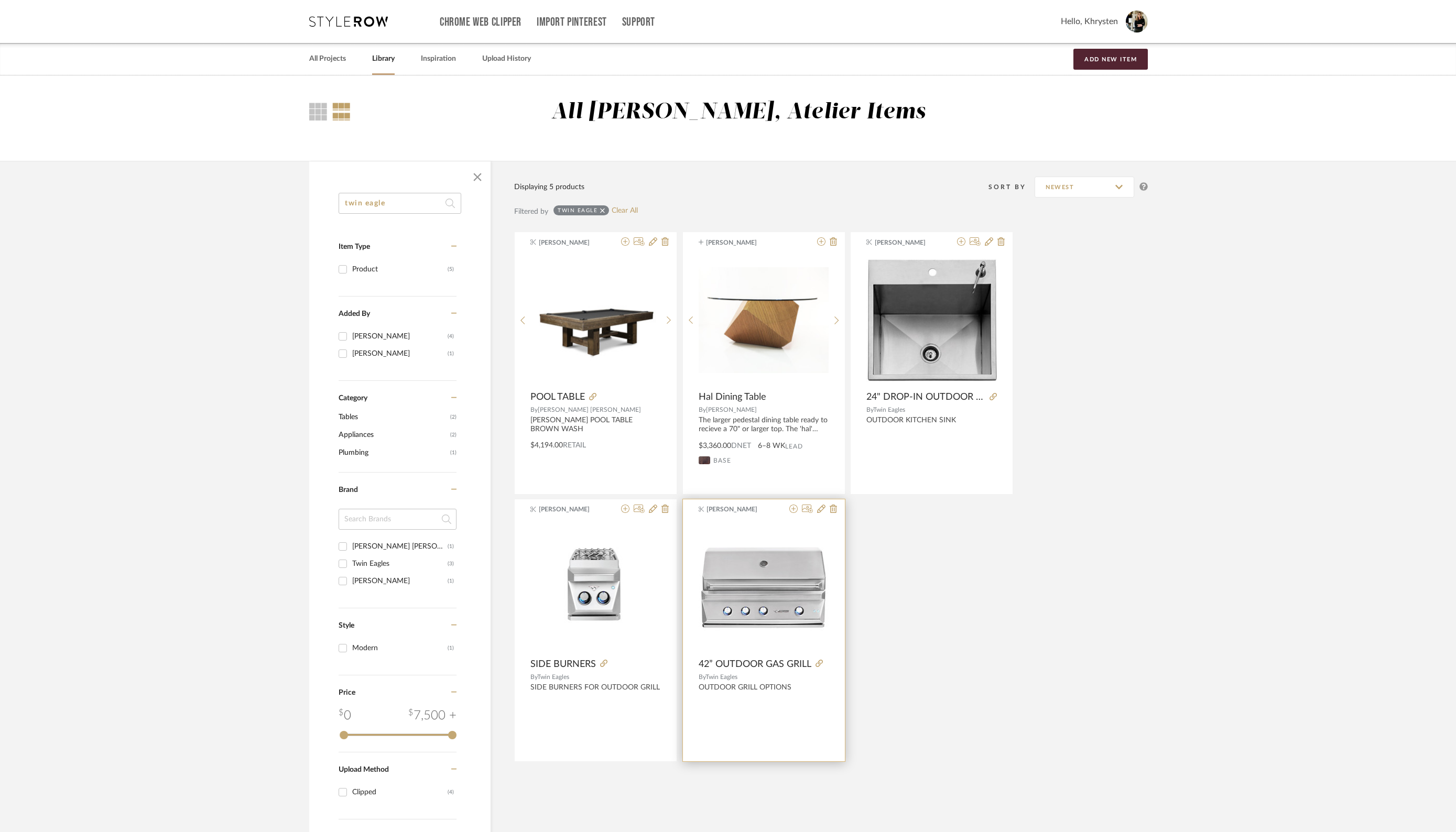
click at [756, 662] on span "42” OUTDOOR GAS GRILL" at bounding box center [755, 665] width 113 height 12
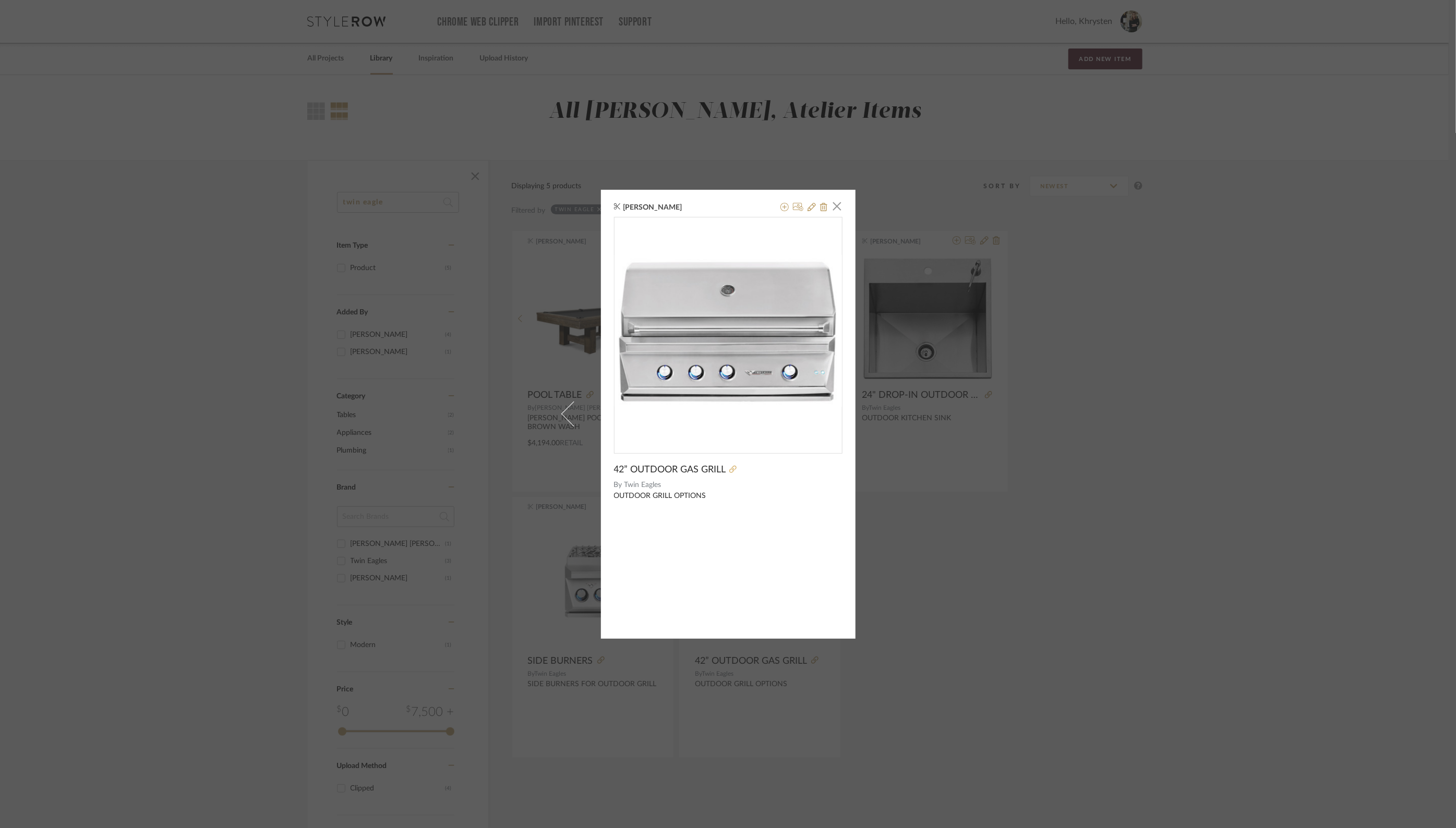
click at [731, 469] on icon at bounding box center [733, 469] width 7 height 7
